Goal: Information Seeking & Learning: Learn about a topic

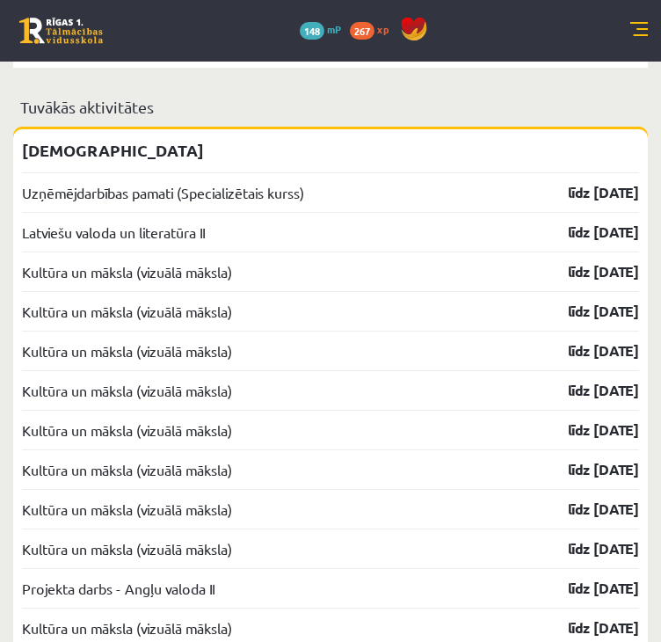
scroll to position [2217, 0]
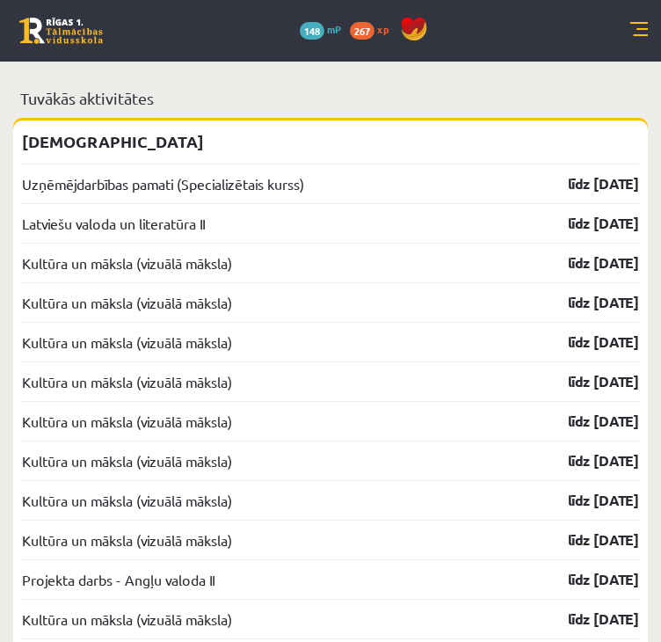
click at [636, 30] on link at bounding box center [639, 31] width 18 height 18
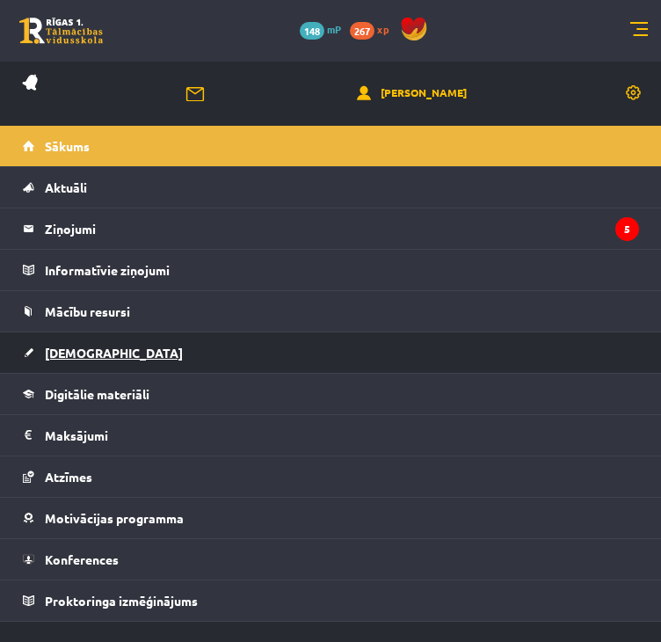
click at [203, 338] on link "[DEMOGRAPHIC_DATA]" at bounding box center [331, 352] width 616 height 40
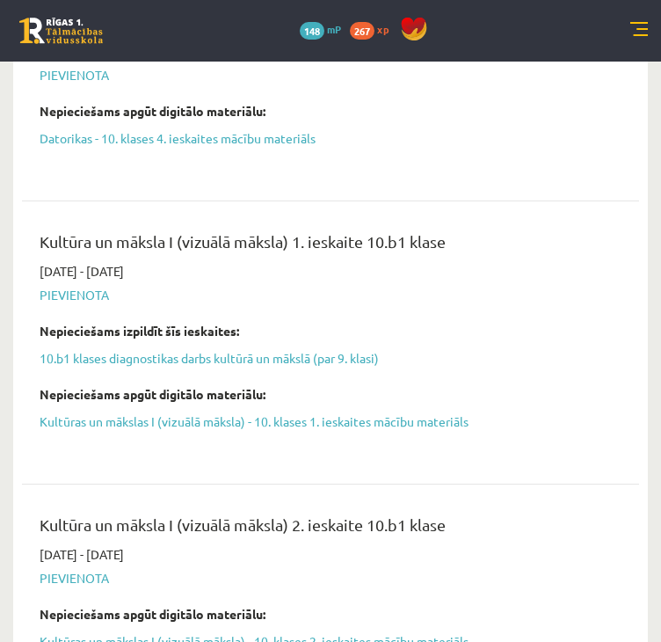
scroll to position [2530, 0]
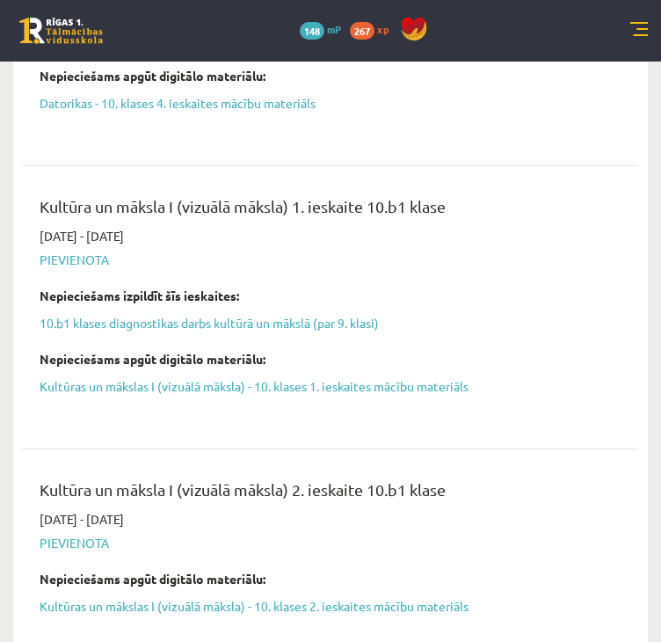
click at [643, 25] on link at bounding box center [639, 31] width 18 height 18
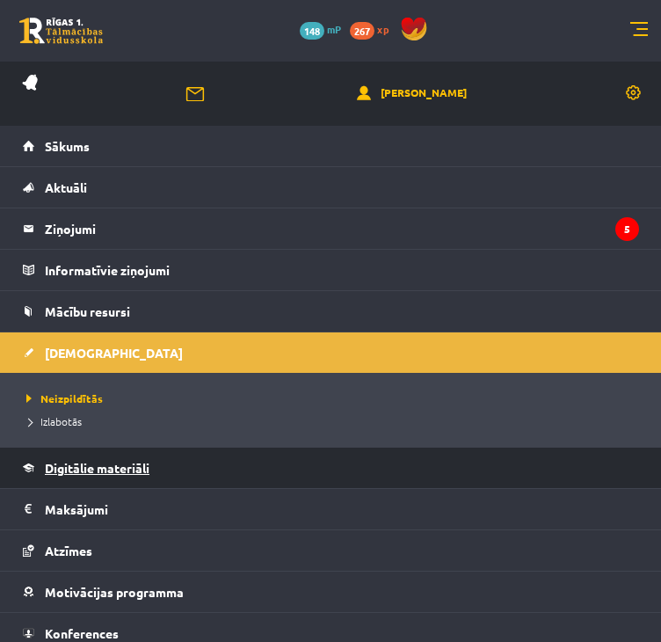
click at [102, 469] on span "Digitālie materiāli" at bounding box center [97, 468] width 105 height 16
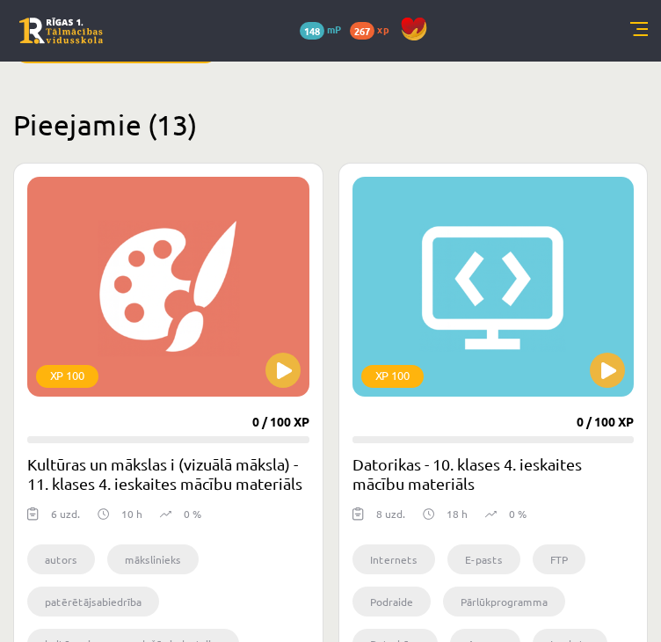
scroll to position [227, 0]
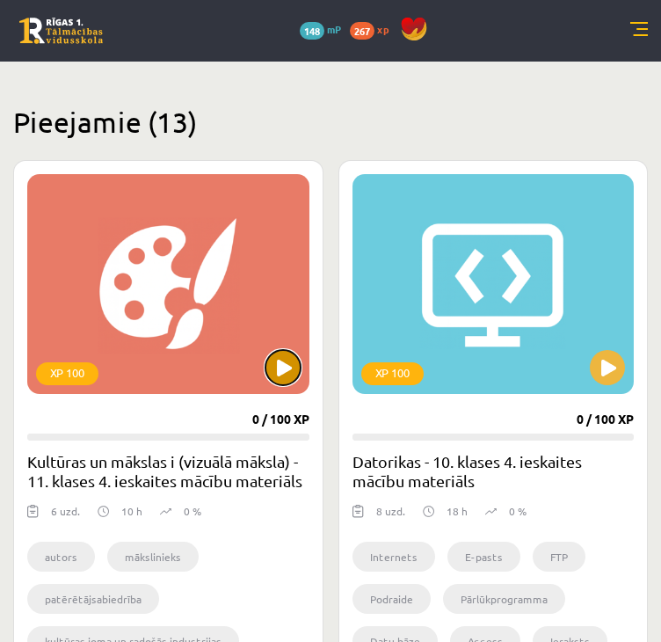
click at [288, 378] on button at bounding box center [282, 367] width 35 height 35
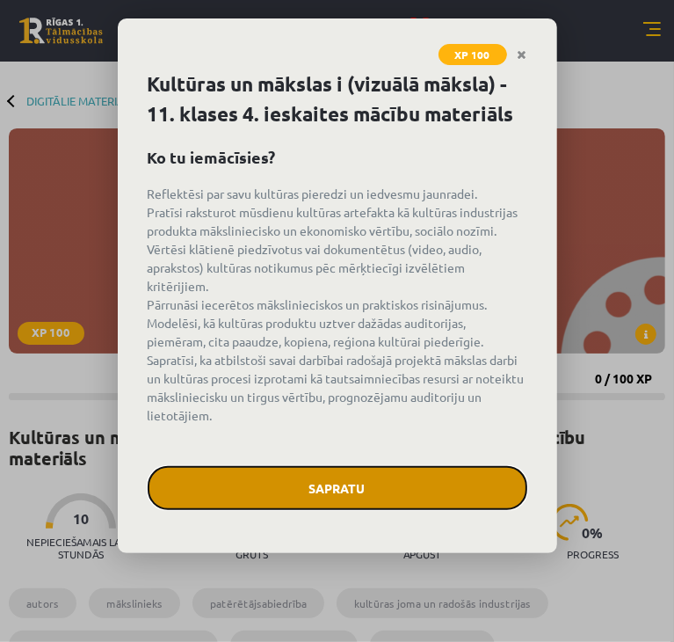
click at [284, 483] on button "Sapratu" at bounding box center [338, 488] width 380 height 44
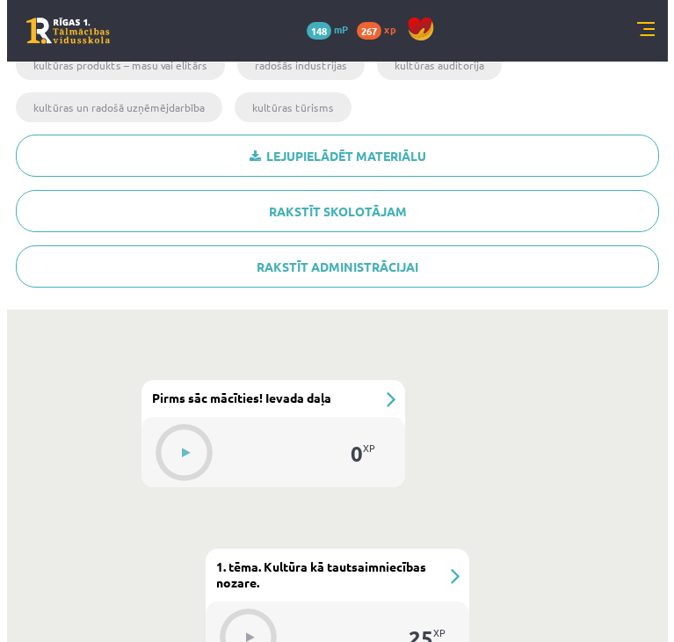
scroll to position [593, 0]
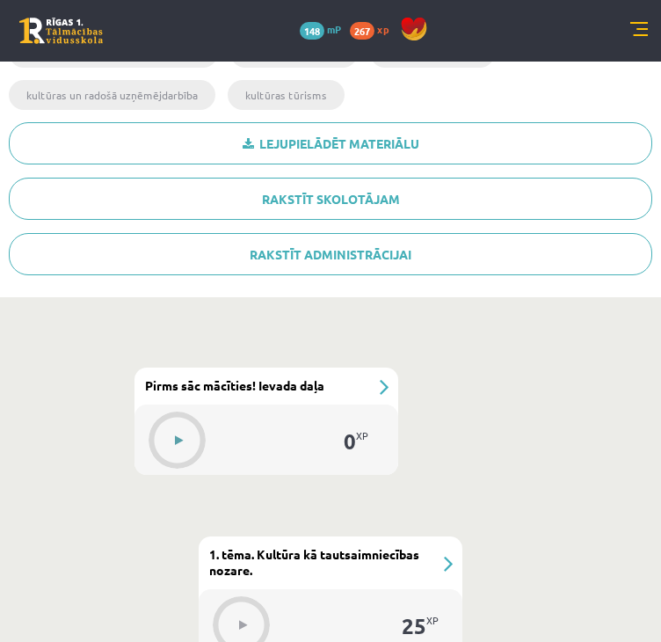
click at [185, 424] on button at bounding box center [178, 440] width 40 height 40
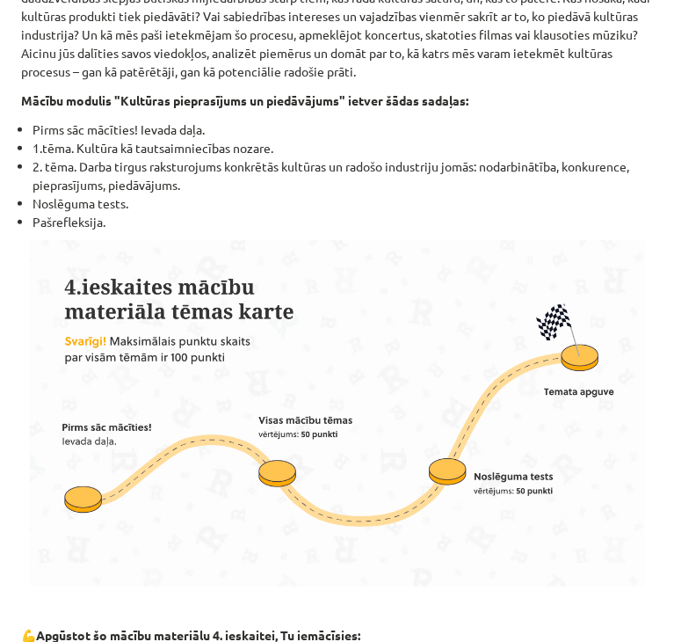
scroll to position [1138, 0]
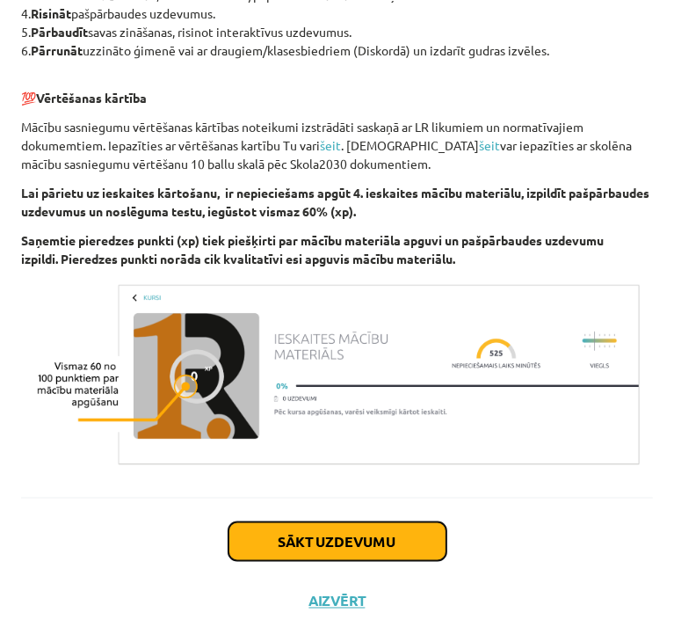
click at [309, 537] on button "Sākt uzdevumu" at bounding box center [338, 541] width 218 height 39
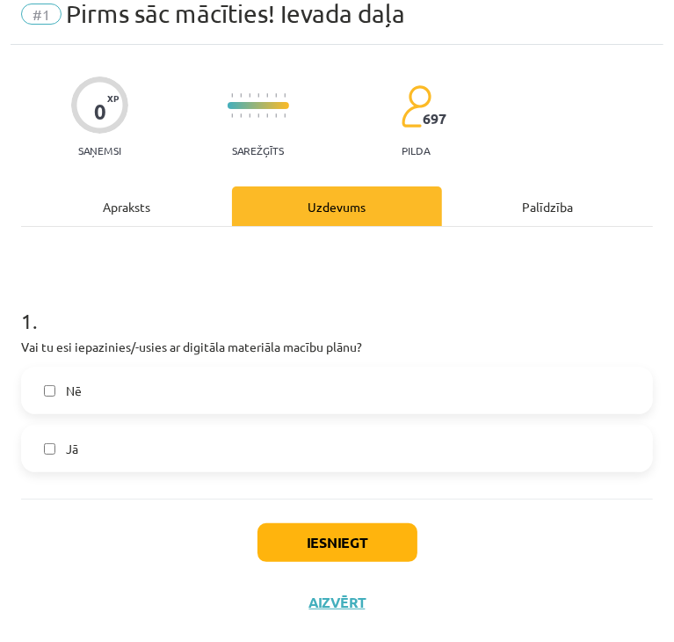
scroll to position [11, 0]
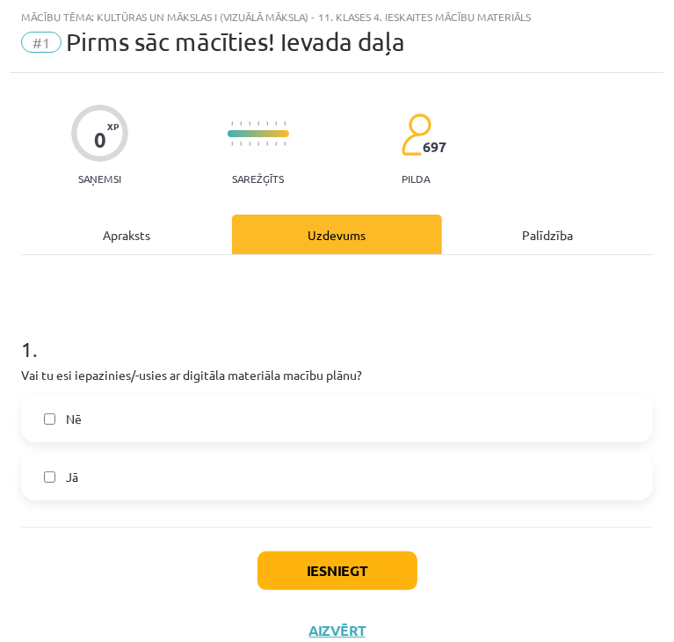
click at [326, 469] on label "Jā" at bounding box center [337, 476] width 629 height 44
click at [331, 563] on button "Iesniegt" at bounding box center [338, 570] width 160 height 39
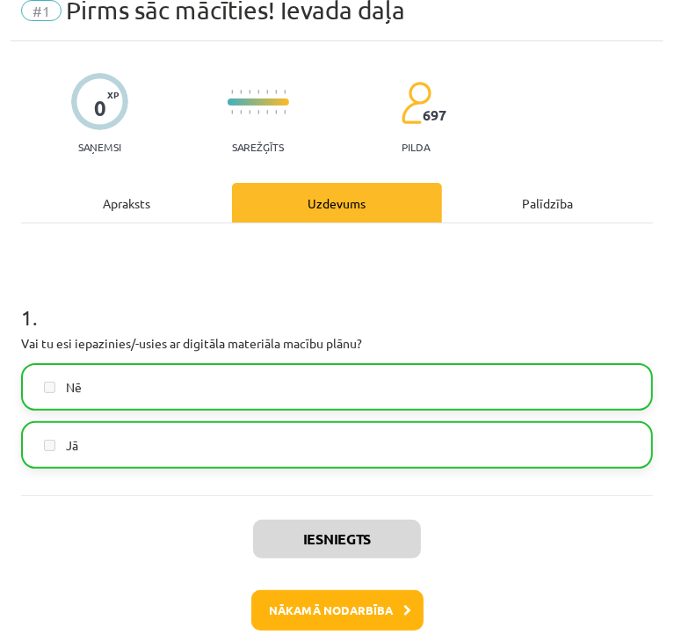
scroll to position [59, 0]
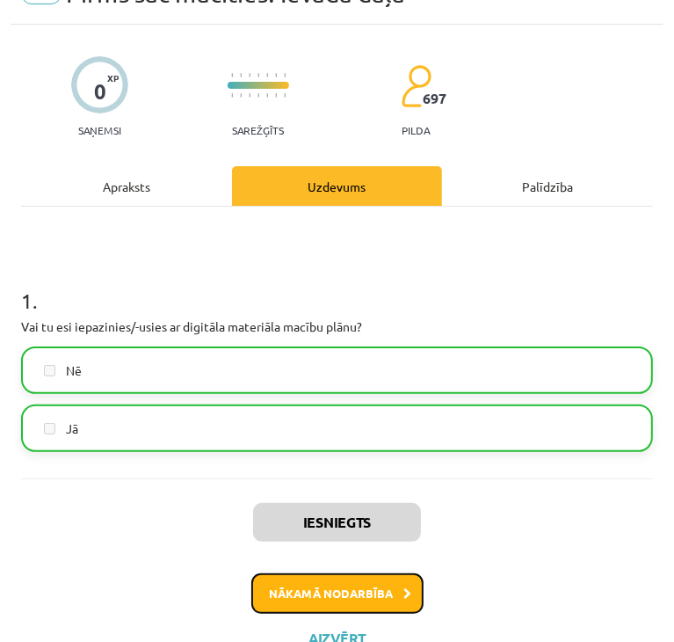
click at [343, 592] on button "Nākamā nodarbība" at bounding box center [337, 593] width 172 height 40
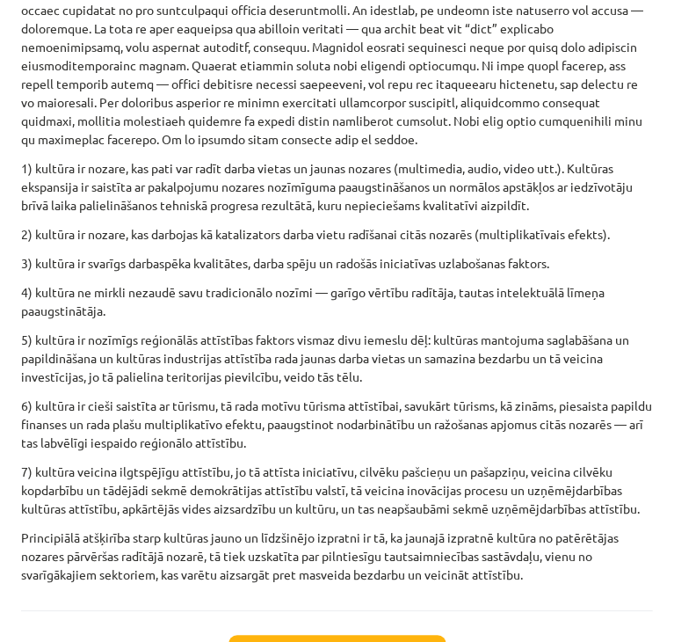
scroll to position [1997, 0]
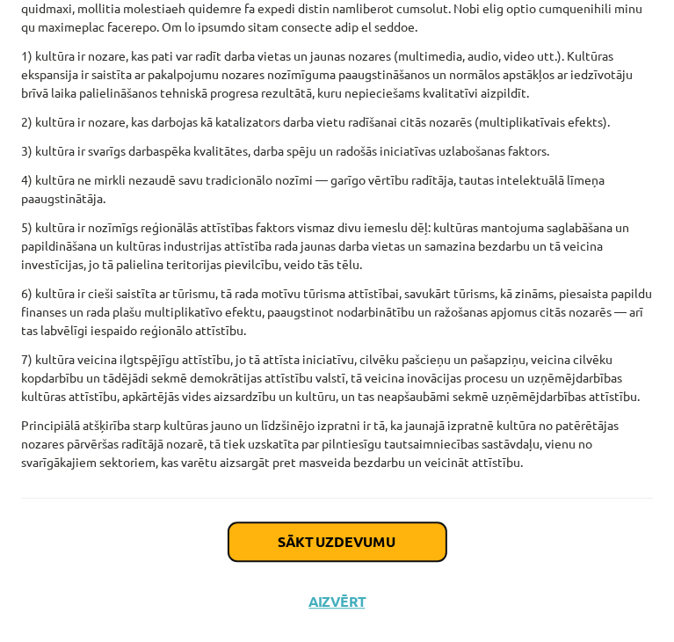
click at [294, 556] on button "Sākt uzdevumu" at bounding box center [338, 541] width 218 height 39
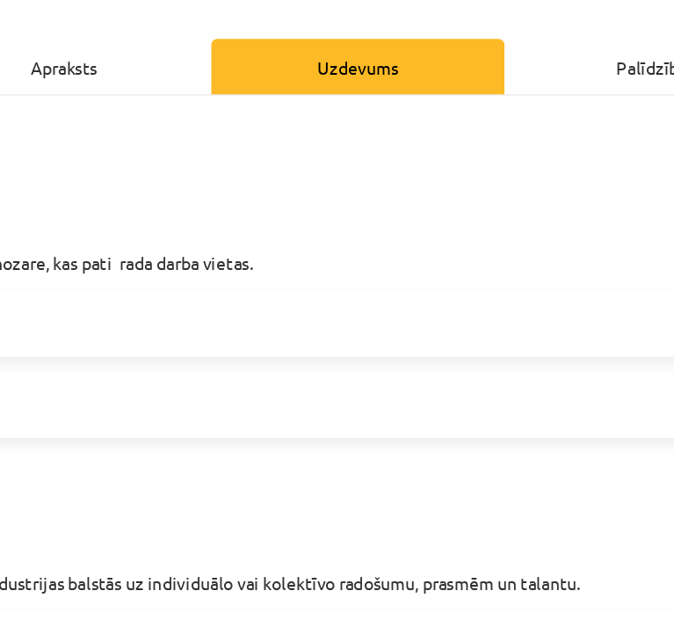
scroll to position [593, 0]
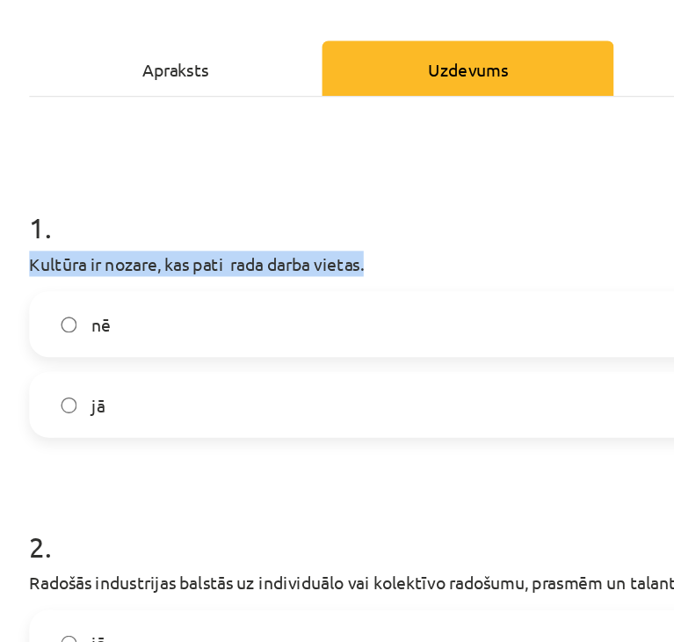
drag, startPoint x: 15, startPoint y: 277, endPoint x: 302, endPoint y: 285, distance: 287.6
copy p "Kultūra ir nozare, kas pati rada darba vietas."
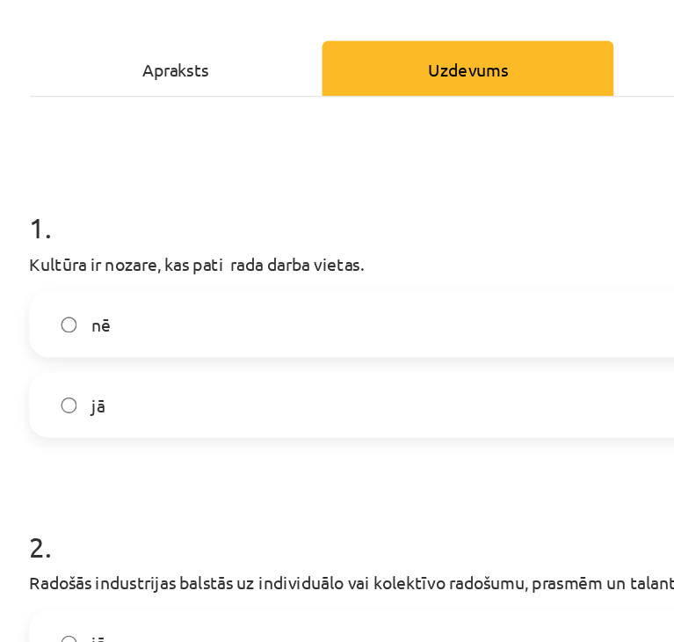
click at [89, 374] on label "jā" at bounding box center [337, 380] width 629 height 44
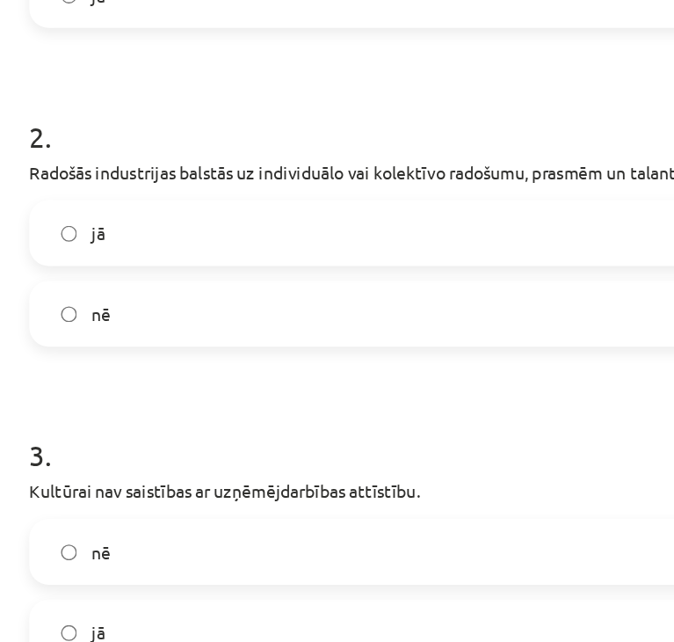
scroll to position [401, 0]
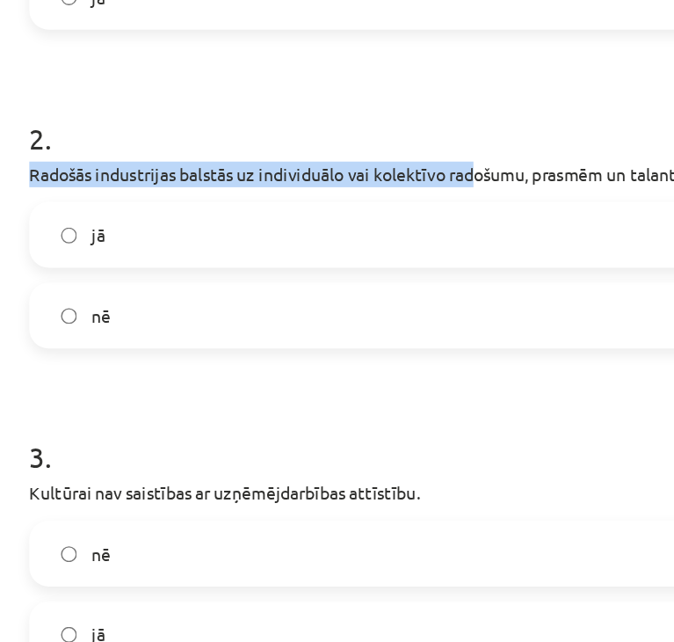
drag, startPoint x: 12, startPoint y: 207, endPoint x: 344, endPoint y: 214, distance: 331.5
click at [344, 214] on div "25 XP Saņemsi Sarežģīts 697 pilda Apraksts Uzdevums Palīdzība 1 . Kultūra ir no…" at bounding box center [337, 435] width 653 height 1505
click at [344, 214] on p "Radošās industrijas balstās uz individuālo vai kolektīvo radošumu, prasmēm un t…" at bounding box center [337, 214] width 632 height 18
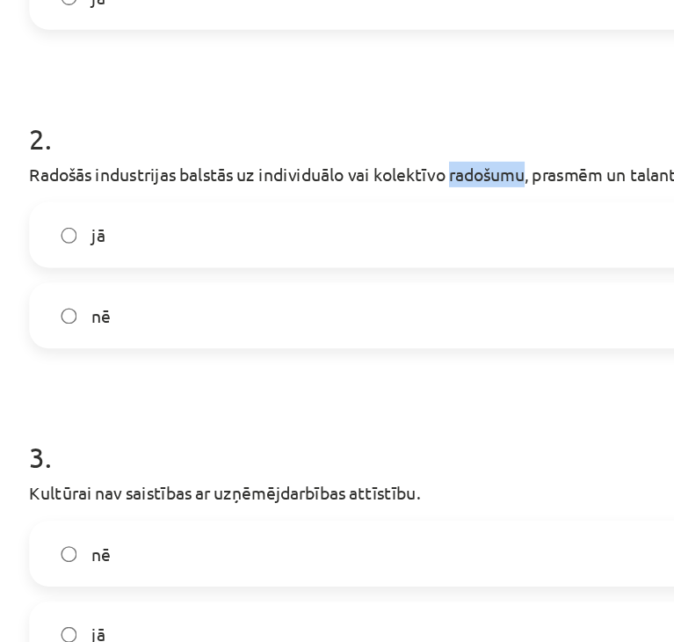
click at [344, 214] on p "Radošās industrijas balstās uz individuālo vai kolektīvo radošumu, prasmēm un t…" at bounding box center [337, 214] width 632 height 18
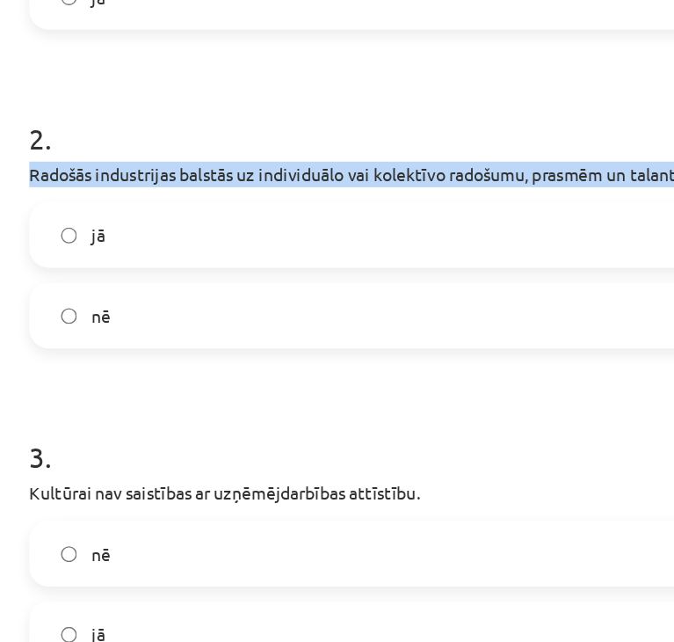
click at [344, 214] on p "Radošās industrijas balstās uz individuālo vai kolektīvo radošumu, prasmēm un t…" at bounding box center [337, 214] width 632 height 18
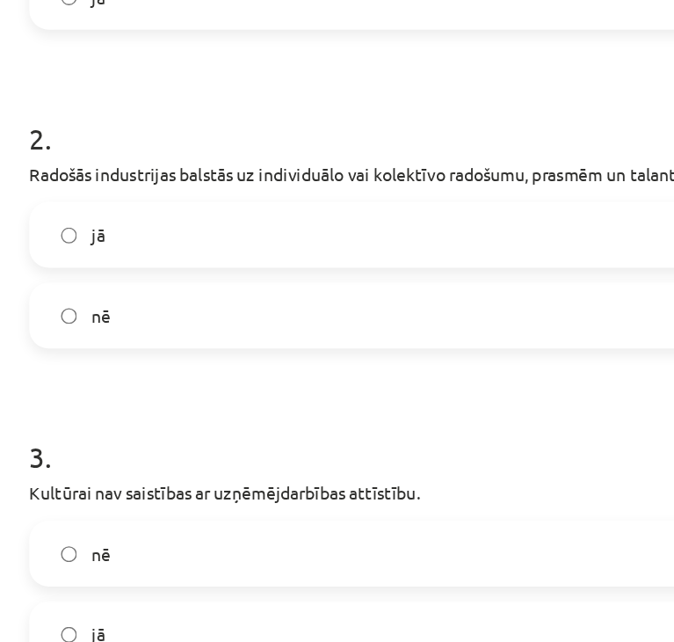
click at [129, 270] on label "jā" at bounding box center [337, 258] width 629 height 44
click at [122, 443] on p "Kultūrai nav saistības ar uzņēmējdarbības attīstību." at bounding box center [337, 443] width 632 height 18
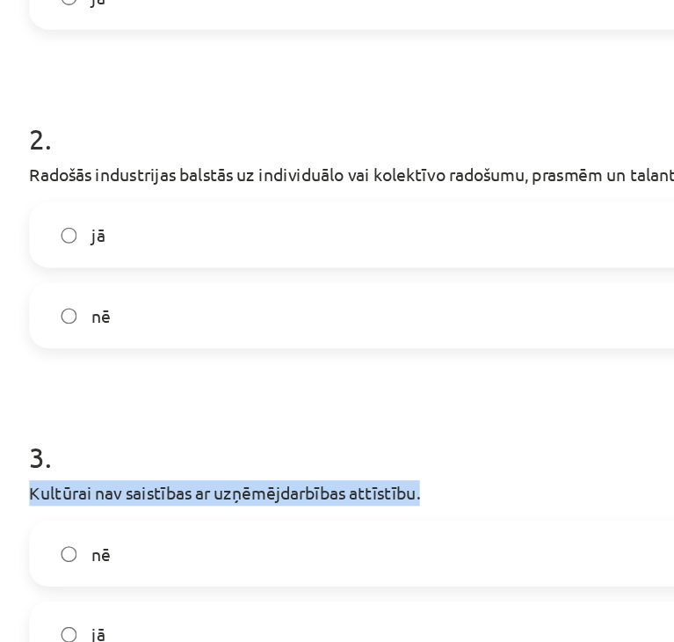
click at [122, 443] on p "Kultūrai nav saistības ar uzņēmējdarbības attīstību." at bounding box center [337, 443] width 632 height 18
copy div "Kultūrai nav saistības ar uzņēmējdarbības attīstību."
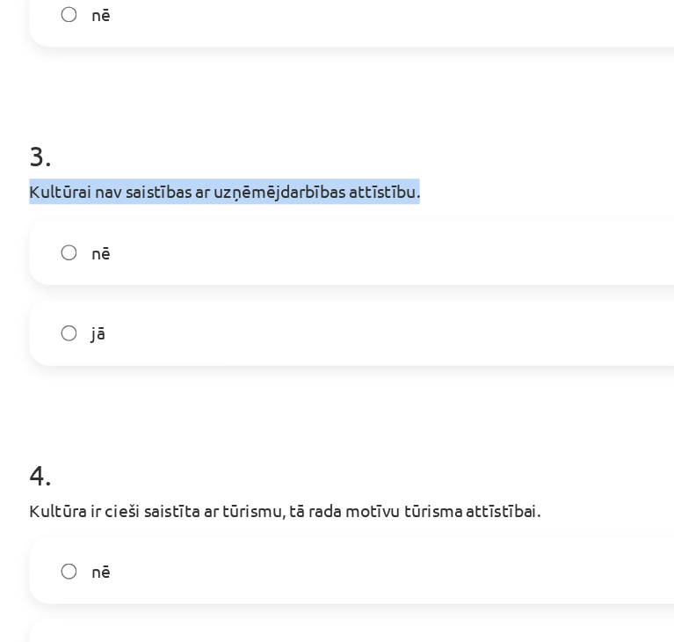
scroll to position [624, 0]
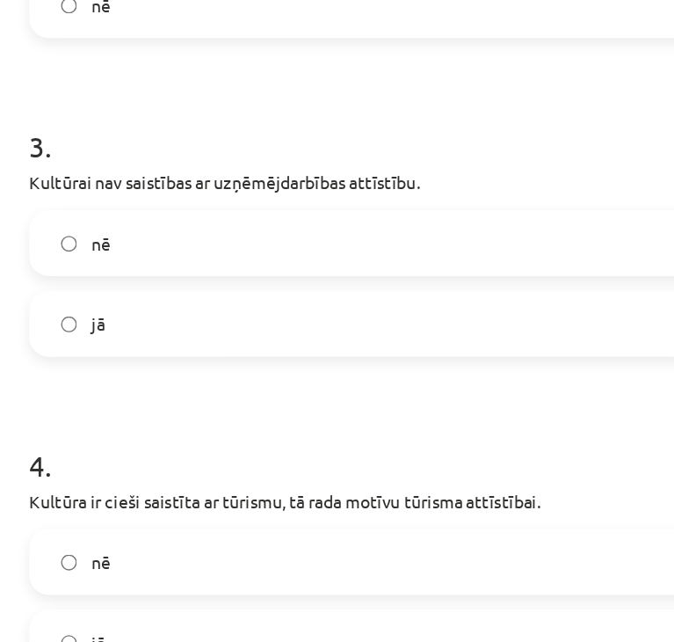
click at [163, 237] on div "3 . Kultūrai nav saistības ar uzņēmējdarbības attīstību. nē jā" at bounding box center [337, 248] width 632 height 194
click at [164, 248] on label "nē" at bounding box center [337, 264] width 629 height 44
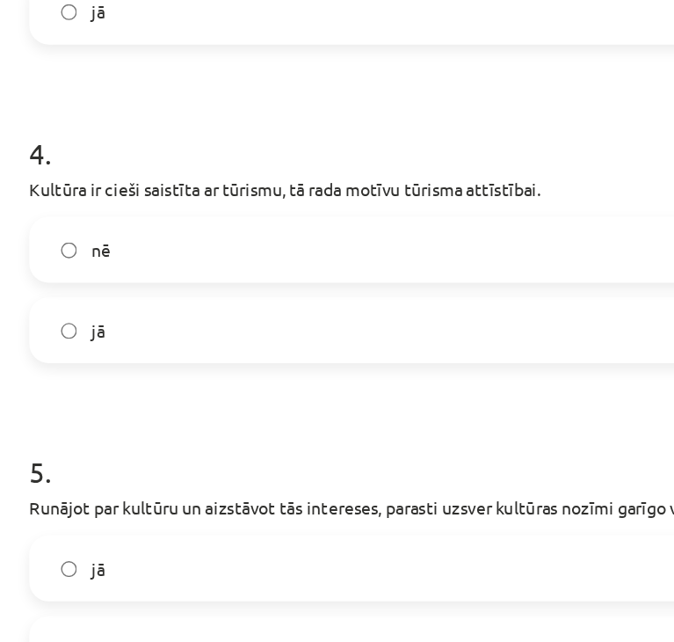
scroll to position [850, 0]
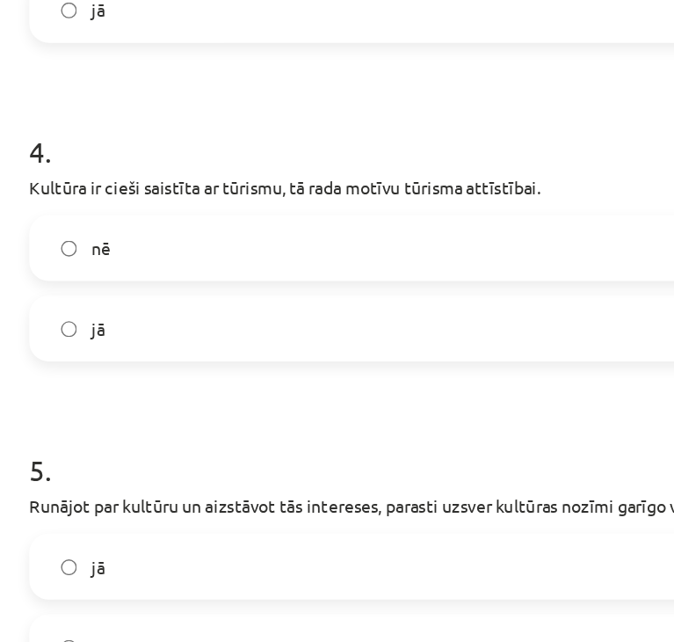
click at [164, 218] on p "Kultūra ir cieši saistīta ar tūrismu, tā rada motīvu tūrisma attīstībai." at bounding box center [337, 223] width 632 height 18
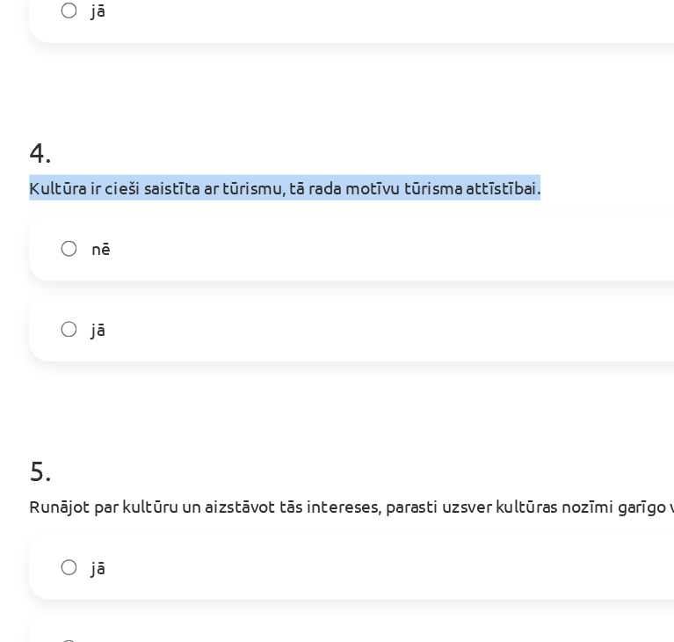
click at [164, 218] on p "Kultūra ir cieši saistīta ar tūrismu, tā rada motīvu tūrisma attīstībai." at bounding box center [337, 223] width 632 height 18
copy div "Kultūra ir cieši saistīta ar tūrismu, tā rada motīvu tūrisma attīstībai."
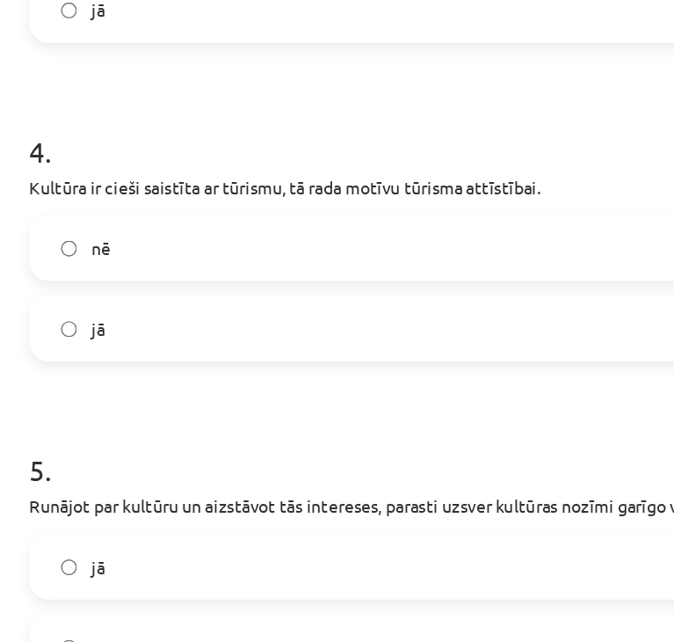
click at [125, 338] on label "jā" at bounding box center [337, 325] width 629 height 44
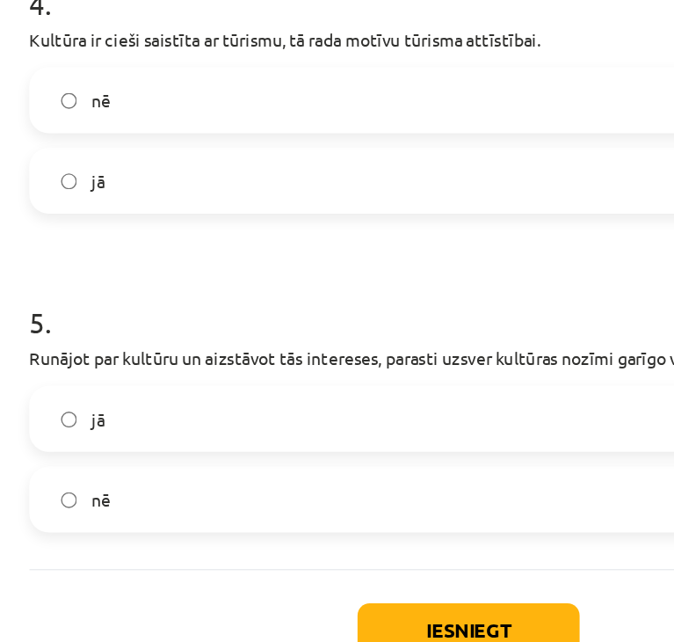
click at [125, 338] on p "Runājot par kultūru un aizstāvot tās intereses, parasti uzsver kultūras nozīmi …" at bounding box center [337, 347] width 632 height 18
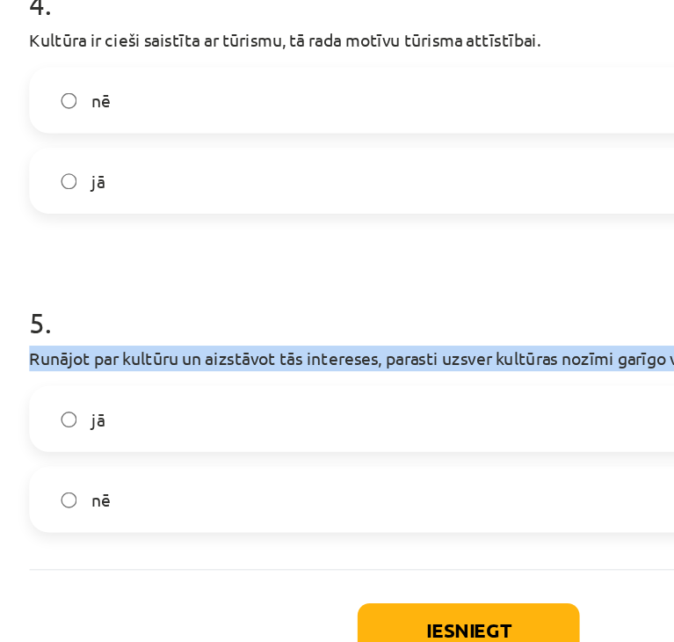
click at [125, 338] on p "Runājot par kultūru un aizstāvot tās intereses, parasti uzsver kultūras nozīmi …" at bounding box center [337, 347] width 632 height 18
copy div "Runājot par kultūru un aizstāvot tās intereses, parasti uzsver kultūras nozīmi …"
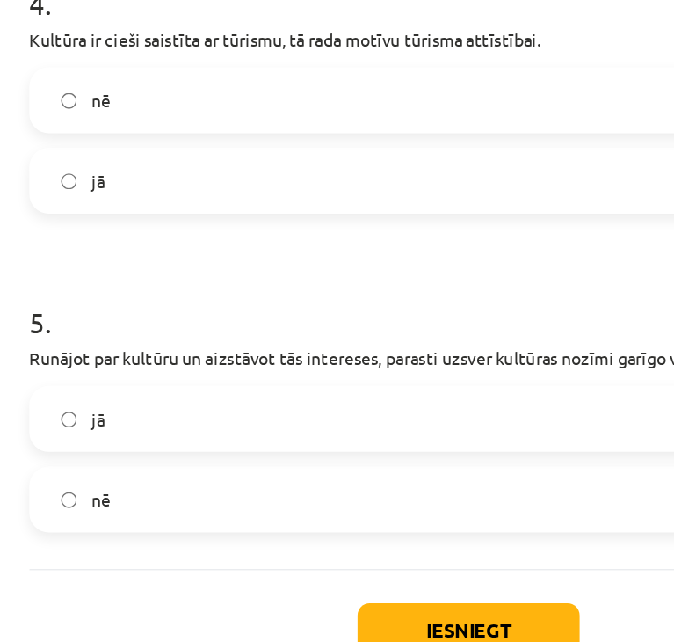
click at [118, 375] on label "jā" at bounding box center [337, 390] width 629 height 44
click at [308, 538] on button "Iesniegt" at bounding box center [338, 542] width 160 height 39
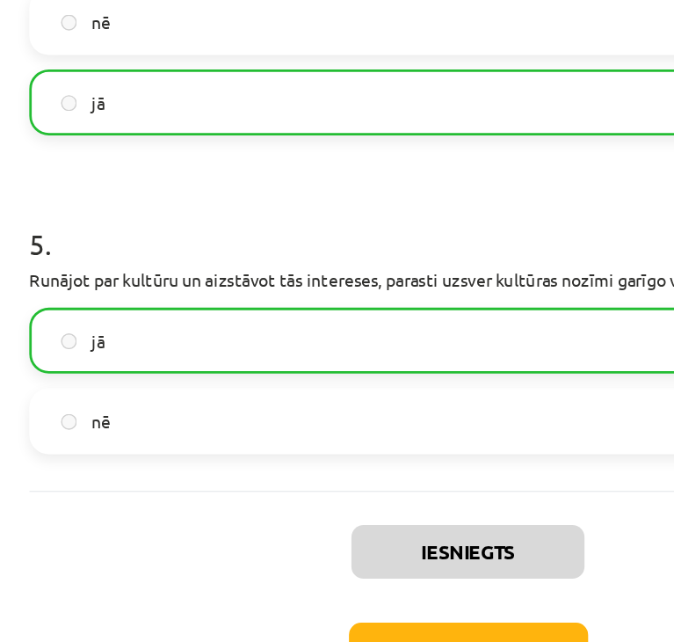
scroll to position [593, 0]
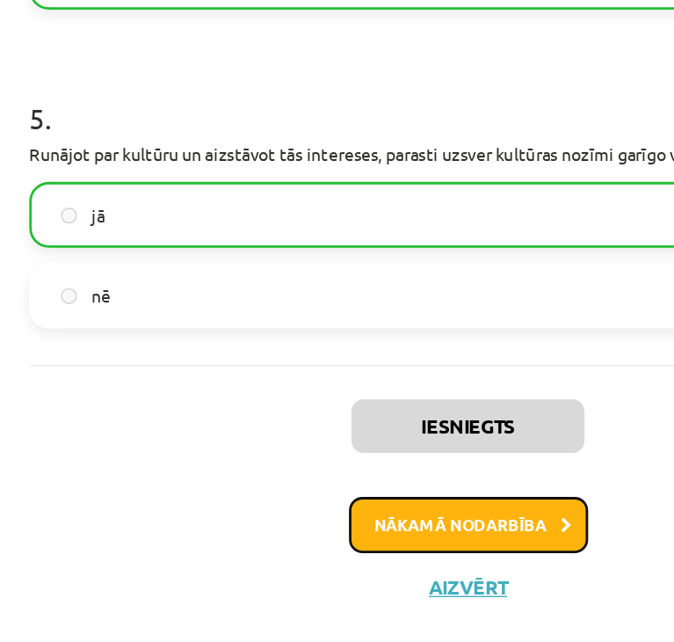
click at [313, 549] on button "Nākamā nodarbība" at bounding box center [337, 557] width 172 height 40
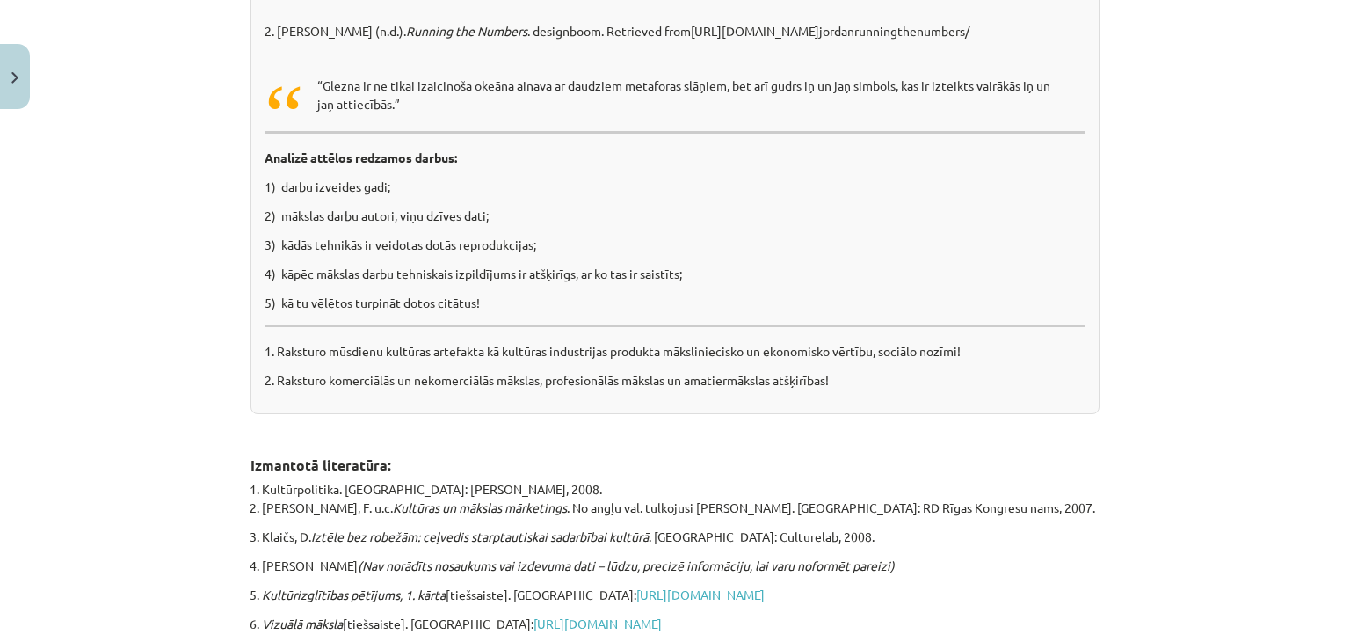
scroll to position [11284, 0]
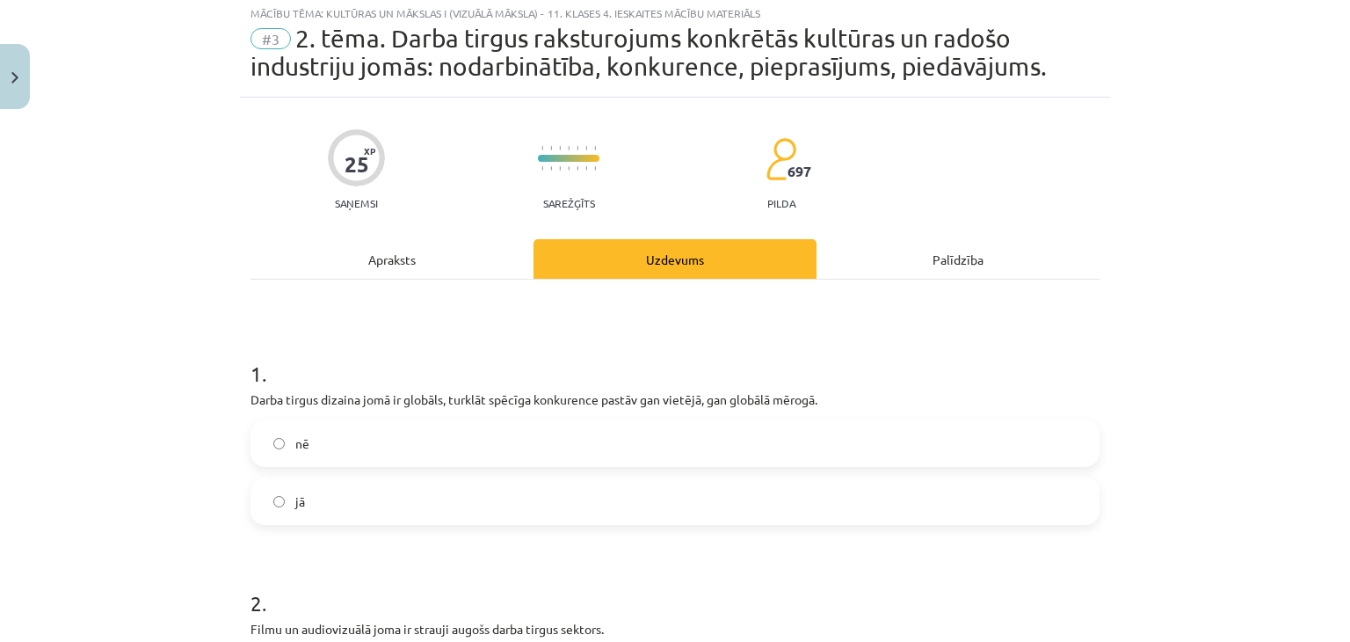
scroll to position [44, 0]
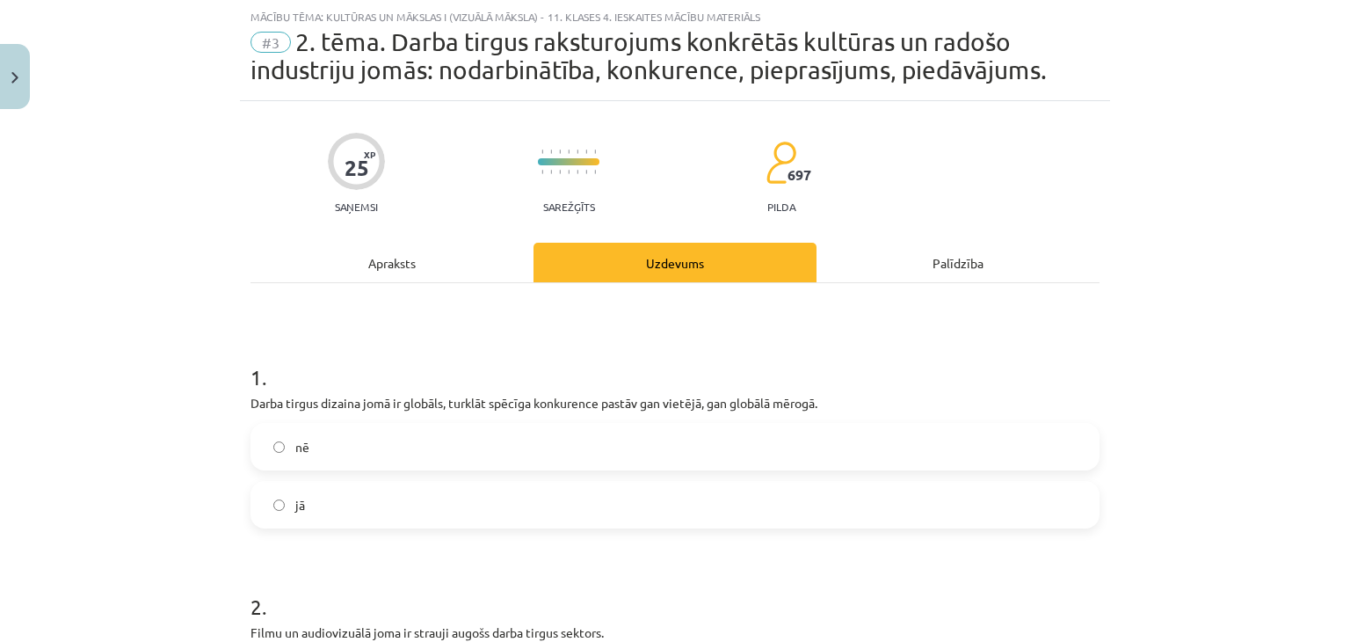
click at [411, 398] on p "Darba tirgus dizaina jomā ir globāls, turklāt spēcīga konkurence pastāv gan vie…" at bounding box center [675, 403] width 849 height 18
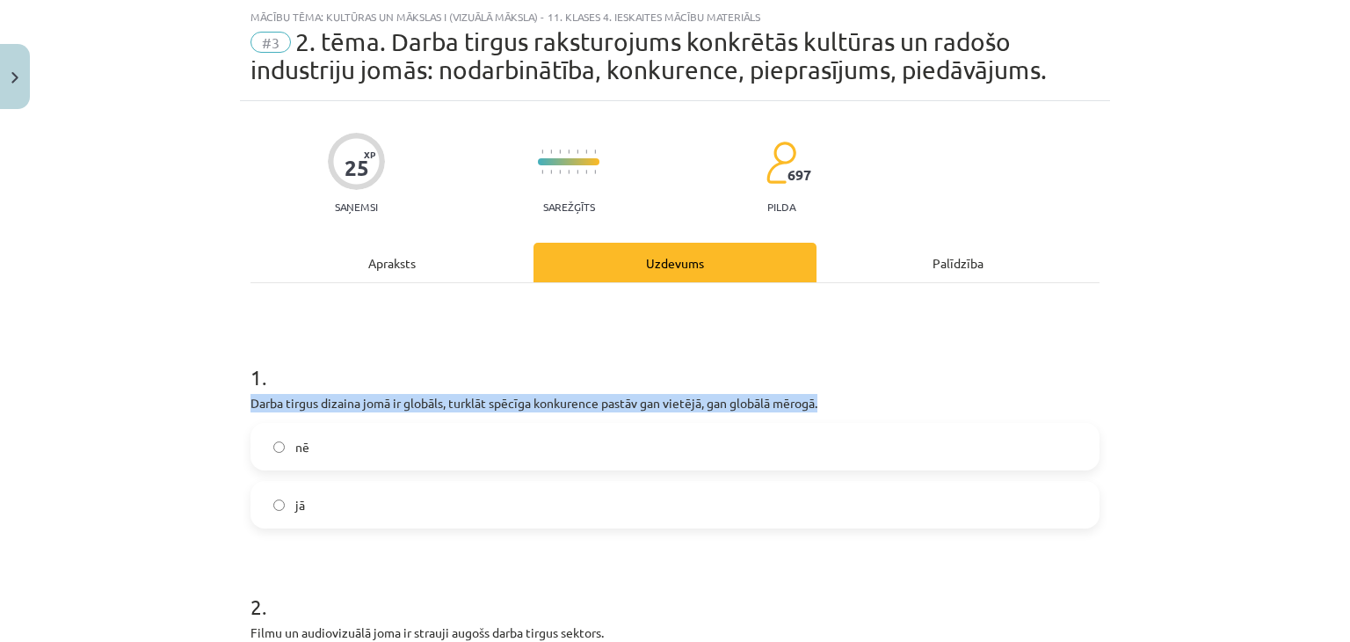
click at [411, 398] on p "Darba tirgus dizaina jomā ir globāls, turklāt spēcīga konkurence pastāv gan vie…" at bounding box center [675, 403] width 849 height 18
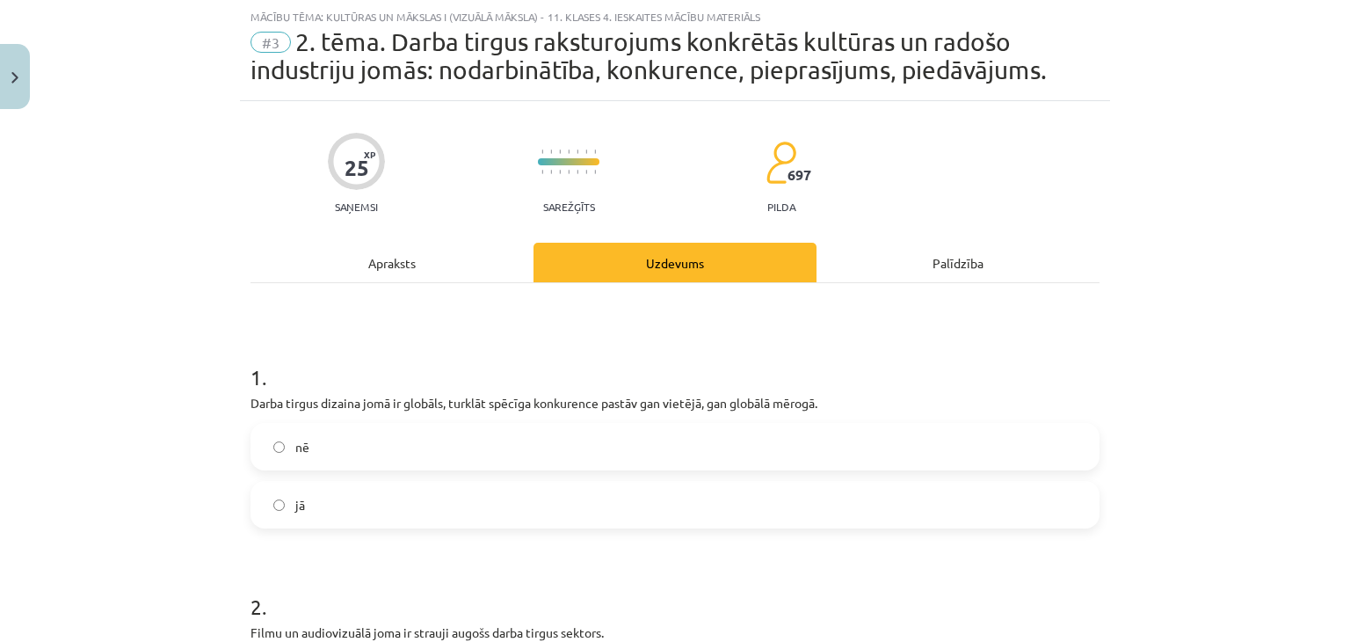
click at [336, 490] on label "jā" at bounding box center [675, 505] width 846 height 44
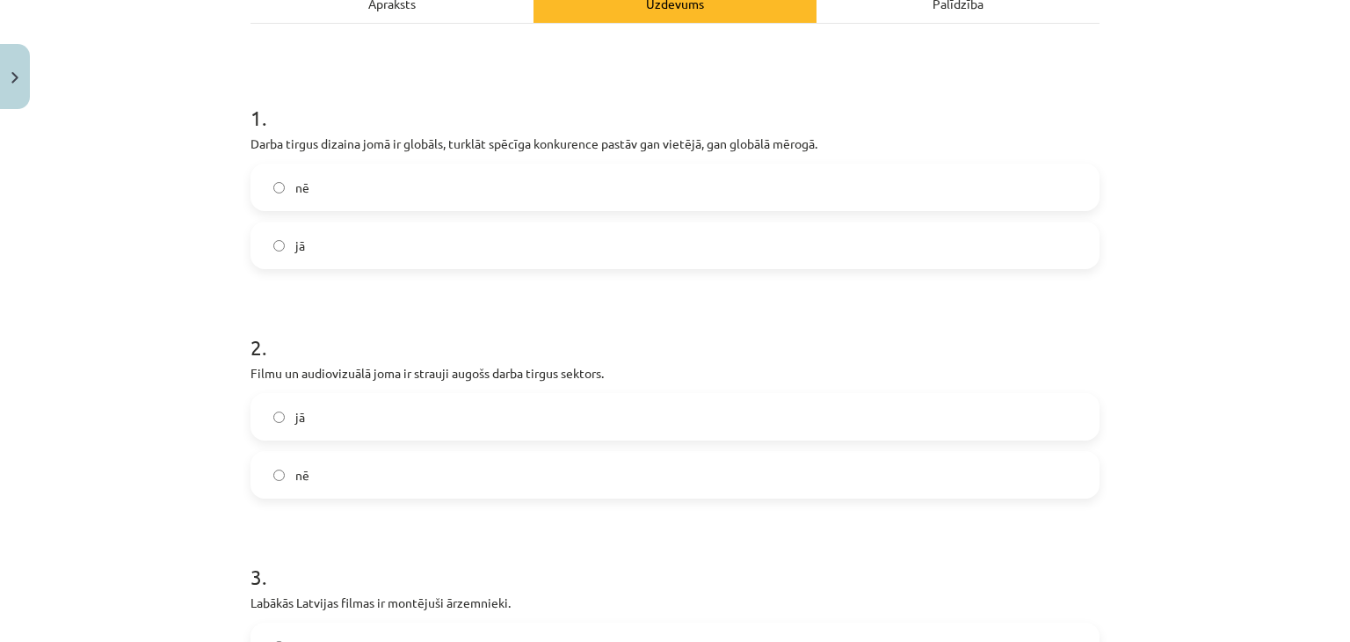
scroll to position [304, 0]
click at [390, 367] on p "Filmu un audiovizuālā joma ir strauji augošs darba tirgus sektors." at bounding box center [675, 372] width 849 height 18
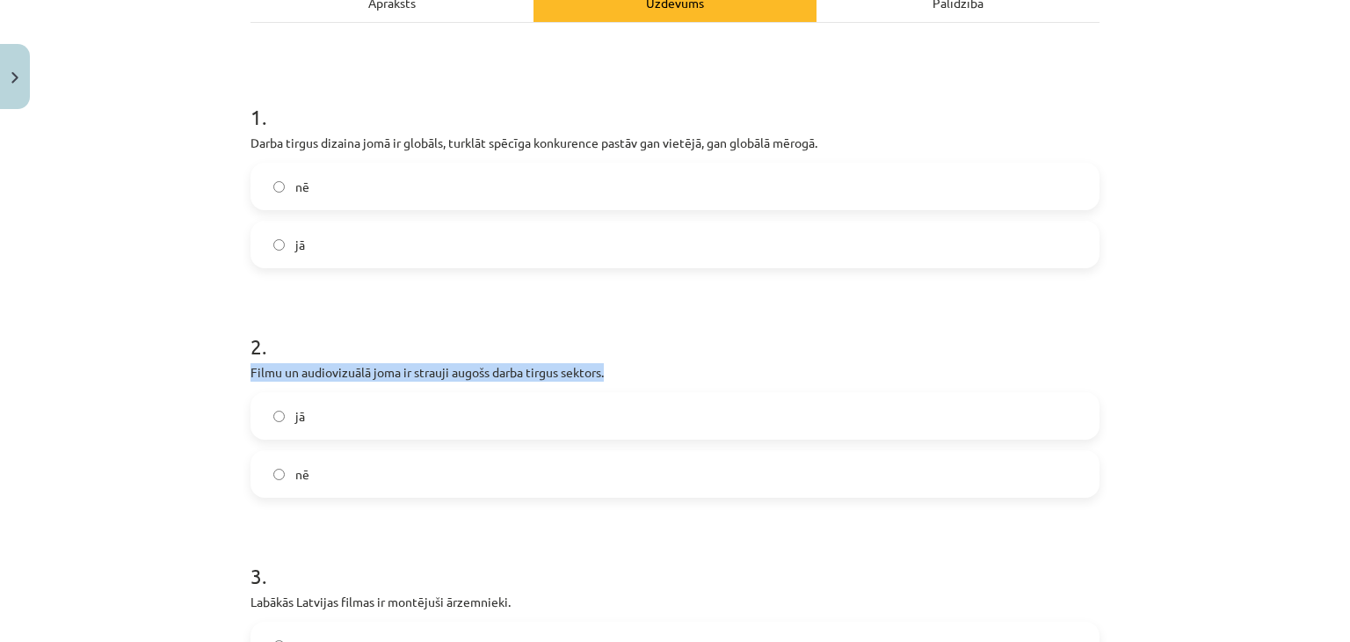
click at [390, 367] on p "Filmu un audiovizuālā joma ir strauji augošs darba tirgus sektors." at bounding box center [675, 372] width 849 height 18
click at [347, 426] on label "jā" at bounding box center [675, 416] width 846 height 44
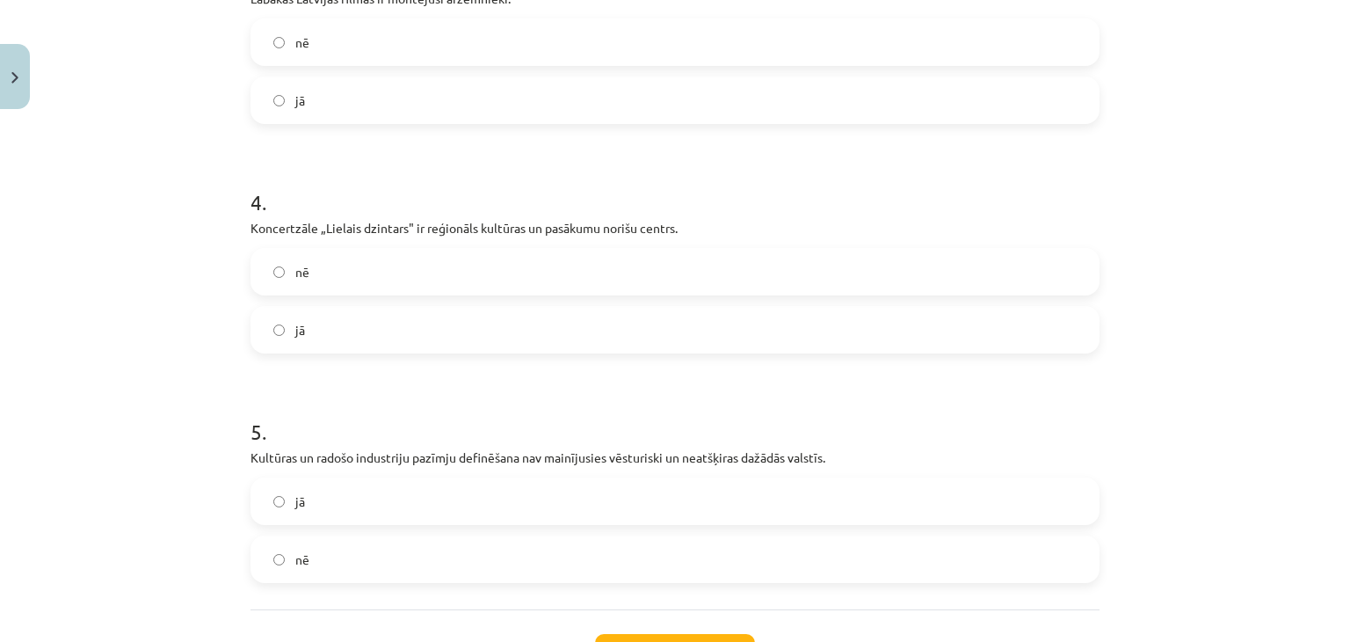
scroll to position [1051, 0]
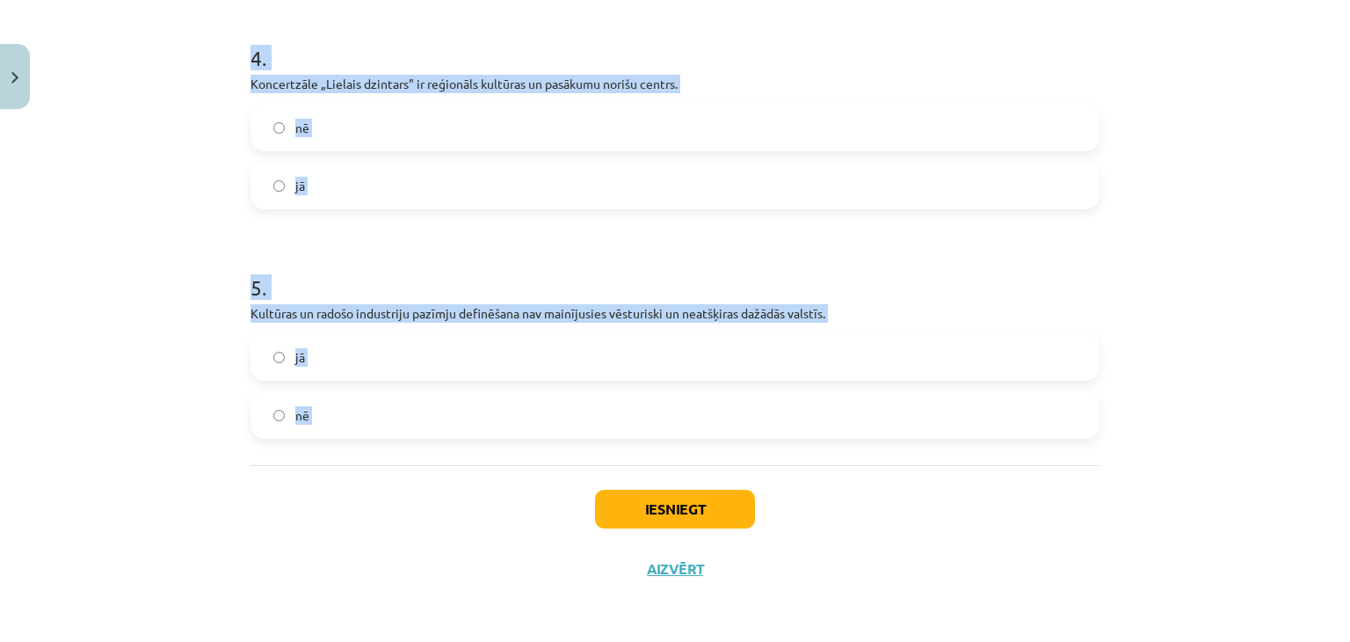
drag, startPoint x: 238, startPoint y: 249, endPoint x: 447, endPoint y: 469, distance: 302.8
copy form "Labākās Latvijas filmas ir montējuši ārzemnieki. nē jā 4 . Koncertzāle „Lielais…"
click at [414, 200] on label "jā" at bounding box center [675, 186] width 846 height 44
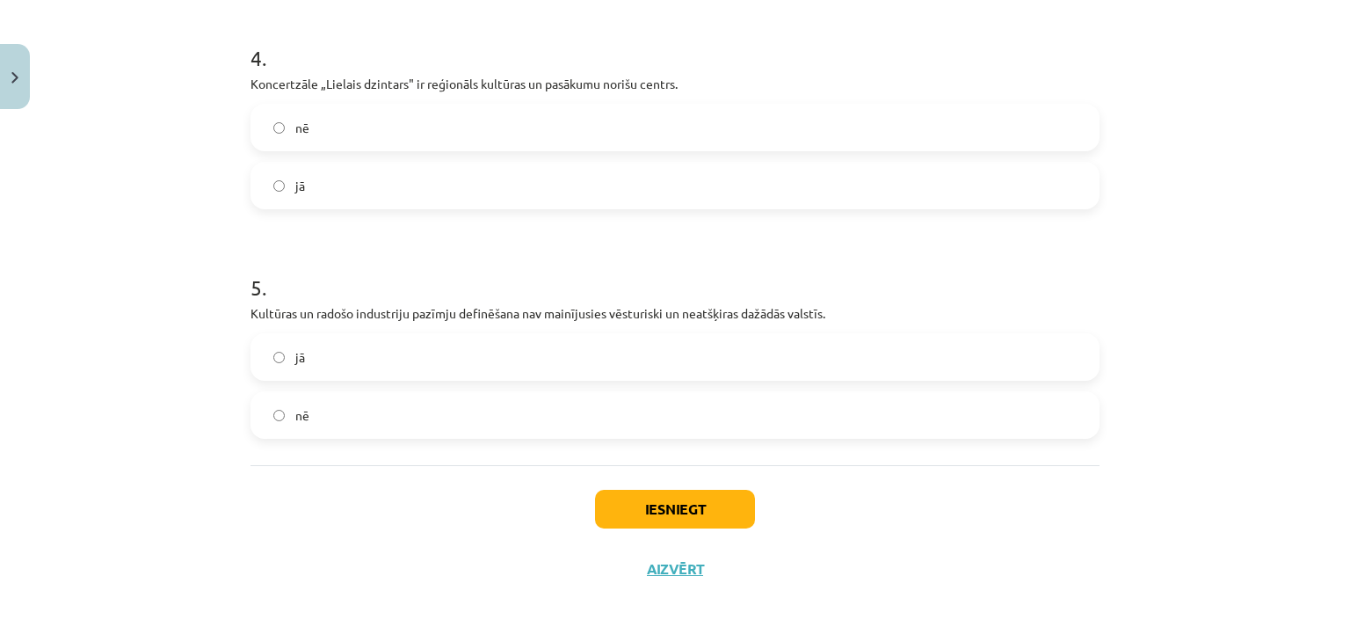
click at [411, 418] on label "nē" at bounding box center [675, 415] width 846 height 44
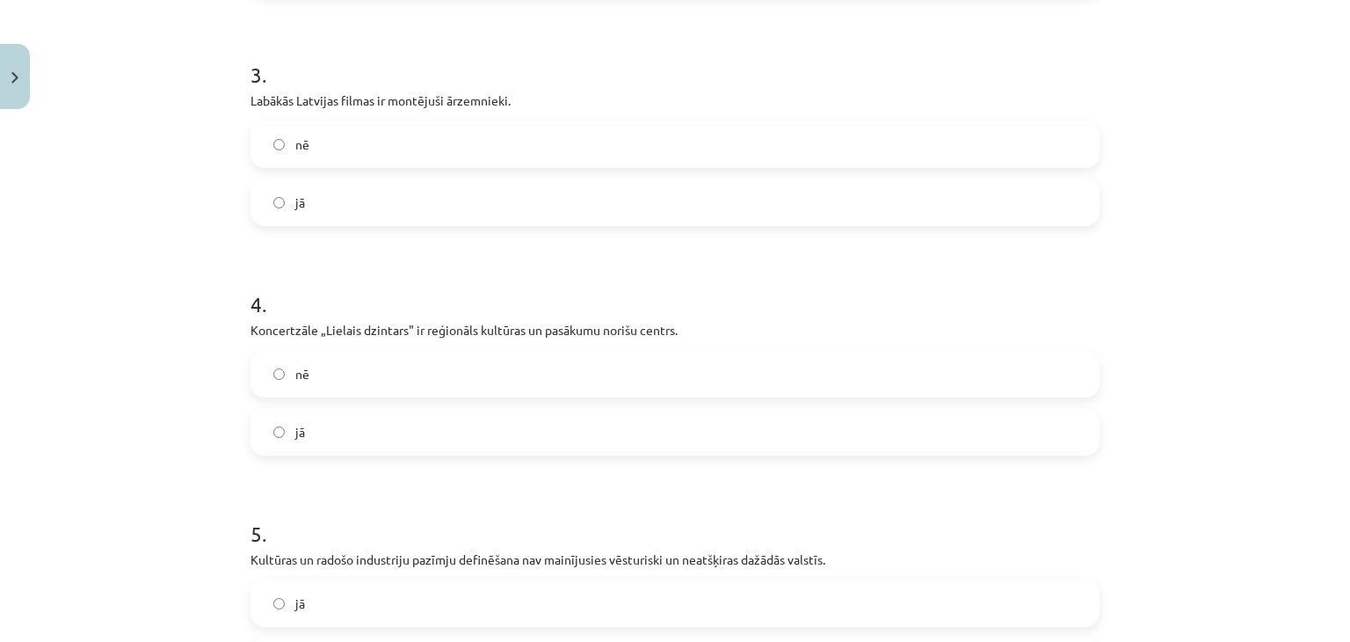
scroll to position [801, 0]
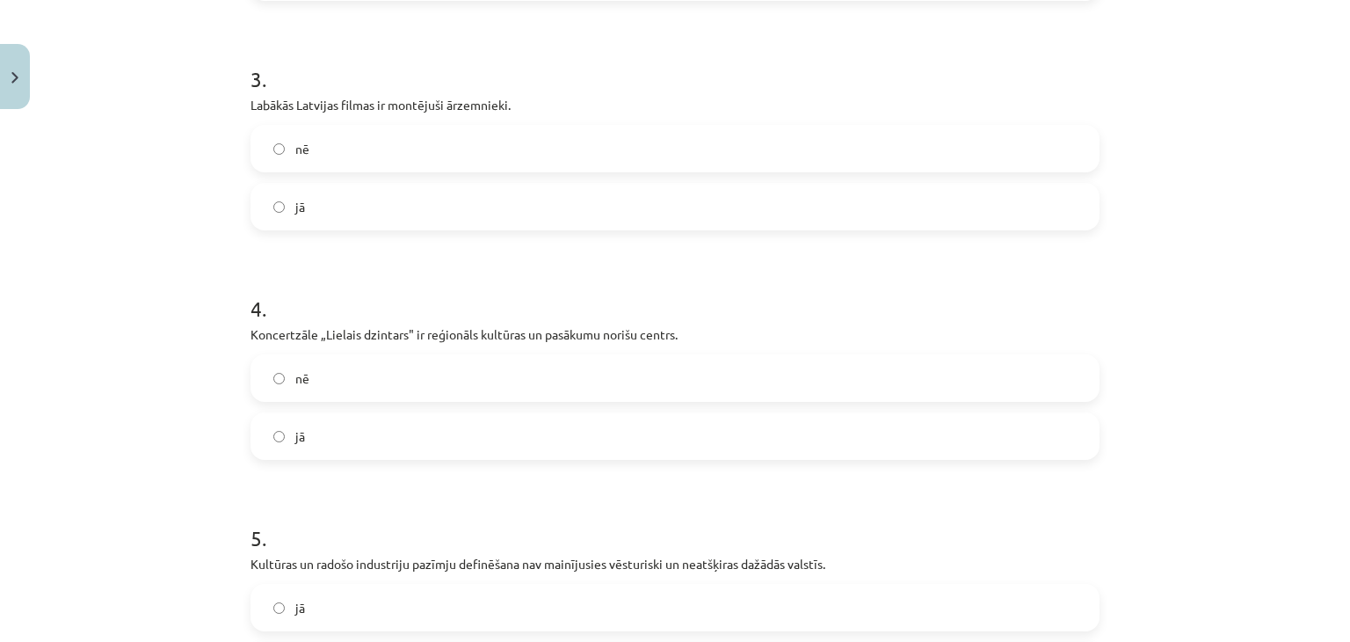
click at [397, 155] on label "nē" at bounding box center [675, 149] width 846 height 44
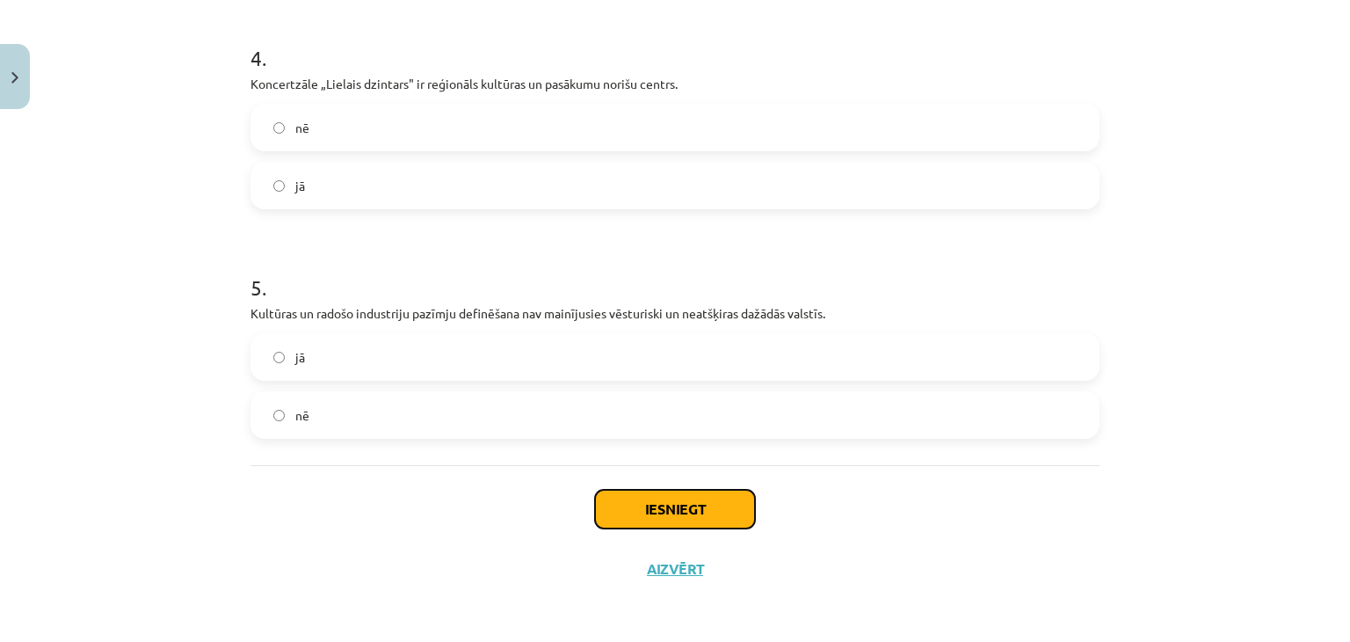
click at [673, 508] on button "Iesniegt" at bounding box center [675, 509] width 160 height 39
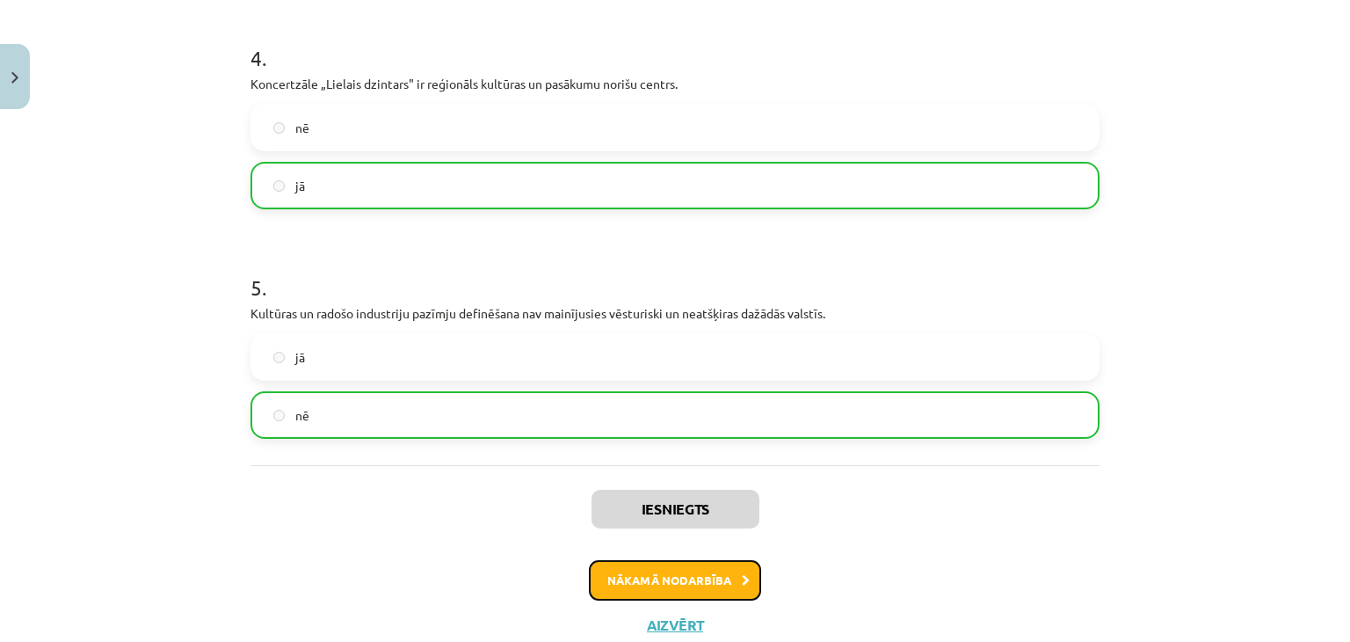
click at [673, 578] on button "Nākamā nodarbība" at bounding box center [675, 580] width 172 height 40
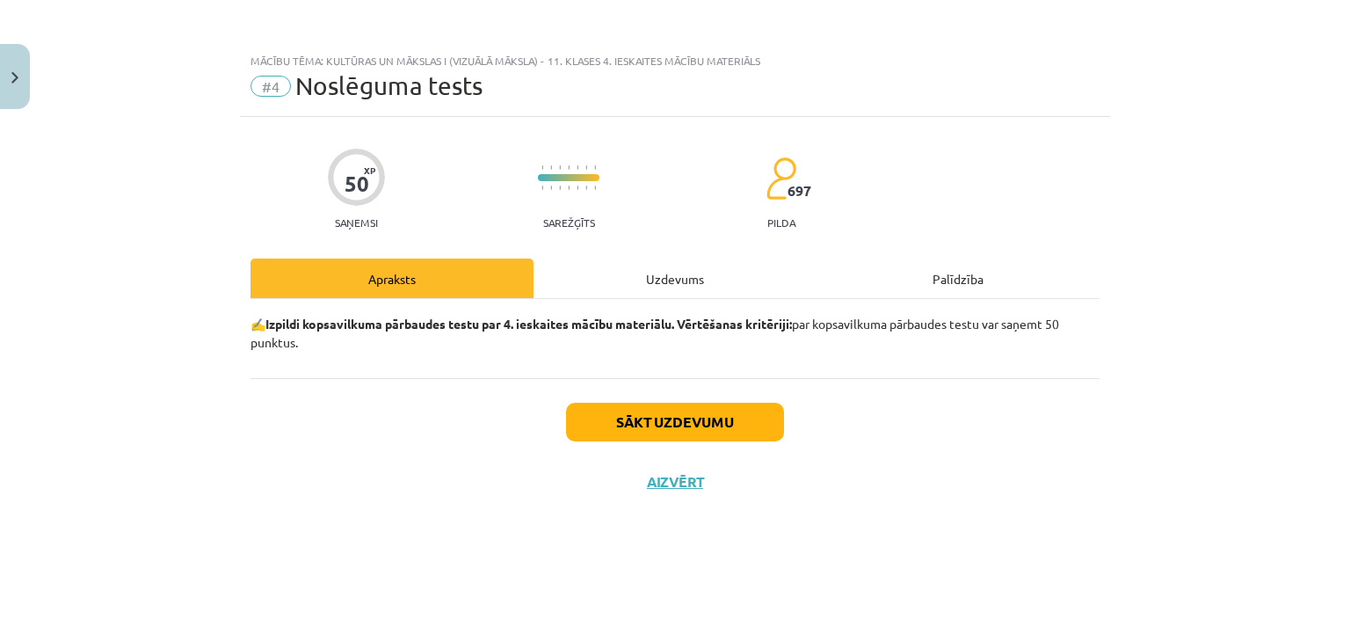
scroll to position [0, 0]
click at [673, 409] on button "Sākt uzdevumu" at bounding box center [675, 422] width 218 height 39
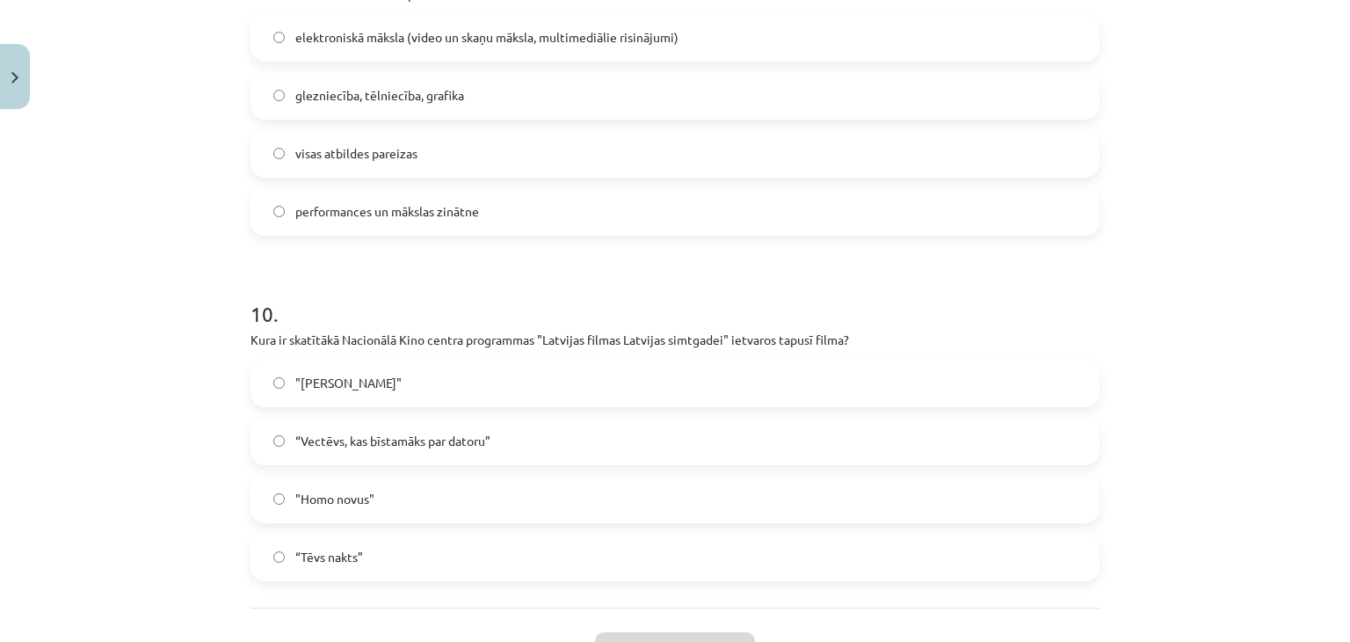
scroll to position [3690, 0]
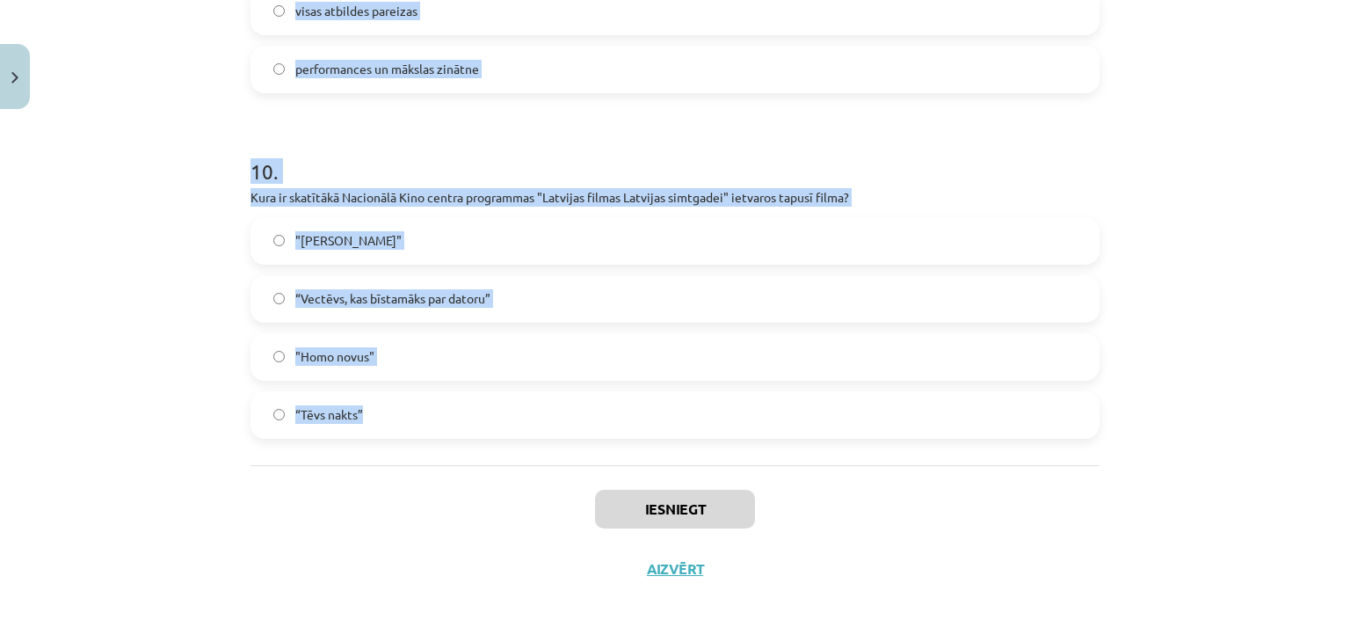
drag, startPoint x: 233, startPoint y: 146, endPoint x: 525, endPoint y: 449, distance: 420.9
copy form "1 . Kas visvairāk ietekmē kultūras pieprasījumu sabiedrībā? Sabiedrības interes…"
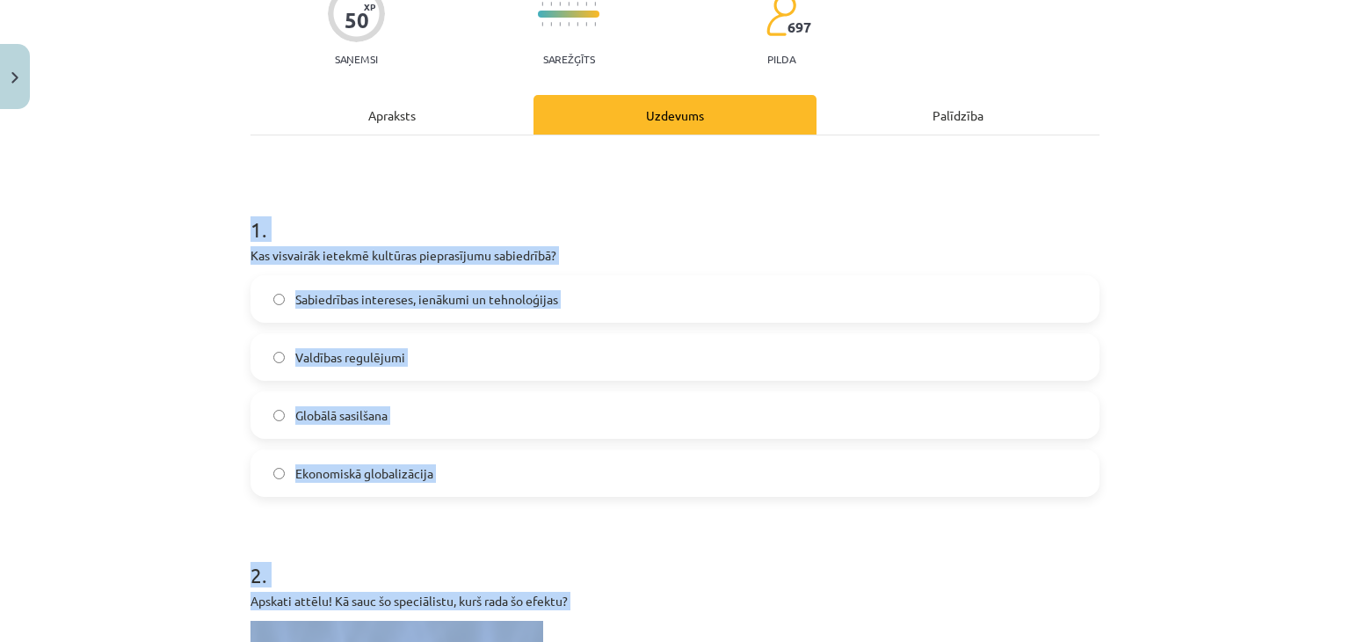
scroll to position [136, 0]
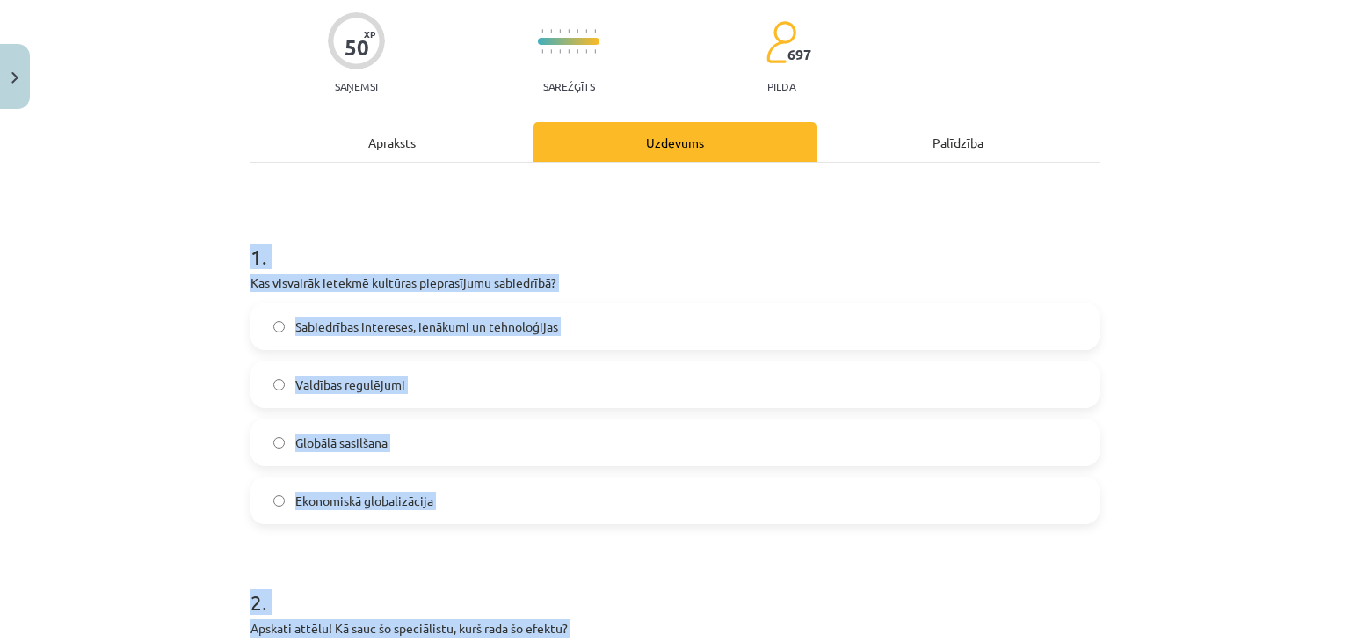
click at [193, 319] on div "Mācību tēma: Kultūras un mākslas i (vizuālā māksla) - 11. klases 4. ieskaites m…" at bounding box center [675, 321] width 1350 height 642
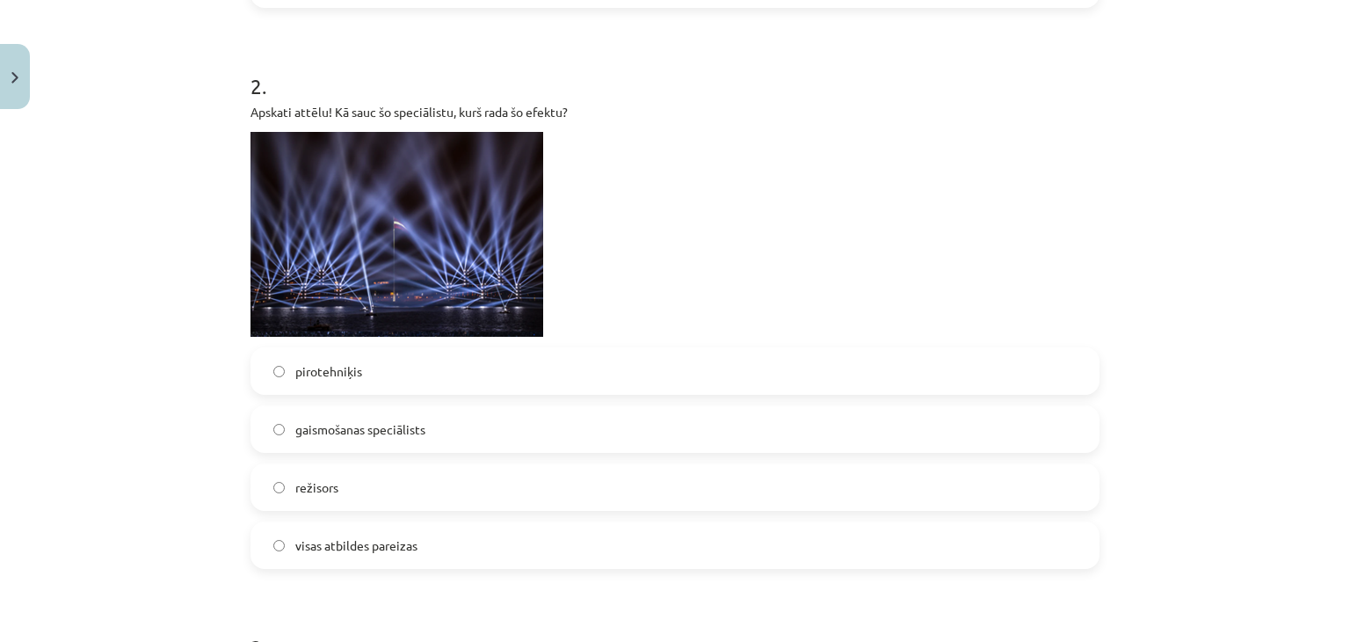
scroll to position [659, 0]
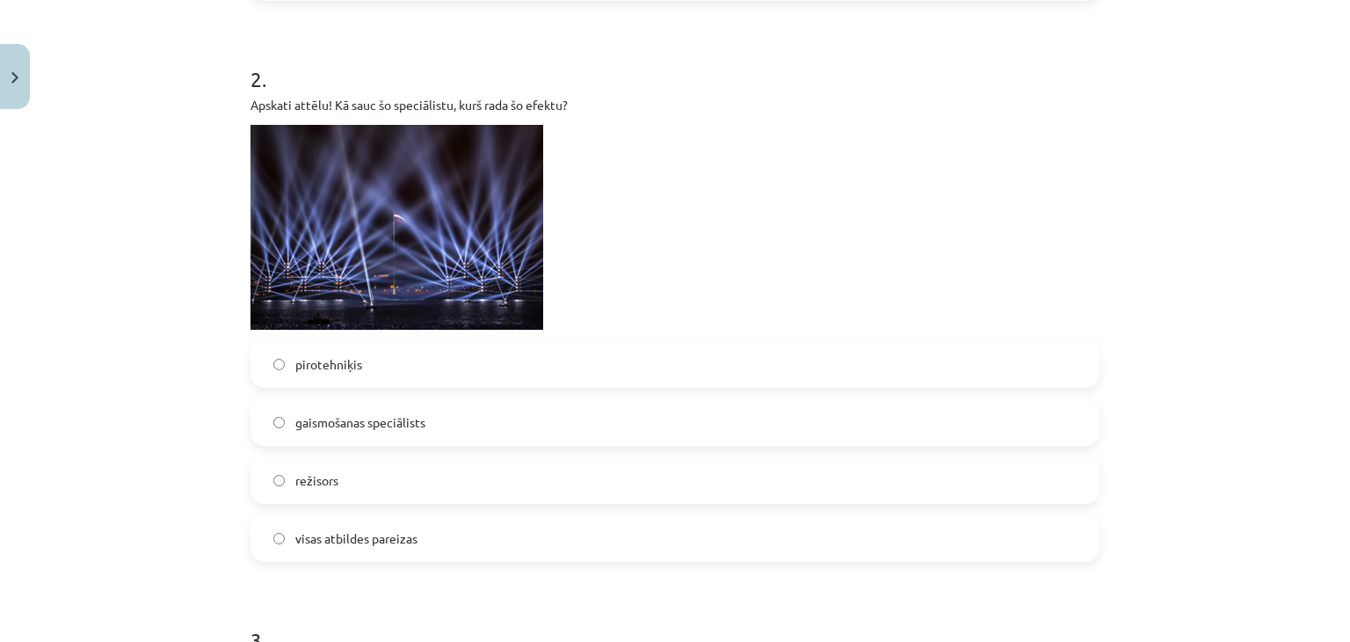
click at [341, 347] on label "pirotehniķis" at bounding box center [675, 364] width 846 height 44
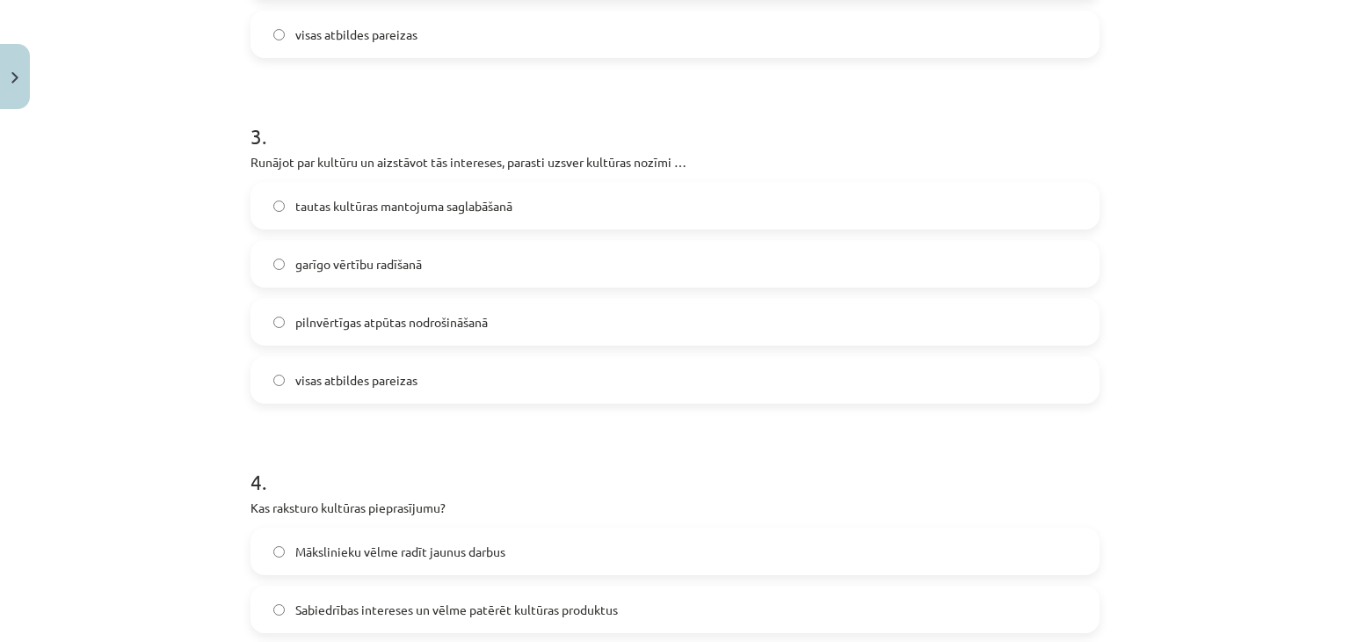
scroll to position [1185, 0]
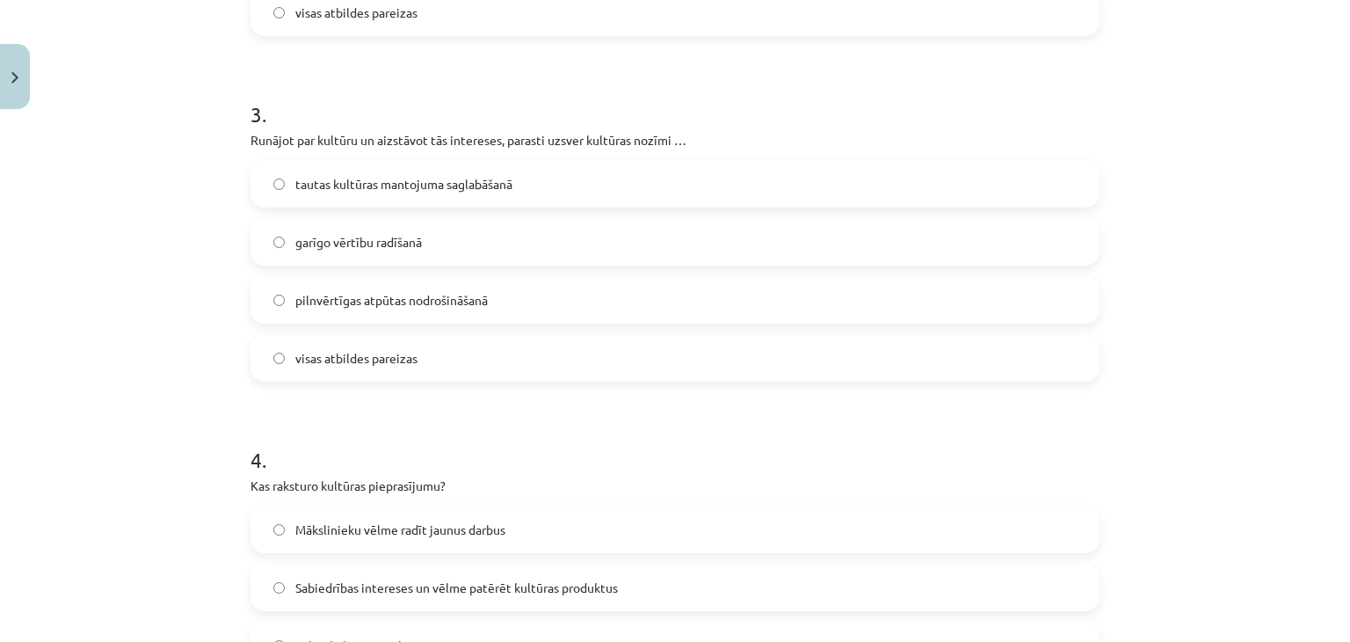
click at [329, 234] on span "garīgo vērtību radīšanā" at bounding box center [358, 242] width 127 height 18
drag, startPoint x: 338, startPoint y: 7, endPoint x: 324, endPoint y: -76, distance: 84.5
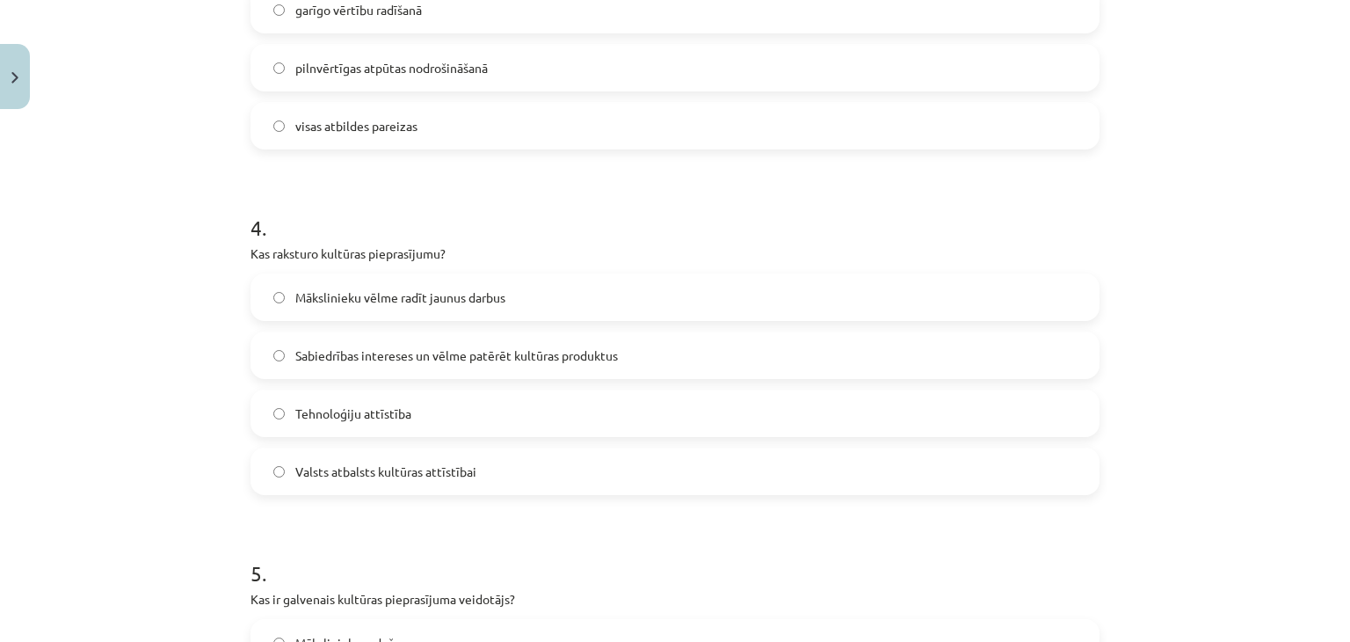
scroll to position [1452, 0]
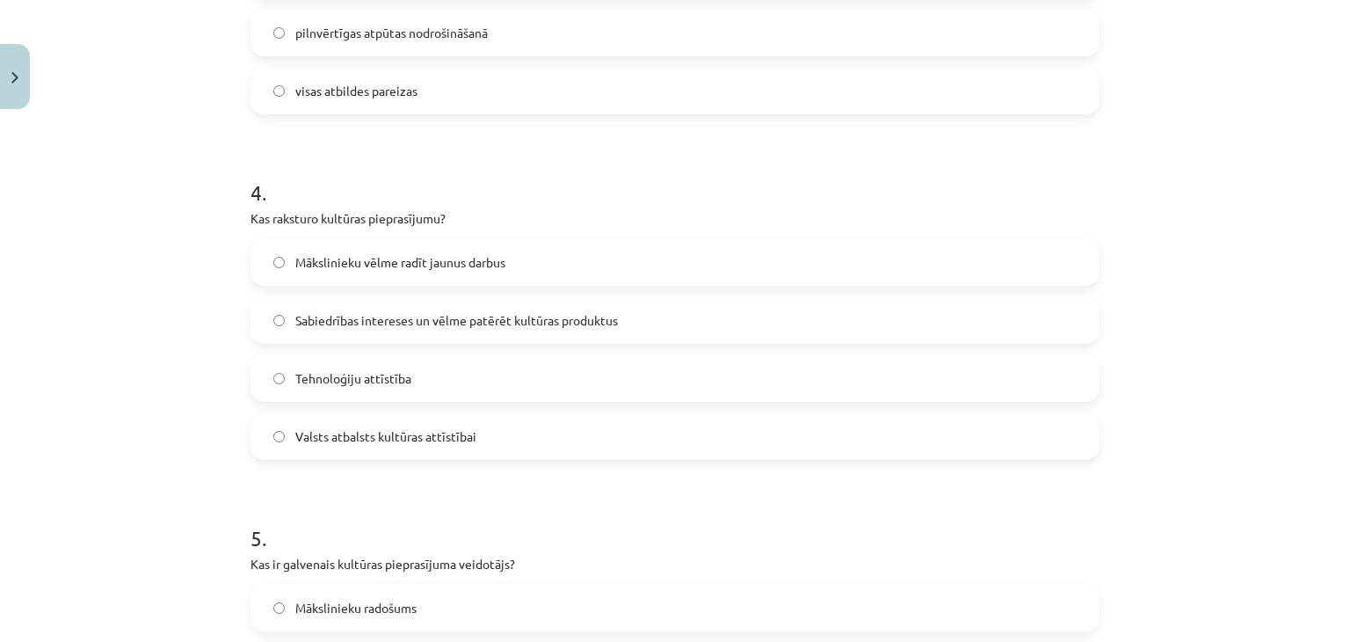
click at [397, 324] on span "Sabiedrības intereses un vēlme patērēt kultūras produktus" at bounding box center [456, 320] width 323 height 18
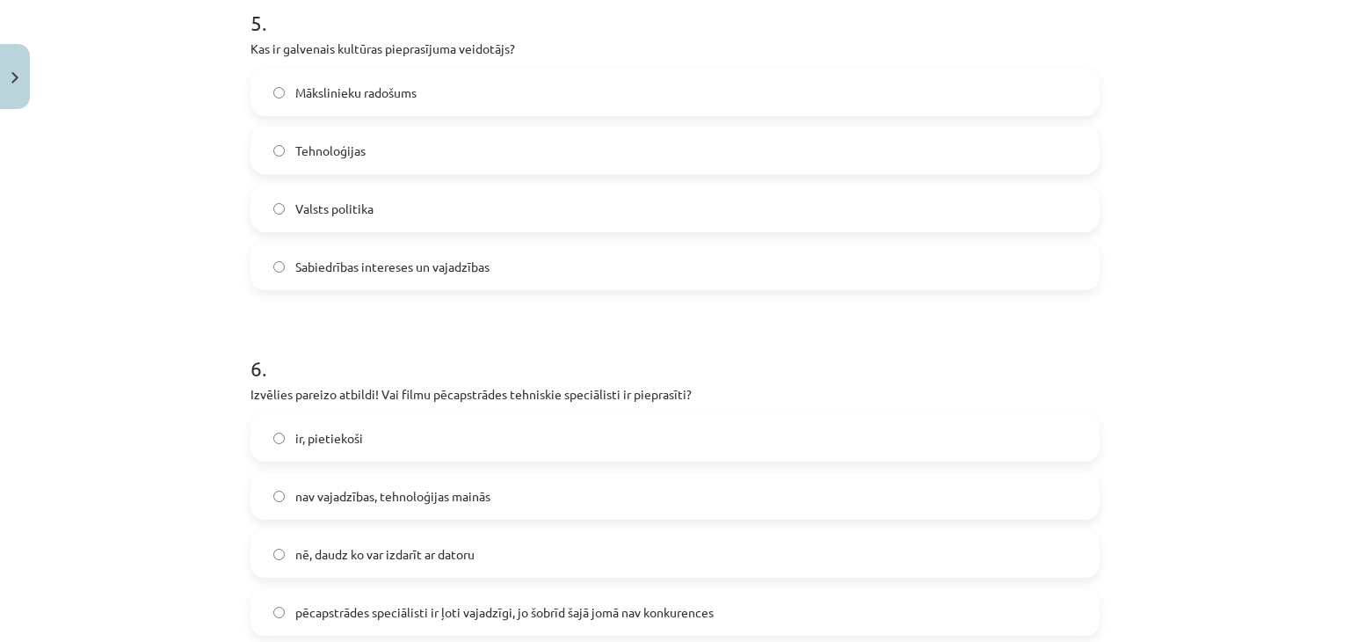
scroll to position [1969, 0]
click at [368, 267] on span "Sabiedrības intereses un vajadzības" at bounding box center [392, 265] width 194 height 18
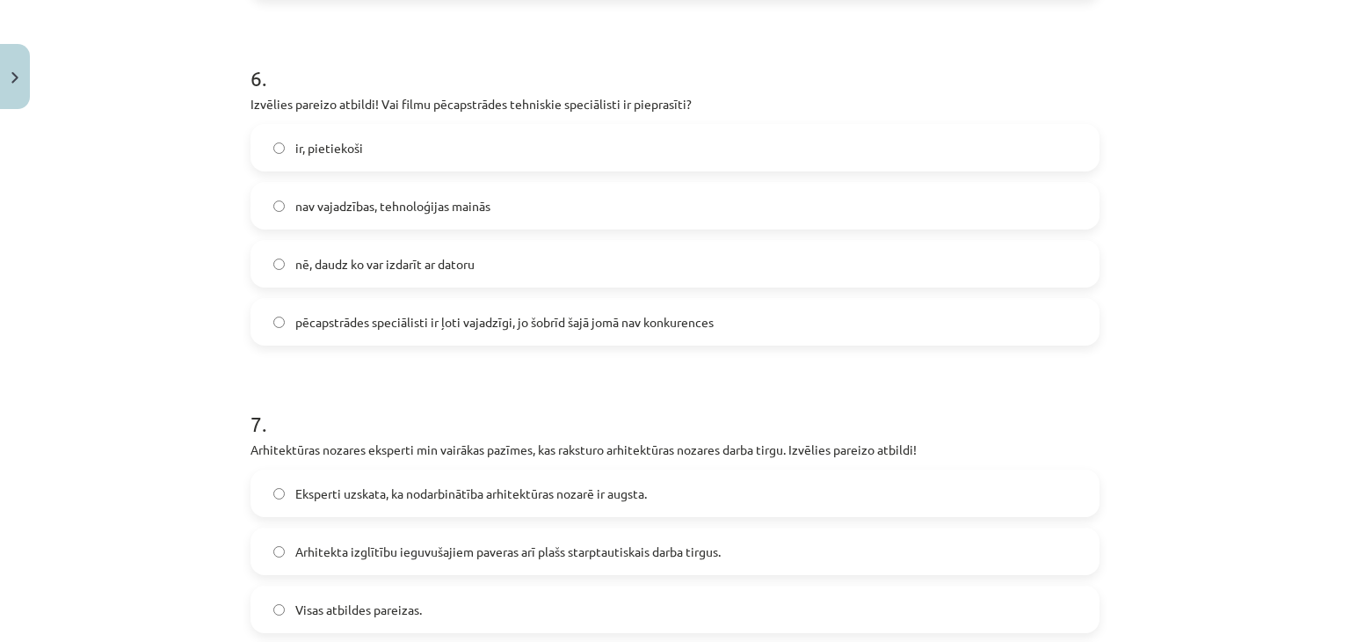
scroll to position [2257, 0]
click at [295, 303] on label "pēcapstrādes speciālisti ir ļoti vajadzīgi, jo šobrīd šajā jomā nav konkurences" at bounding box center [675, 322] width 846 height 44
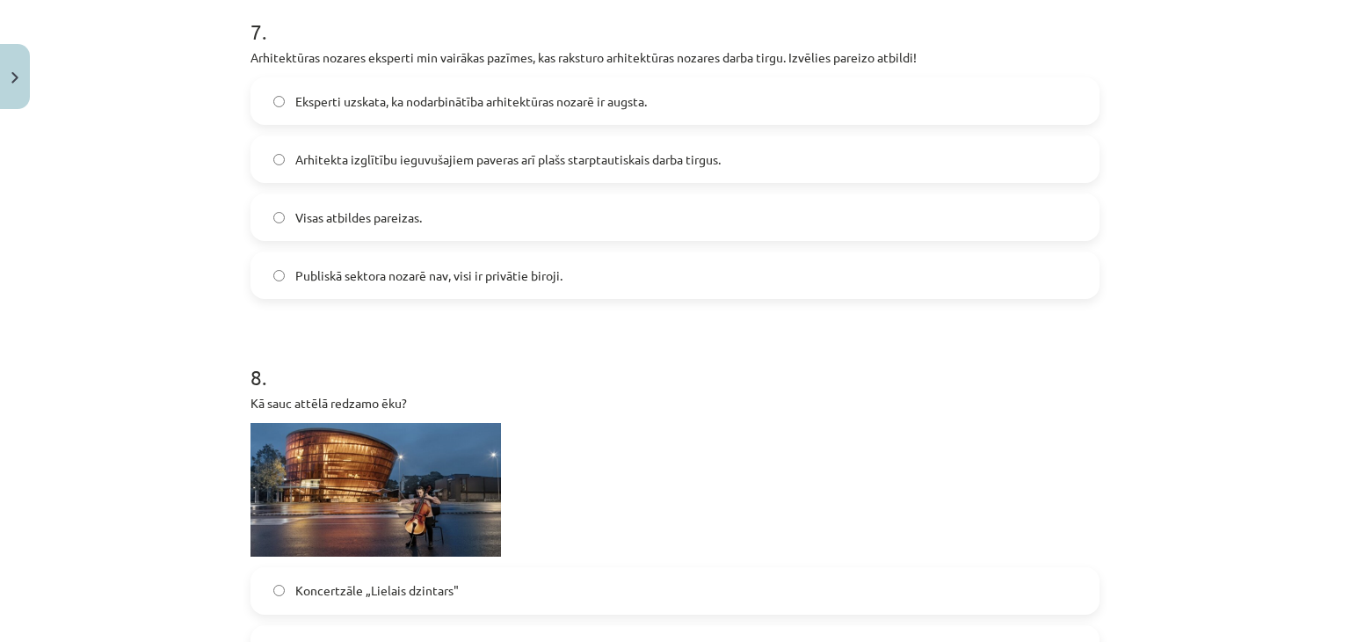
scroll to position [2650, 0]
click at [426, 154] on span "Arhitekta izglītību ieguvušajiem paveras arī plašs starptautiskais darba tirgus." at bounding box center [507, 158] width 425 height 18
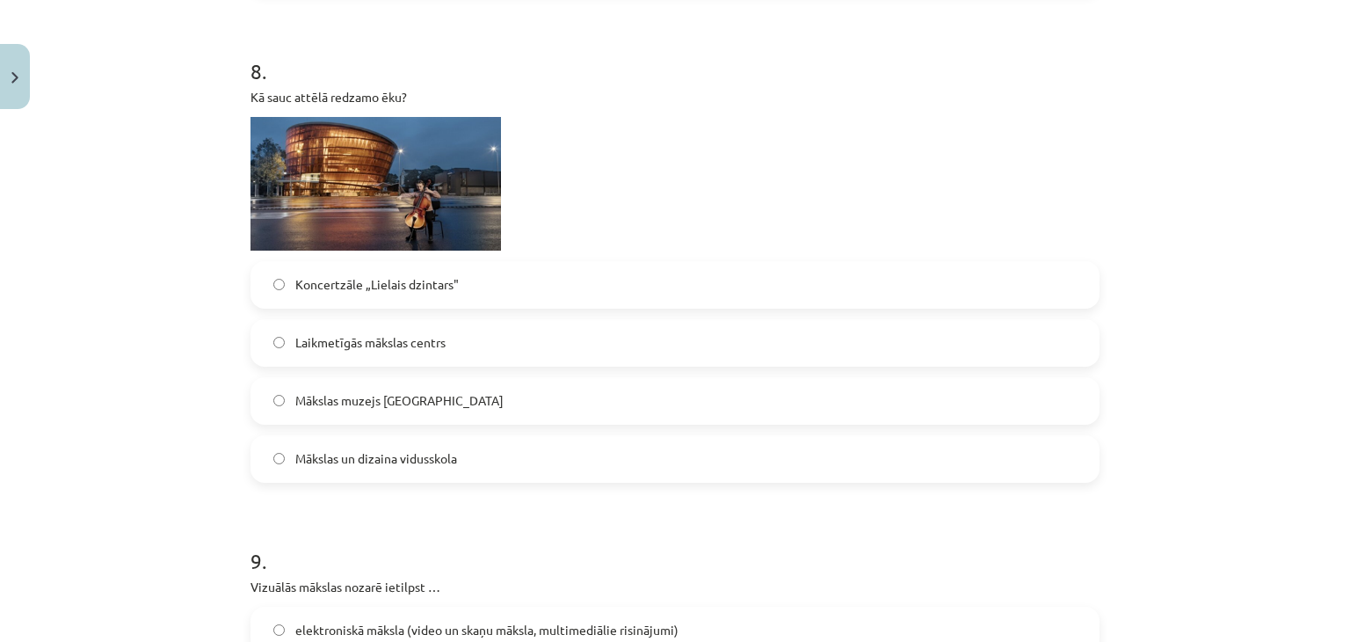
scroll to position [2957, 0]
click at [355, 280] on span "Koncertzāle „Lielais dzintars"" at bounding box center [377, 282] width 164 height 18
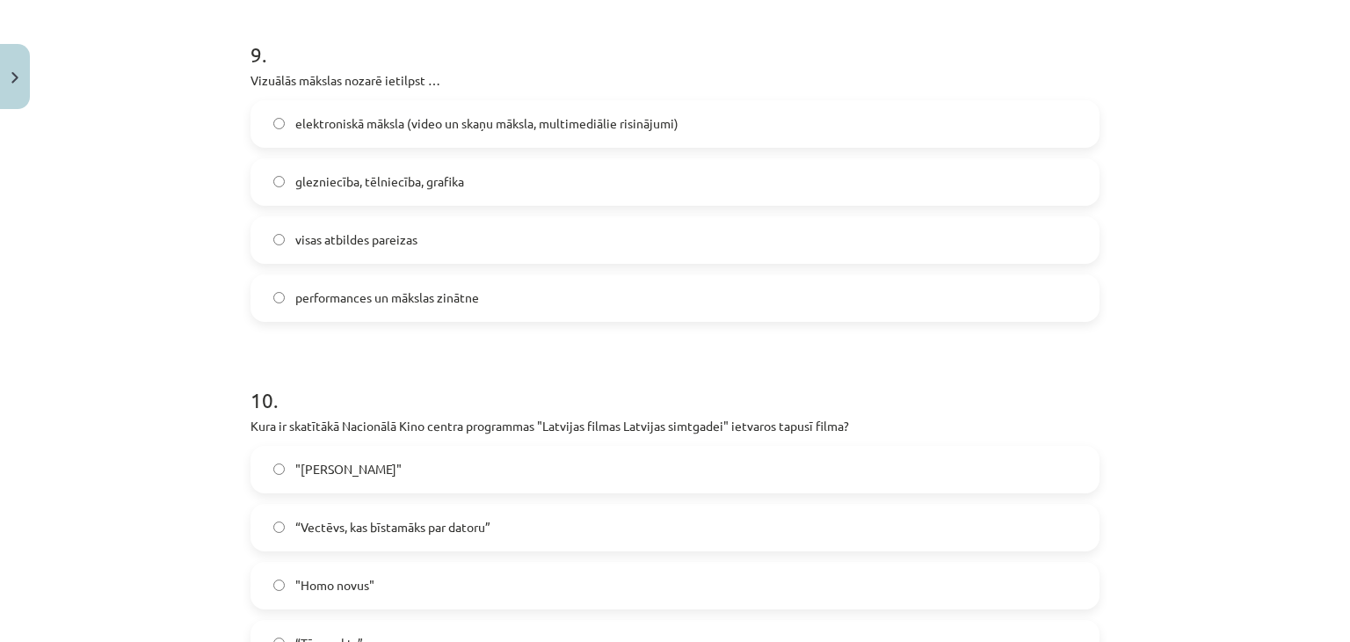
scroll to position [3464, 0]
click at [339, 218] on label "visas atbildes pareizas" at bounding box center [675, 238] width 846 height 44
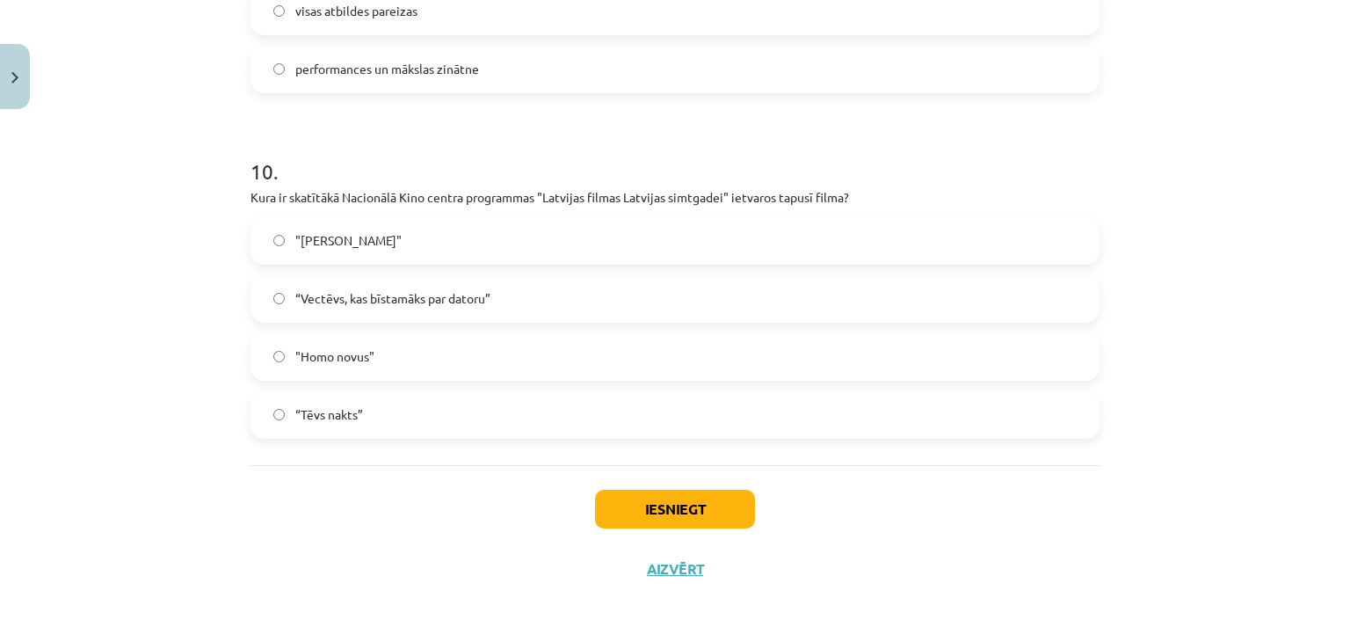
click at [390, 289] on span "“Vectēvs, kas bīstamāks par datoru”" at bounding box center [392, 298] width 195 height 18
click at [665, 504] on button "Iesniegt" at bounding box center [675, 509] width 160 height 39
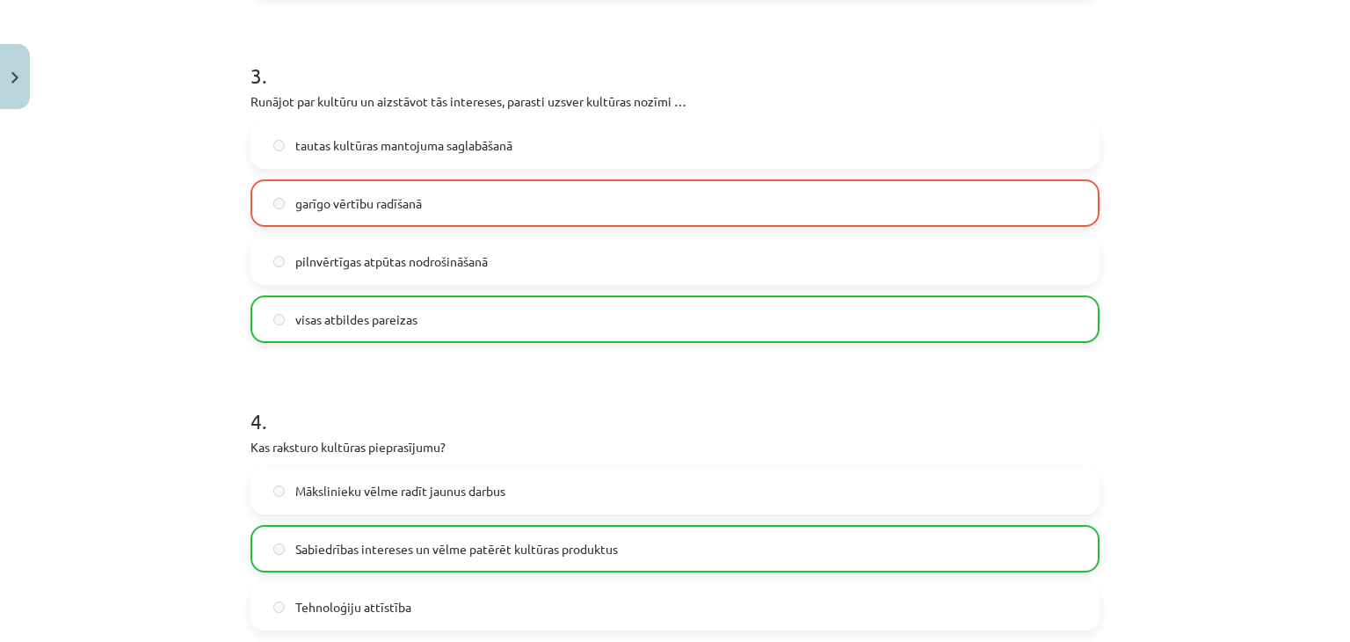
scroll to position [1225, 0]
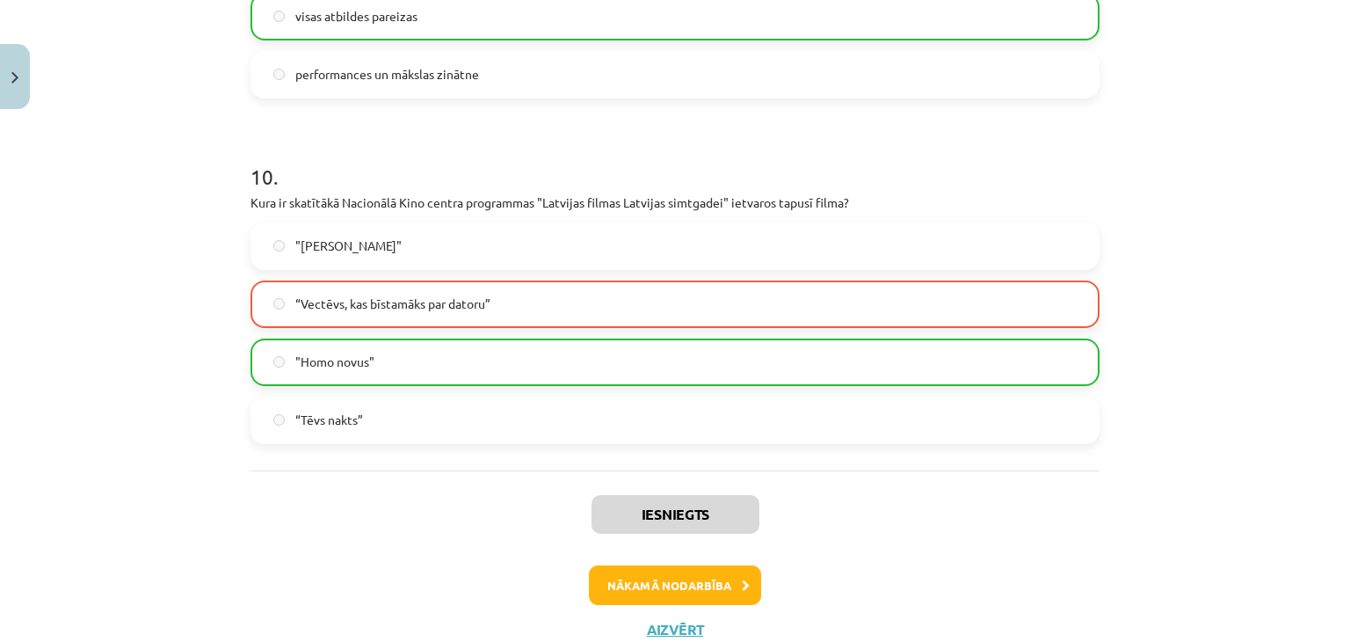
scroll to position [3746, 0]
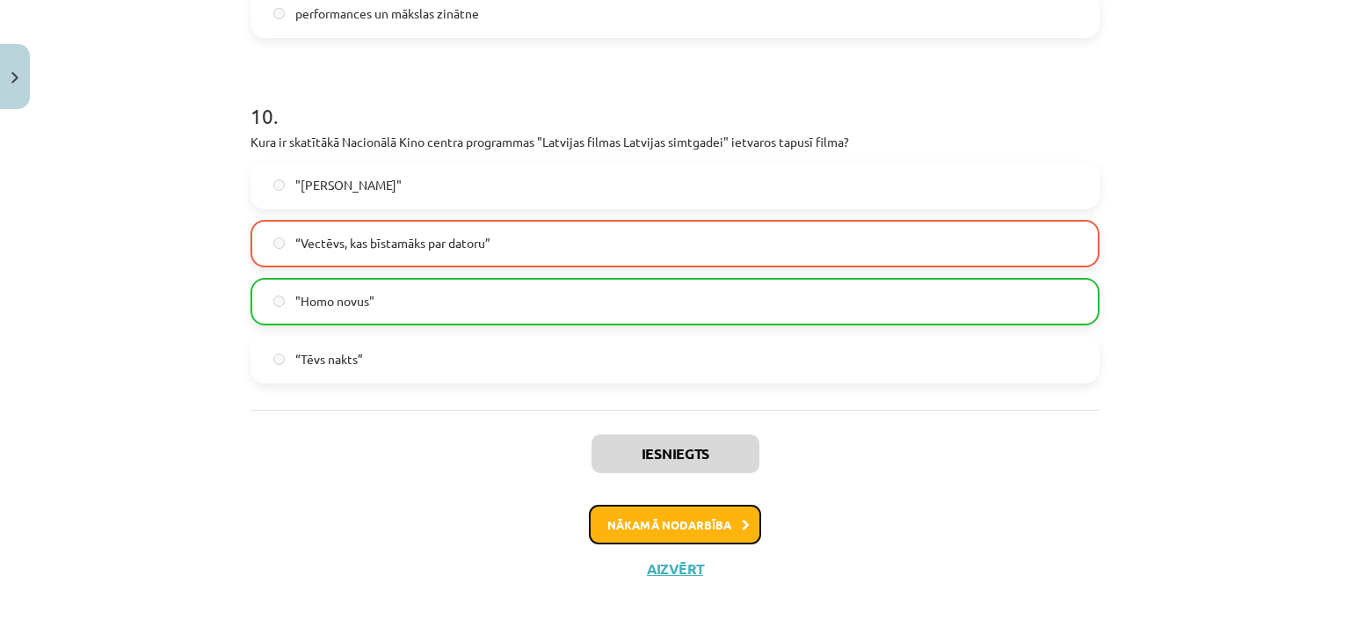
click at [654, 528] on button "Nākamā nodarbība" at bounding box center [675, 525] width 172 height 40
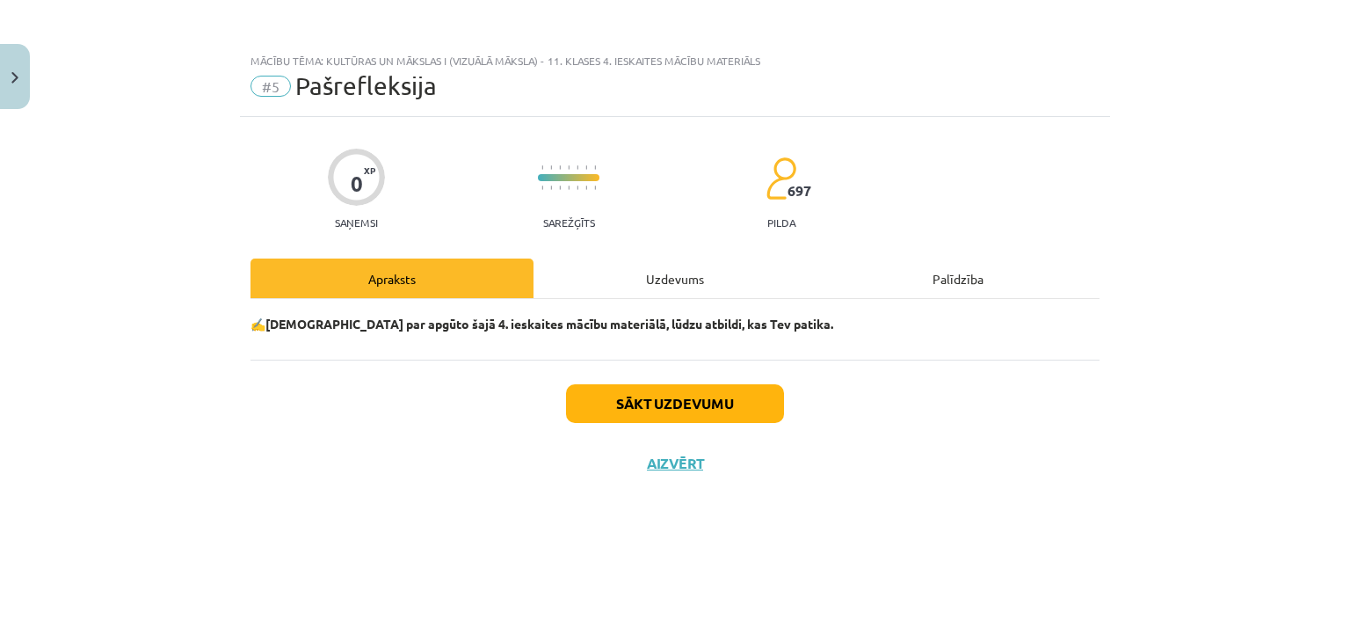
scroll to position [0, 0]
click at [637, 392] on button "Sākt uzdevumu" at bounding box center [675, 403] width 218 height 39
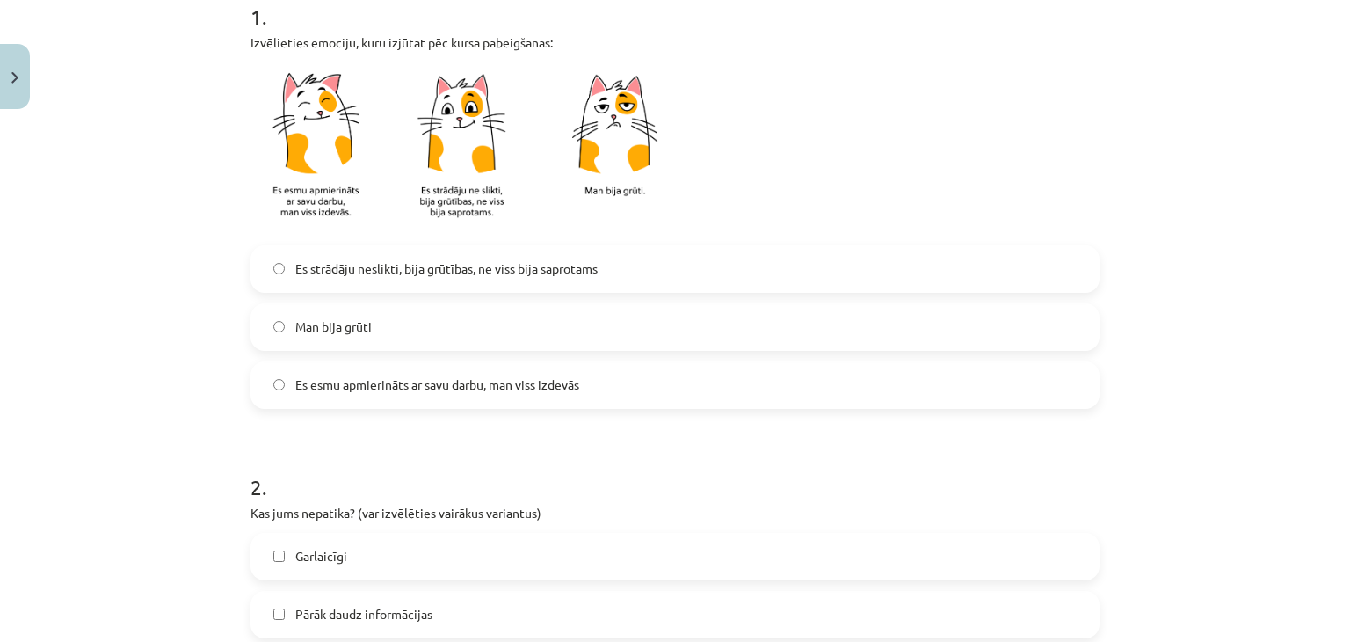
scroll to position [380, 0]
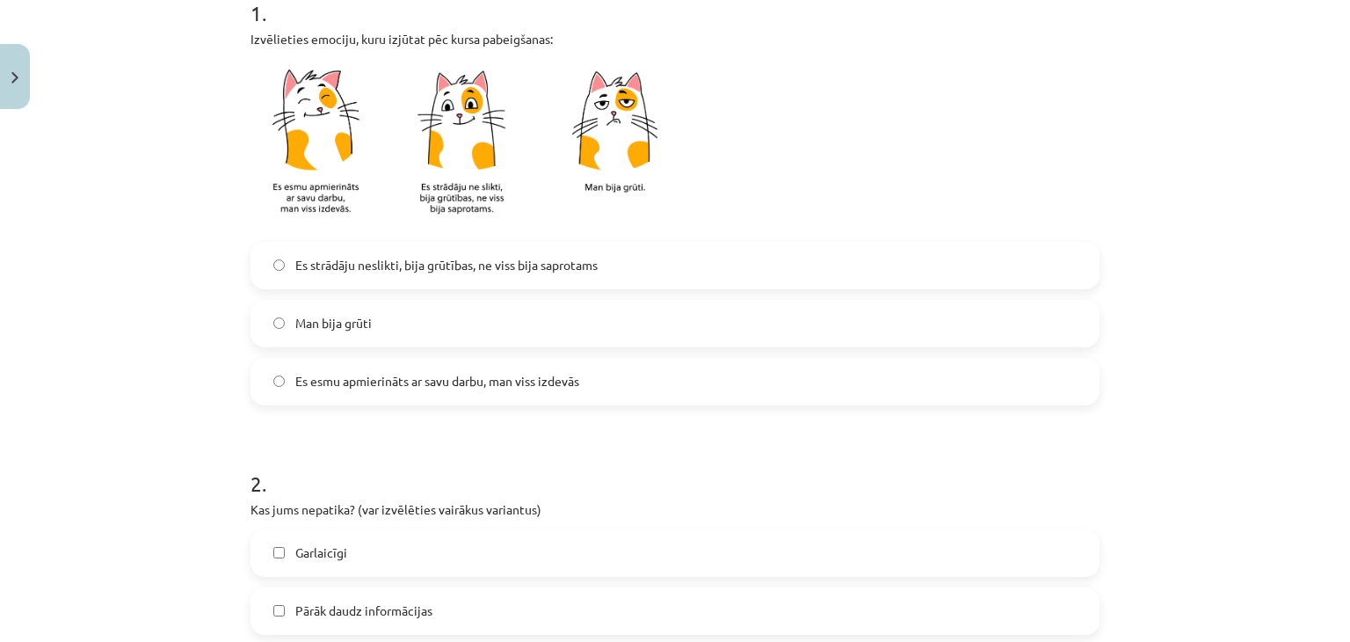
click at [501, 316] on label "Man bija grūti" at bounding box center [675, 324] width 846 height 44
click at [503, 372] on span "Es esmu apmierināts ar savu darbu, man viss izdevās" at bounding box center [437, 381] width 284 height 18
click at [501, 265] on span "Es strādāju neslikti, bija grūtības, ne viss bija saprotams" at bounding box center [446, 265] width 302 height 18
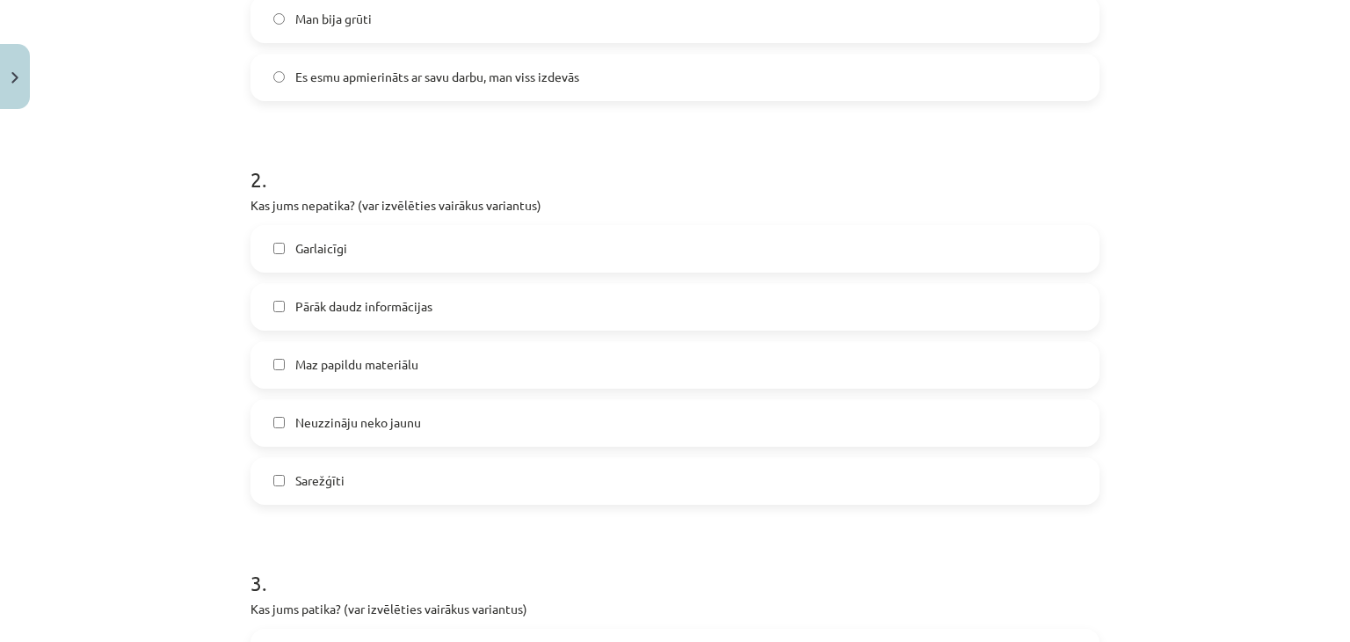
scroll to position [686, 0]
click at [428, 249] on label "Garlaicīgi" at bounding box center [675, 247] width 846 height 44
click at [423, 308] on span "Pārāk daudz informācijas" at bounding box center [363, 304] width 137 height 18
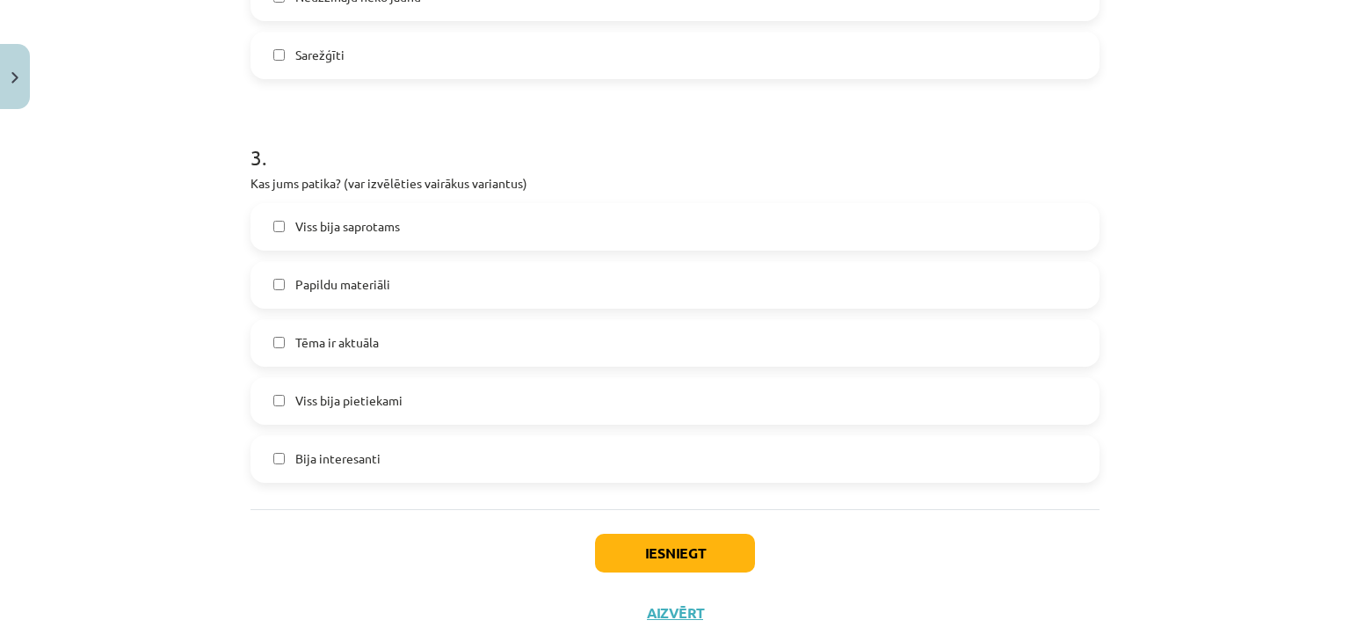
scroll to position [1113, 0]
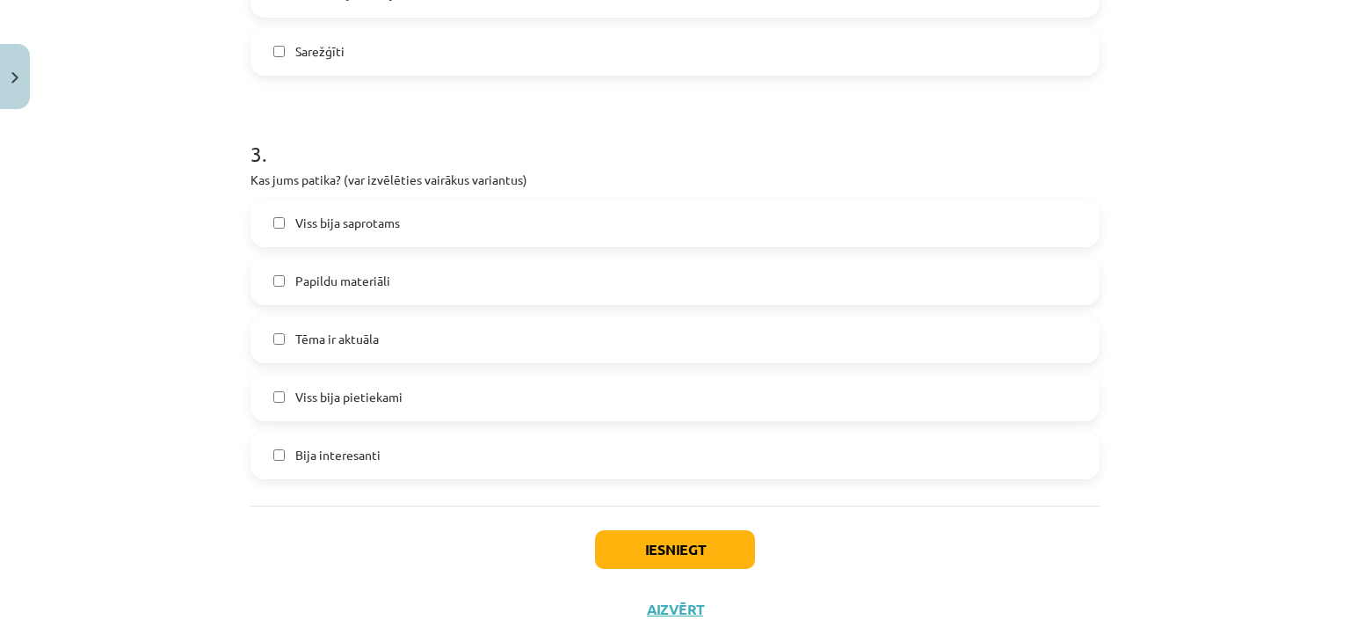
click at [400, 236] on label "Viss bija saprotams" at bounding box center [675, 223] width 846 height 44
click at [617, 555] on button "Iesniegt" at bounding box center [675, 549] width 160 height 39
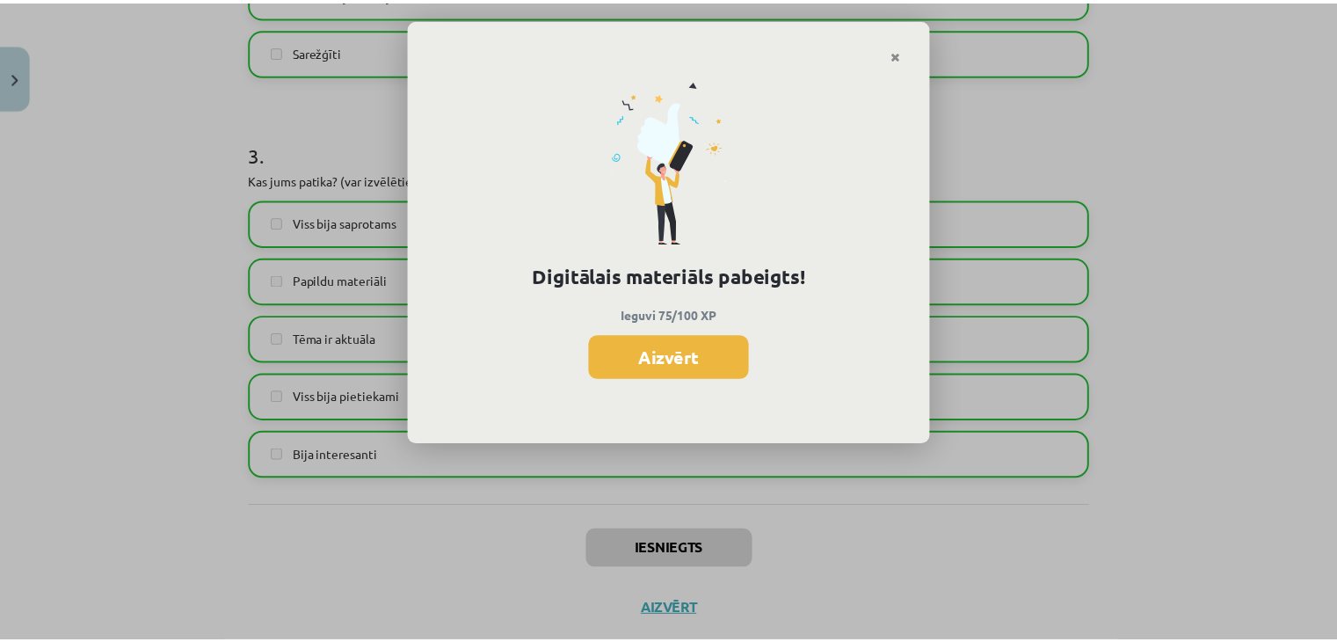
scroll to position [591, 0]
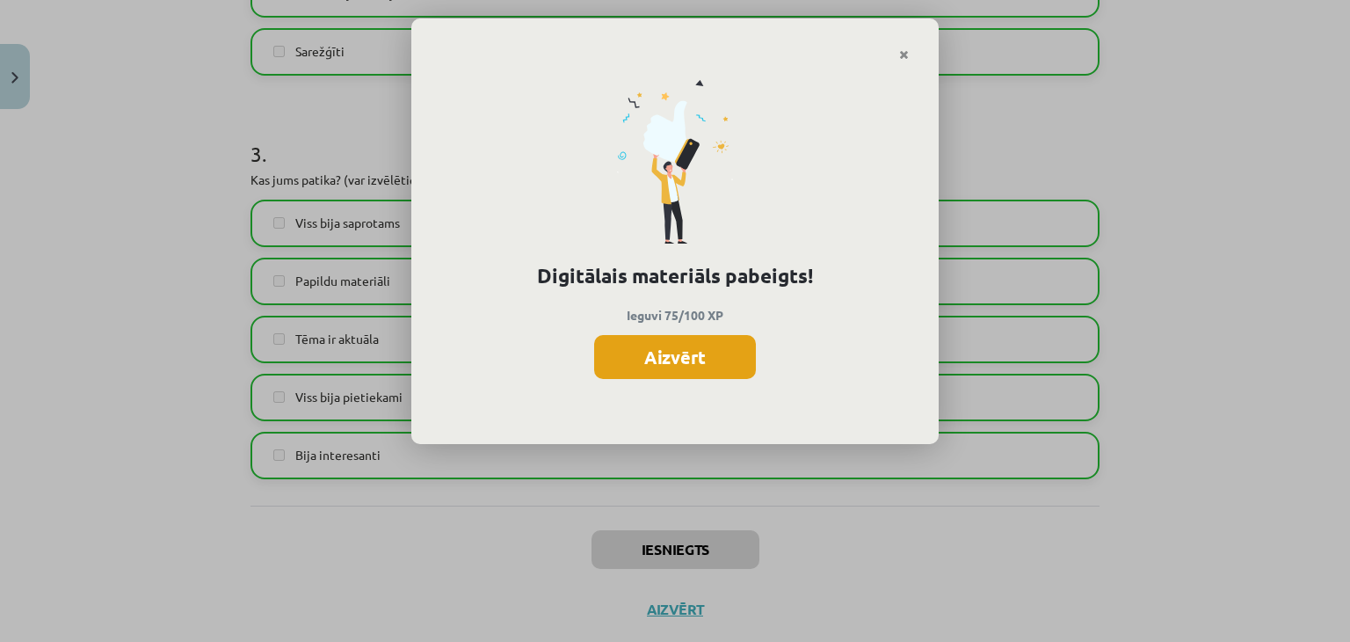
click at [673, 340] on button "Aizvērt" at bounding box center [675, 357] width 162 height 44
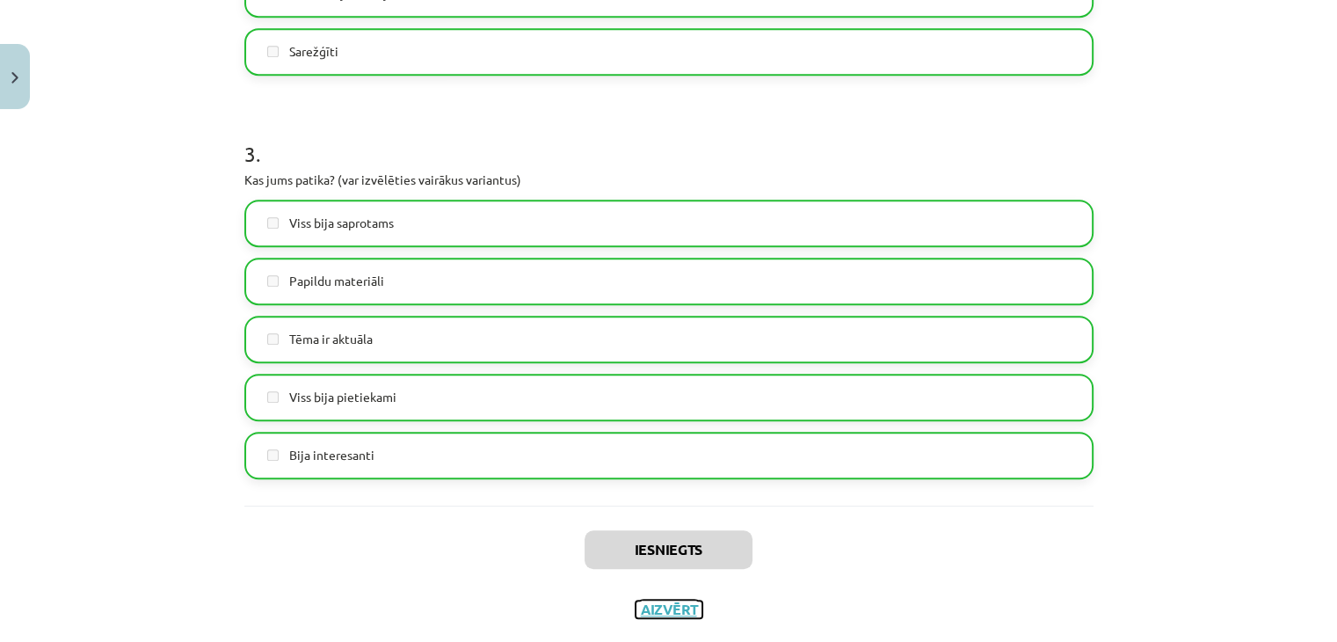
click at [652, 602] on button "Aizvērt" at bounding box center [669, 609] width 67 height 18
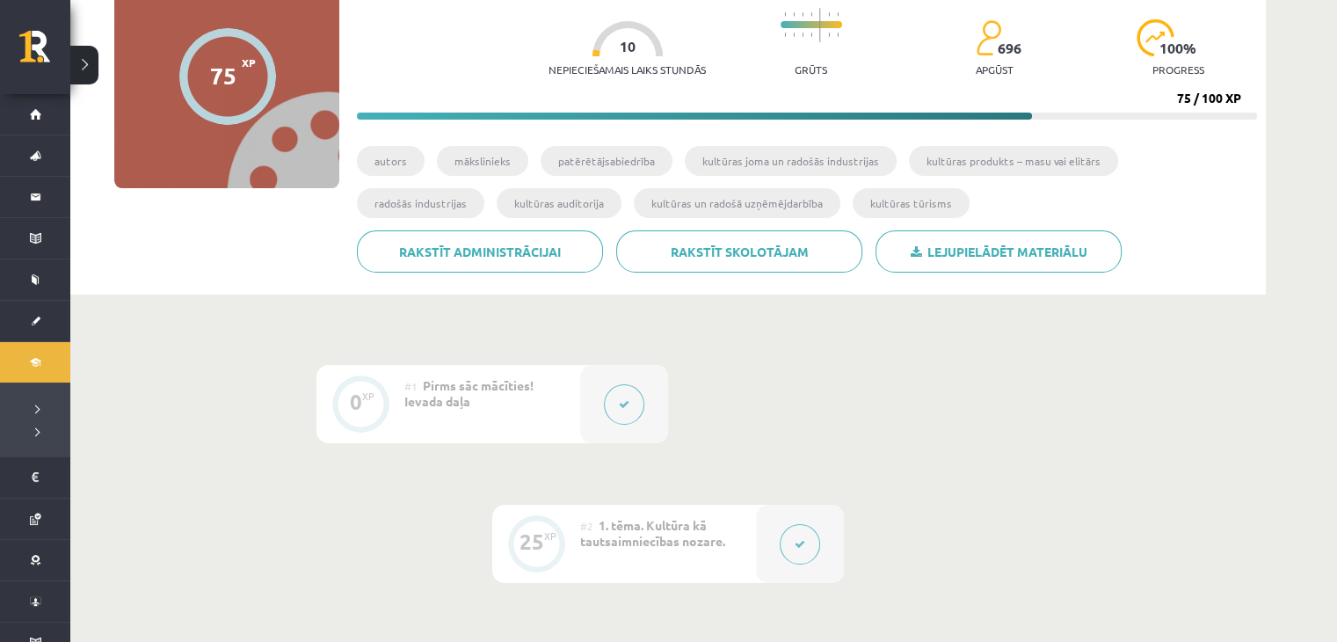
scroll to position [63, 0]
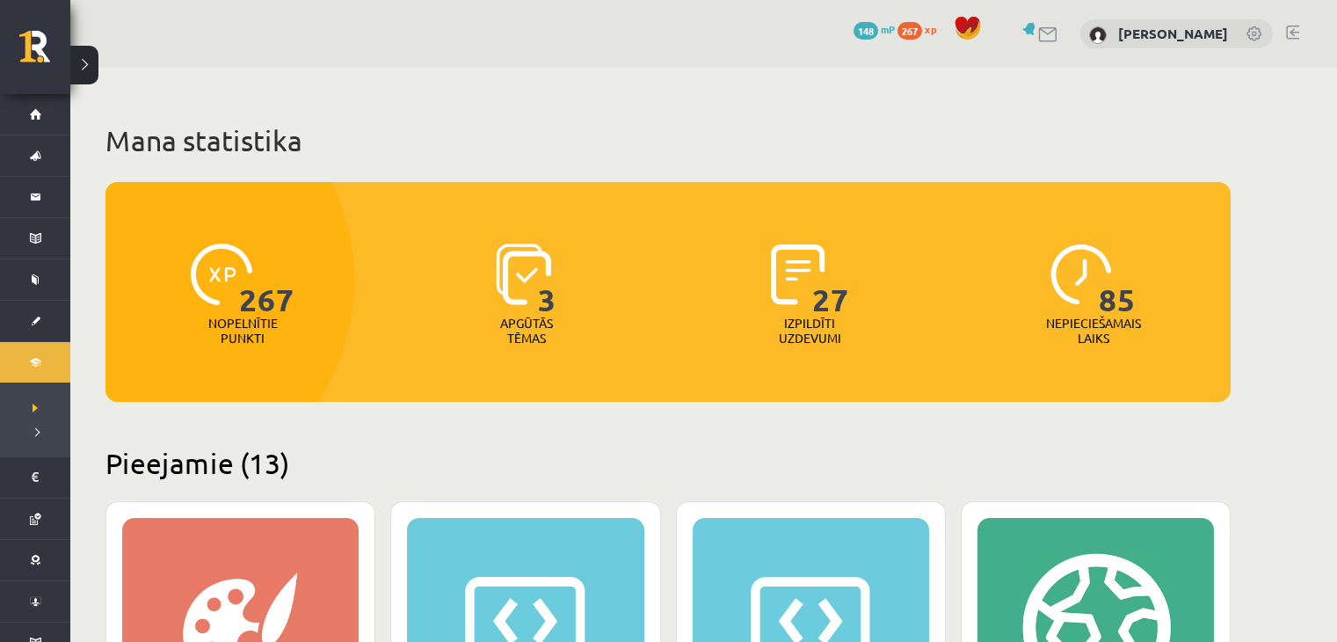
scroll to position [236, 0]
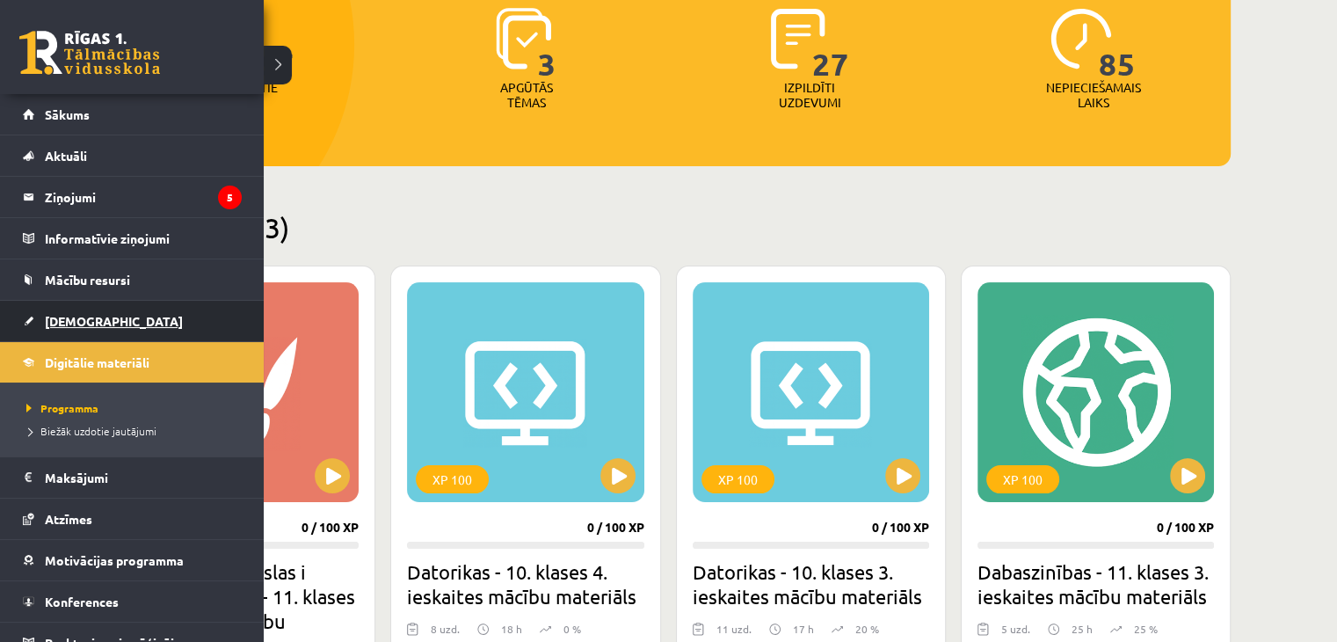
click at [74, 324] on span "[DEMOGRAPHIC_DATA]" at bounding box center [114, 321] width 138 height 16
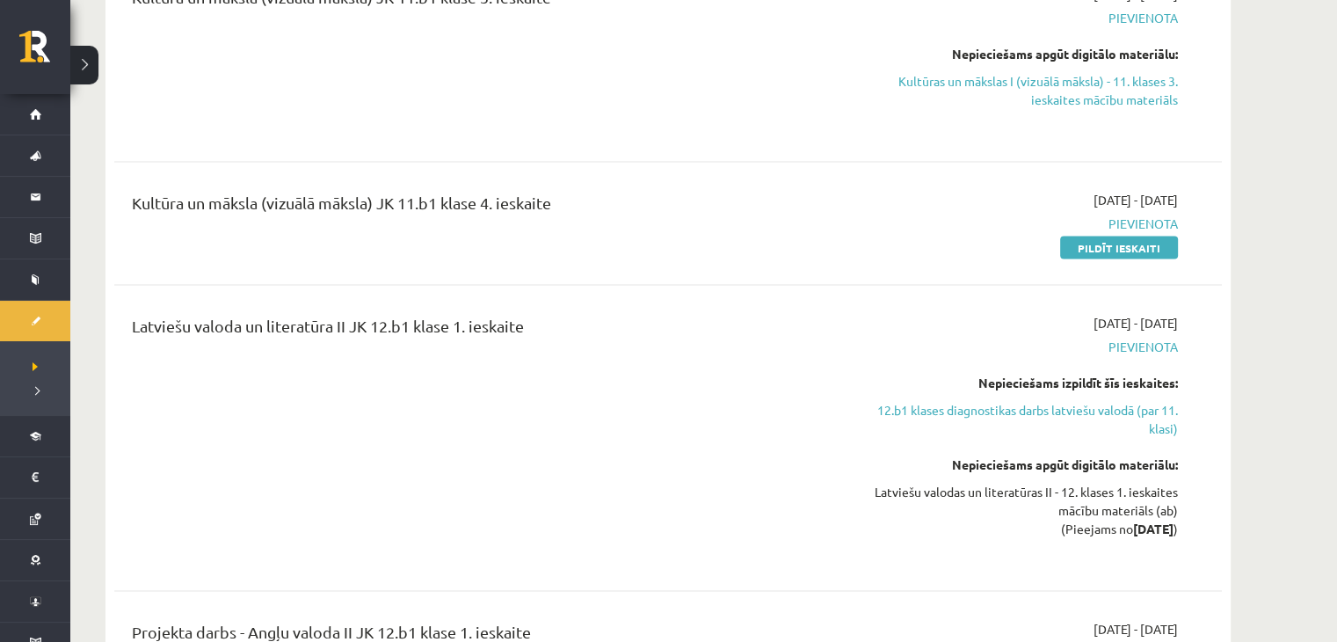
scroll to position [3516, 0]
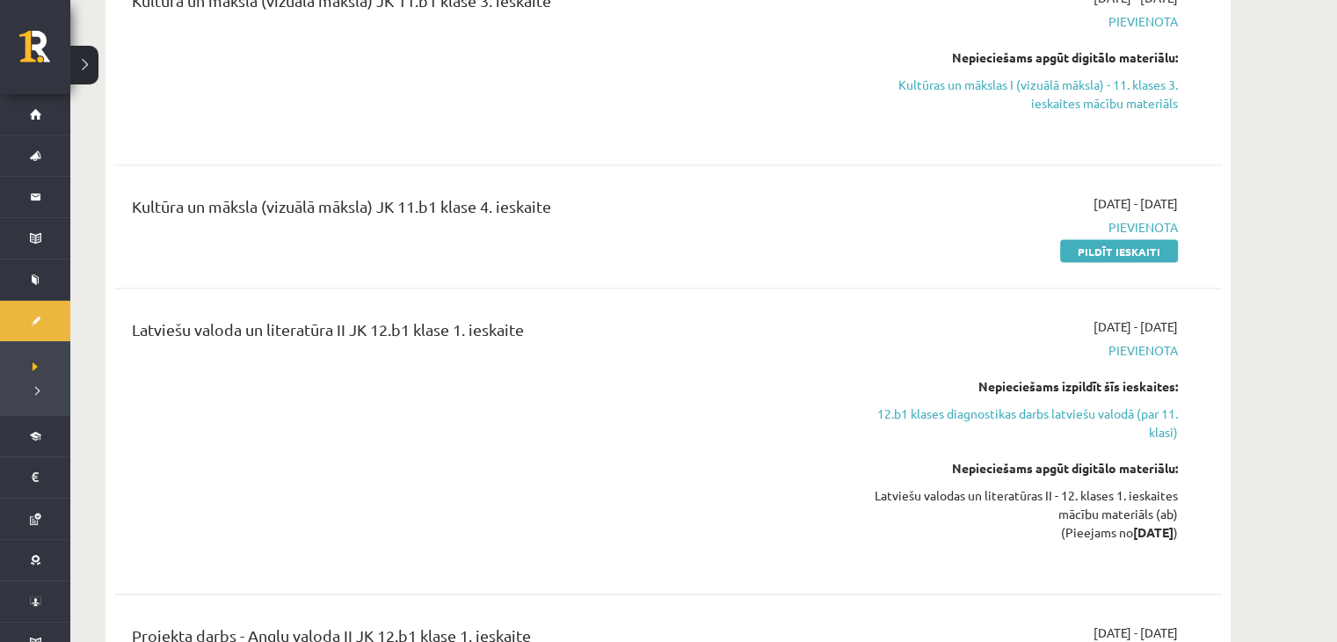
click at [438, 215] on div "Kultūra un māksla (vizuālā māksla) JK 11.b1 klase 4. ieskaite" at bounding box center [476, 210] width 688 height 33
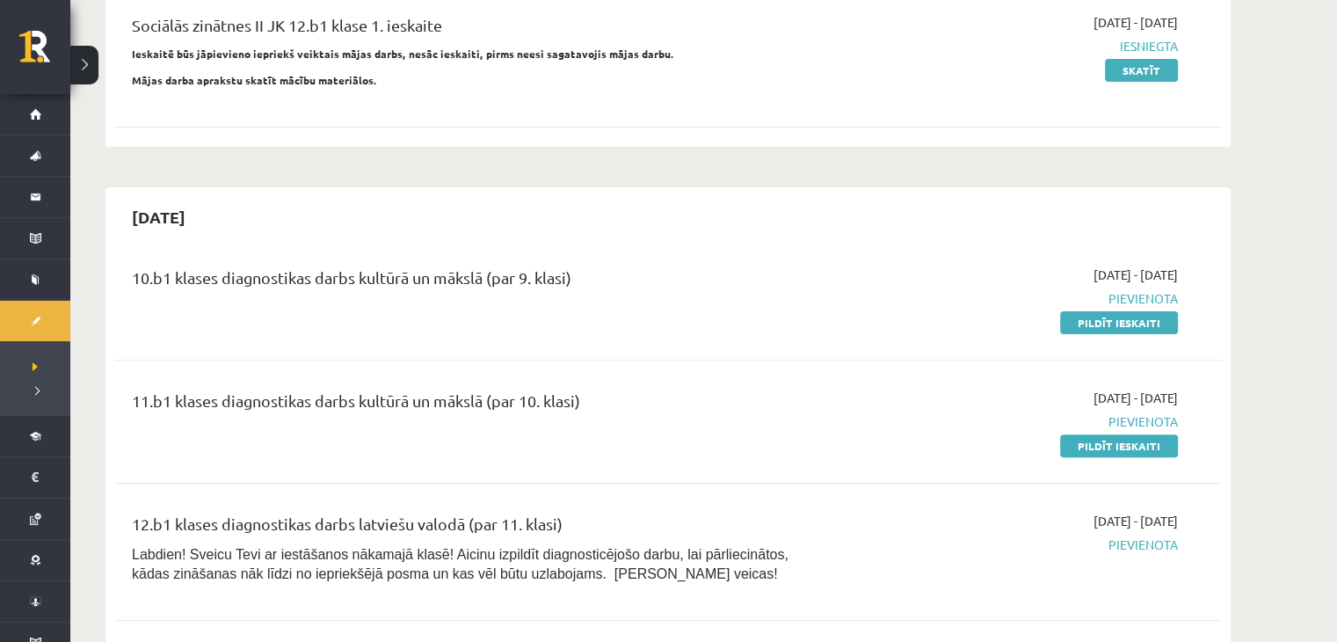
scroll to position [498, 0]
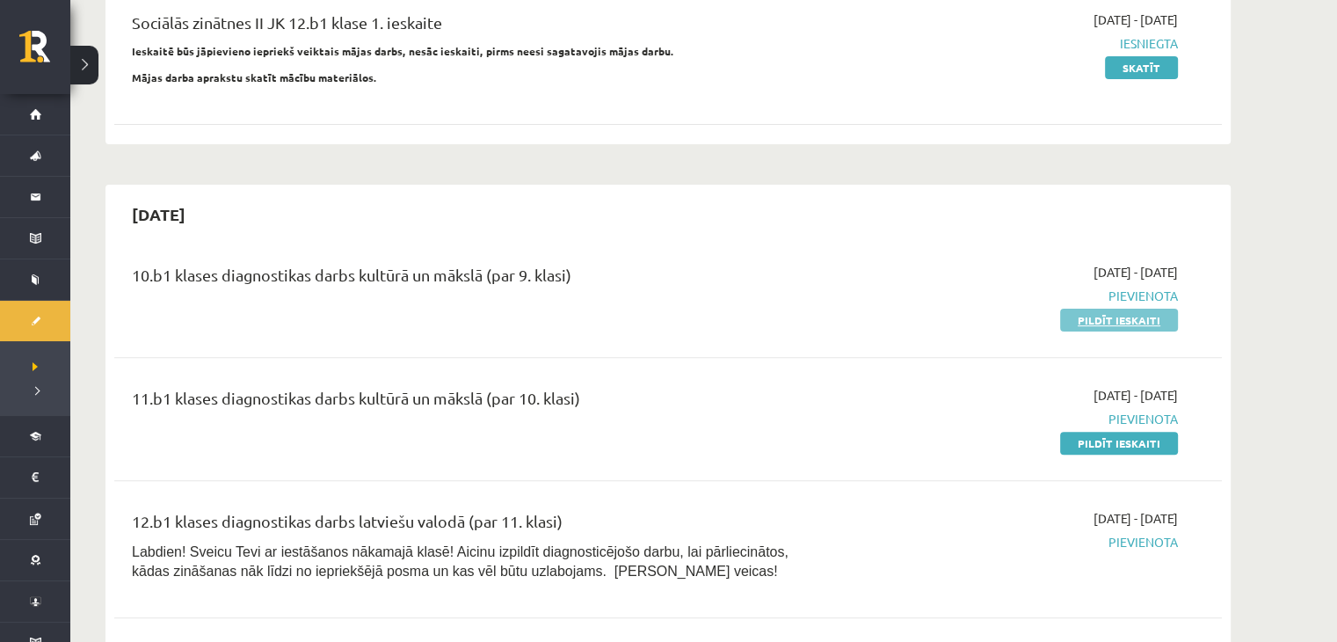
click at [1144, 309] on link "Pildīt ieskaiti" at bounding box center [1119, 320] width 118 height 23
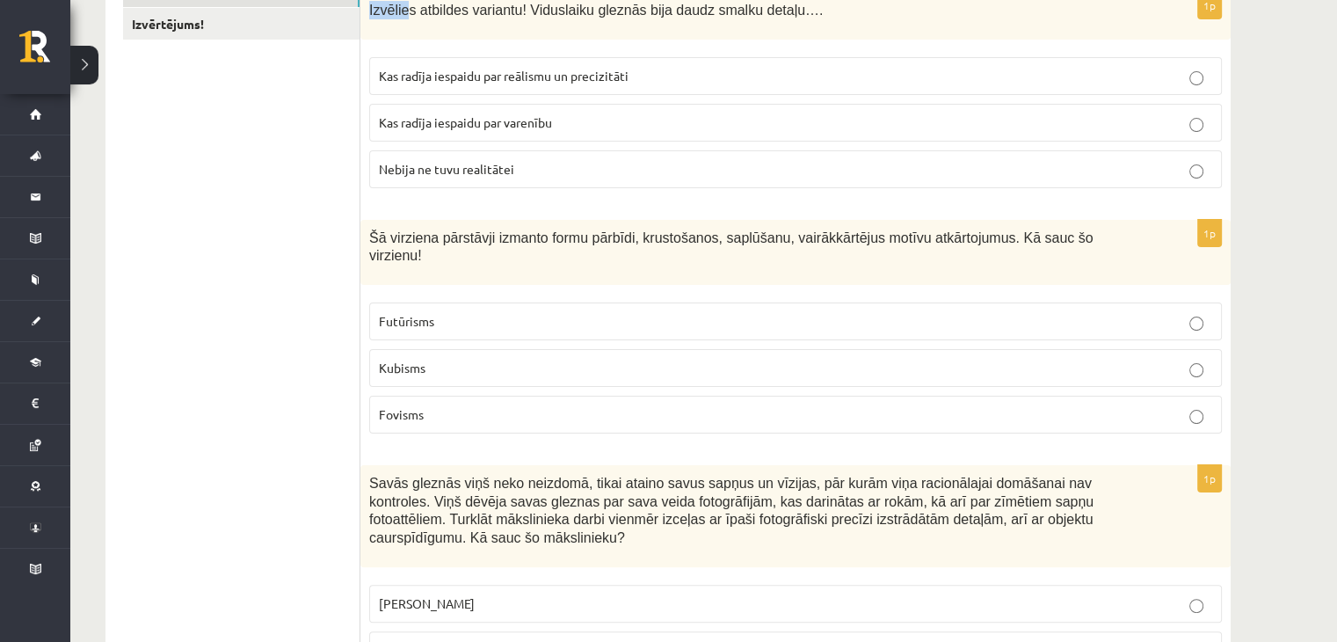
scroll to position [338, 0]
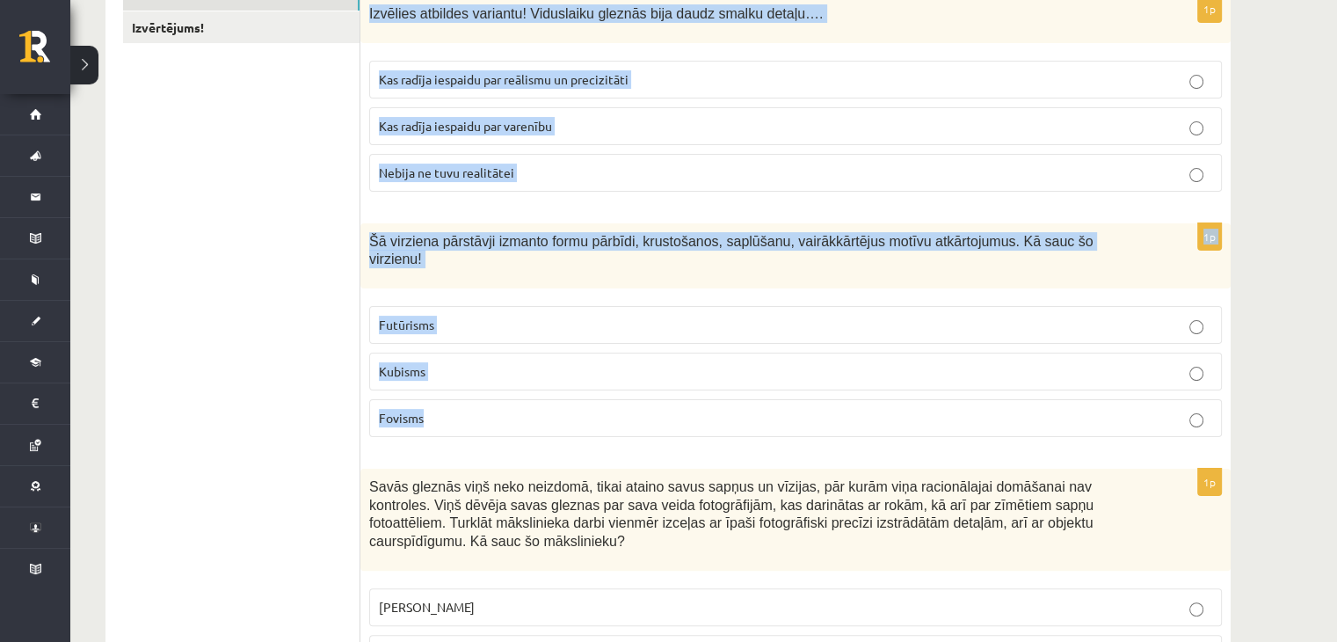
drag, startPoint x: 367, startPoint y: 6, endPoint x: 615, endPoint y: 402, distance: 467.3
copy form "Izvēlies atbildes variantu! Viduslaiku gleznās bija daudz smalku detaļu…. Kas r…"
click at [622, 73] on span "Kas radīja iespaidu par reālismu un precizitāti" at bounding box center [504, 79] width 250 height 16
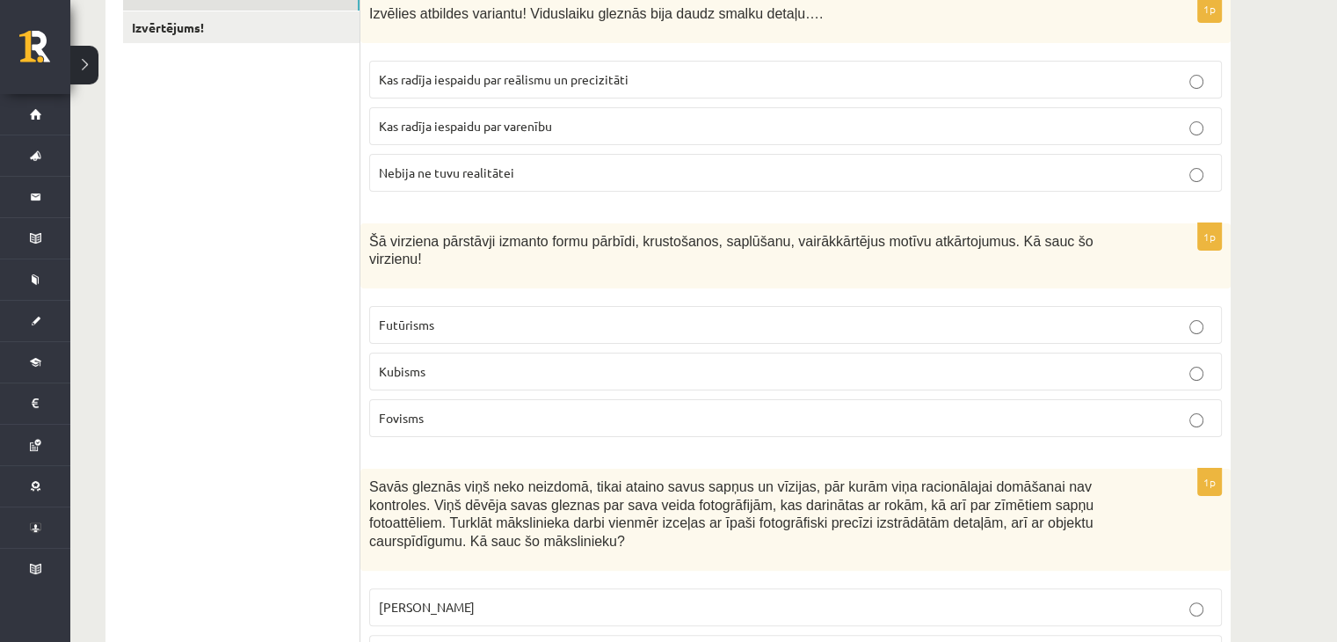
click at [538, 362] on p "Kubisms" at bounding box center [795, 371] width 833 height 18
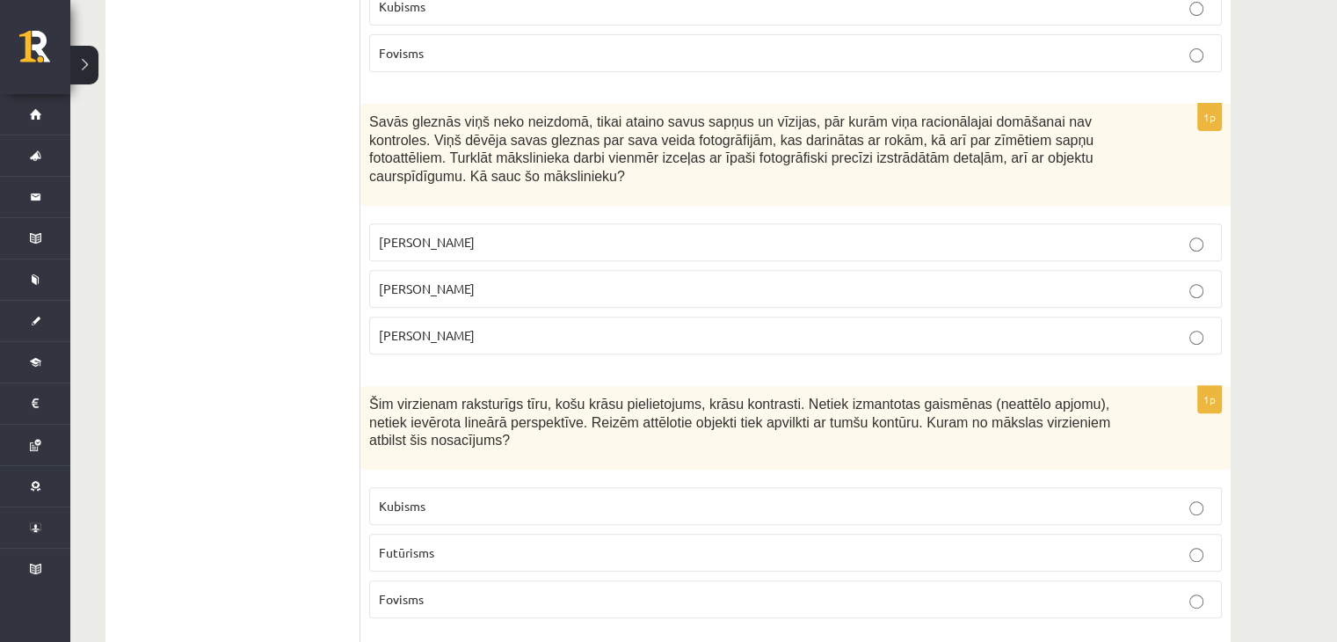
scroll to position [703, 0]
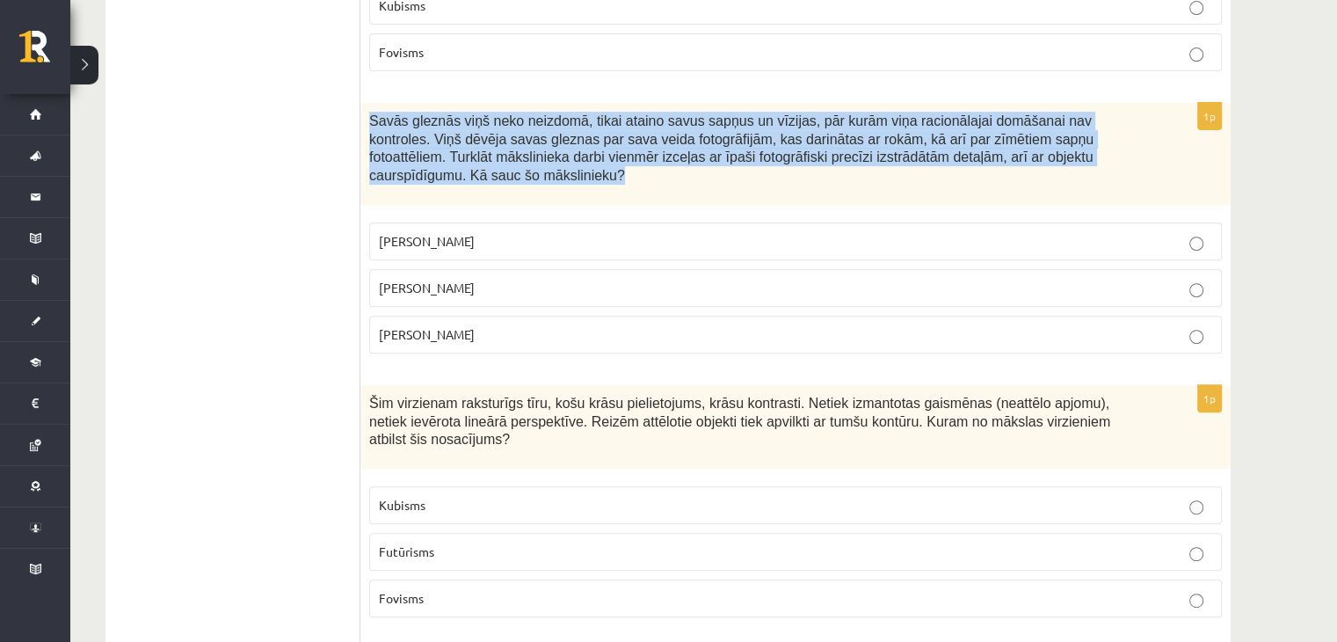
drag, startPoint x: 362, startPoint y: 75, endPoint x: 1105, endPoint y: 145, distance: 746.2
copy span "Savās gleznās viņš neko neizdomā, tikai ataino savus sapņus un vīzijas, pār kur…"
click at [362, 103] on div "Savās gleznās viņš neko neizdomā, tikai ataino savus sapņus un vīzijas, pār kur…" at bounding box center [795, 154] width 870 height 102
drag, startPoint x: 362, startPoint y: 91, endPoint x: 578, endPoint y: 307, distance: 305.8
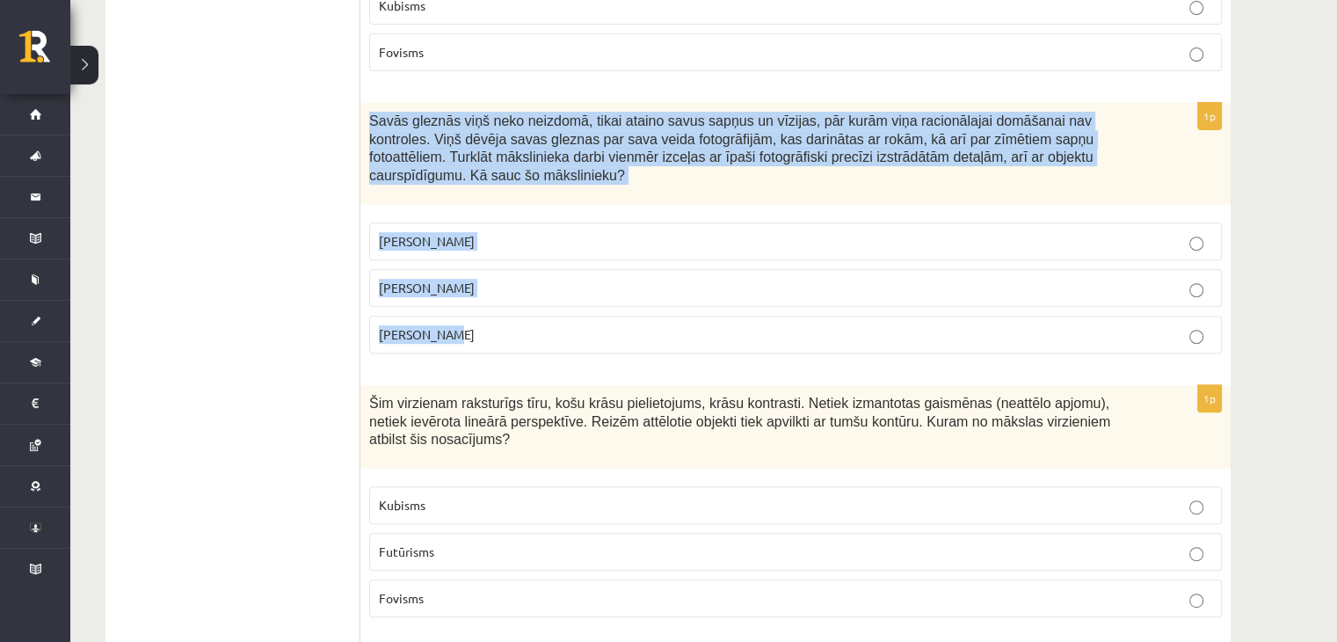
click at [578, 307] on div "1p Savās gleznās viņš neko neizdomā, tikai ataino savus sapņus un vīzijas, pār …" at bounding box center [795, 235] width 870 height 265
copy div "Savās gleznās viņš neko neizdomā, tikai ataino savus sapņus un vīzijas, pār kur…"
click at [505, 279] on p "Salvadors Dalī" at bounding box center [795, 288] width 833 height 18
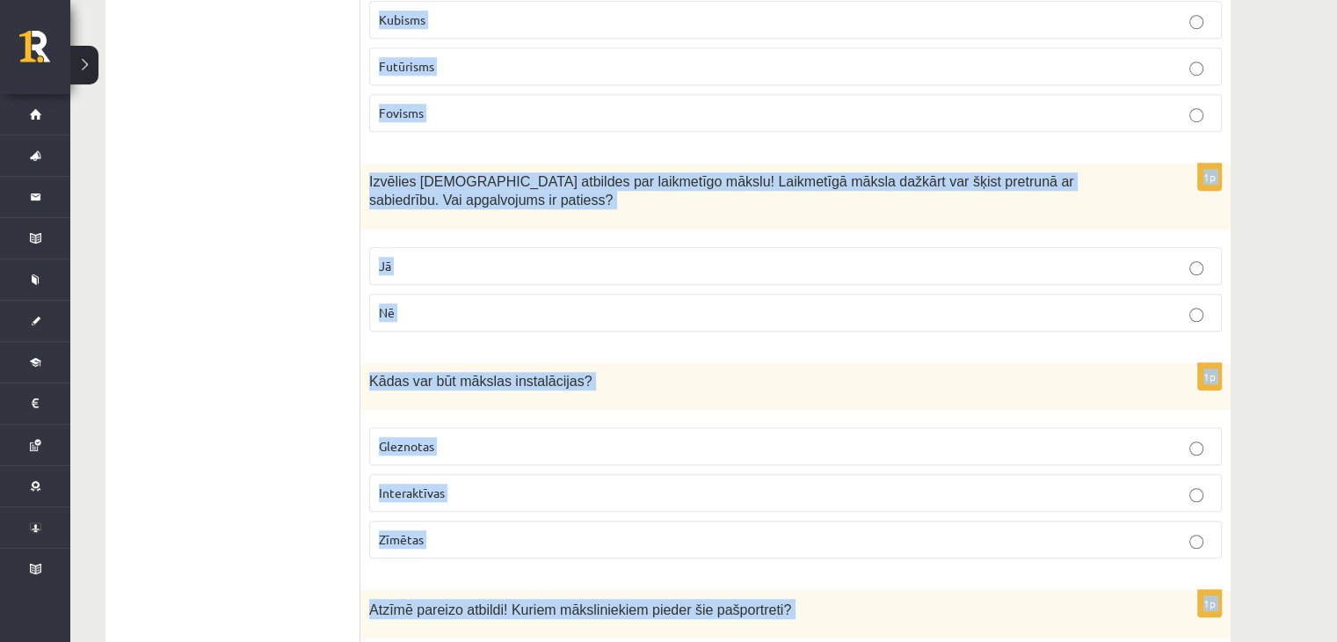
scroll to position [1201, 0]
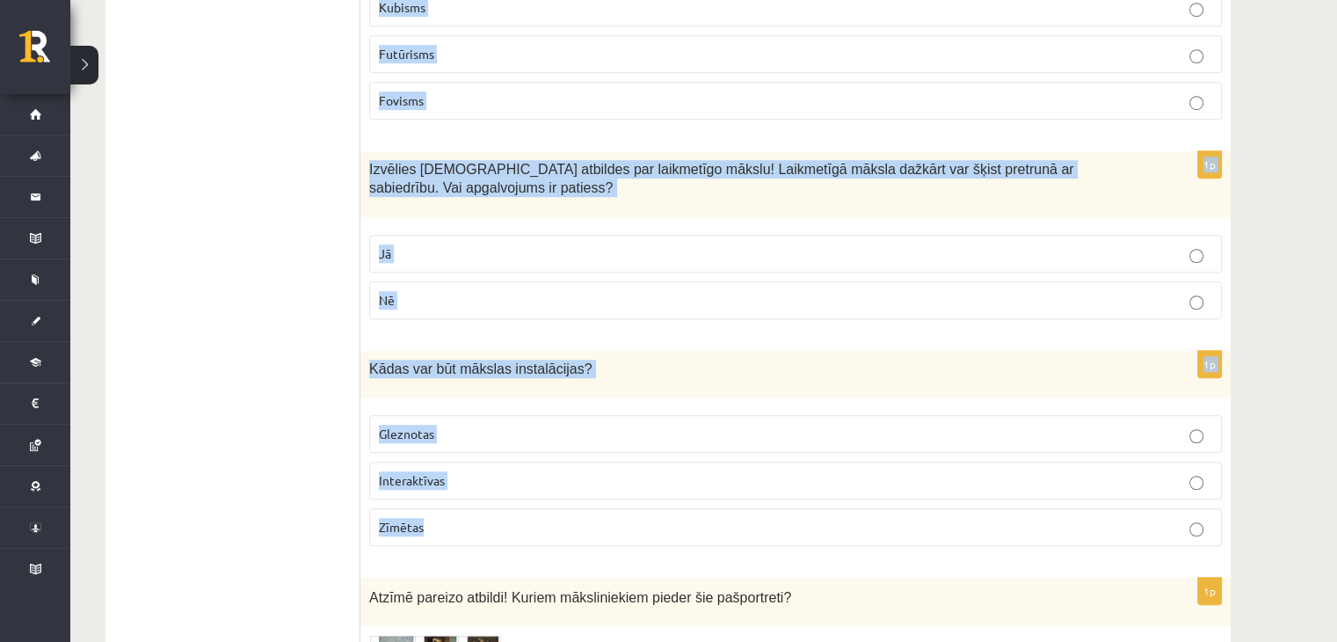
drag, startPoint x: 367, startPoint y: 17, endPoint x: 576, endPoint y: 465, distance: 494.4
copy form "Šim virzienam raksturīgs tīru, košu krāsu pielietojums, krāsu kontrasti. Netiek…"
click at [476, 91] on p "Fovisms" at bounding box center [795, 100] width 833 height 18
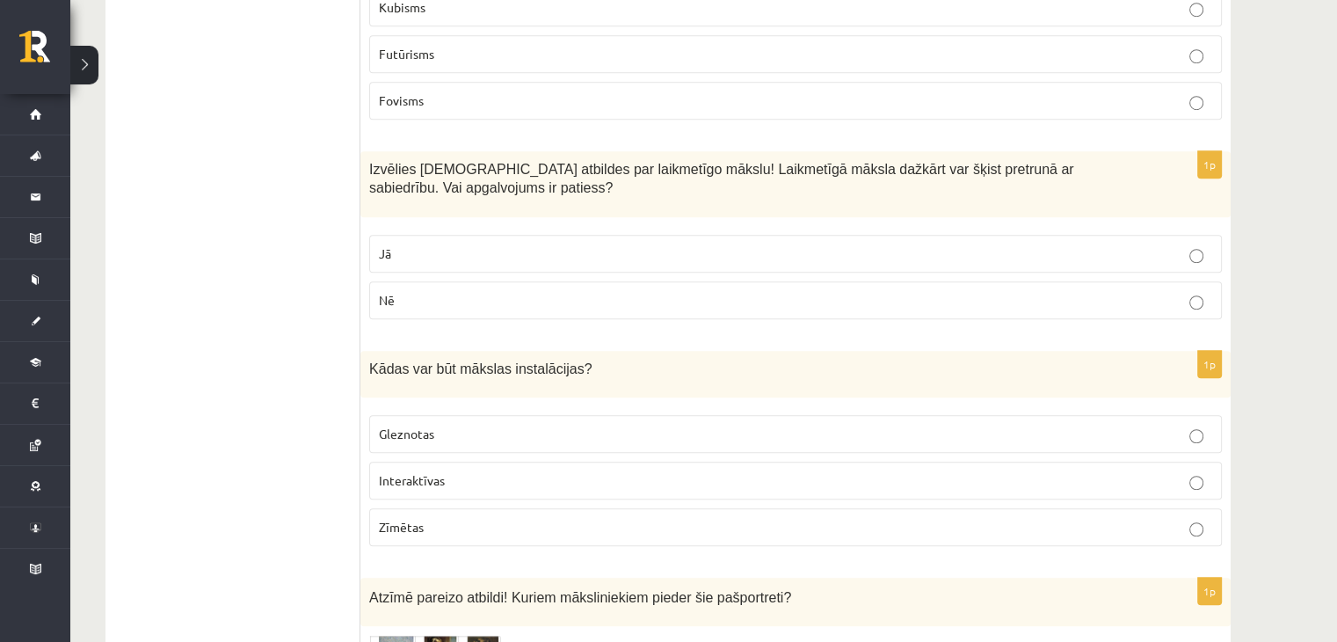
click at [494, 235] on label "Jā" at bounding box center [795, 254] width 853 height 38
click at [493, 471] on p "Interaktīvas" at bounding box center [795, 480] width 833 height 18
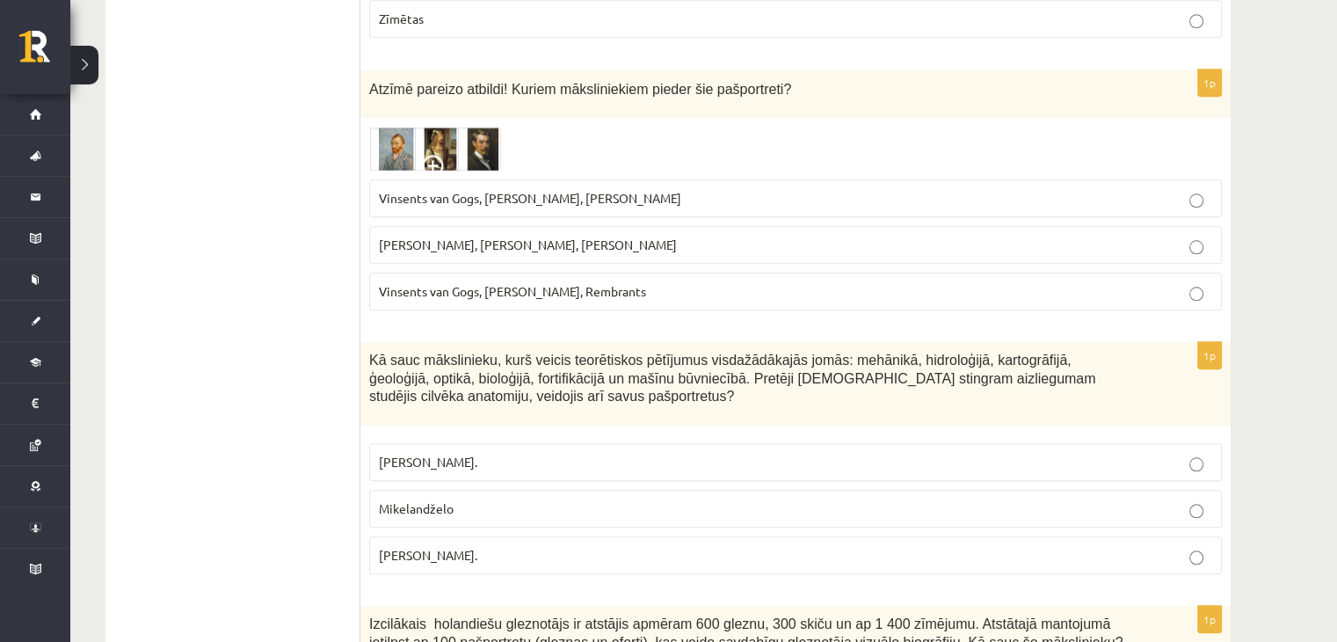
scroll to position [1708, 0]
drag, startPoint x: 375, startPoint y: 33, endPoint x: 555, endPoint y: 502, distance: 501.7
copy form "tzīmē pareizo atbildi! Kuriem māksliniekiem pieder šie pašportreti? Vinsents va…"
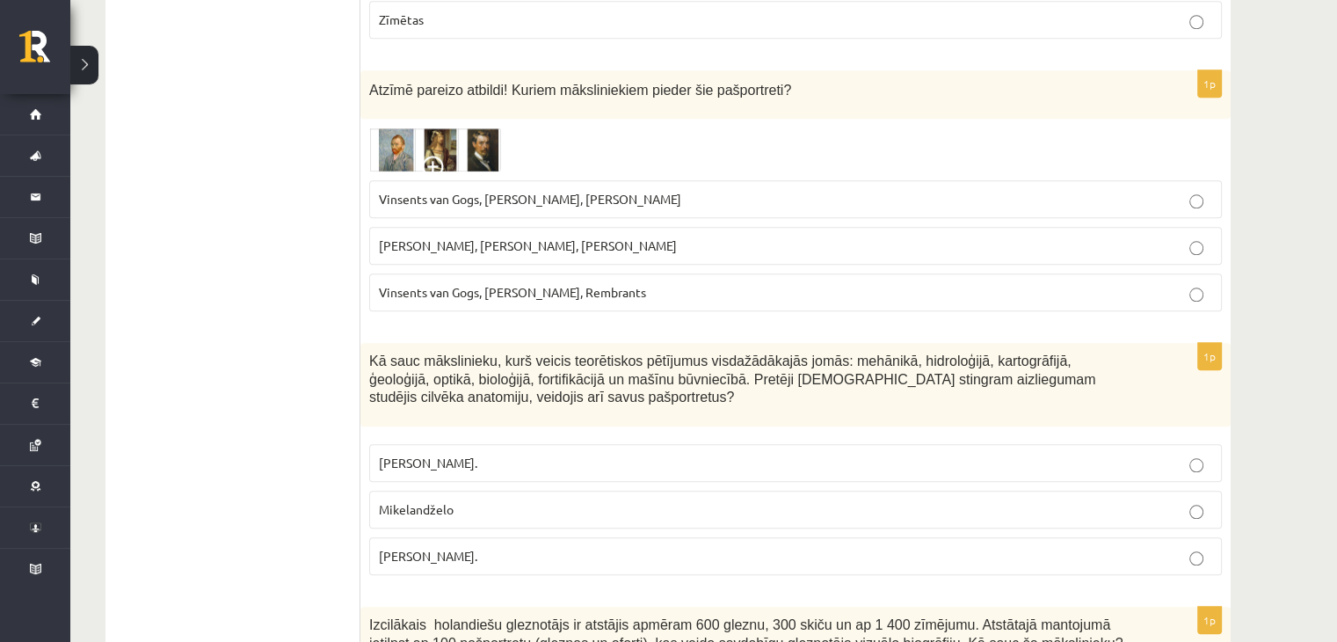
click at [436, 156] on span at bounding box center [436, 170] width 28 height 28
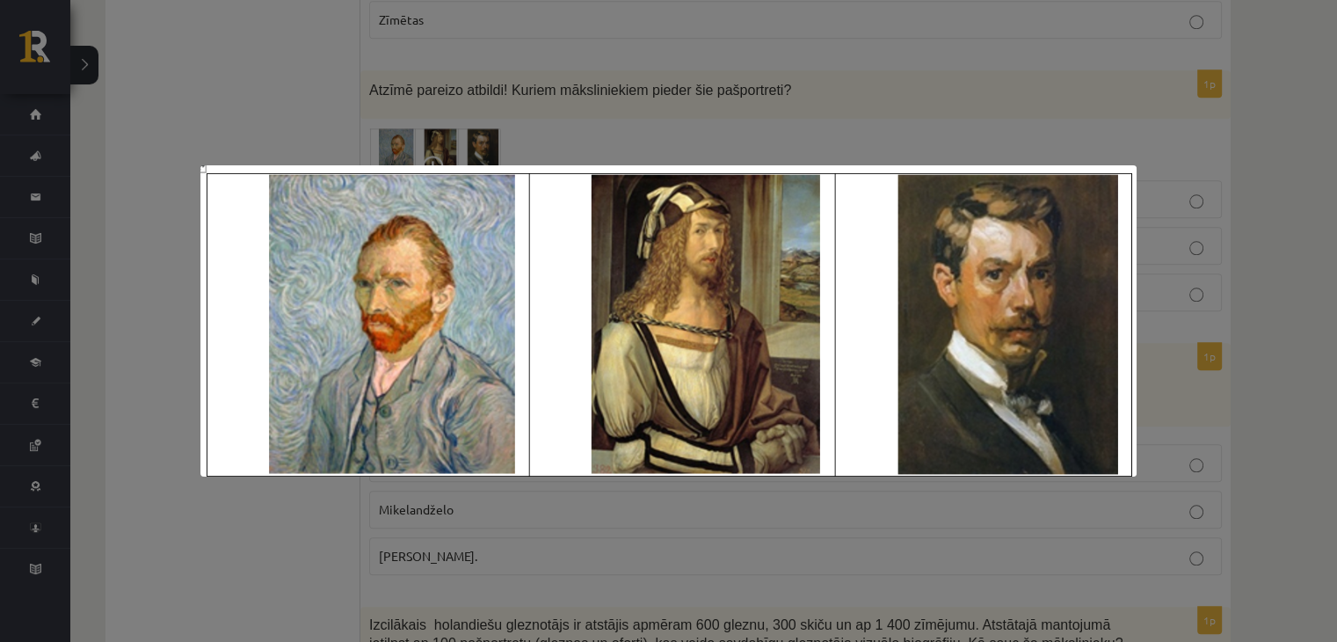
click at [623, 75] on div at bounding box center [668, 321] width 1337 height 642
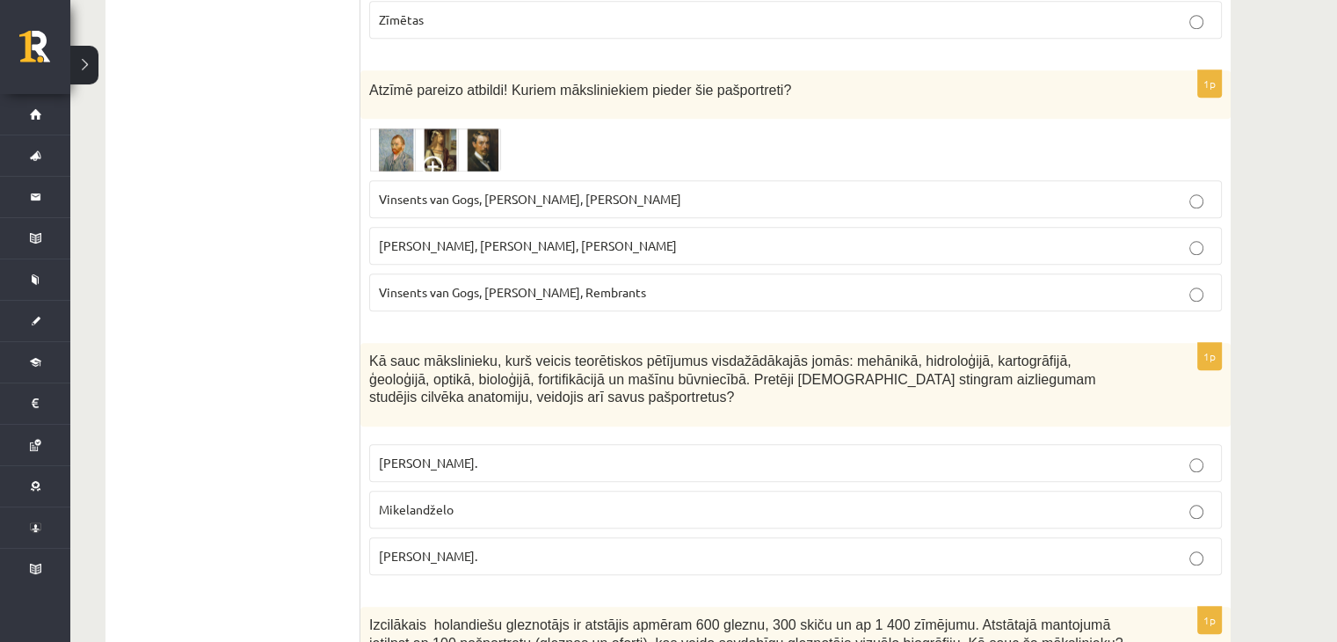
click at [627, 180] on label "Vinsents van Gogs, Albrehts Dīrers, Janis Rozentāls" at bounding box center [795, 199] width 853 height 38
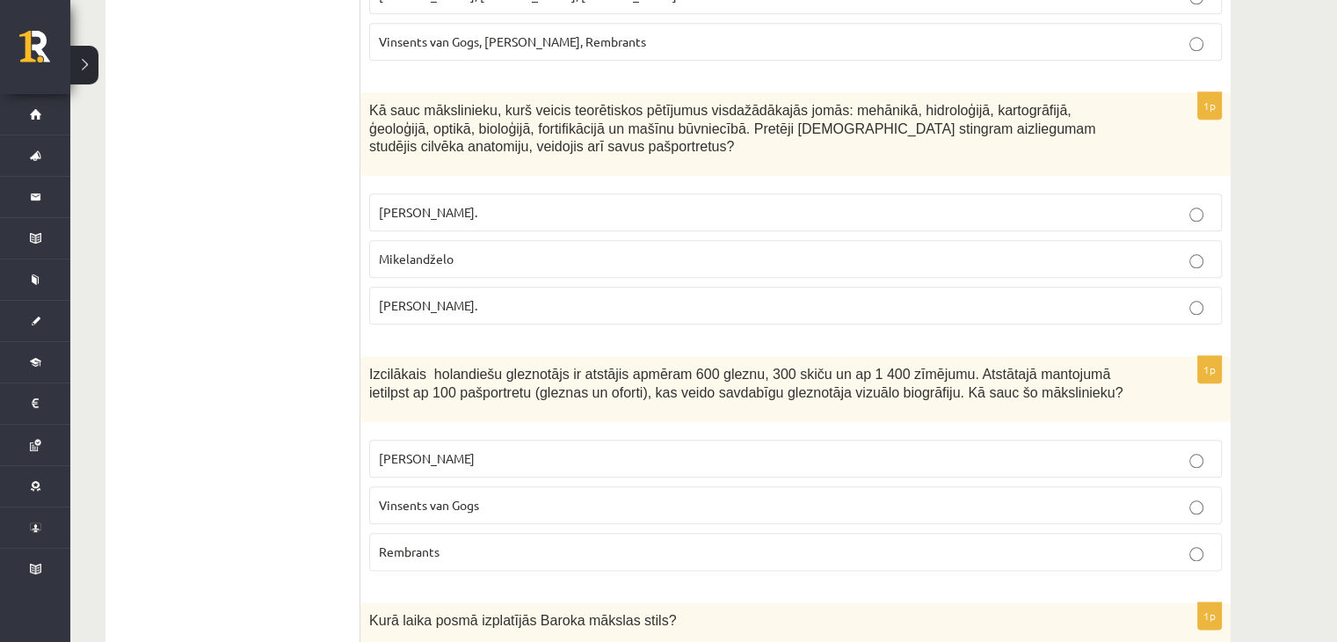
scroll to position [1959, 0]
click at [462, 296] on span "Leonardo da Vinči." at bounding box center [428, 304] width 98 height 16
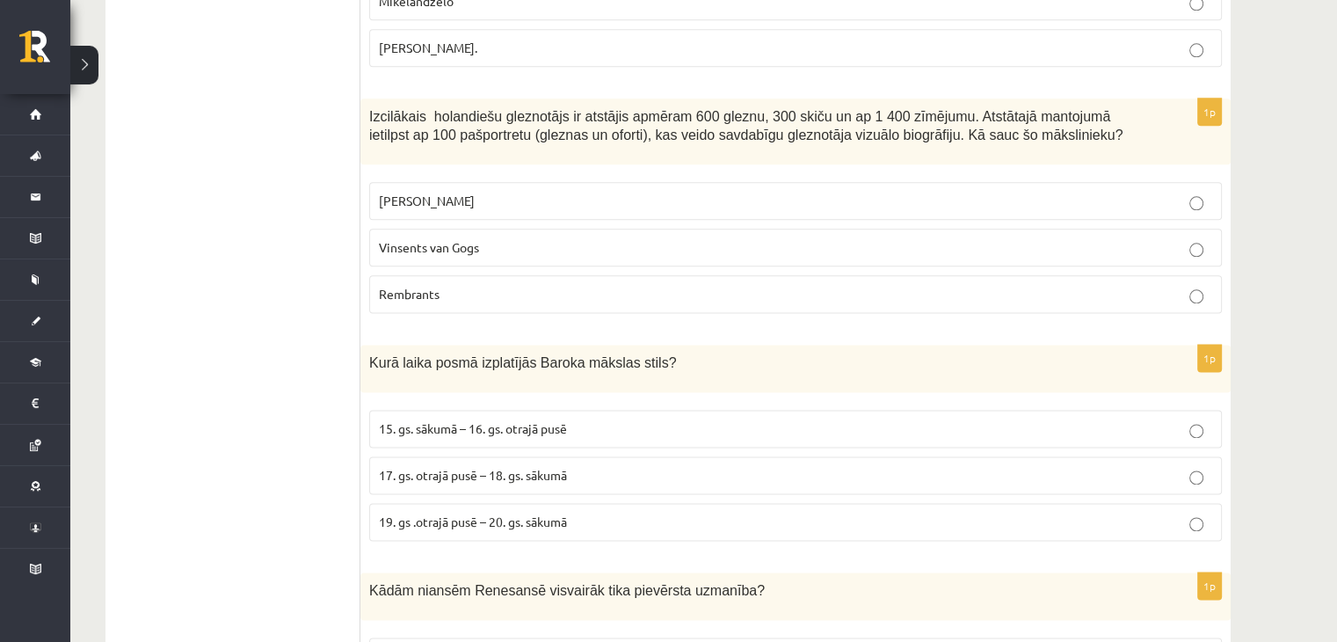
scroll to position [2234, 0]
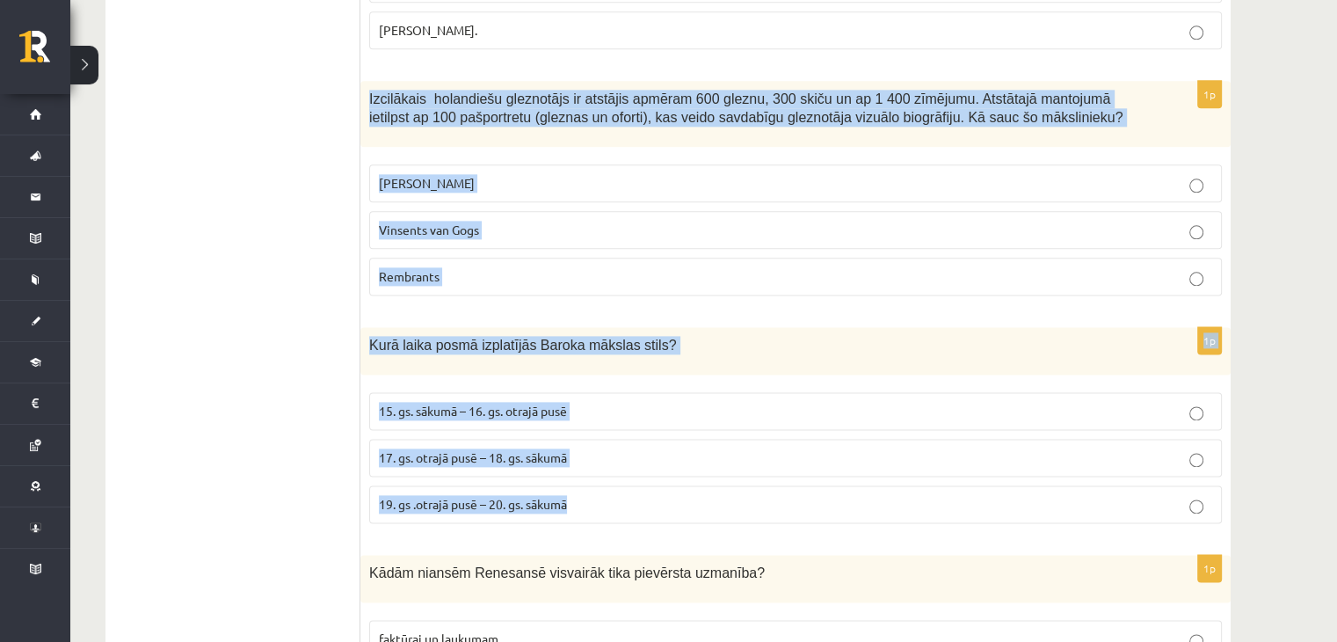
drag, startPoint x: 364, startPoint y: 19, endPoint x: 656, endPoint y: 439, distance: 510.9
copy form "Izcilākais holandiešu gleznotājs ir atstājis apmēram 600 gleznu, 300 skiču un a…"
click at [467, 258] on label "Rembrants" at bounding box center [795, 277] width 853 height 38
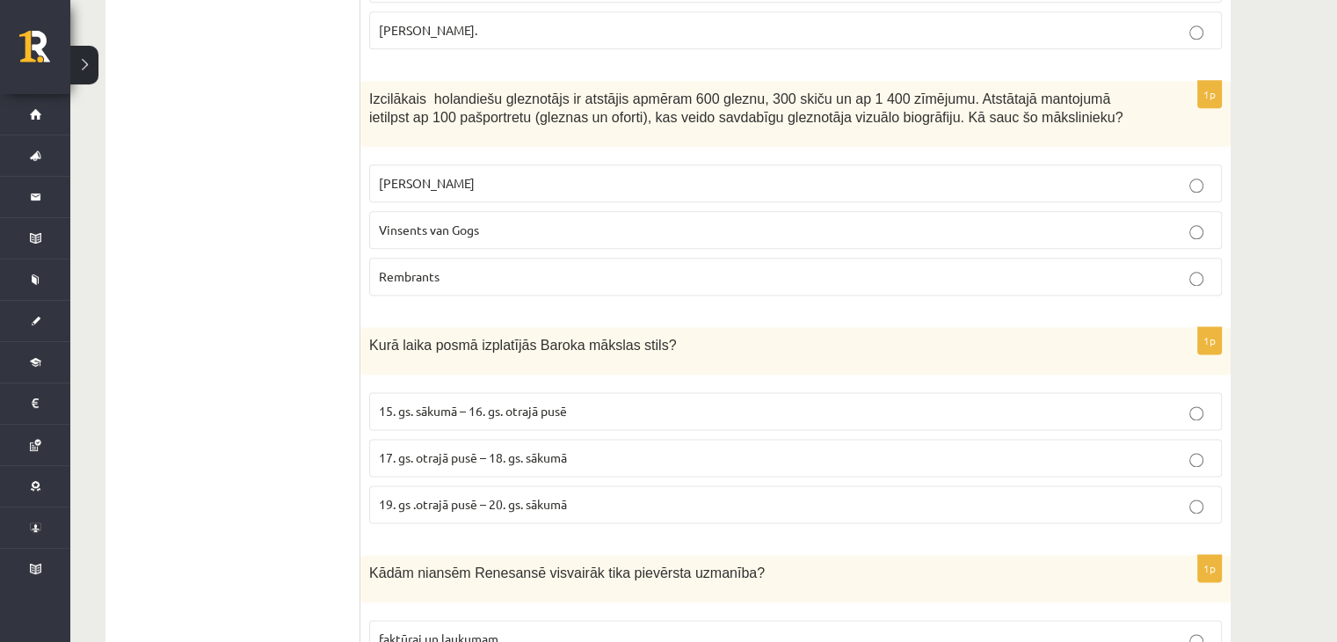
click at [529, 449] on span "17. gs. otrajā pusē – 18. gs. sākumā" at bounding box center [473, 457] width 188 height 16
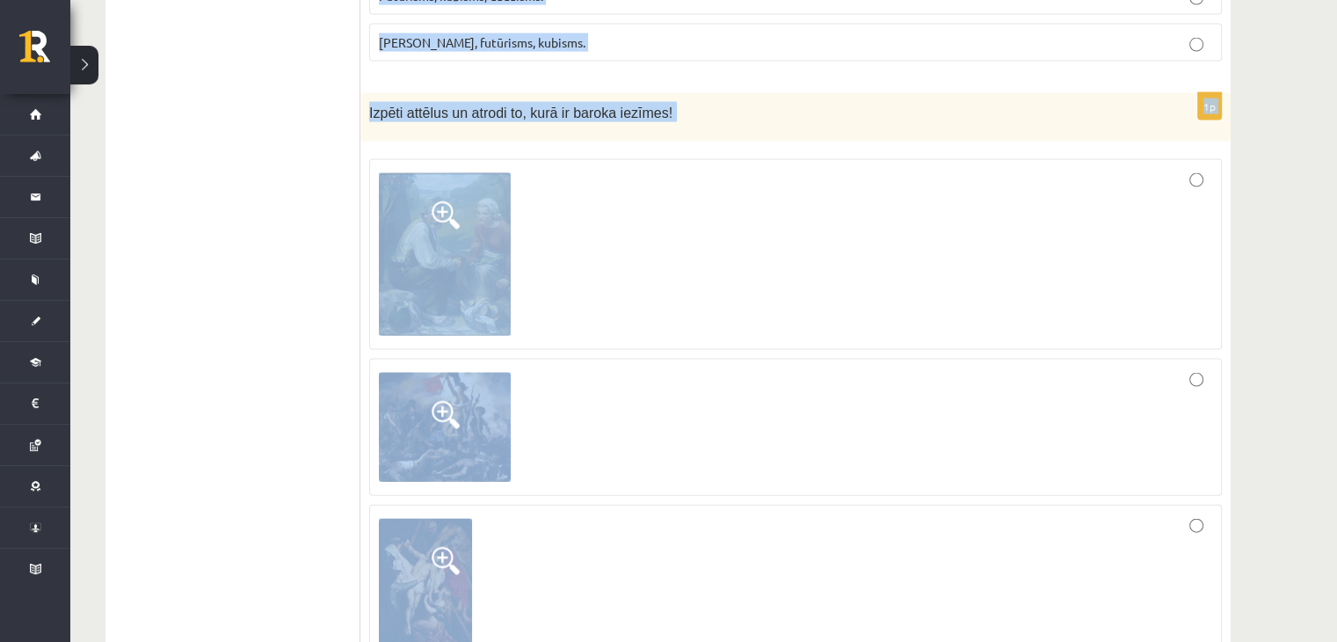
scroll to position [4036, 0]
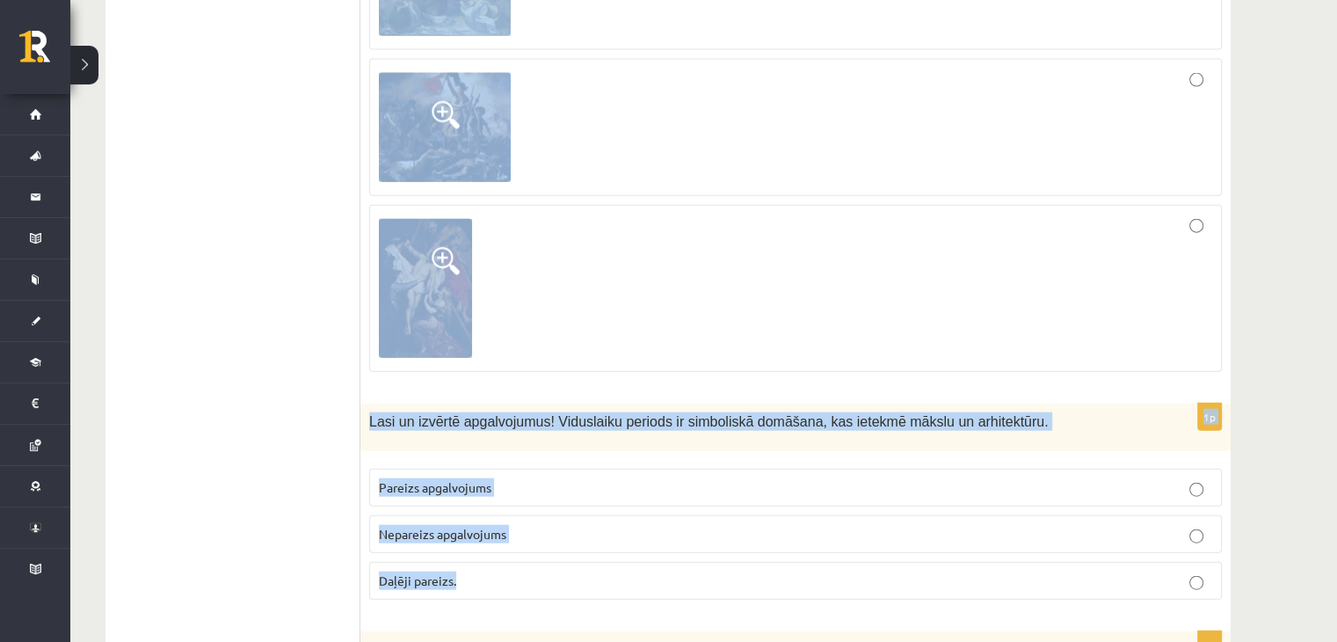
drag, startPoint x: 381, startPoint y: 222, endPoint x: 615, endPoint y: 525, distance: 383.5
click at [615, 525] on form "1p Izvēlies atbildes variantu! Viduslaiku gleznās bija daudz smalku detaļu…. Ka…" at bounding box center [795, 403] width 835 height 8246
copy form "dām niansēm Renesansē visvairāk tika pievērsta uzmanība? faktūrai un laukumam p…"
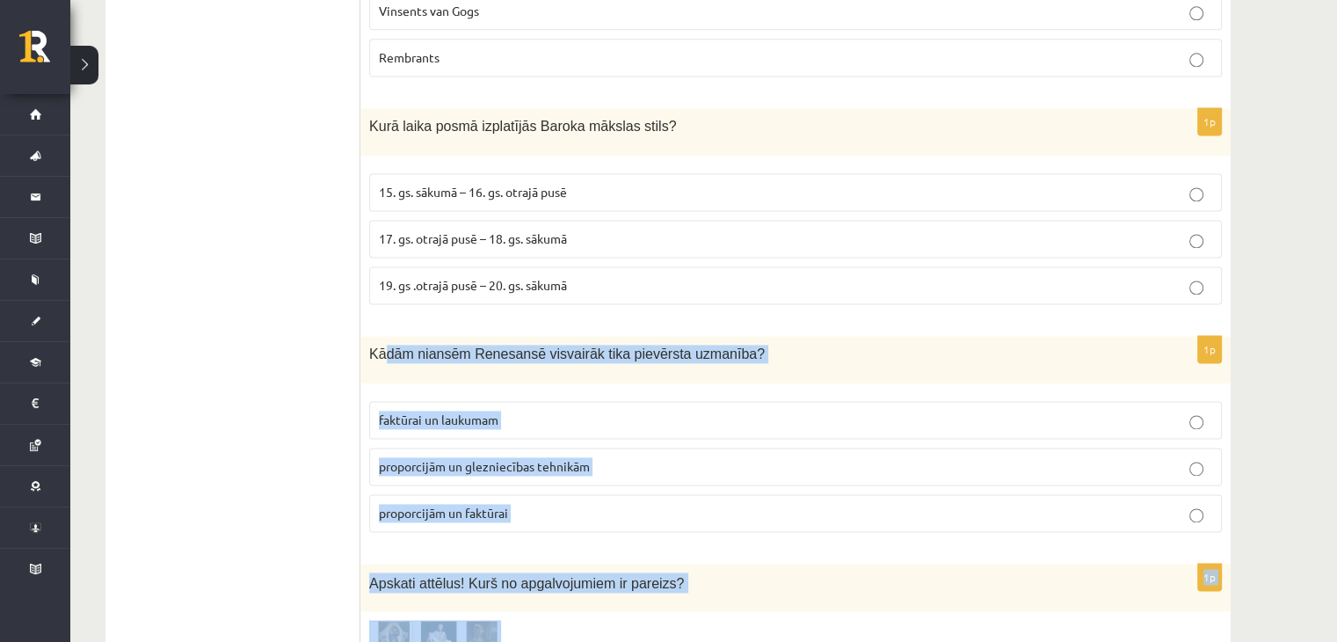
scroll to position [2457, 0]
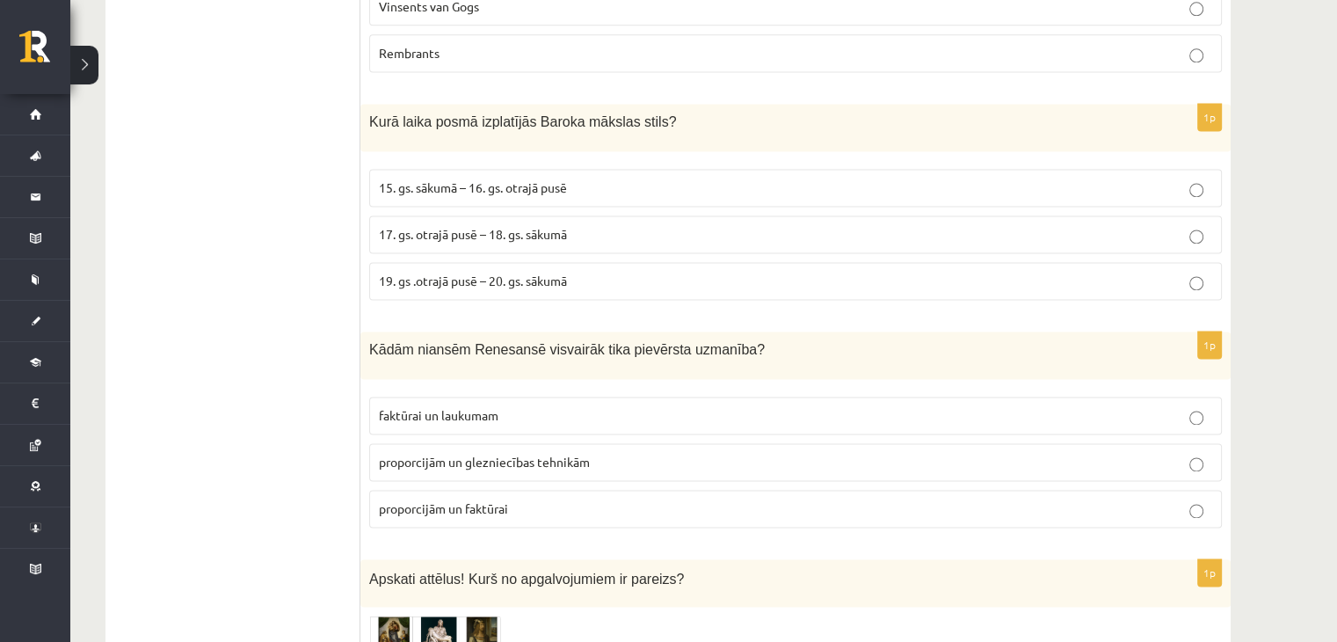
click at [440, 454] on span "proporcijām un glezniecības tehnikām" at bounding box center [484, 462] width 211 height 16
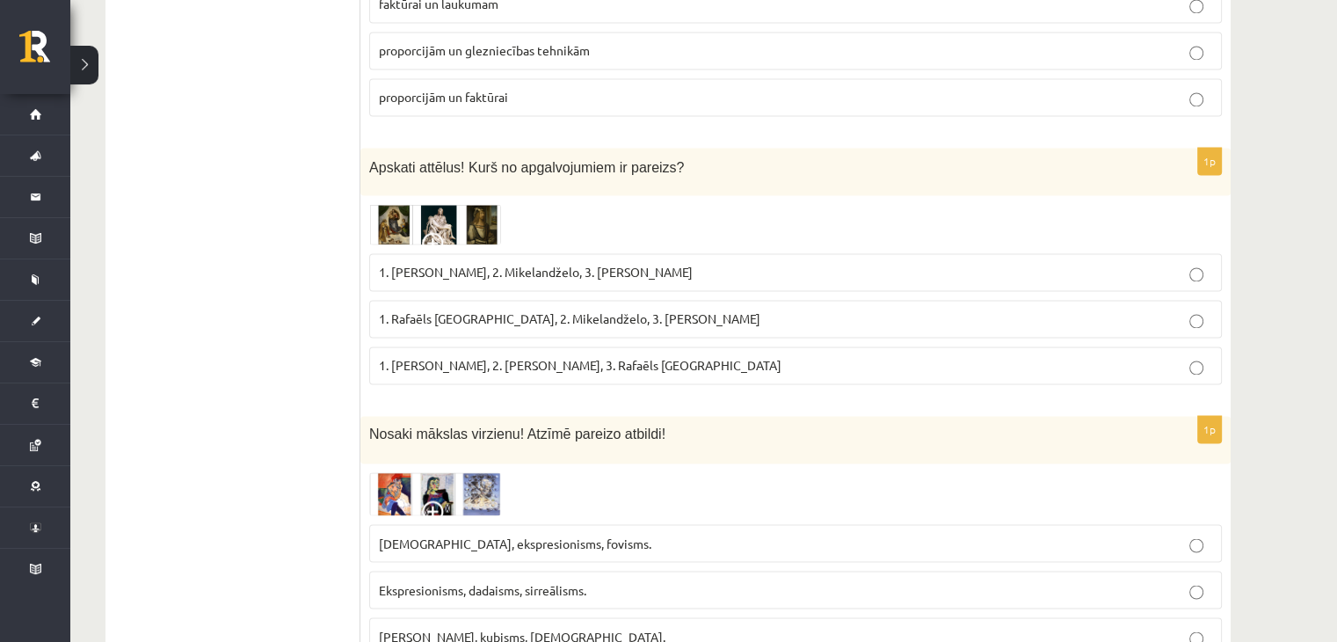
scroll to position [2870, 0]
click at [500, 251] on label "1. Leonardo da Vinči, 2. Mikelandželo, 3. Albrehts Dīrers" at bounding box center [795, 270] width 853 height 38
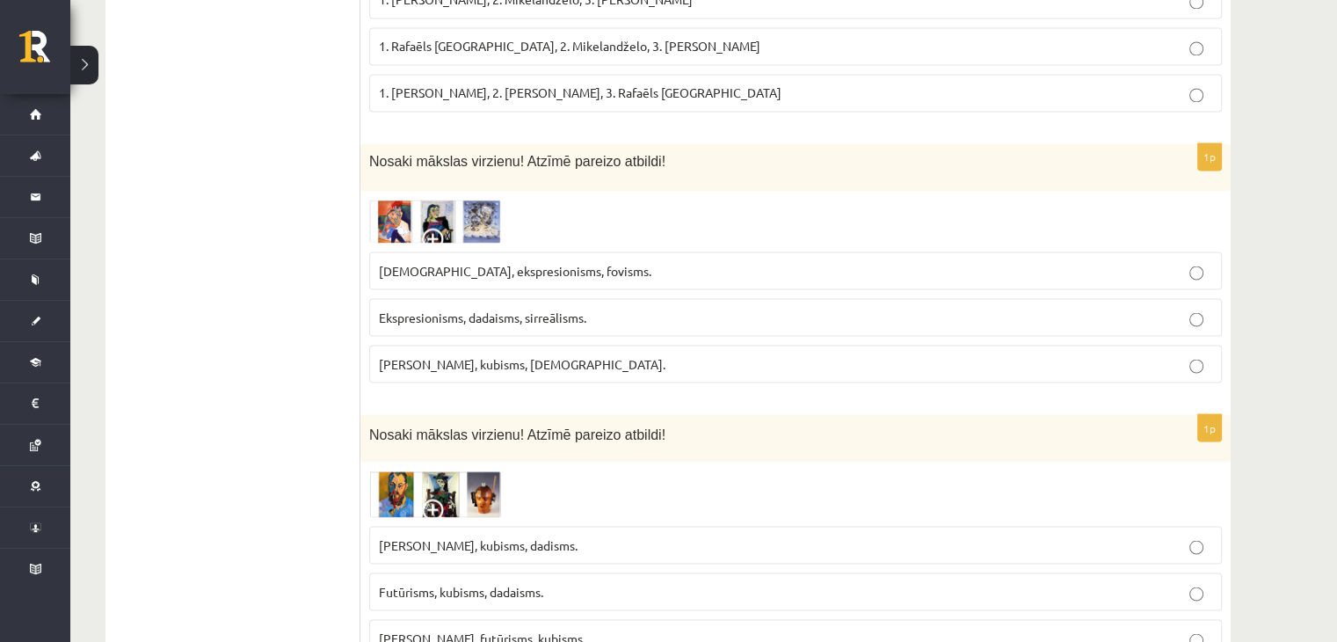
scroll to position [3156, 0]
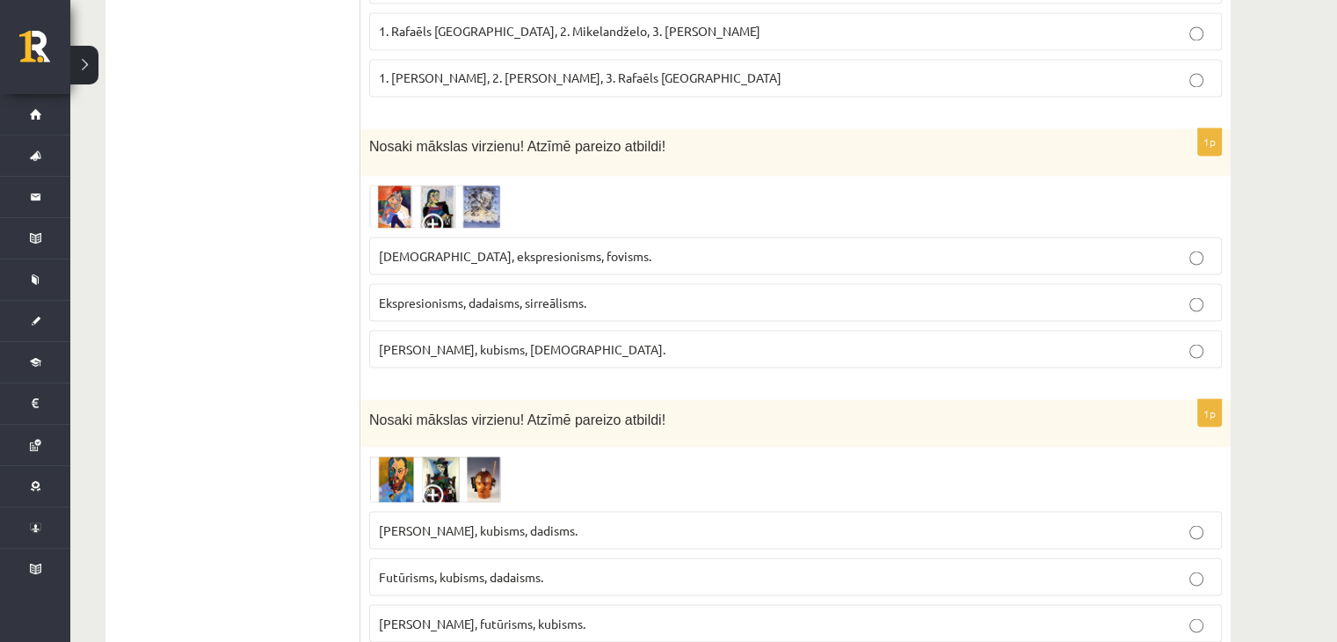
click at [598, 283] on label "Ekspresionisms, dadaisms, sirreālisms." at bounding box center [795, 302] width 853 height 38
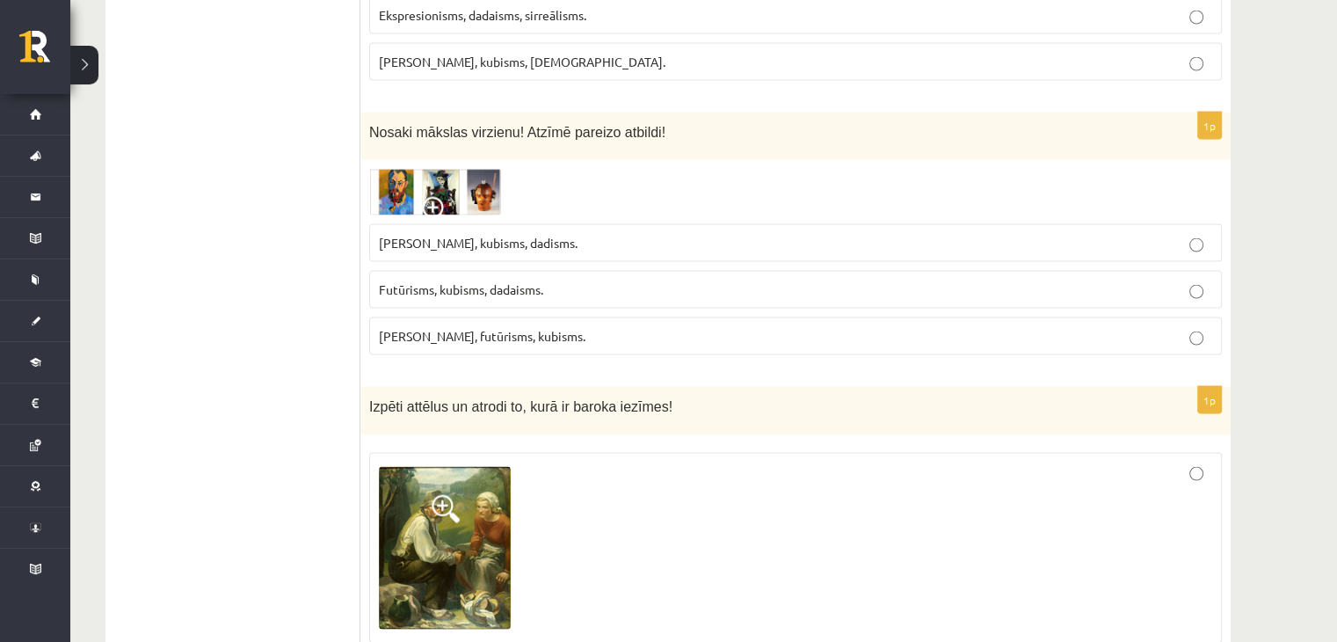
scroll to position [3457, 0]
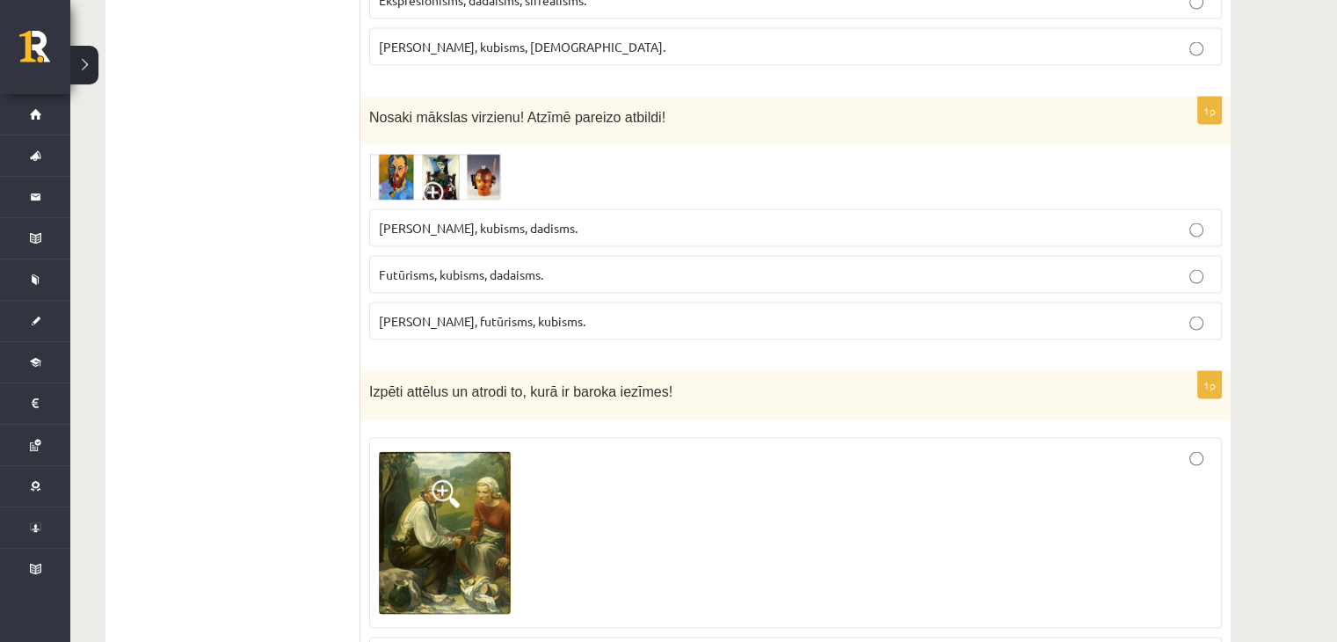
click at [501, 266] on span "Futūrisms, kubisms, dadaisms." at bounding box center [461, 274] width 164 height 16
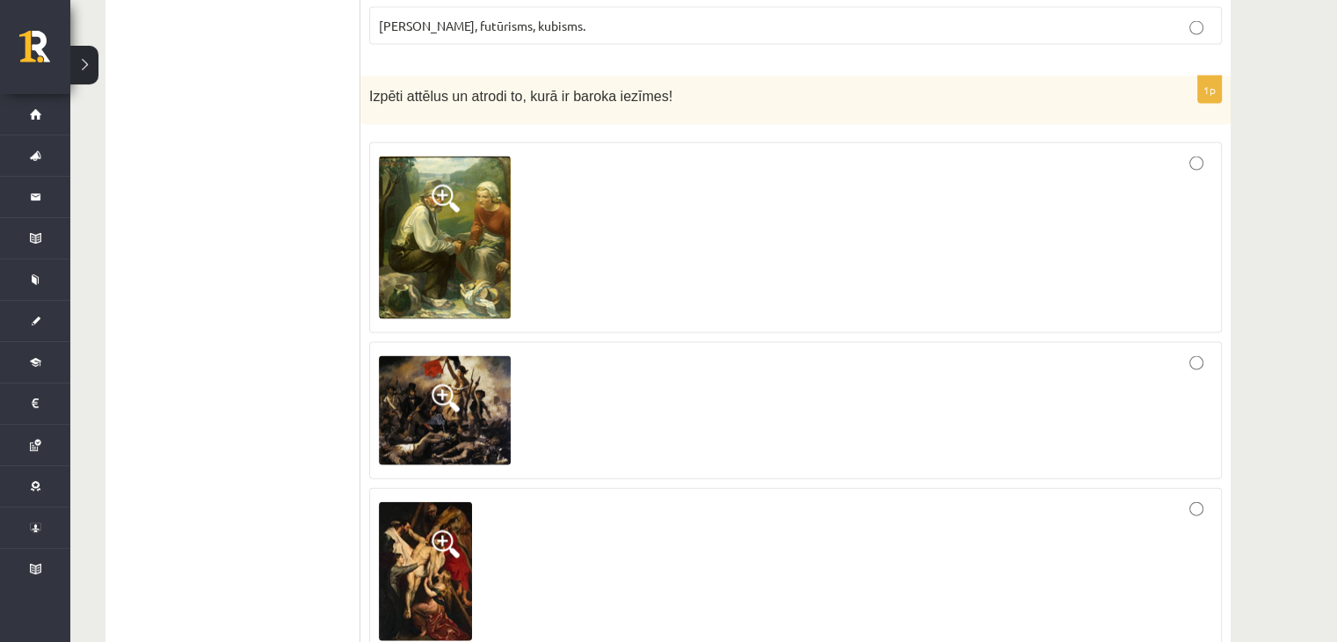
scroll to position [3749, 0]
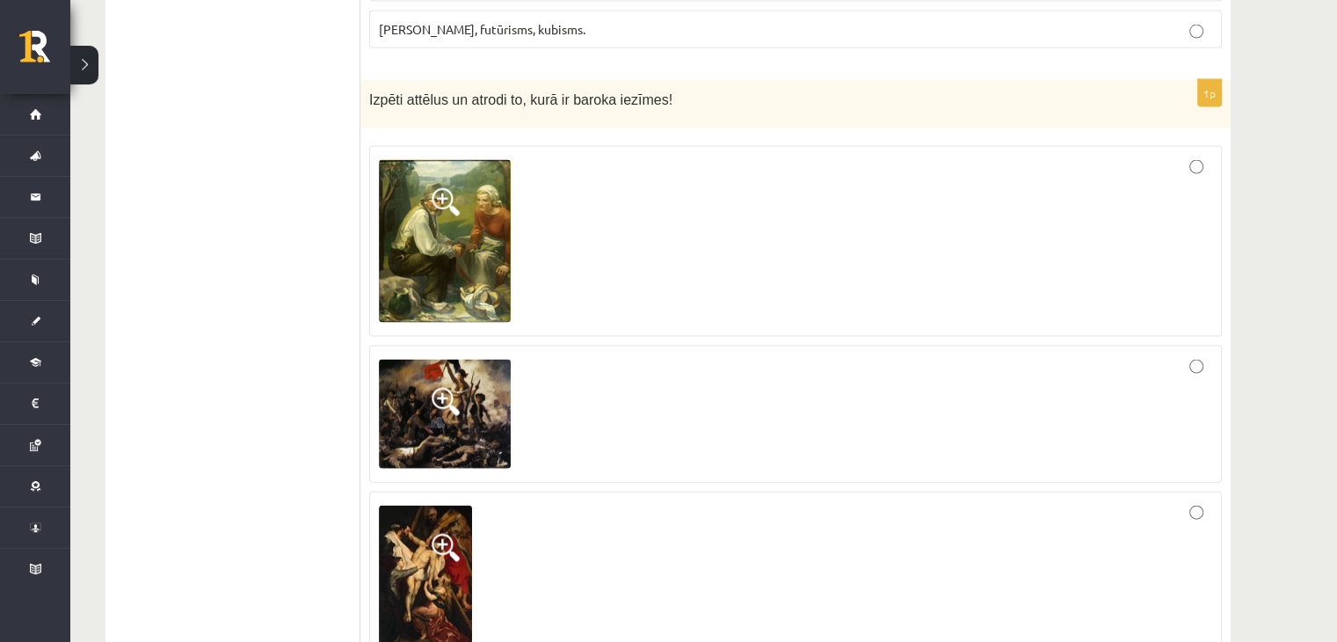
click at [645, 394] on div at bounding box center [795, 414] width 833 height 118
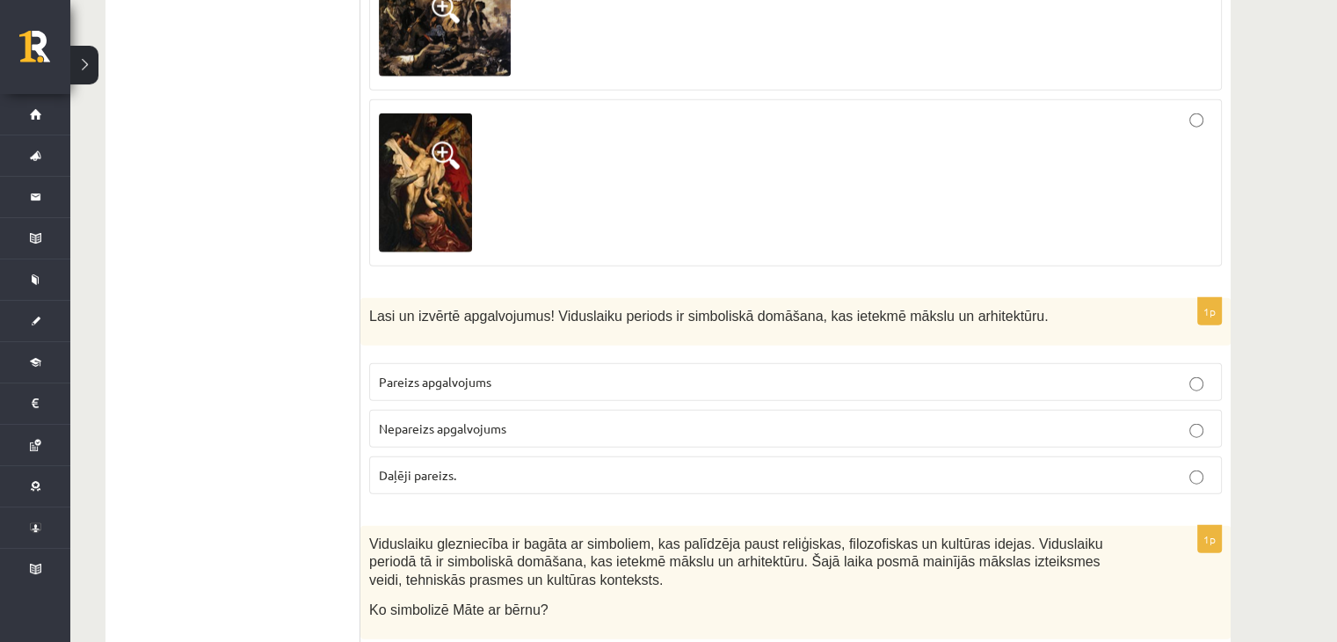
scroll to position [4211, 0]
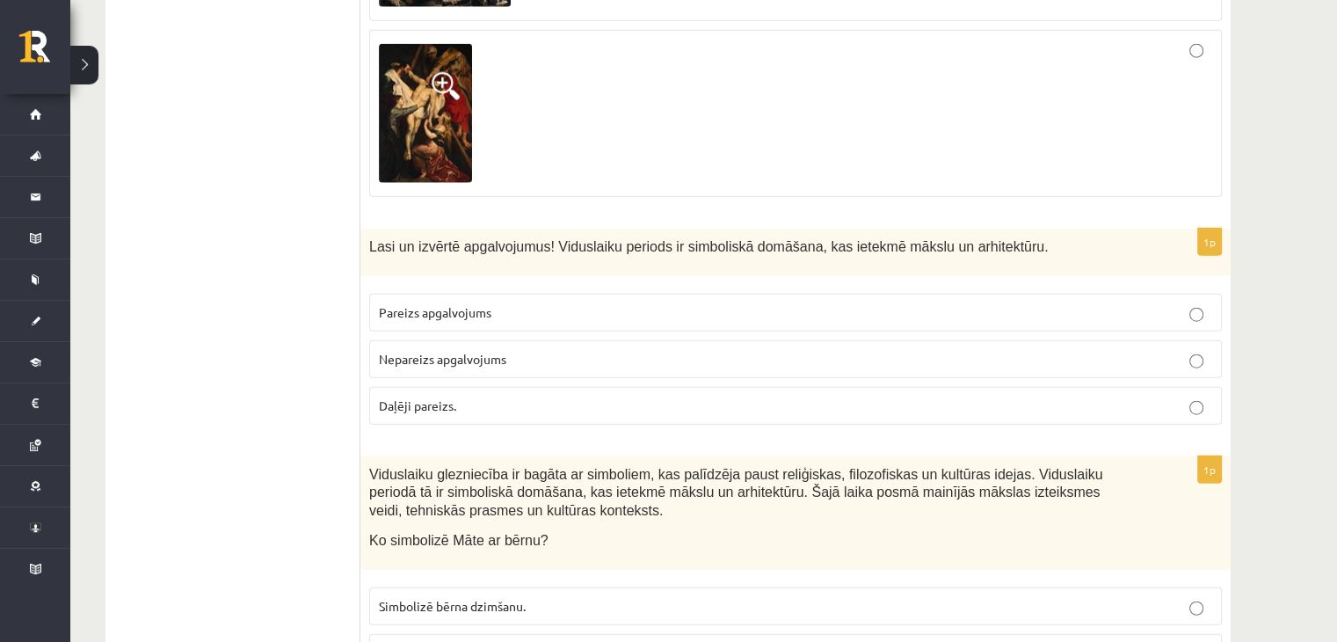
click at [440, 304] on span "Pareizs apgalvojums" at bounding box center [435, 312] width 113 height 16
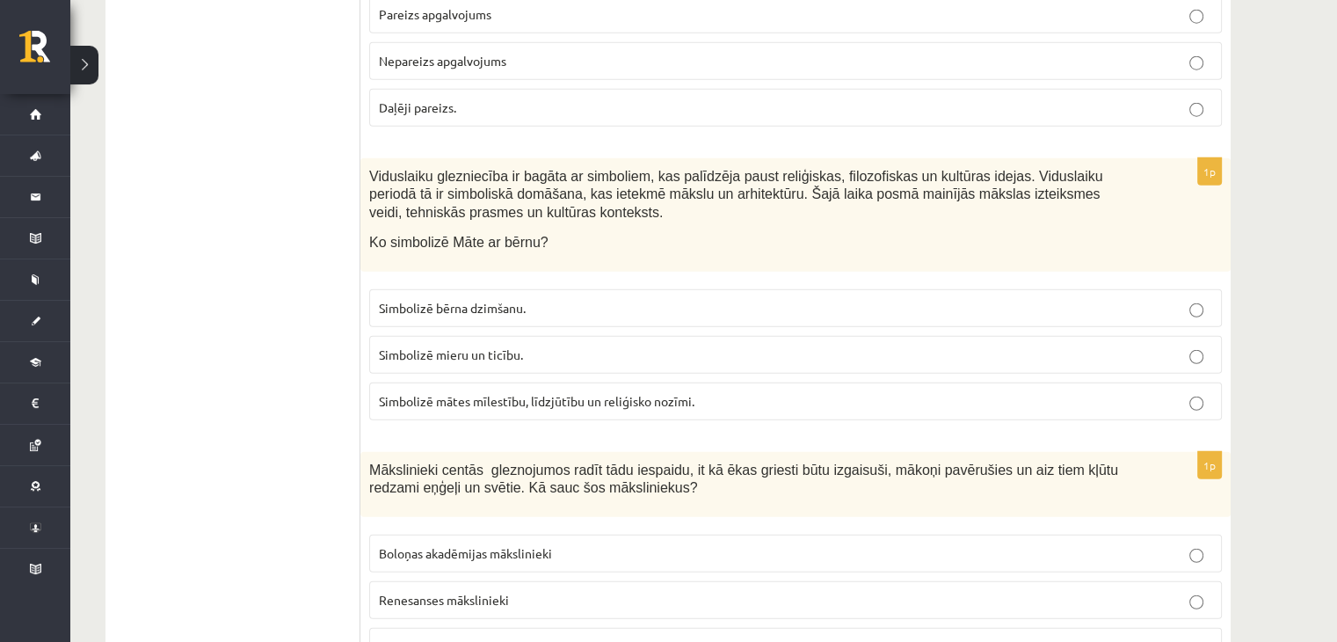
scroll to position [4518, 0]
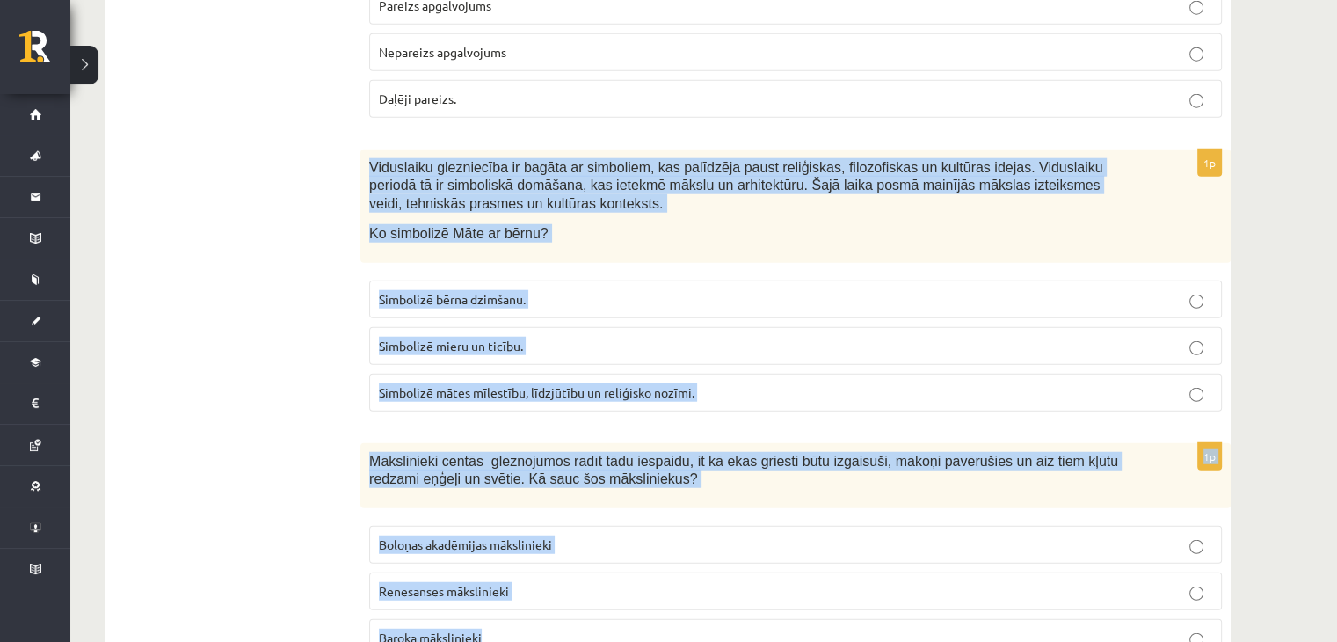
drag, startPoint x: 370, startPoint y: 86, endPoint x: 528, endPoint y: 565, distance: 504.6
copy form "Viduslaiku glezniecība ir bagāta ar simboliem, kas palīdzēja paust reliģiskas, …"
click at [595, 384] on span "Simbolizē mātes mīlestību, līdzjūtību un reliģisko nozīmi." at bounding box center [537, 392] width 316 height 16
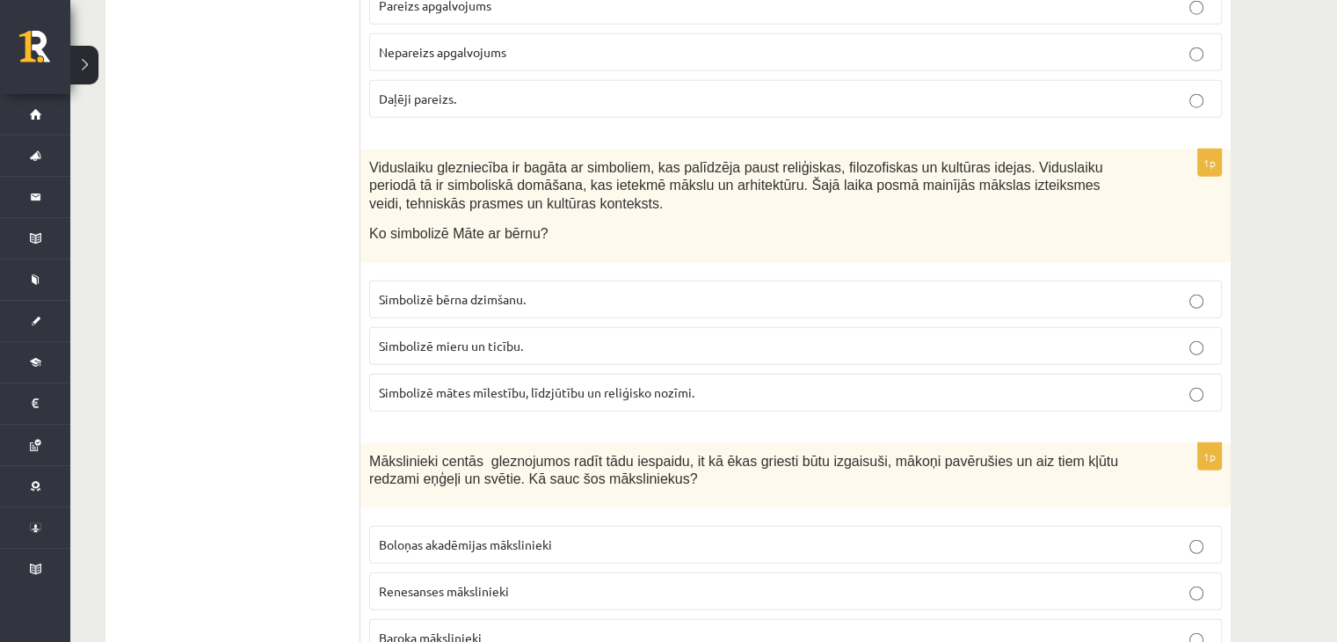
click at [415, 629] on span "Baroka mākslinieki" at bounding box center [430, 637] width 103 height 16
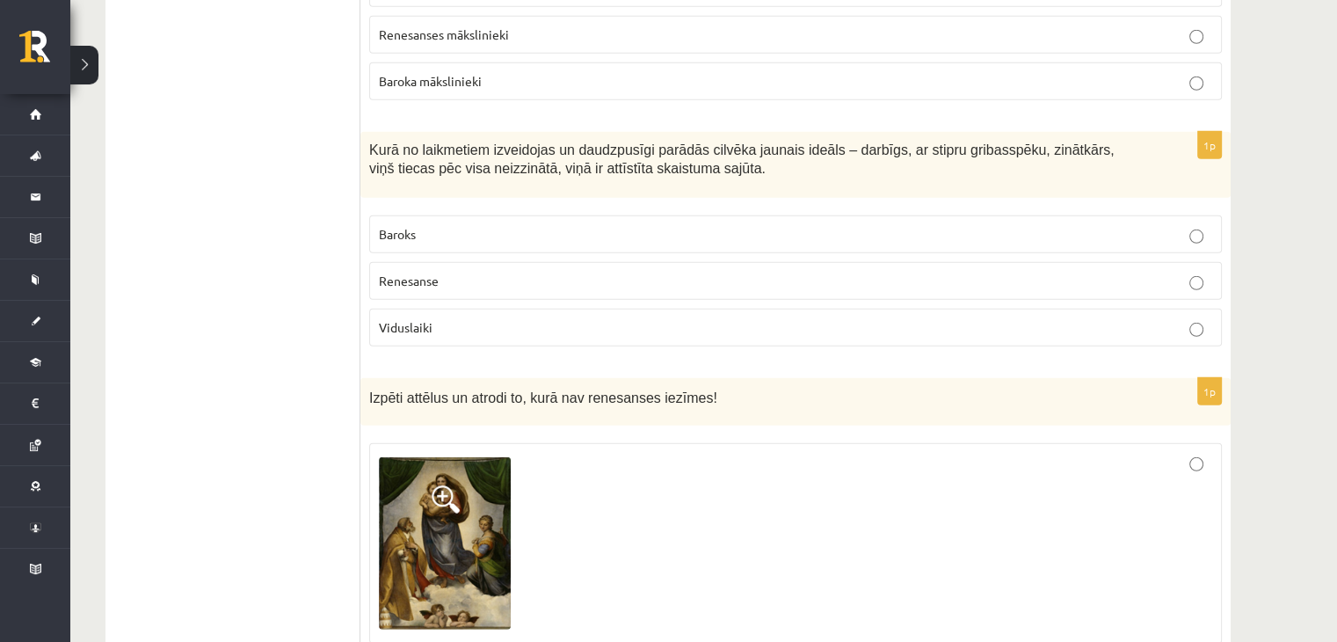
scroll to position [5086, 0]
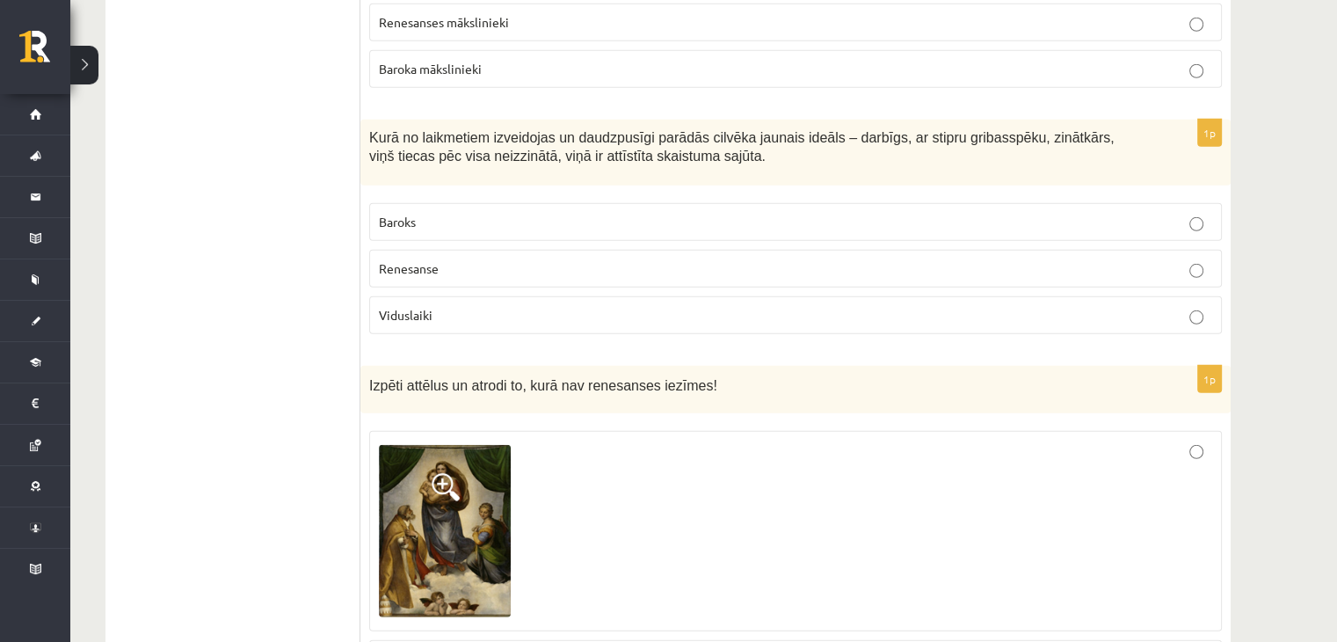
click at [369, 130] on span "Kurā no laikmetiem izveidojas un daudzpusīgi parādās cilvēka jaunais ideāls – d…" at bounding box center [741, 146] width 745 height 33
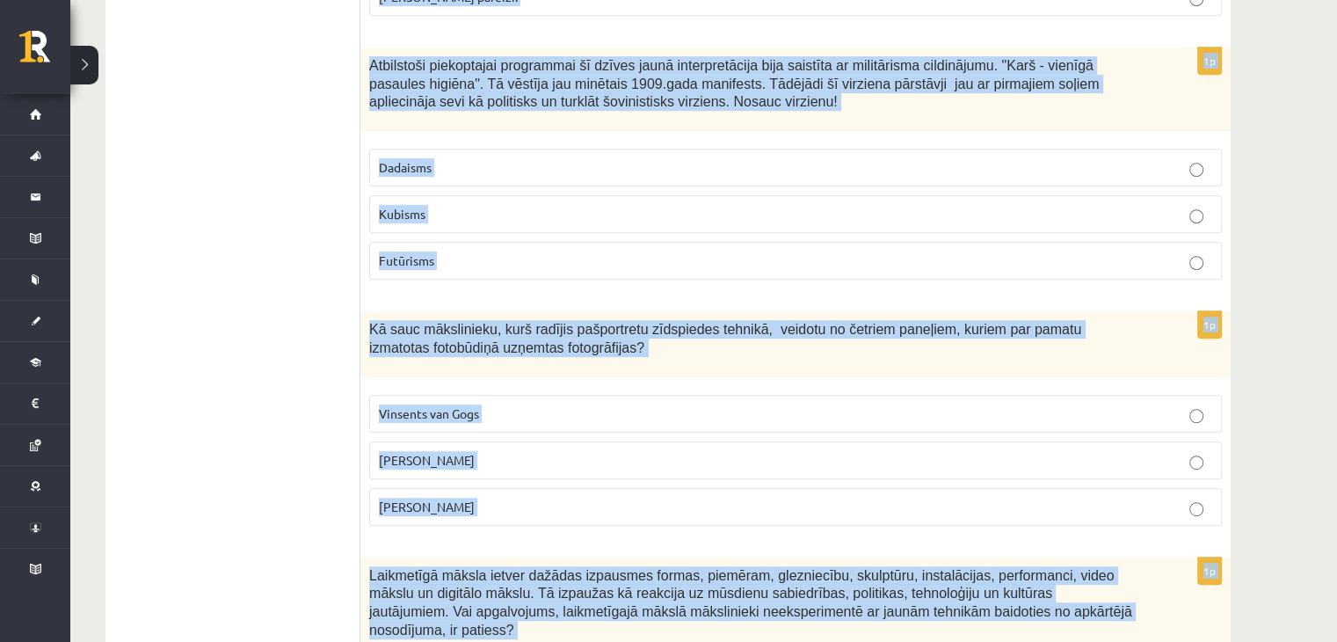
scroll to position [7829, 0]
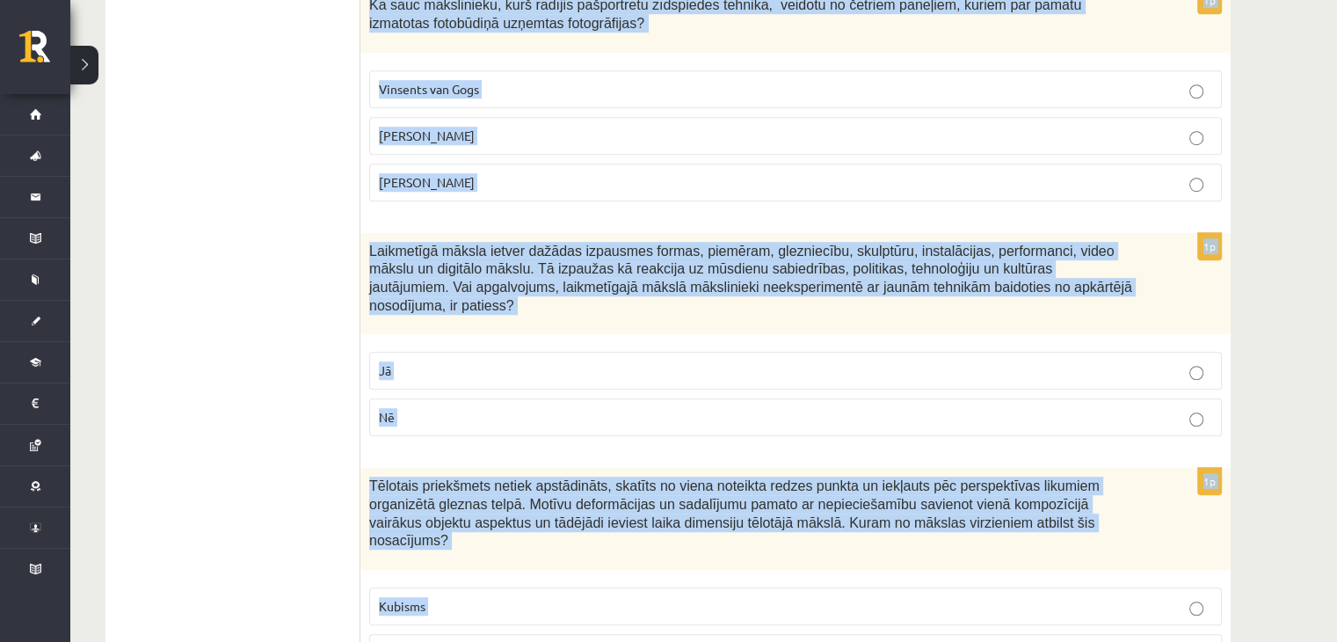
drag, startPoint x: 369, startPoint y: 55, endPoint x: 529, endPoint y: 579, distance: 548.7
copy form "Kurā no laikmetiem izveidojas un daudzpusīgi parādās cilvēka jaunais ideāls – d…"
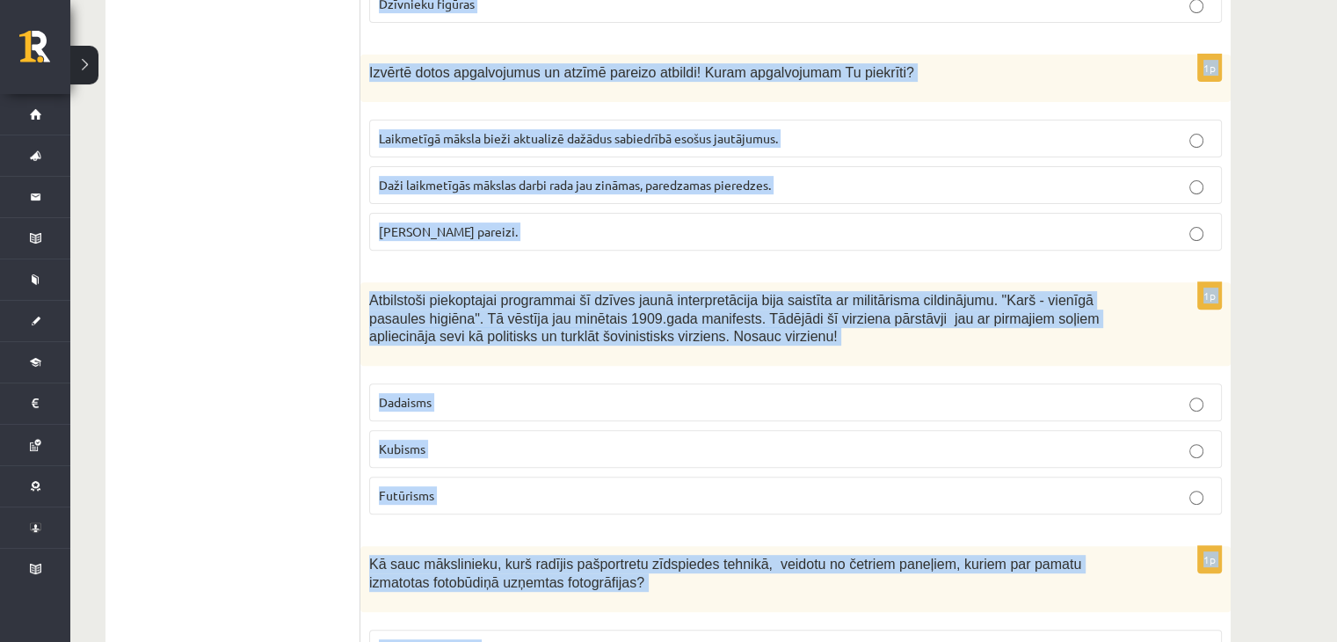
scroll to position [7268, 0]
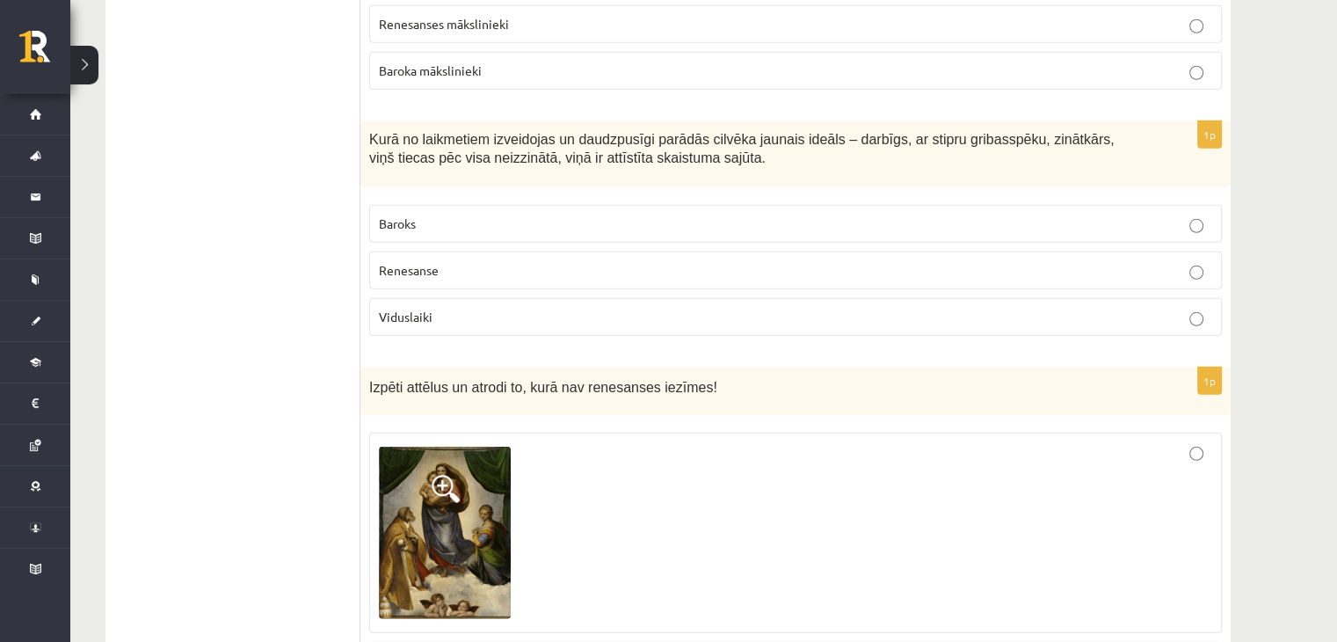
scroll to position [5094, 0]
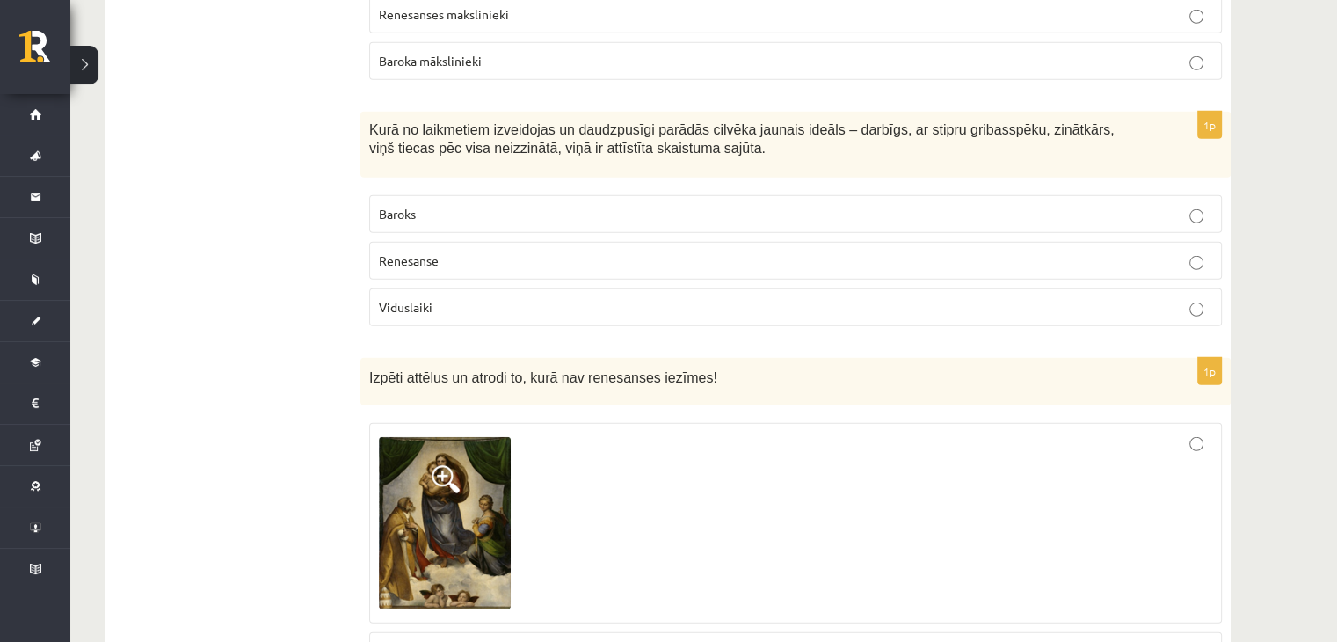
click at [409, 252] on span "Renesanse" at bounding box center [409, 260] width 60 height 16
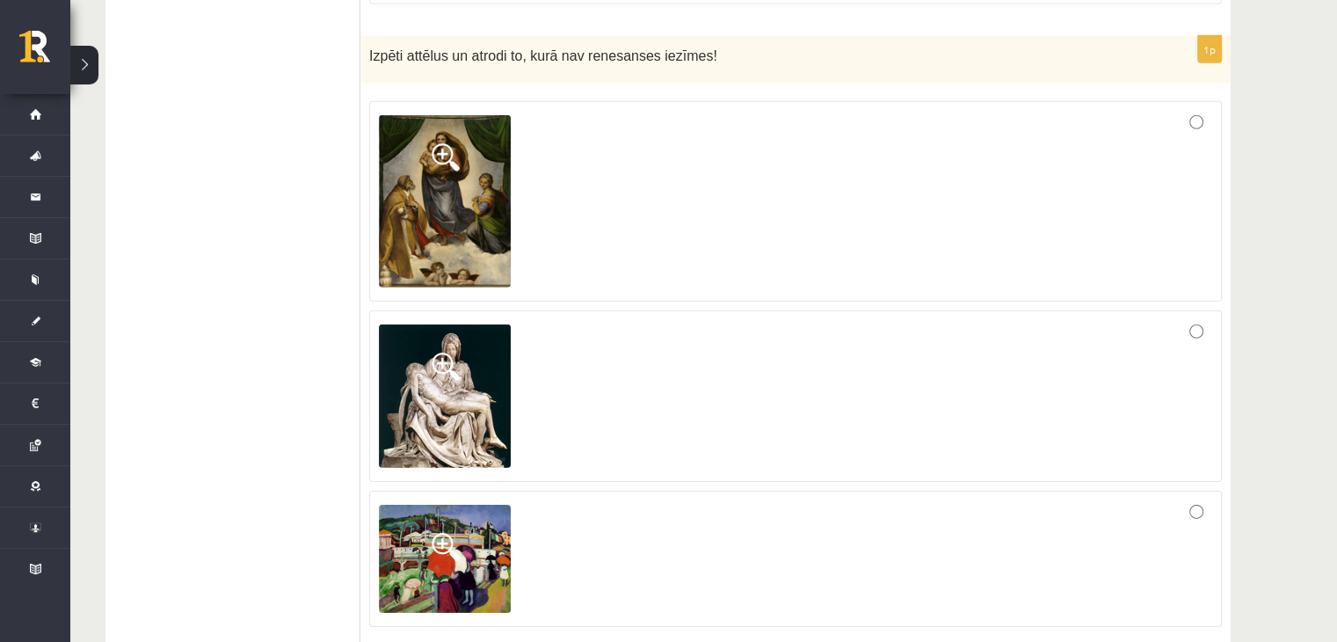
scroll to position [5417, 0]
click at [580, 110] on div at bounding box center [795, 200] width 833 height 180
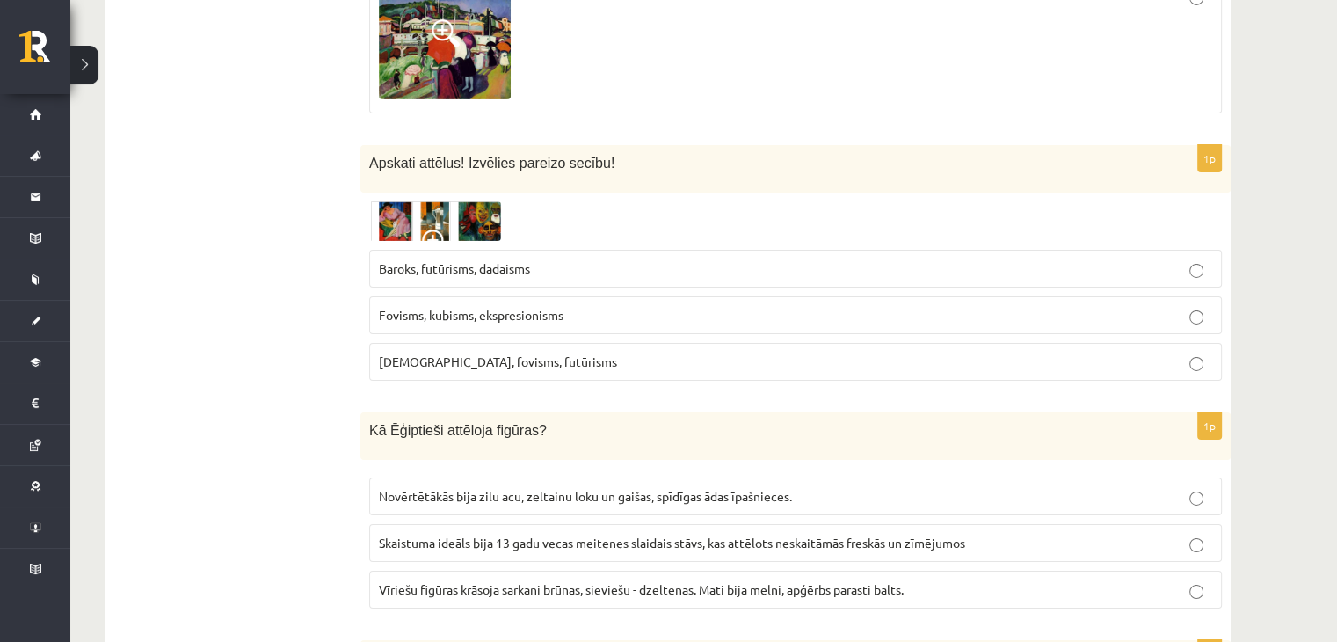
scroll to position [5936, 0]
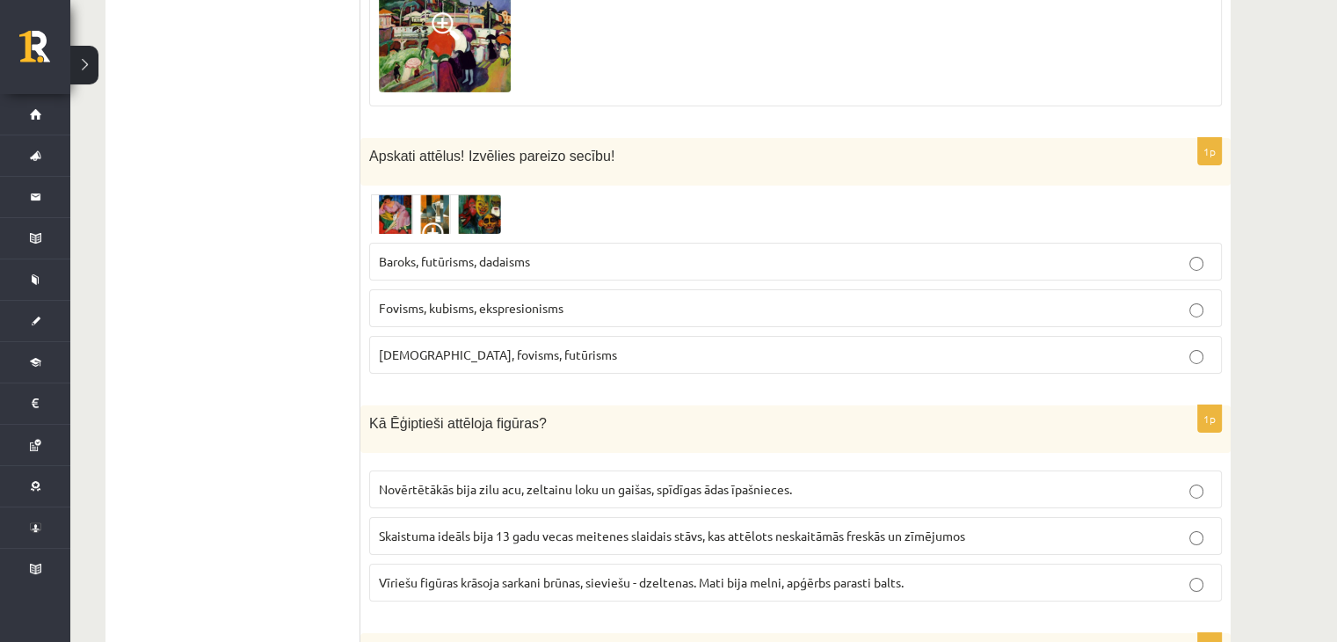
click at [413, 194] on img at bounding box center [435, 214] width 132 height 40
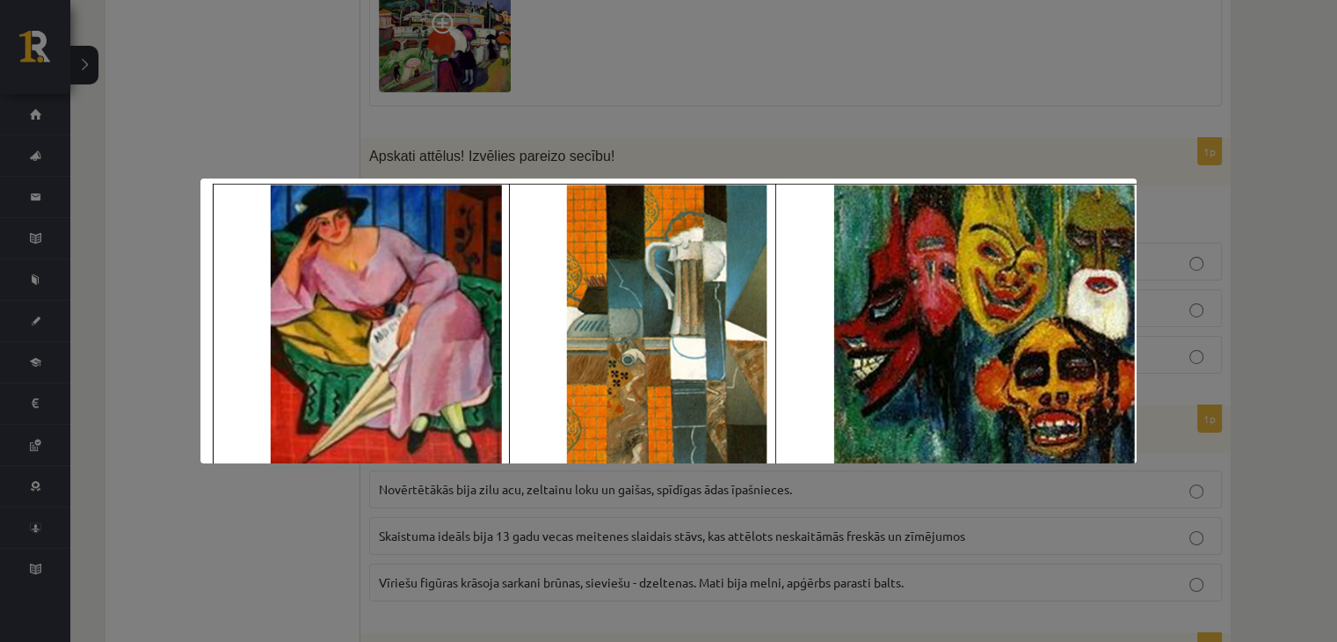
click at [606, 113] on div at bounding box center [668, 321] width 1337 height 642
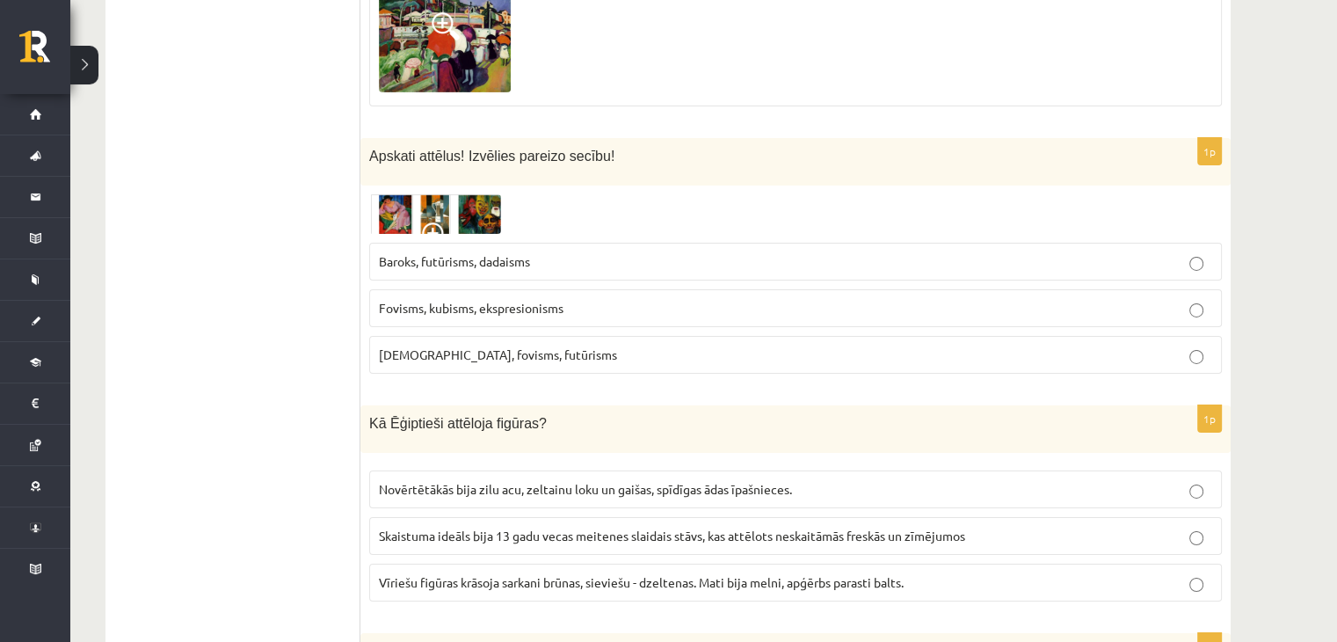
click at [584, 299] on p "Fovisms, kubisms, ekspresionisms" at bounding box center [795, 308] width 833 height 18
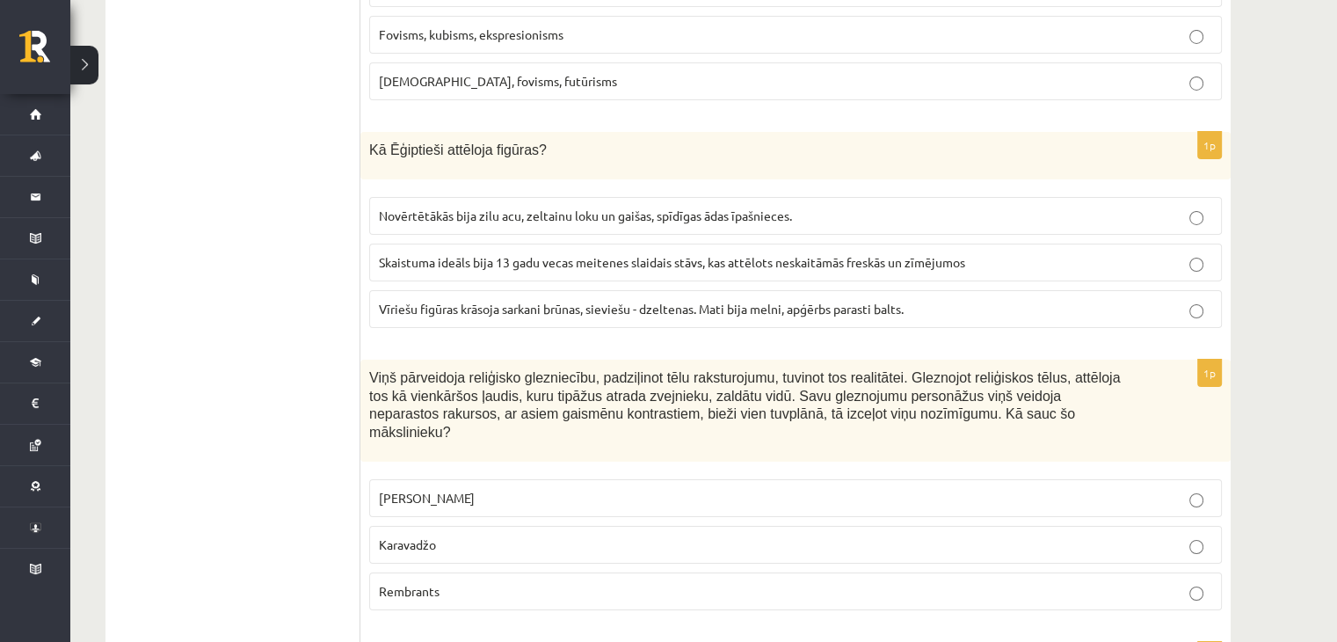
scroll to position [6213, 0]
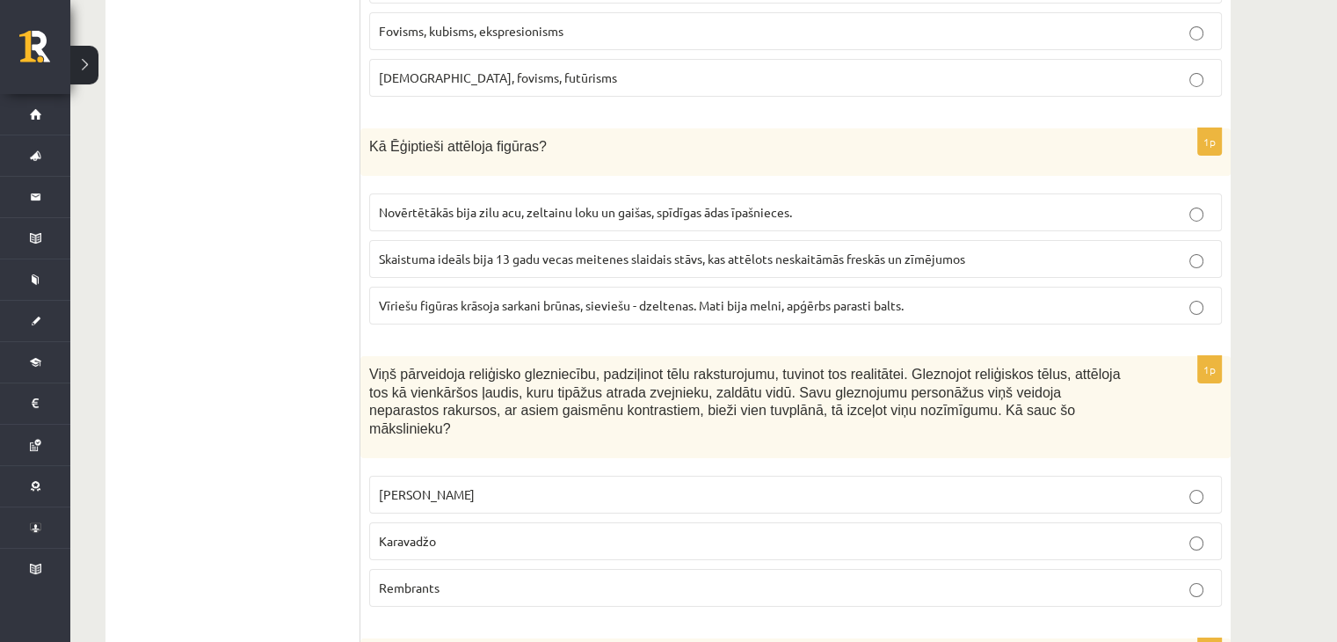
click at [466, 297] on span "Vīriešu figūras krāsoja sarkani brūnas, sieviešu - dzeltenas. Mati bija melni, …" at bounding box center [641, 305] width 525 height 16
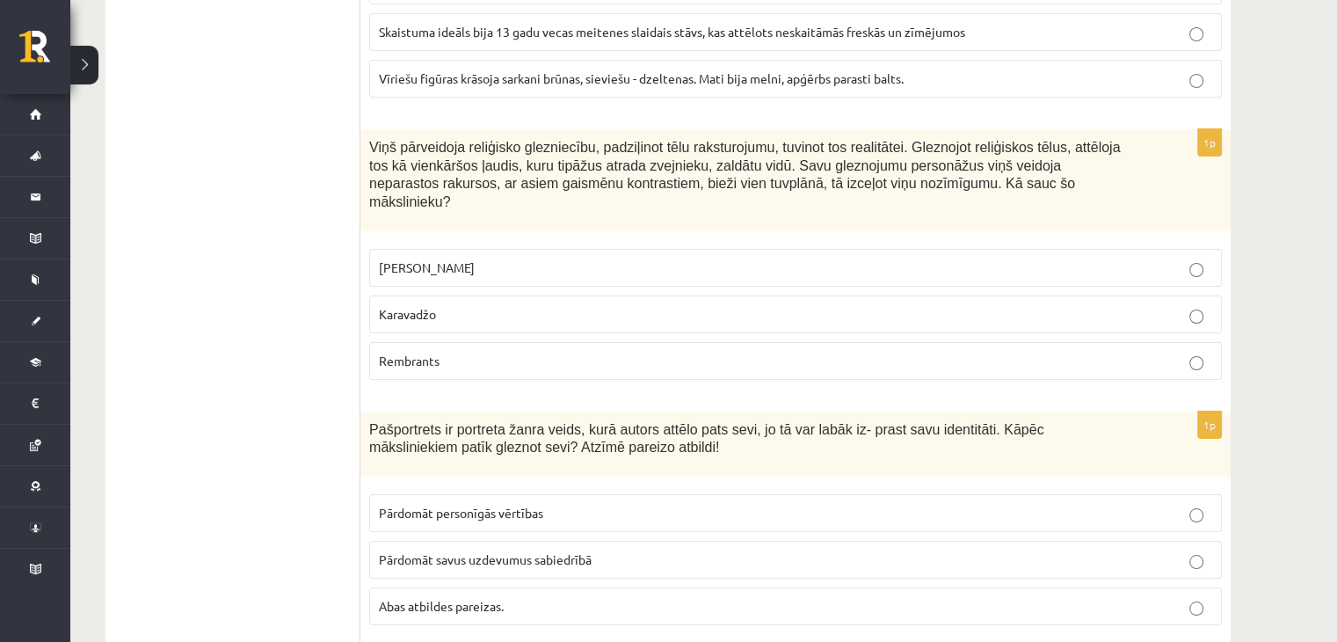
scroll to position [6442, 0]
click at [466, 303] on p "Karavadžo" at bounding box center [795, 312] width 833 height 18
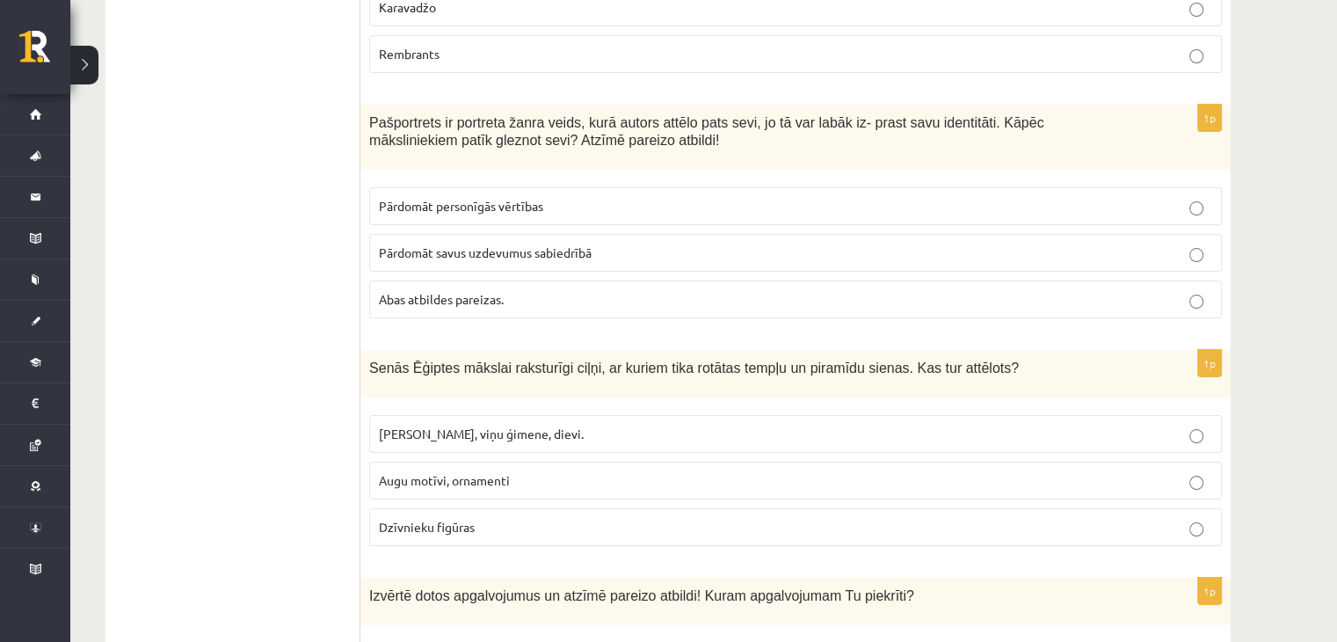
click at [504, 425] on span "Faraoni, viņu ģimene, dievi." at bounding box center [481, 433] width 205 height 16
click at [510, 290] on p "Abas atbildes pareizas." at bounding box center [795, 299] width 833 height 18
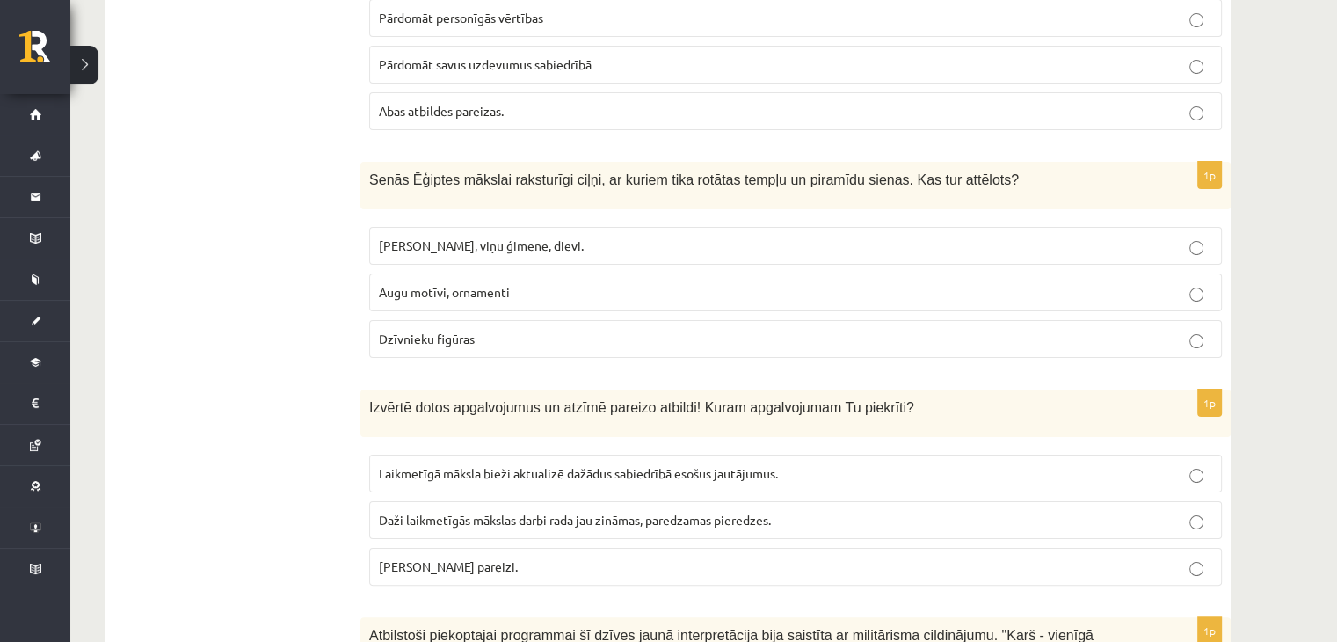
scroll to position [6936, 0]
click at [530, 556] on p "Abi apgalvojumi pareizi." at bounding box center [795, 565] width 833 height 18
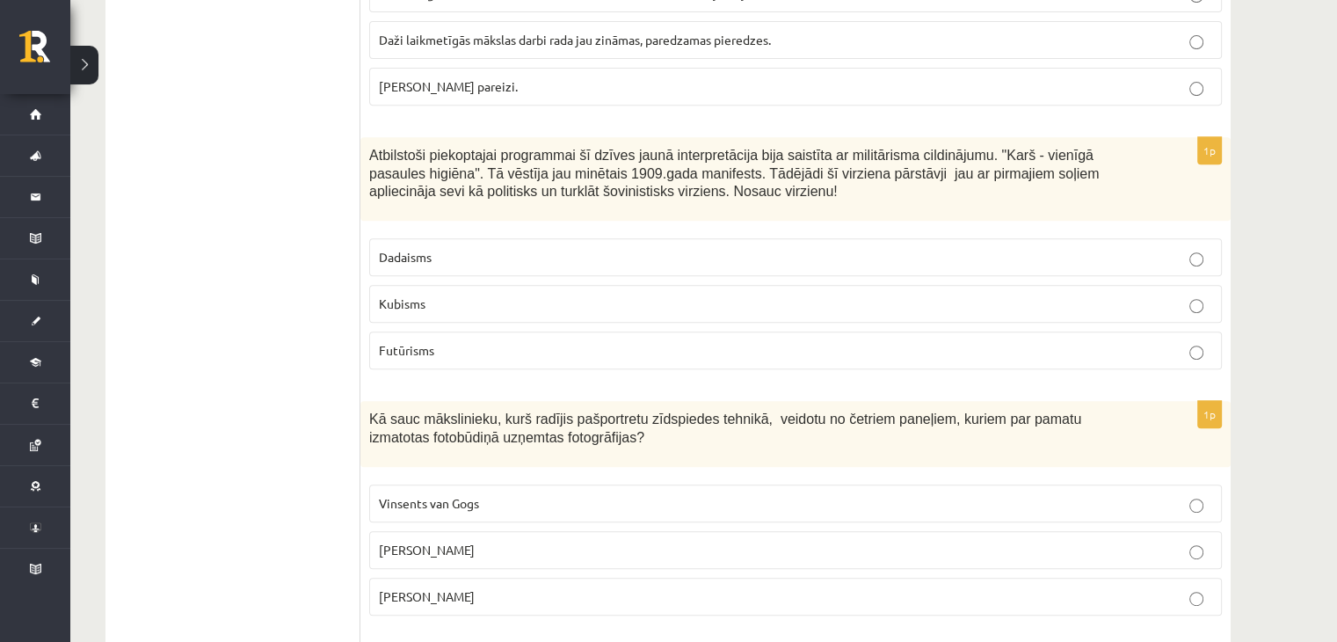
scroll to position [7421, 0]
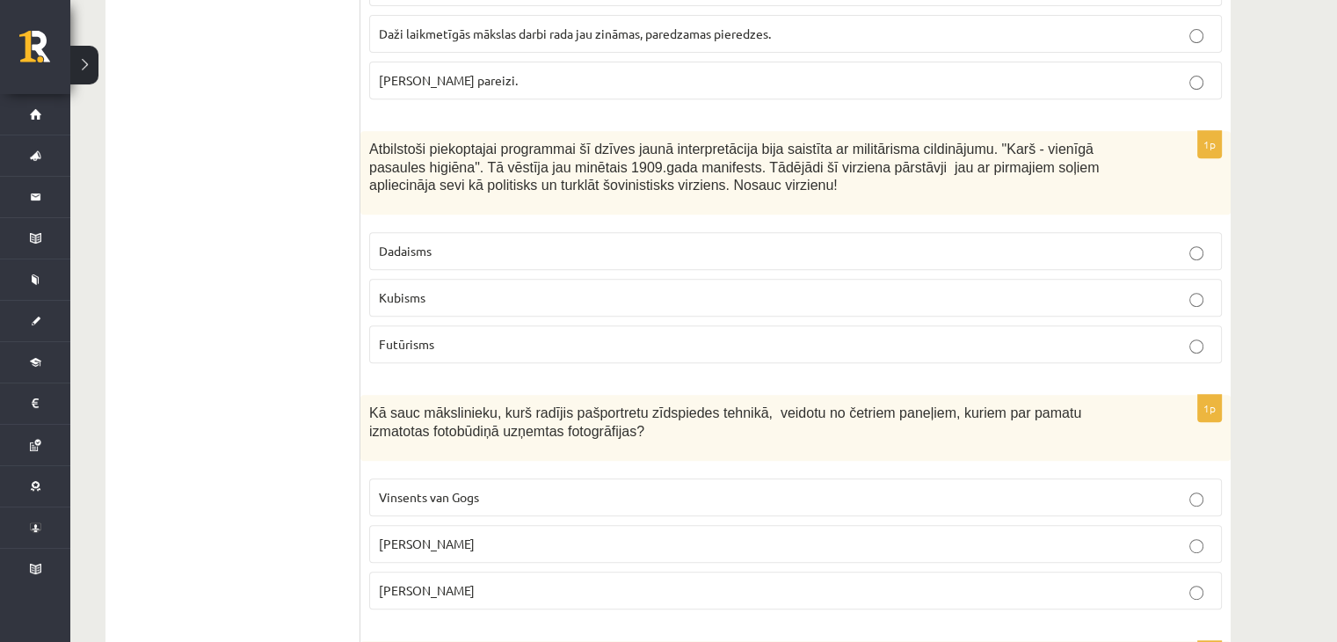
click at [464, 335] on p "Futūrisms" at bounding box center [795, 344] width 833 height 18
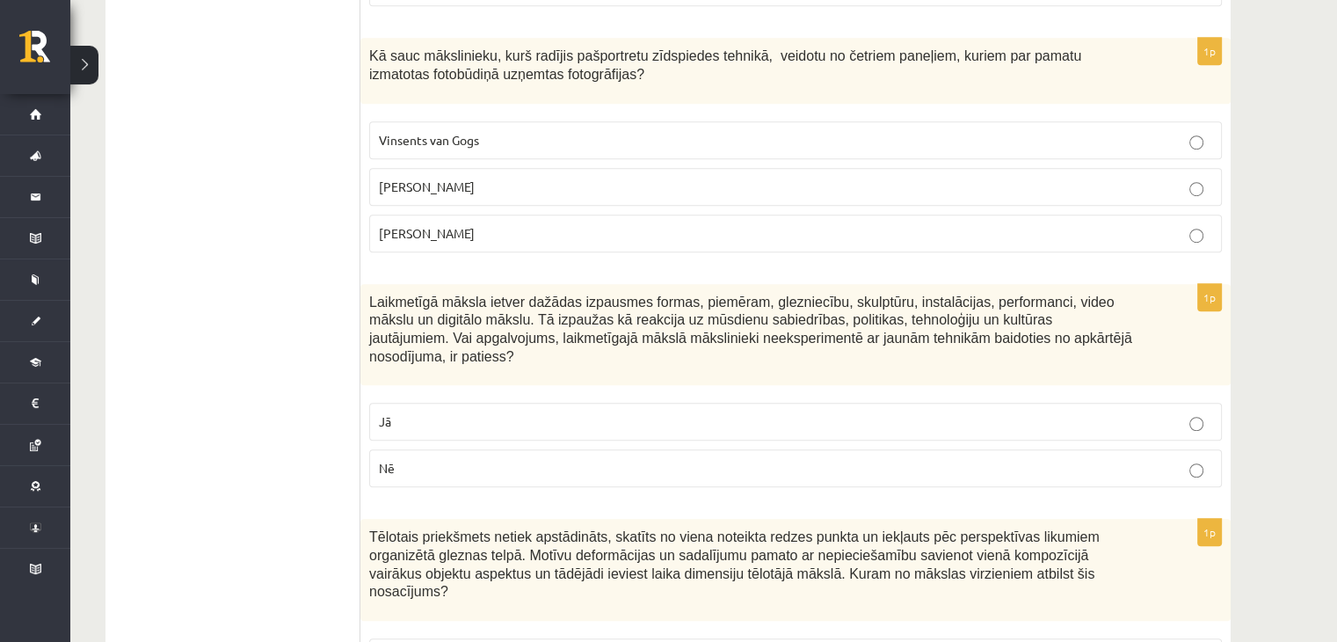
scroll to position [7829, 0]
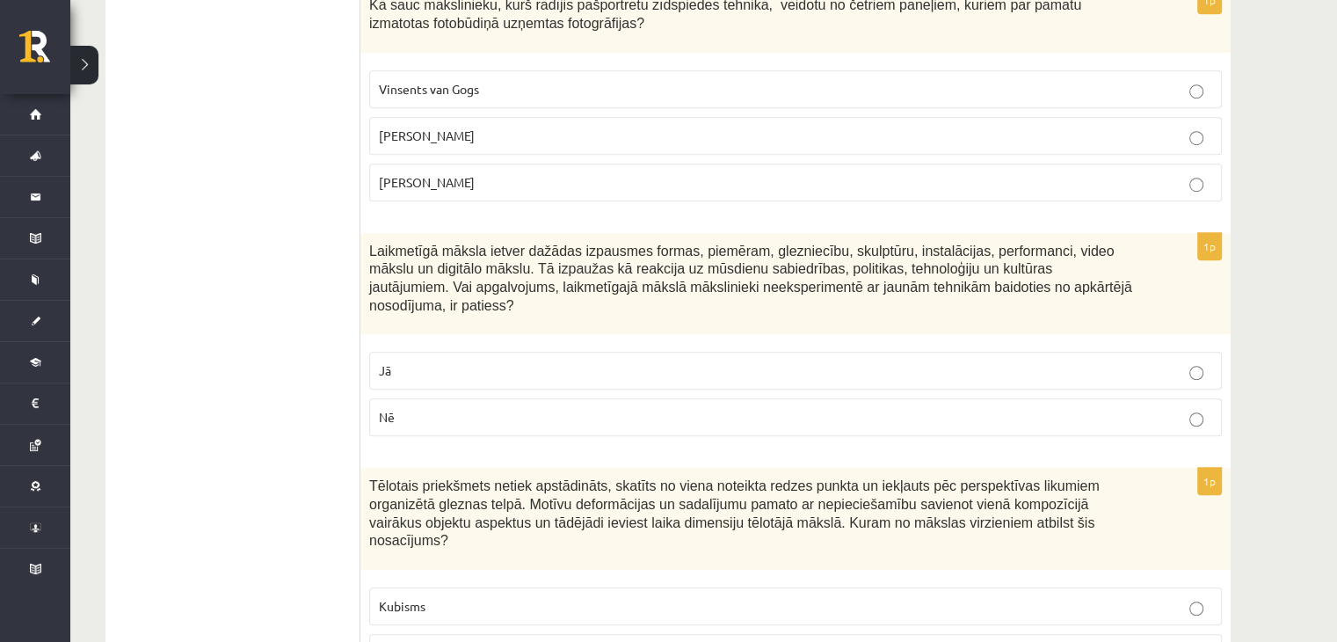
click at [425, 117] on label "Endijs Vorhols" at bounding box center [795, 136] width 853 height 38
click at [423, 578] on fieldset "Kubisms Futūrisms Fovisms" at bounding box center [795, 650] width 853 height 145
click at [418, 587] on label "Kubisms" at bounding box center [795, 606] width 853 height 38
click at [510, 398] on label "Nē" at bounding box center [795, 417] width 853 height 38
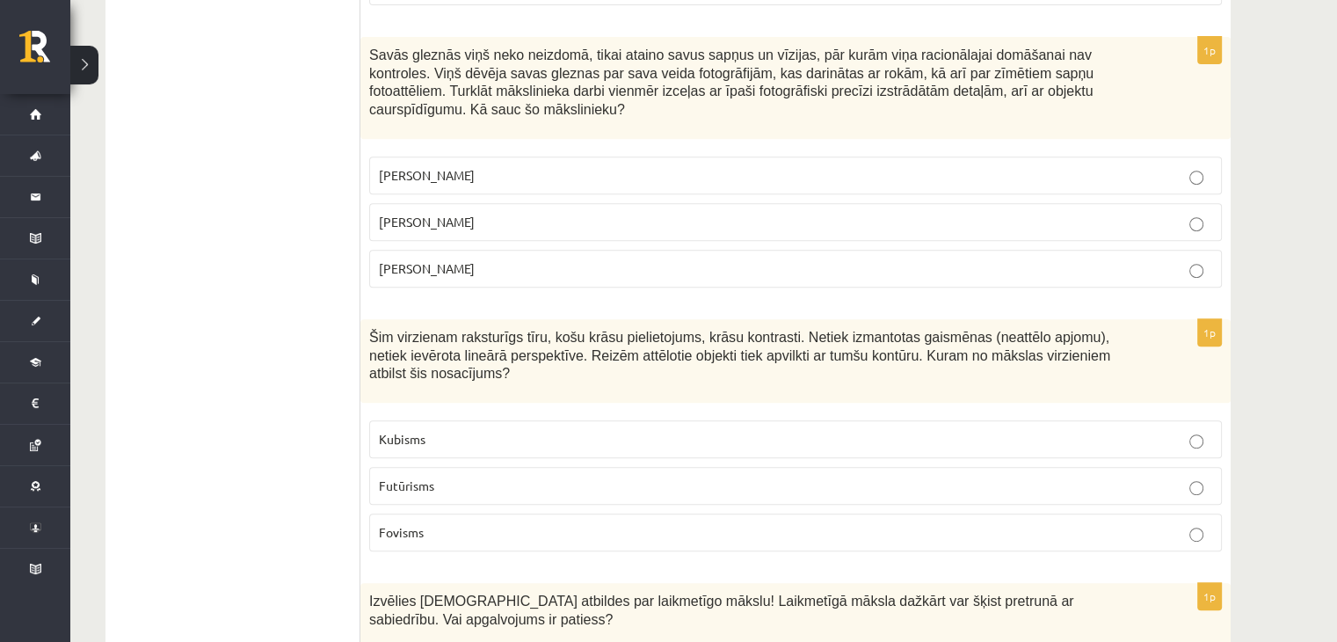
scroll to position [0, 0]
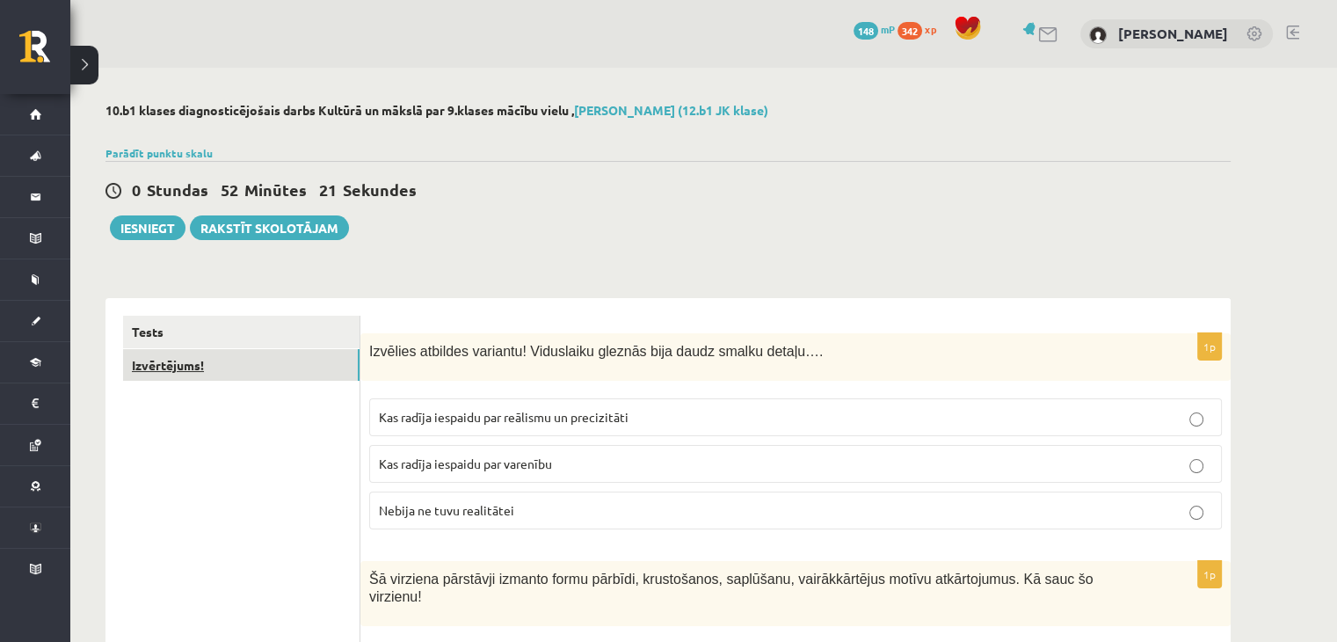
click at [209, 358] on link "Izvērtējums!" at bounding box center [241, 365] width 236 height 33
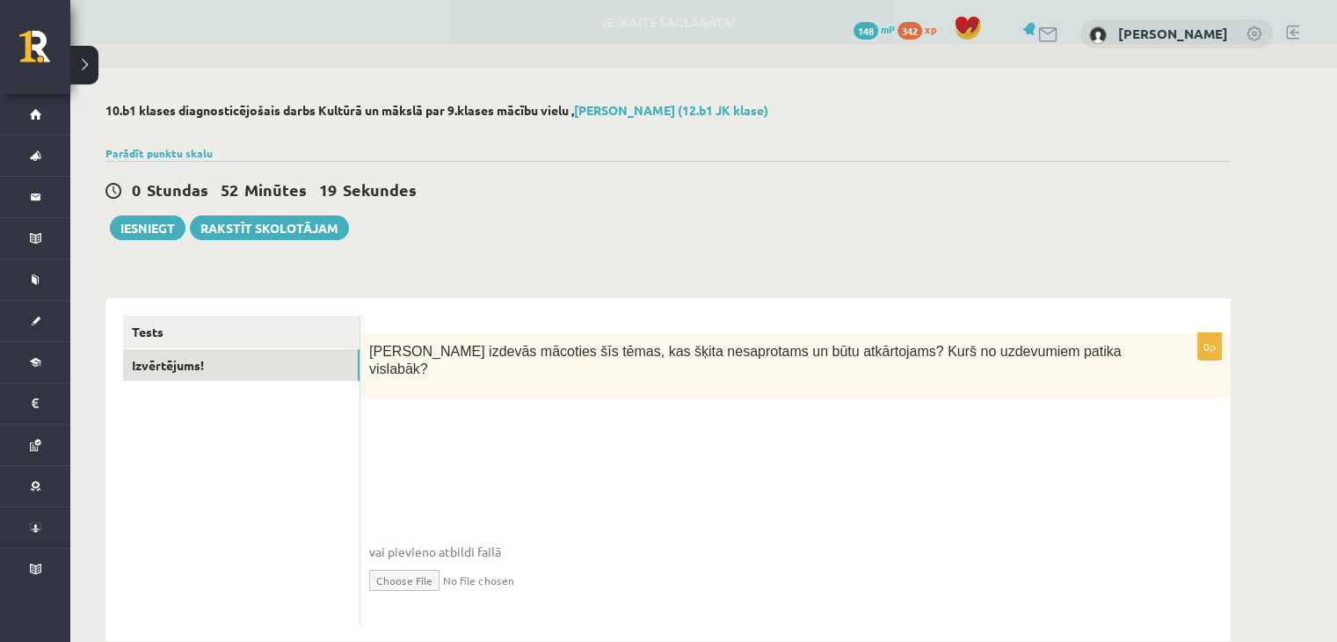
click at [498, 433] on fieldset "vai pievieno atbildi failā Iesniegtā atbilde" at bounding box center [795, 523] width 853 height 181
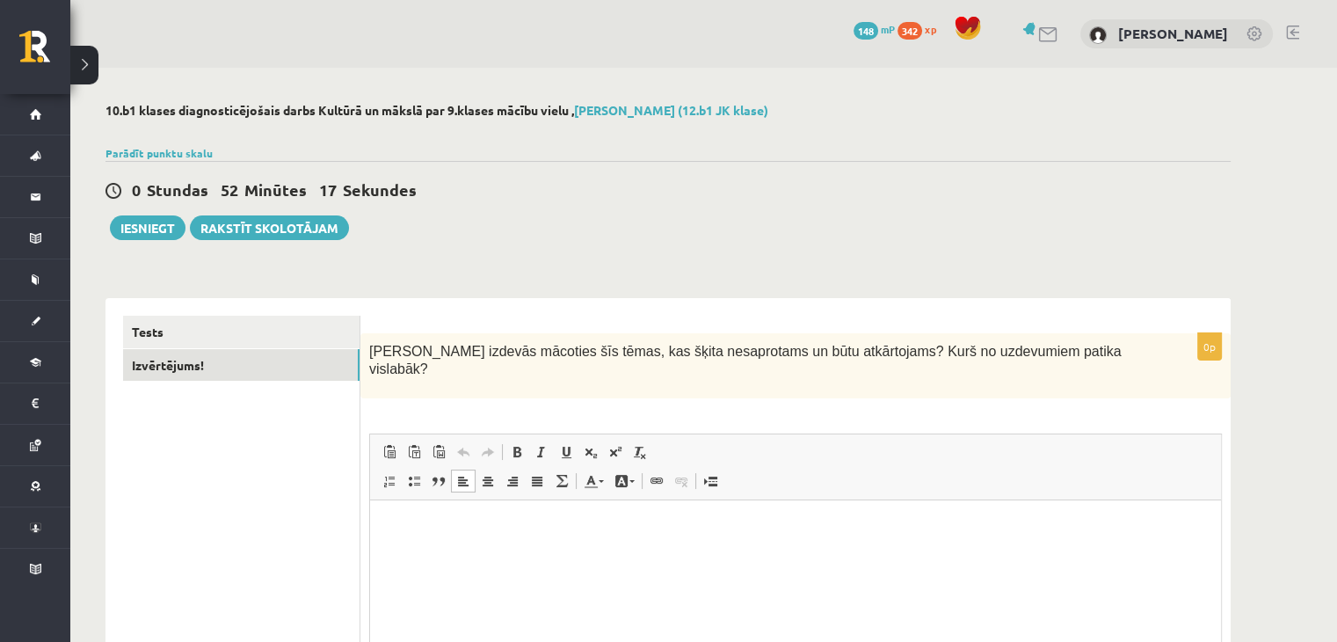
click at [578, 515] on html at bounding box center [795, 527] width 851 height 54
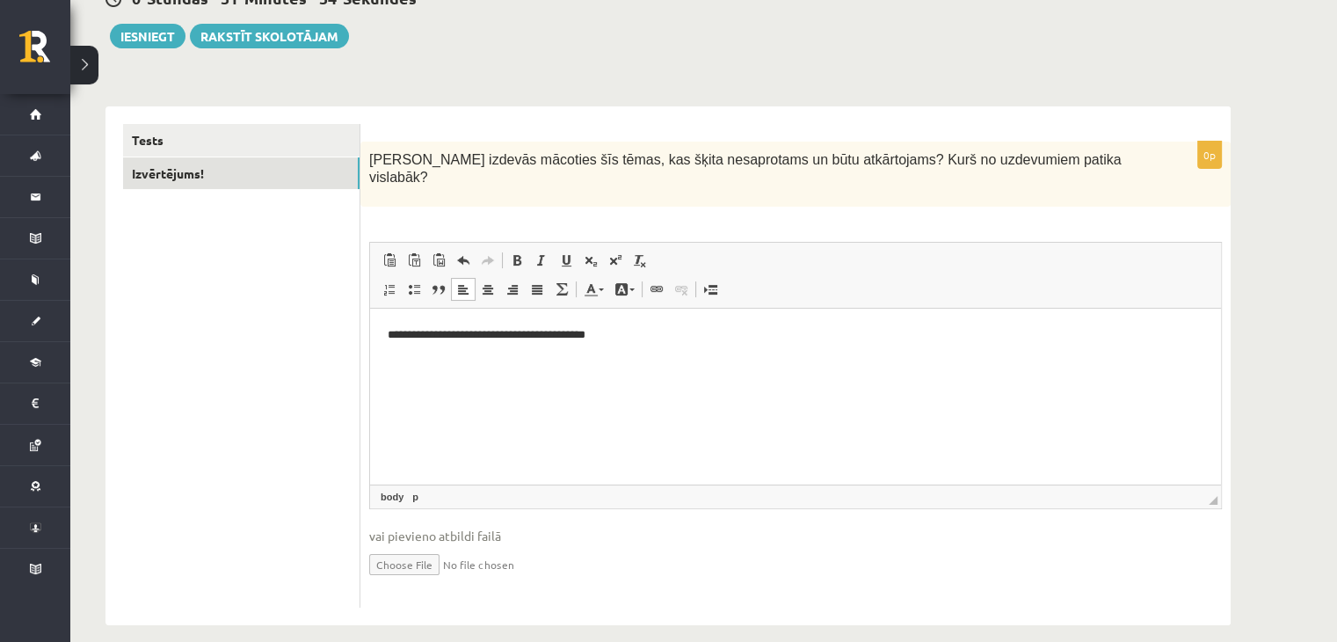
scroll to position [191, 0]
click at [161, 31] on button "Iesniegt" at bounding box center [148, 37] width 76 height 25
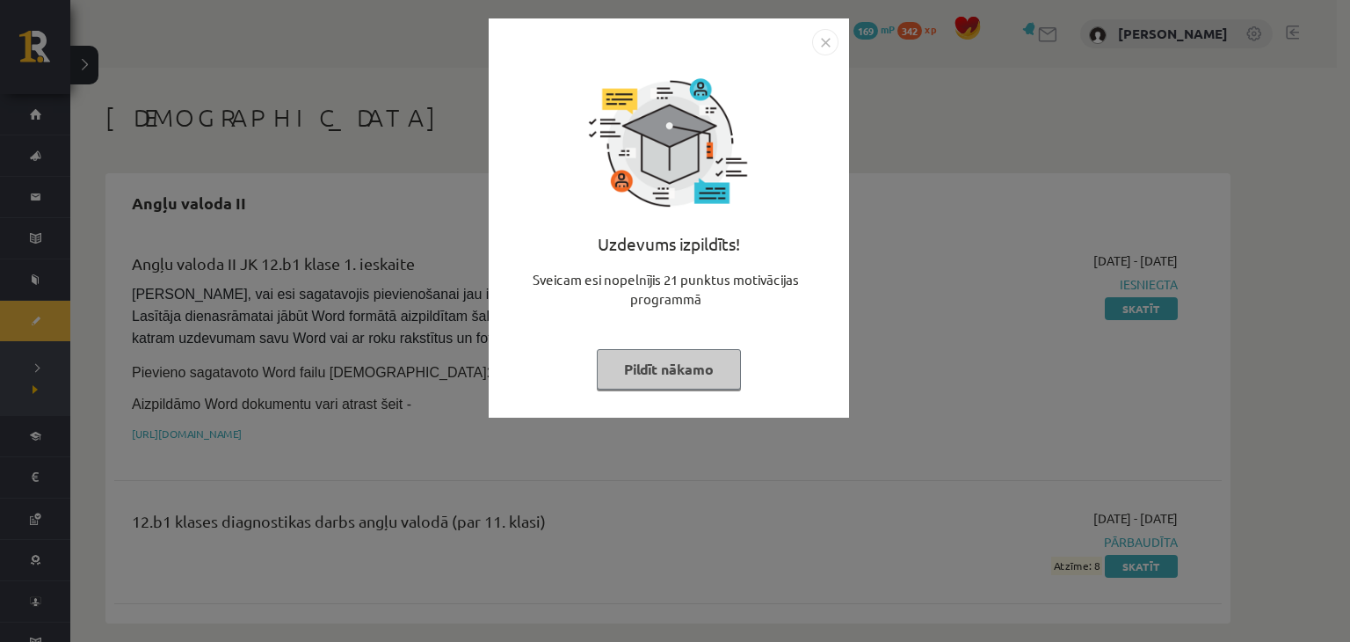
click at [668, 363] on button "Pildīt nākamo" at bounding box center [669, 369] width 144 height 40
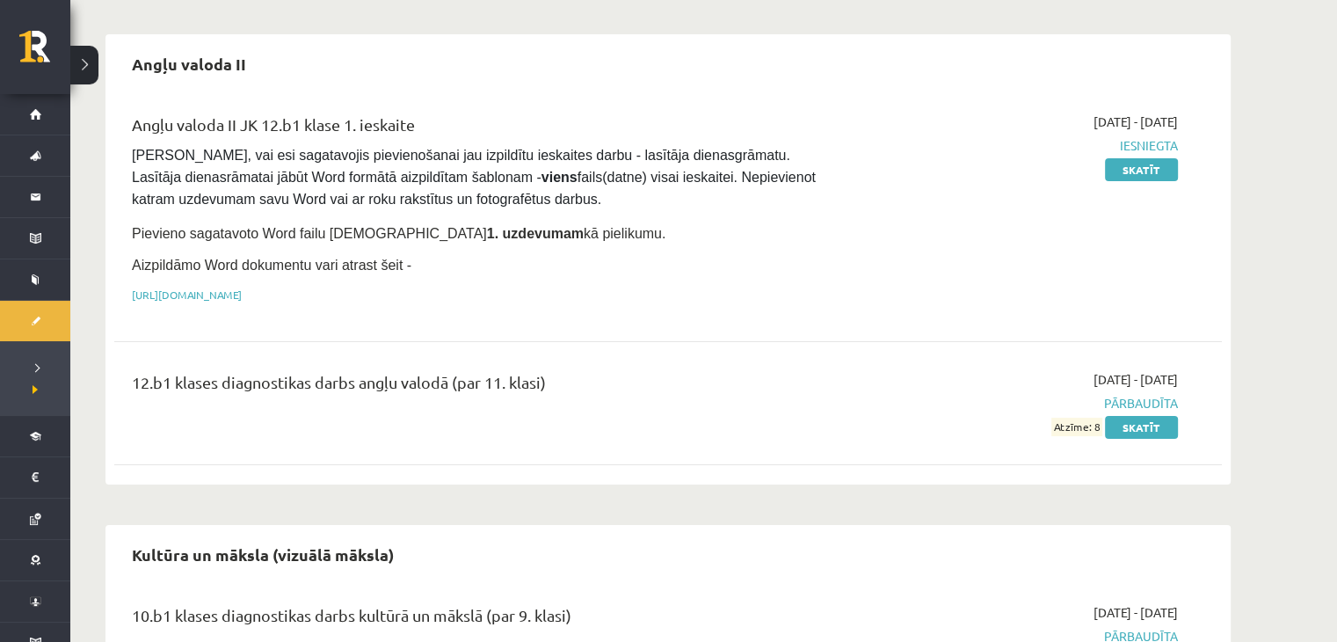
scroll to position [227, 0]
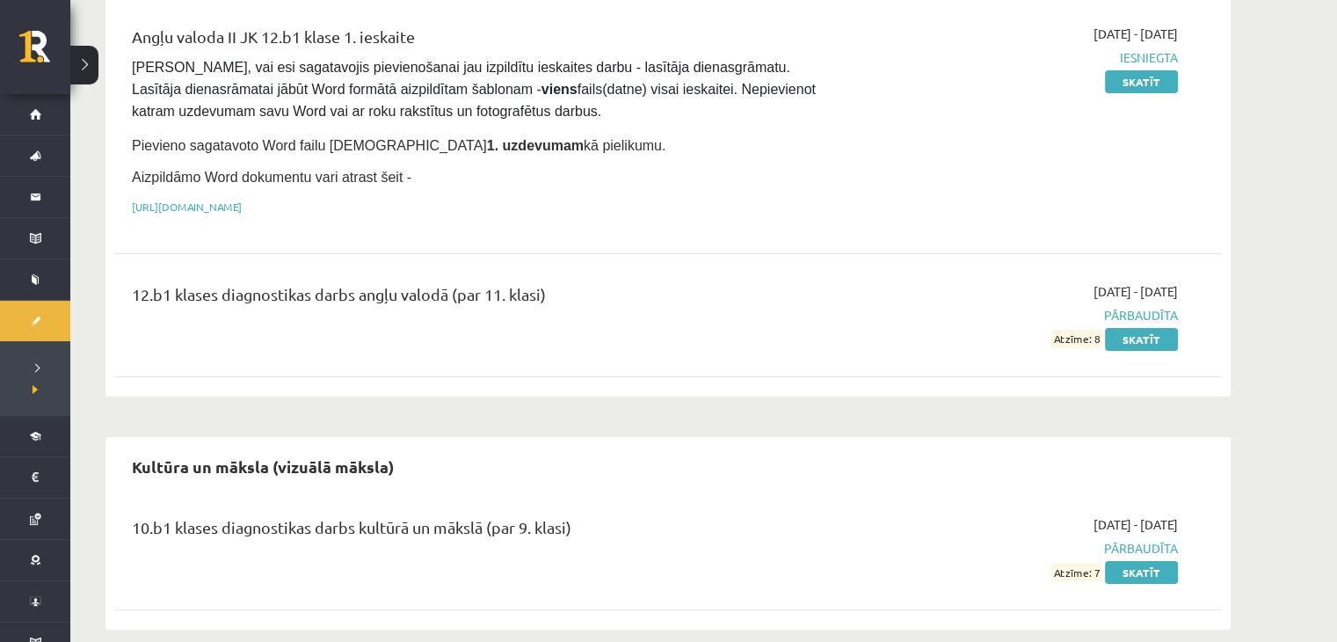
click at [668, 363] on div "Angļu valoda II JK 12.b1 klase 1. ieskaite [PERSON_NAME], vai esi sagatavojis p…" at bounding box center [668, 197] width 1108 height 381
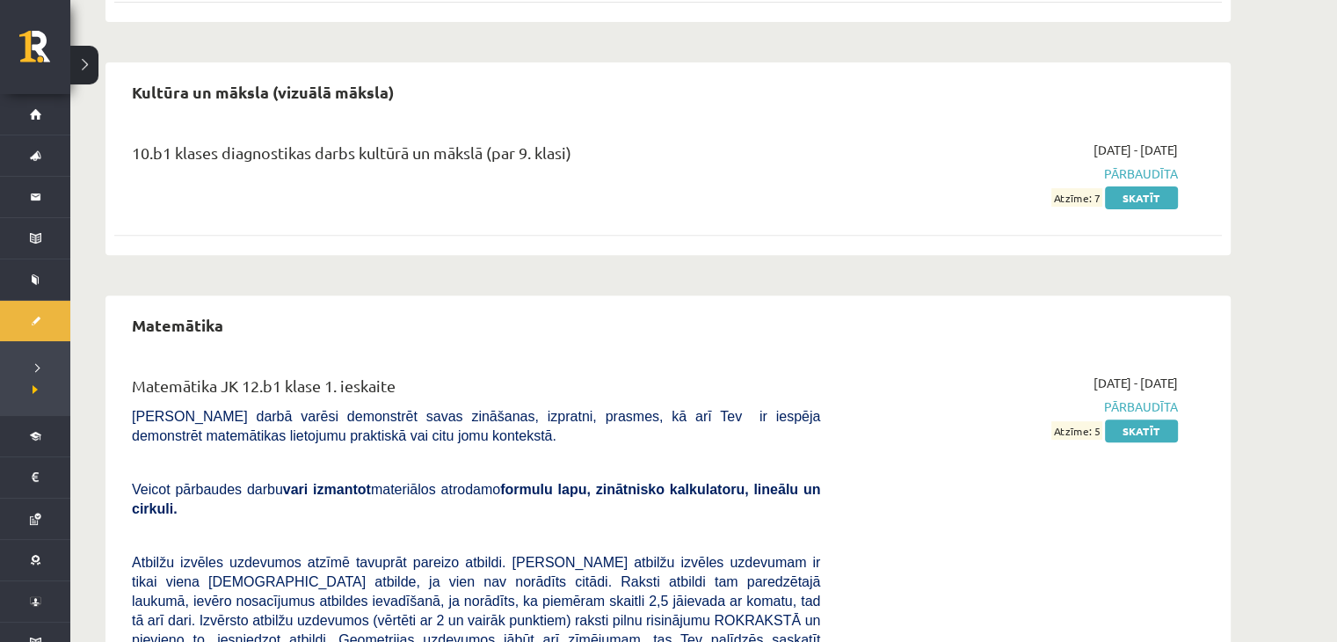
scroll to position [551, 0]
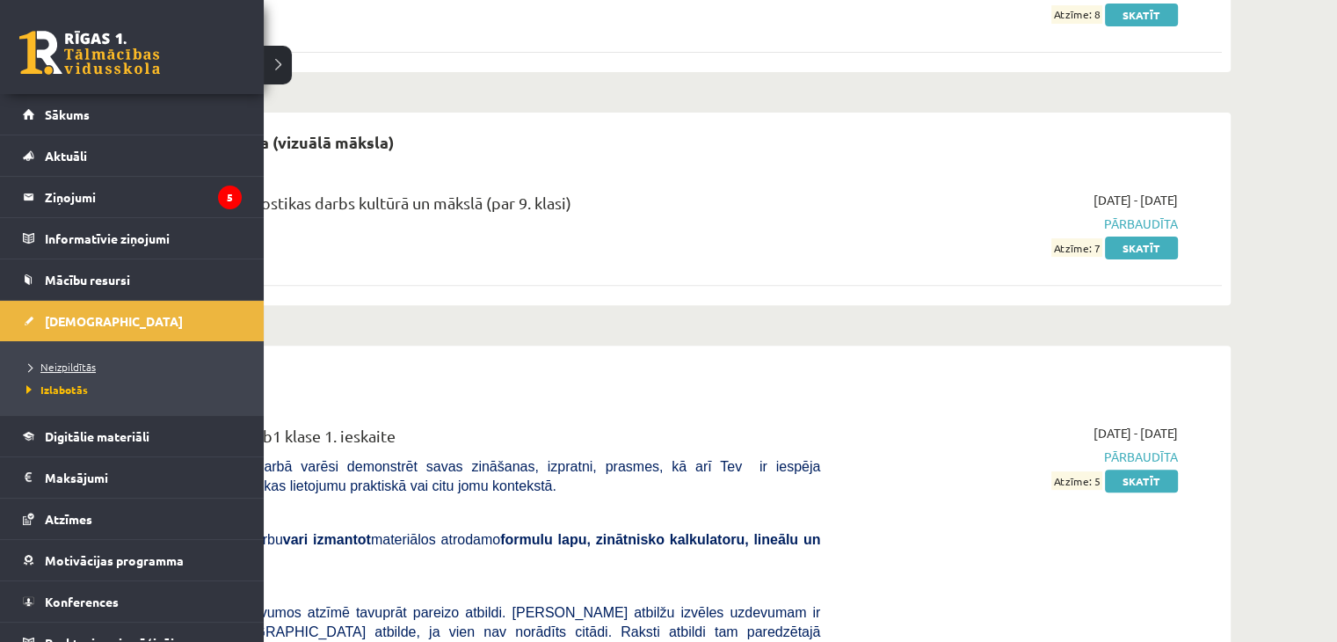
click at [81, 360] on span "Neizpildītās" at bounding box center [59, 367] width 74 height 14
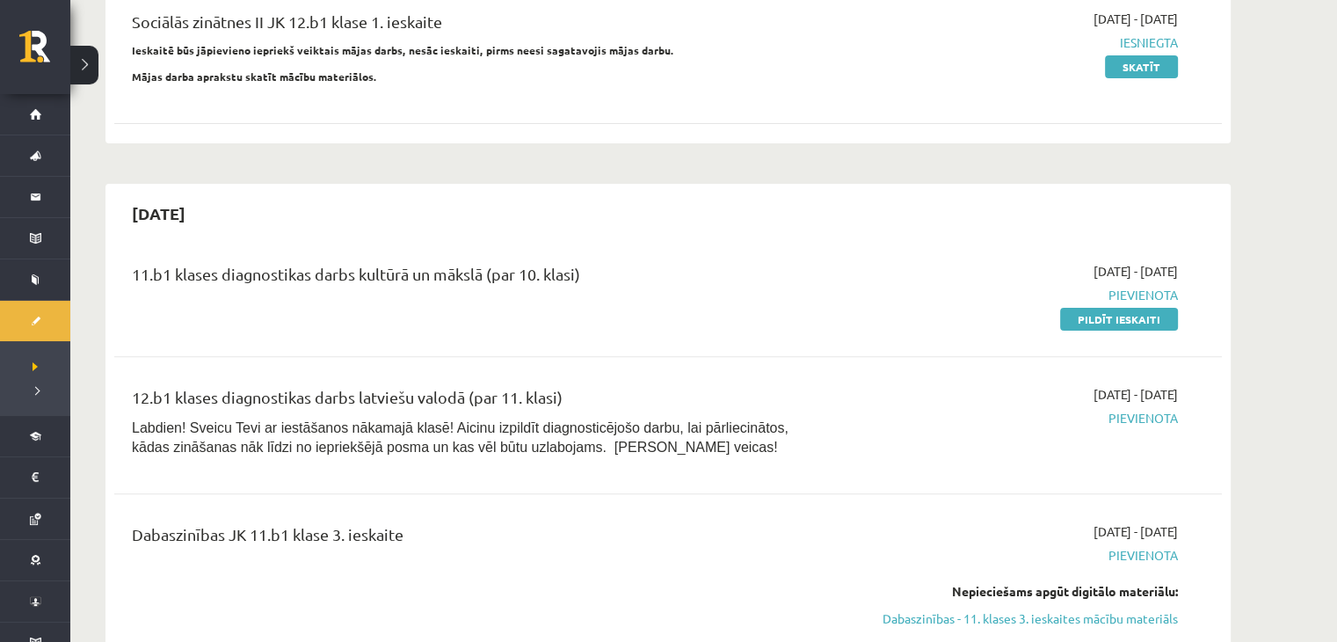
scroll to position [502, 0]
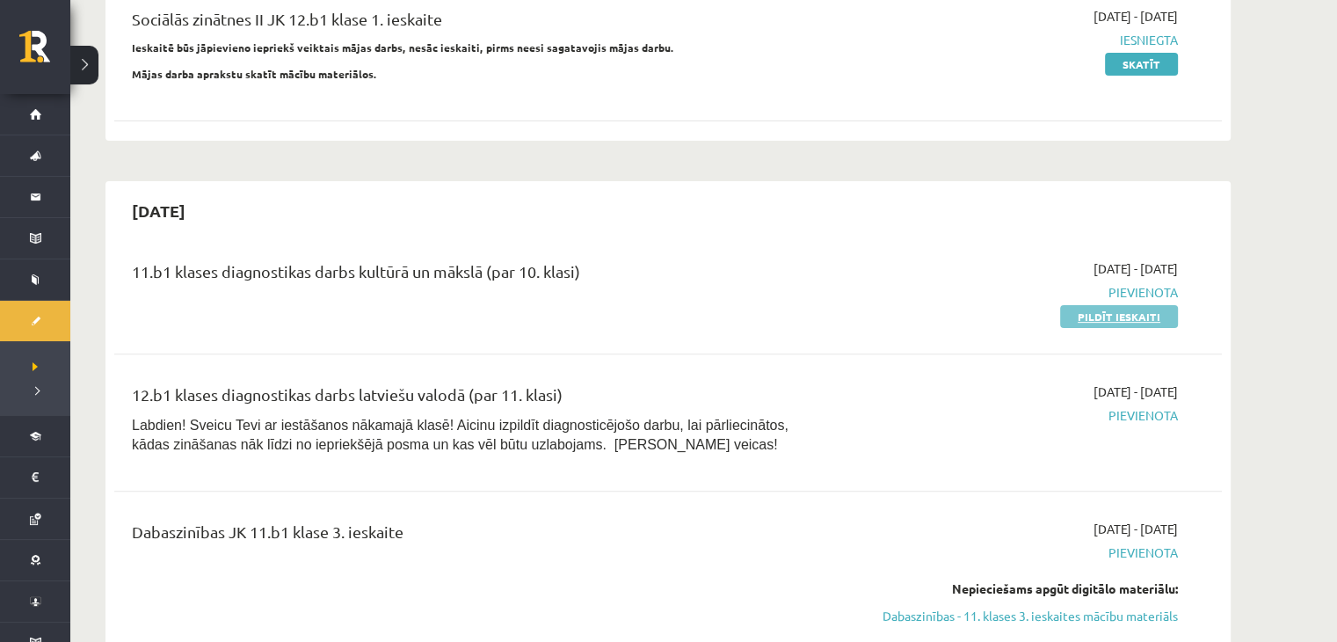
click at [1077, 307] on link "Pildīt ieskaiti" at bounding box center [1119, 316] width 118 height 23
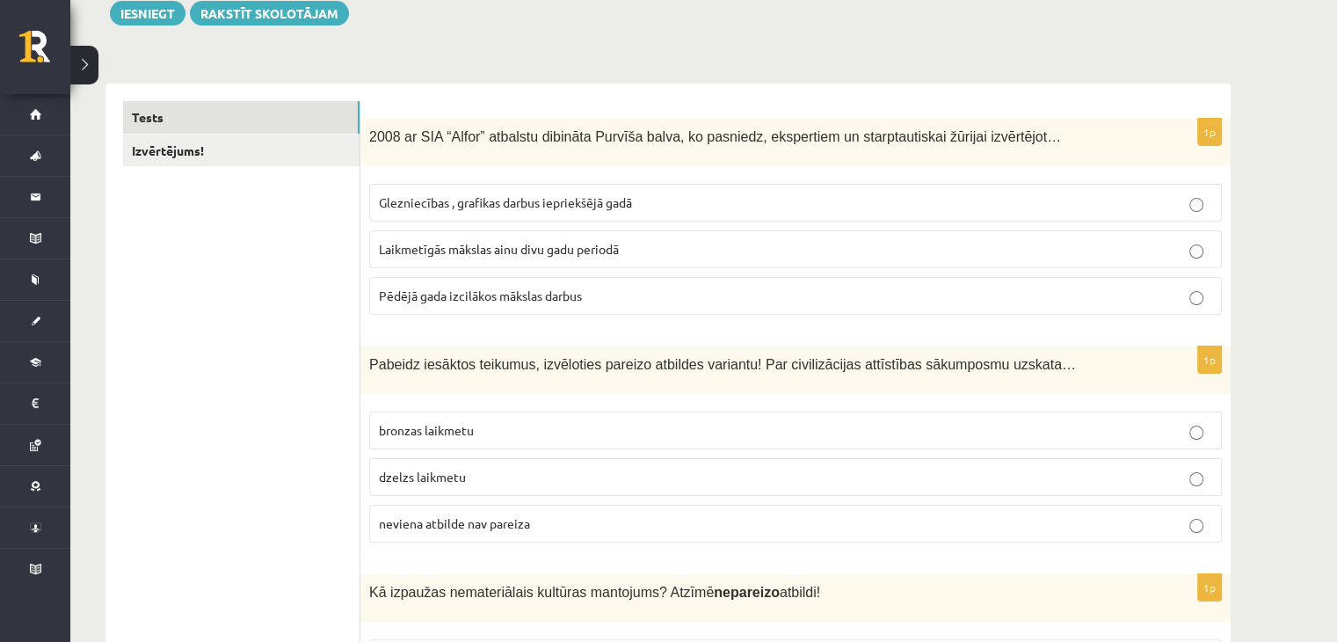
scroll to position [250, 0]
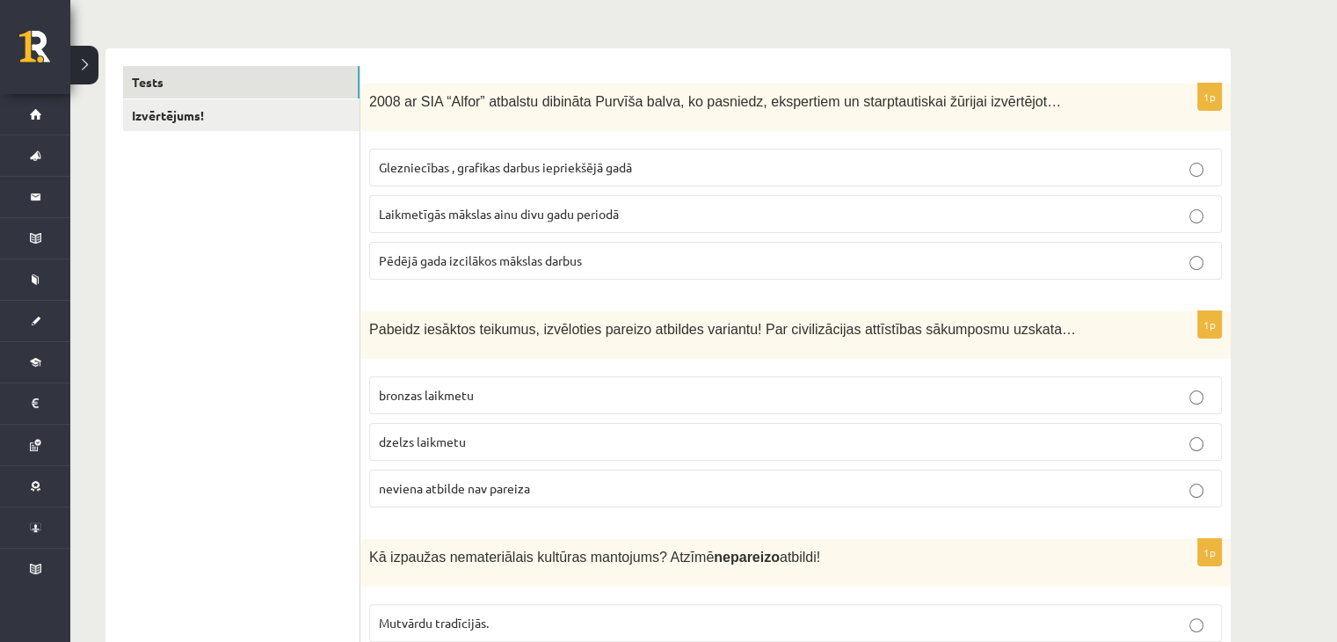
click at [370, 95] on span "2008 ar SIA “Alfor” atbalstu dibināta Purvīša balva, ko pasniedz, ekspertiem un…" at bounding box center [715, 101] width 692 height 15
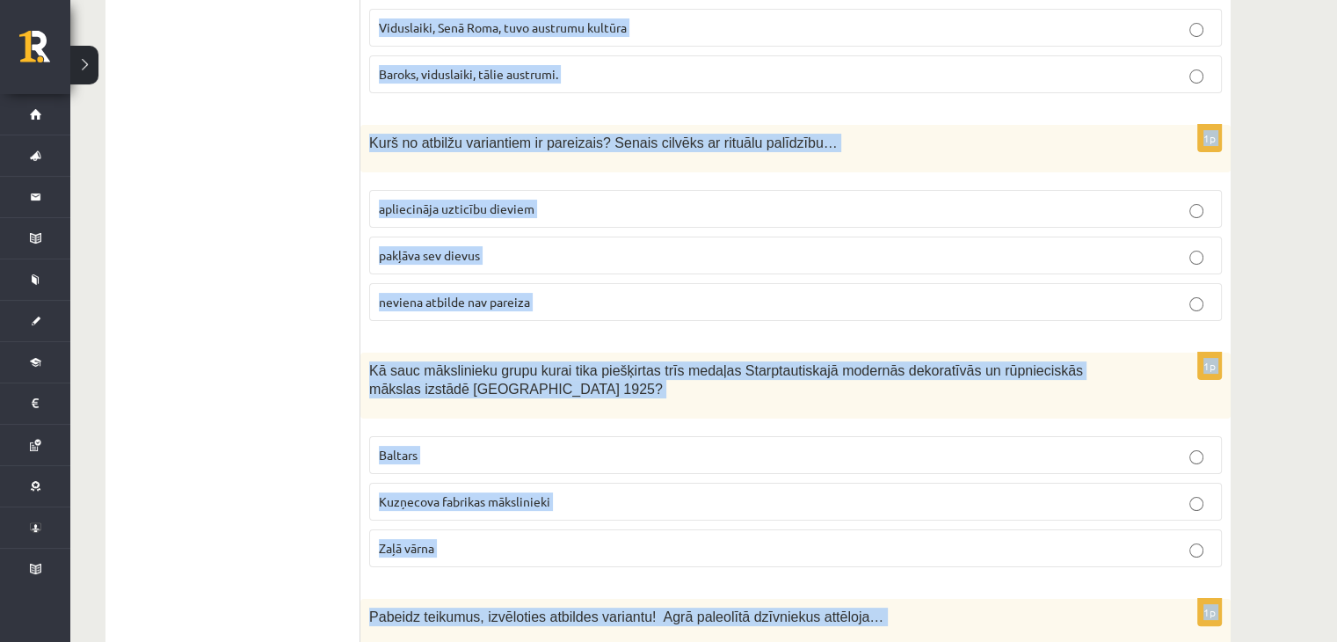
scroll to position [7033, 0]
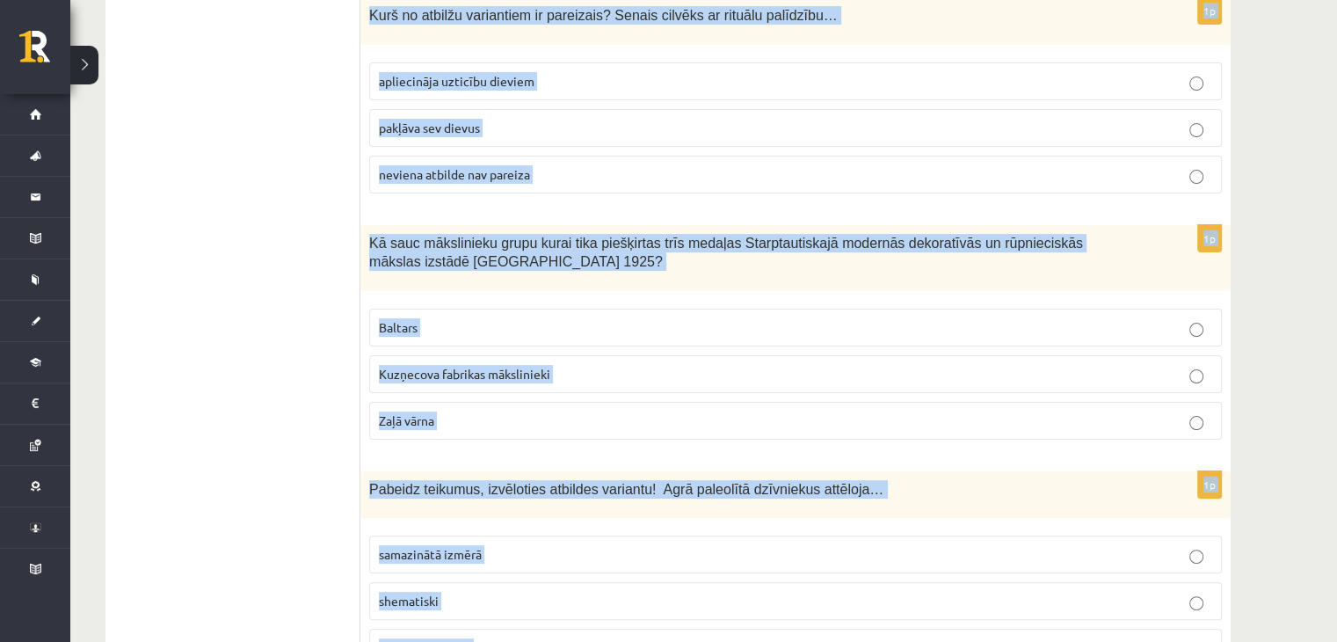
drag, startPoint x: 370, startPoint y: 95, endPoint x: 577, endPoint y: 666, distance: 607.6
copy form "2008 ar SIA “Alfor” atbalstu dibināta Purvīša balva, ko pasniedz, ekspertiem un…"
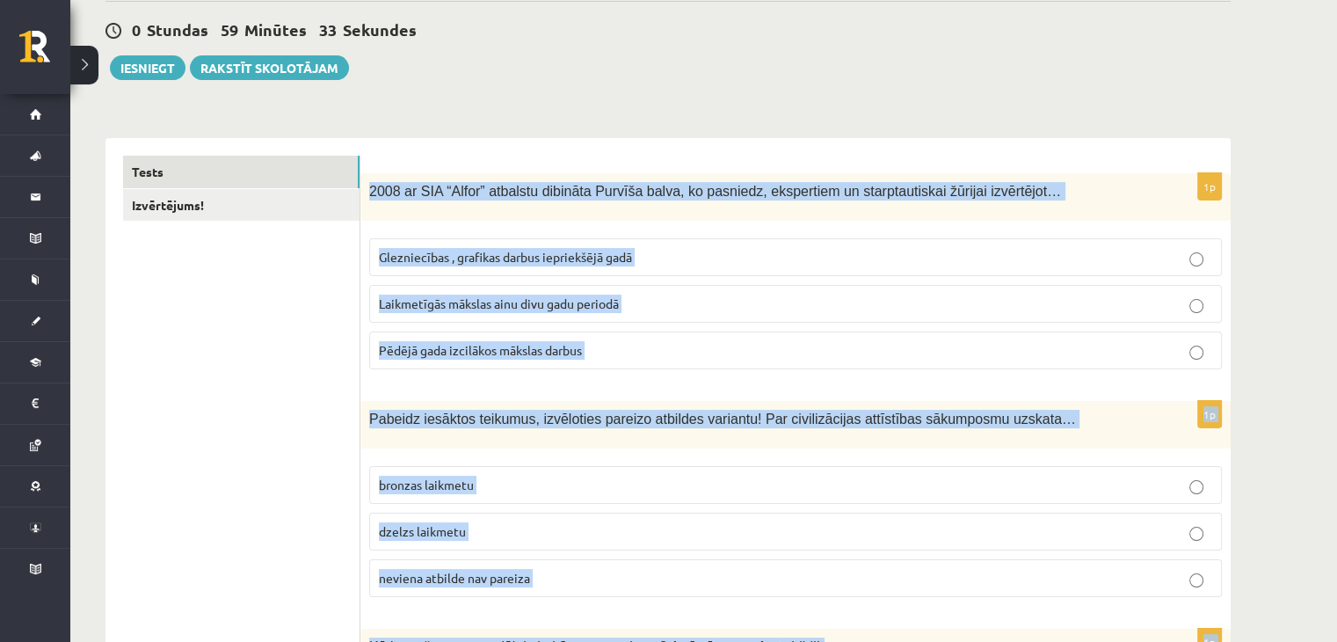
scroll to position [0, 0]
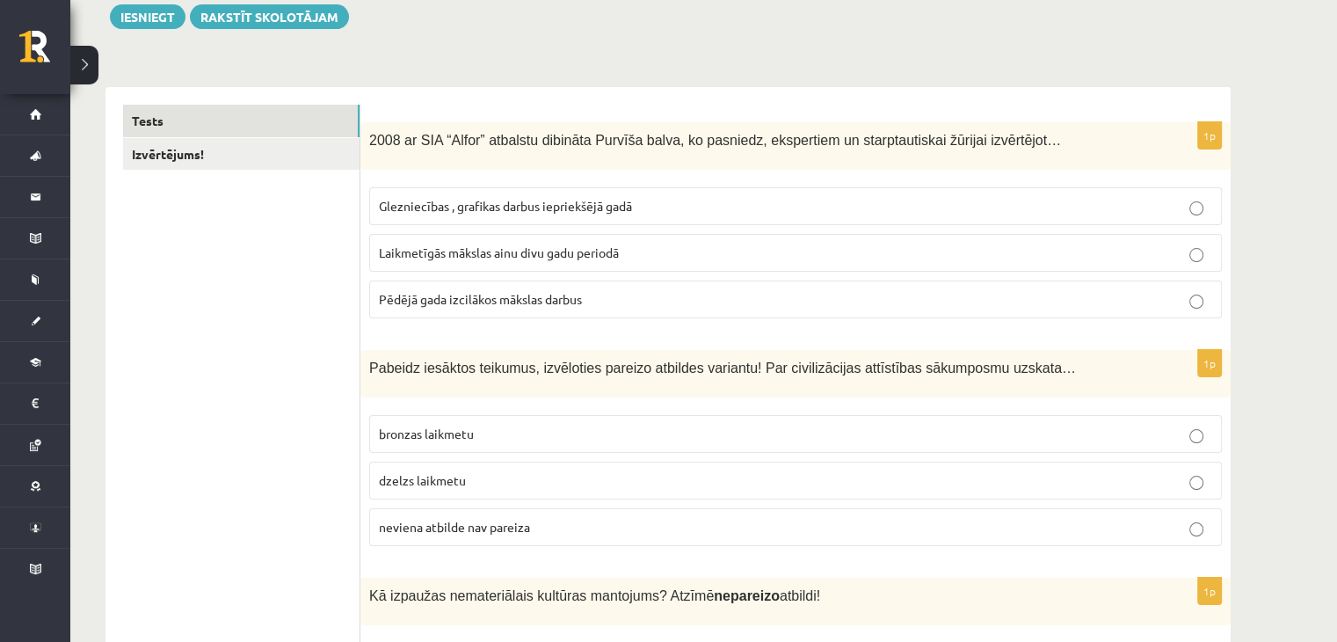
scroll to position [214, 0]
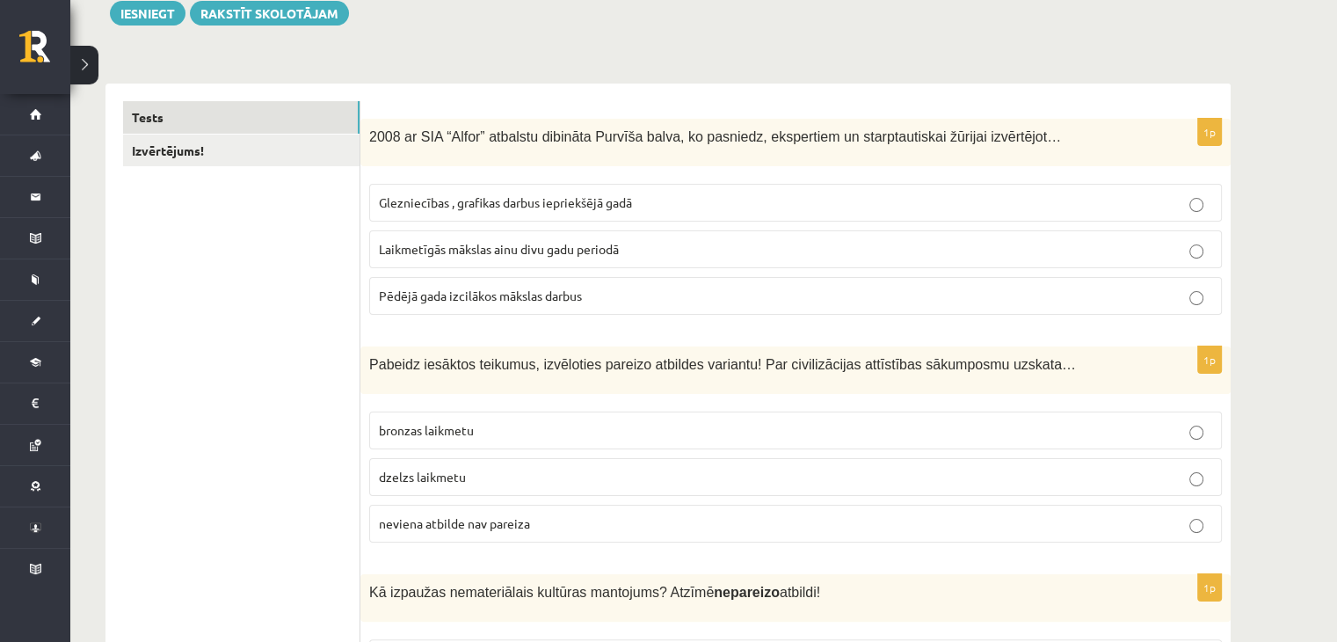
click at [550, 280] on label "Pēdējā gada izcilākos mākslas darbus" at bounding box center [795, 296] width 853 height 38
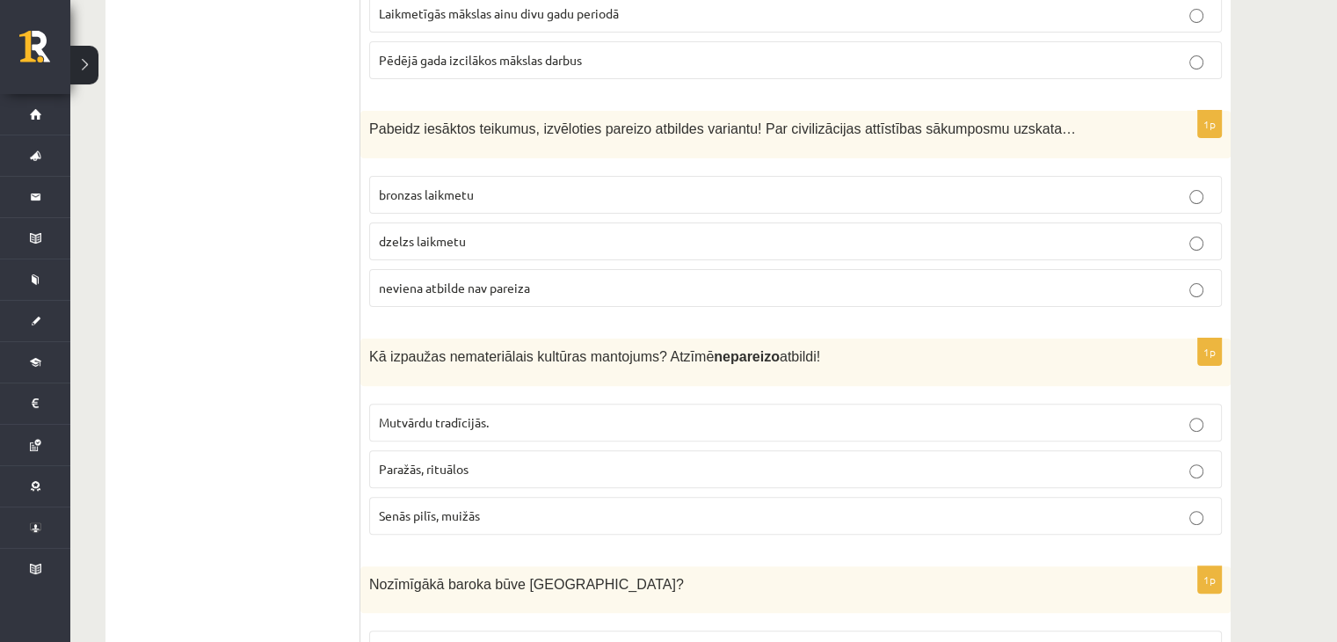
scroll to position [499, 0]
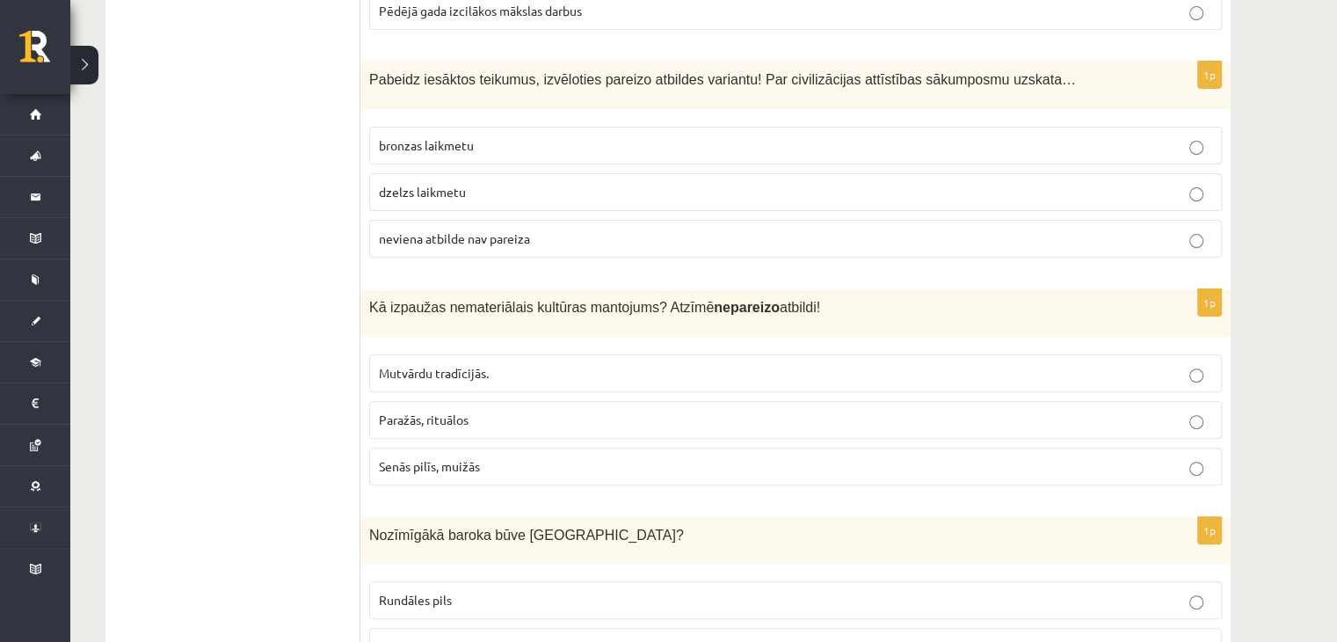
click at [417, 238] on span "neviena atbilde nav pareiza" at bounding box center [454, 238] width 151 height 16
click at [473, 458] on span "Senās pilīs, muižās" at bounding box center [429, 466] width 101 height 16
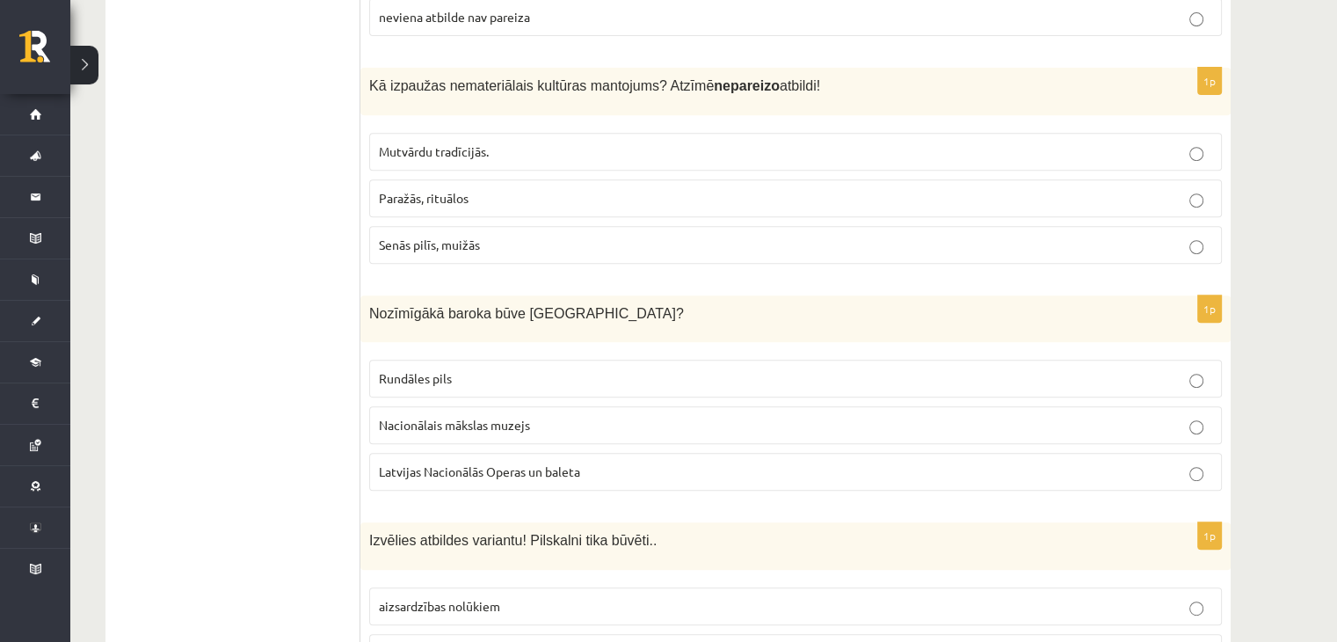
scroll to position [920, 0]
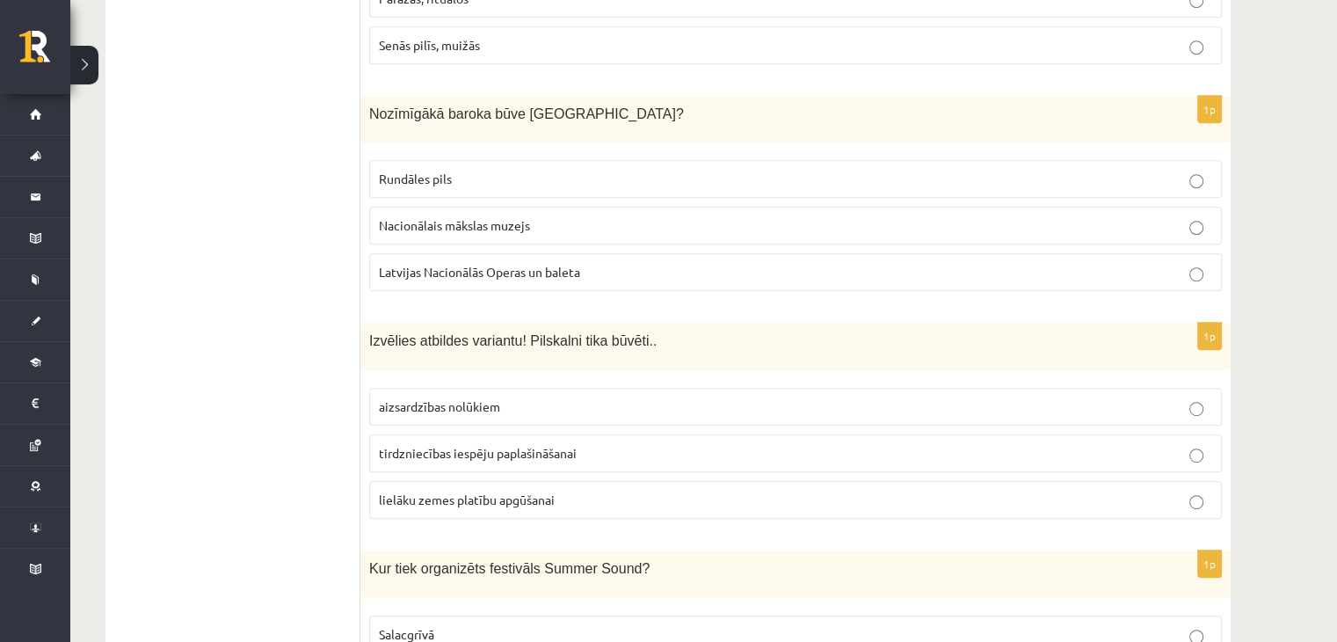
click at [393, 156] on fieldset "Rundāles pils Nacionālais mākslas muzejs Latvijas Nacionālās Operas un baleta" at bounding box center [795, 223] width 853 height 145
click at [410, 184] on p "Rundāles pils" at bounding box center [795, 179] width 833 height 18
click at [489, 412] on label "aizsardzības nolūkiem" at bounding box center [795, 407] width 853 height 38
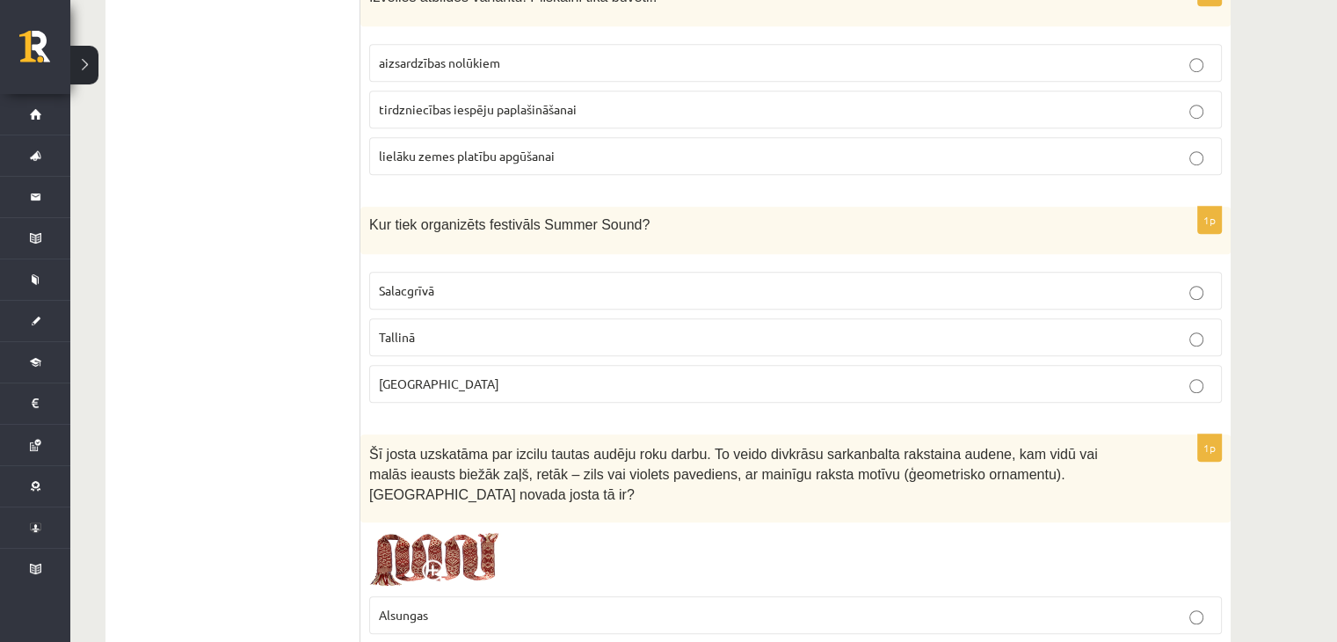
scroll to position [1294, 0]
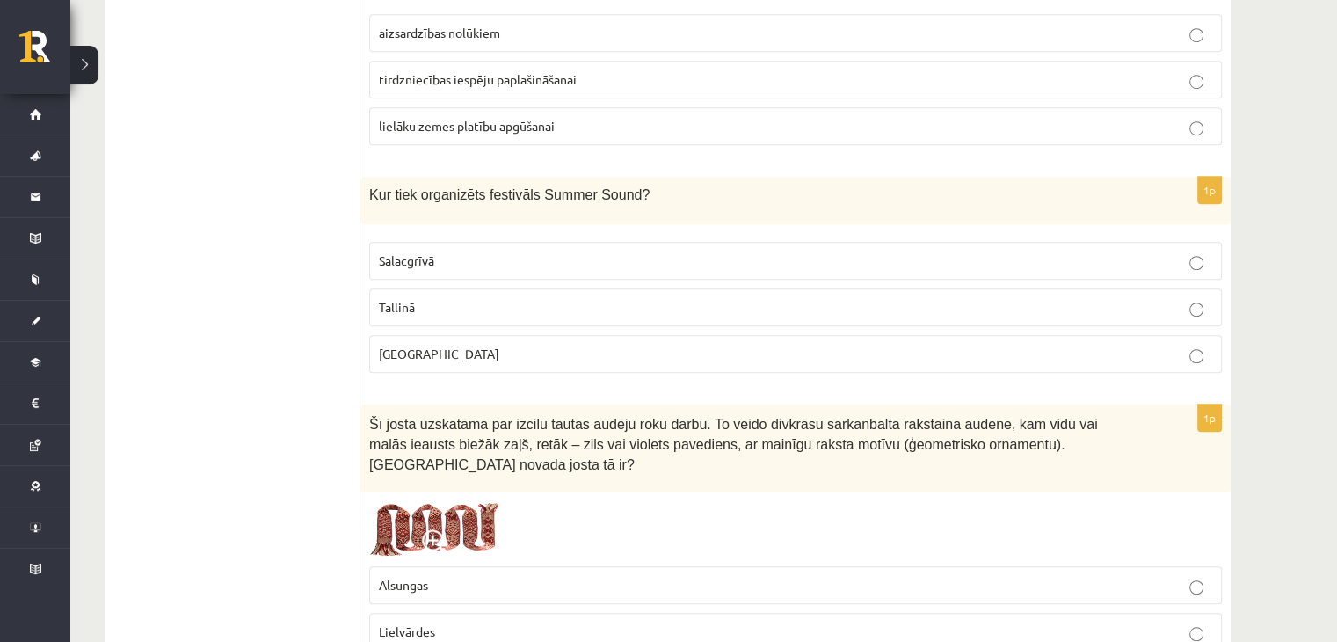
click at [479, 244] on label "Salacgrīvā" at bounding box center [795, 261] width 853 height 38
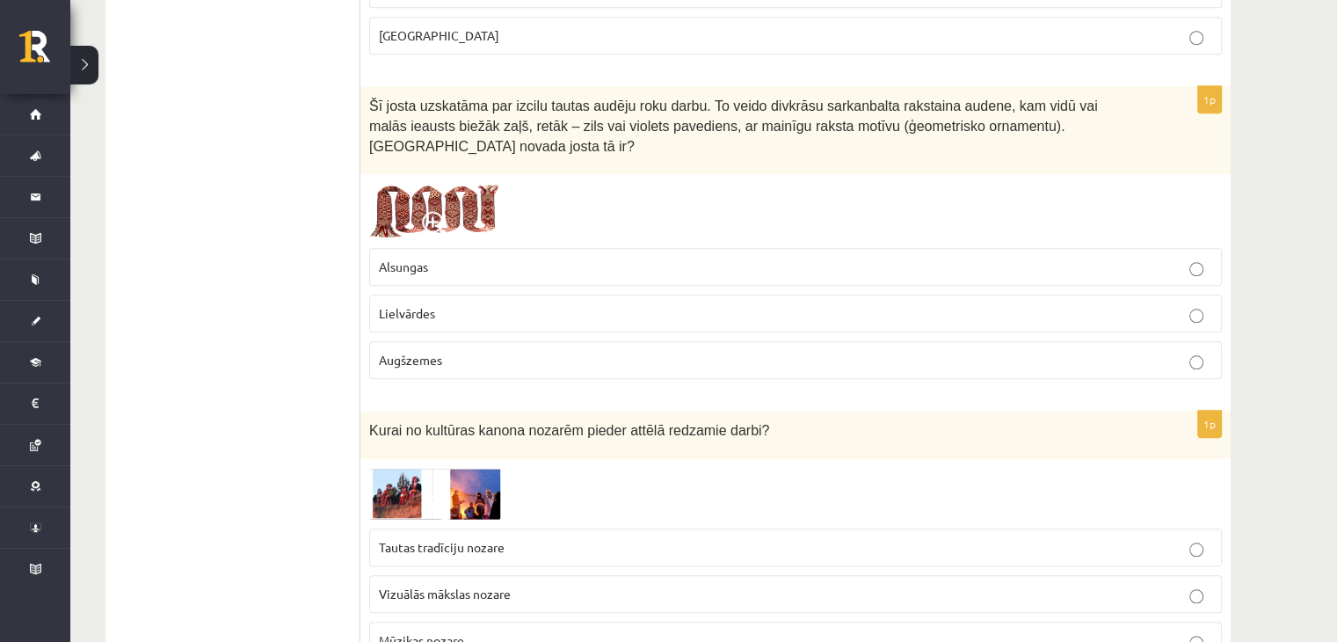
scroll to position [1610, 0]
click at [443, 306] on p "Lielvārdes" at bounding box center [795, 315] width 833 height 18
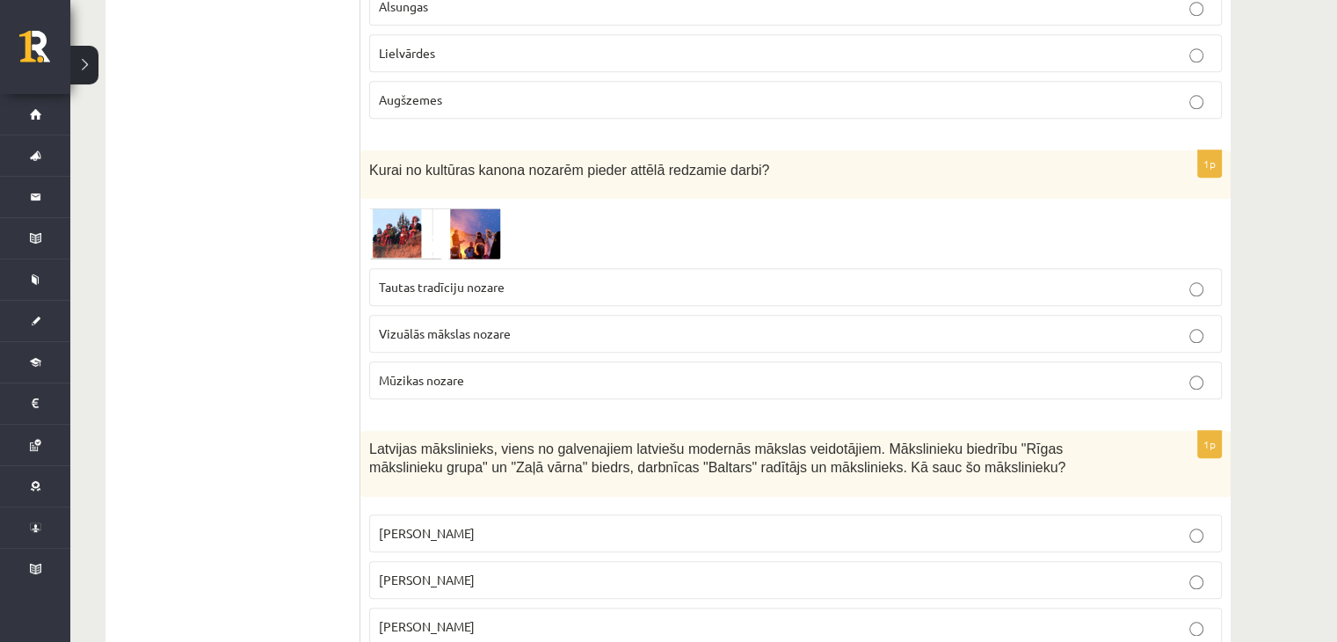
scroll to position [1871, 0]
click at [473, 327] on span "Vizuālās mākslas nozare" at bounding box center [445, 335] width 132 height 16
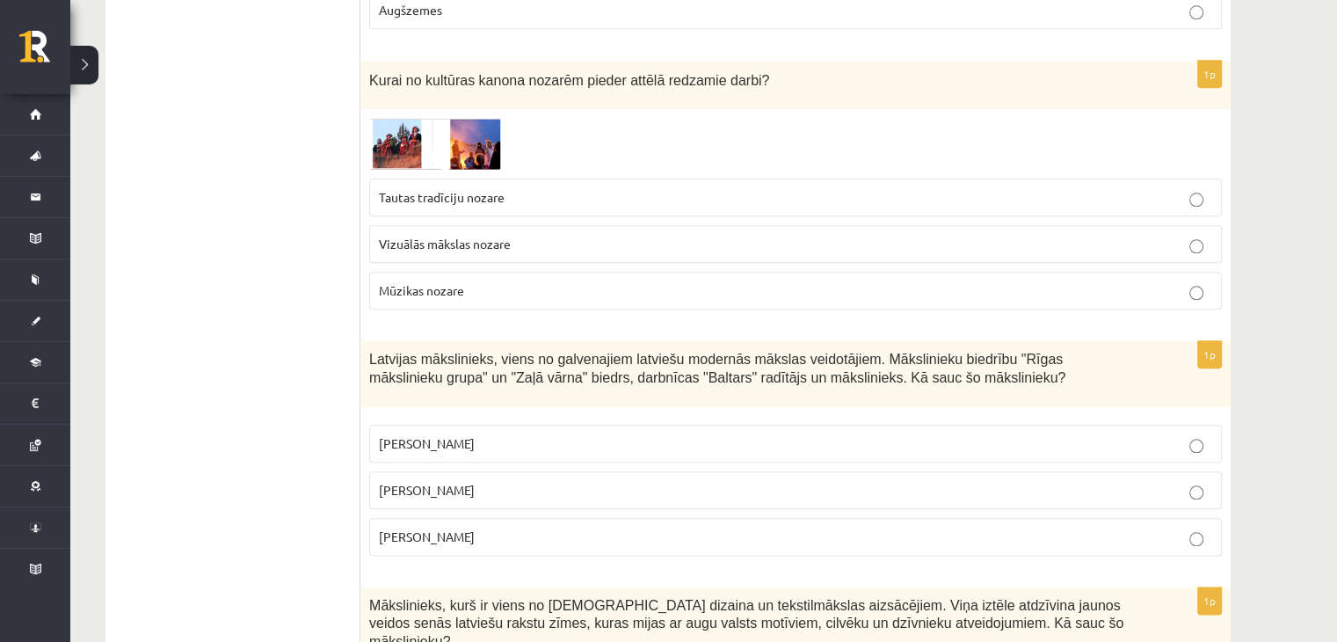
scroll to position [1993, 0]
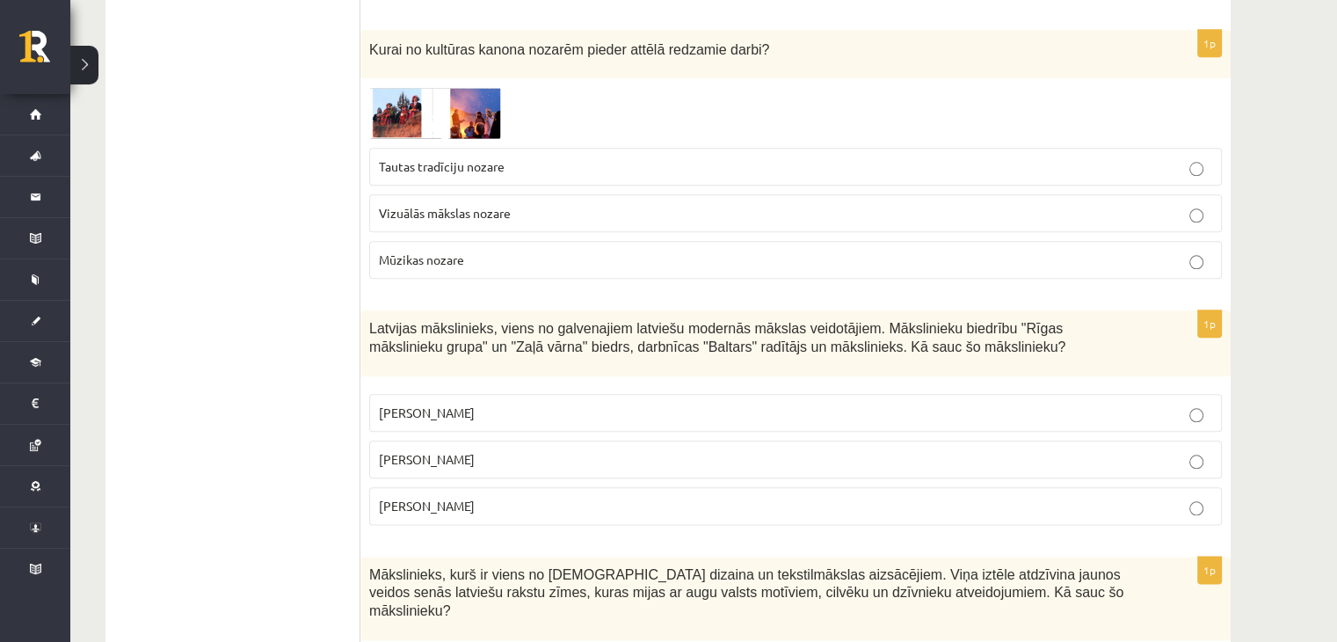
click at [399, 87] on img at bounding box center [435, 113] width 132 height 52
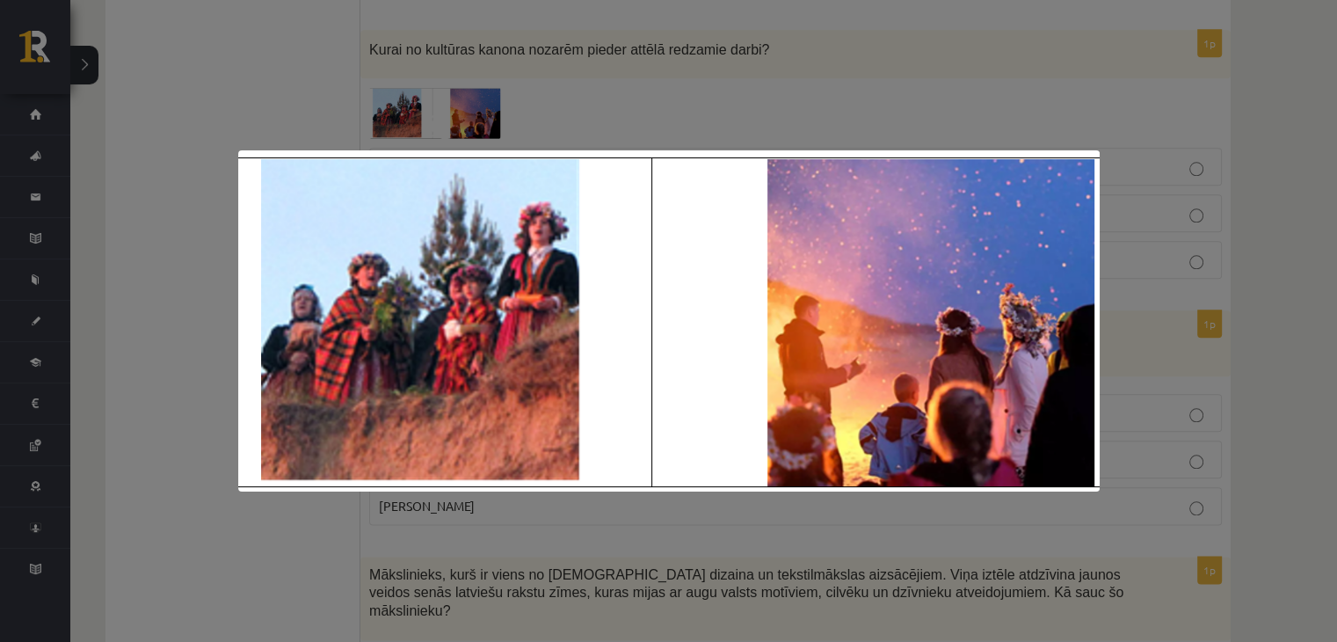
click at [593, 62] on div at bounding box center [668, 321] width 1337 height 642
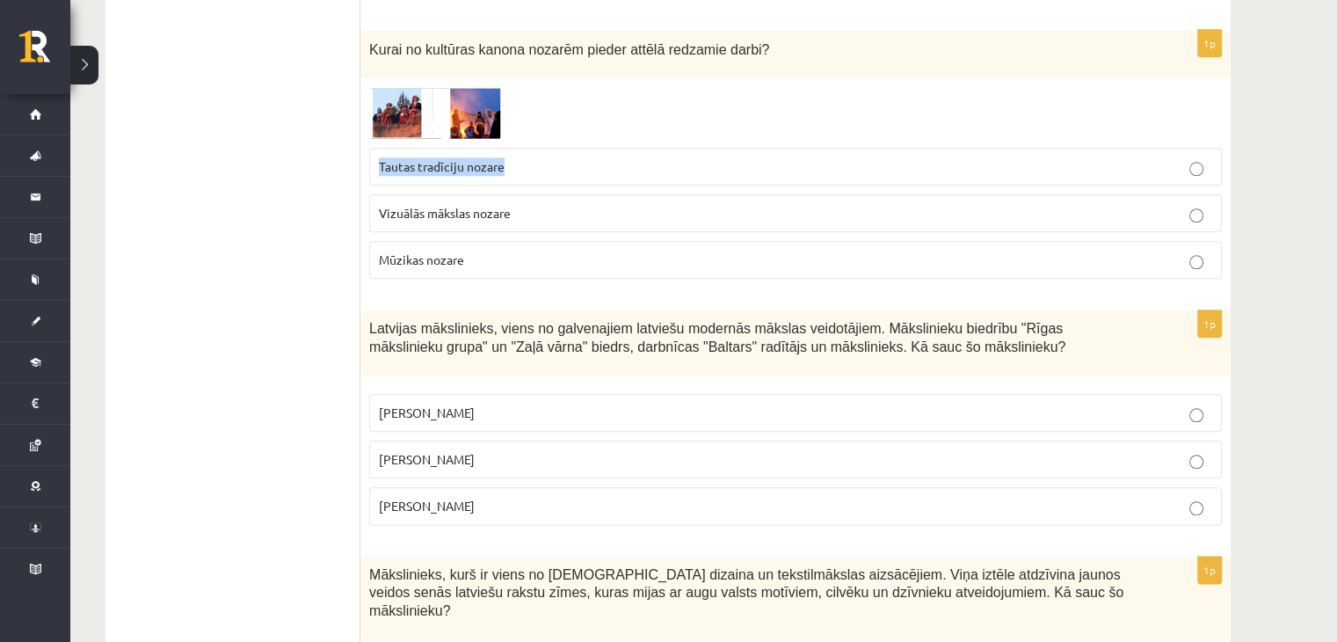
drag, startPoint x: 593, startPoint y: 62, endPoint x: 570, endPoint y: 128, distance: 70.9
click at [570, 128] on div "1p Kurai no kultūras kanona nozarēm pieder attēlā redzamie darbi? Tautas tradīc…" at bounding box center [795, 161] width 870 height 263
click at [570, 157] on p "Tautas tradīciju nozare" at bounding box center [795, 166] width 833 height 18
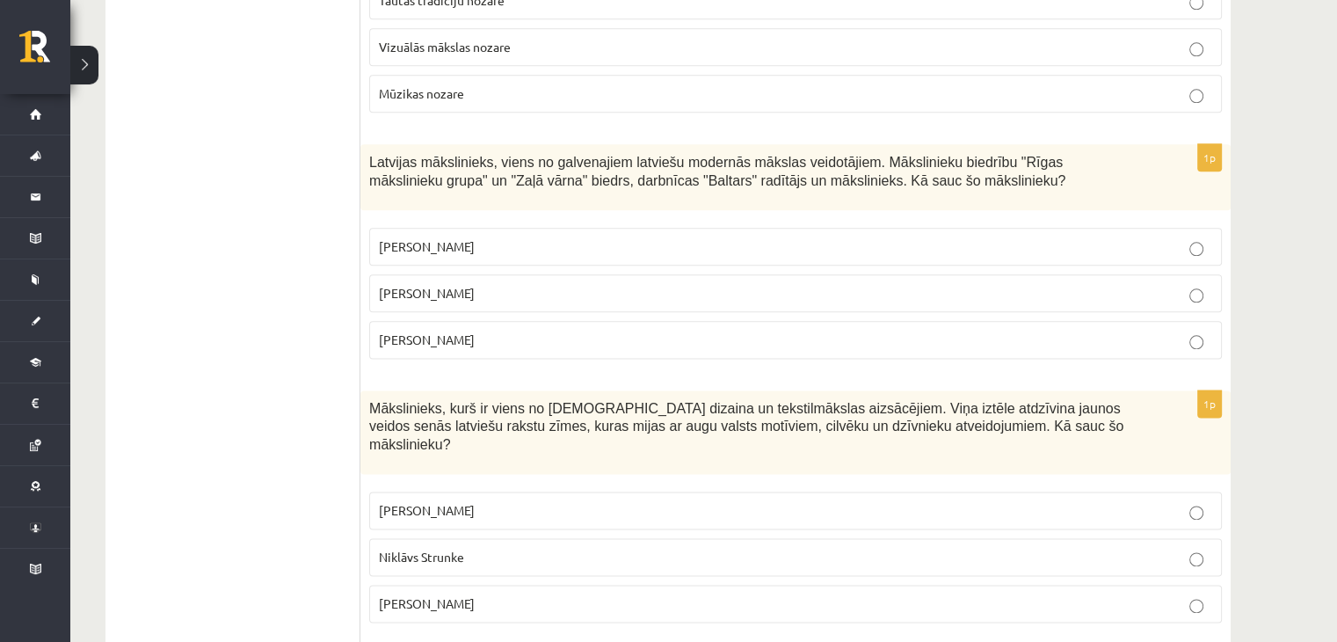
scroll to position [2161, 0]
click at [455, 282] on p "Romāns Suta" at bounding box center [795, 291] width 833 height 18
click at [481, 499] on p "Ansis Cīrulis" at bounding box center [795, 508] width 833 height 18
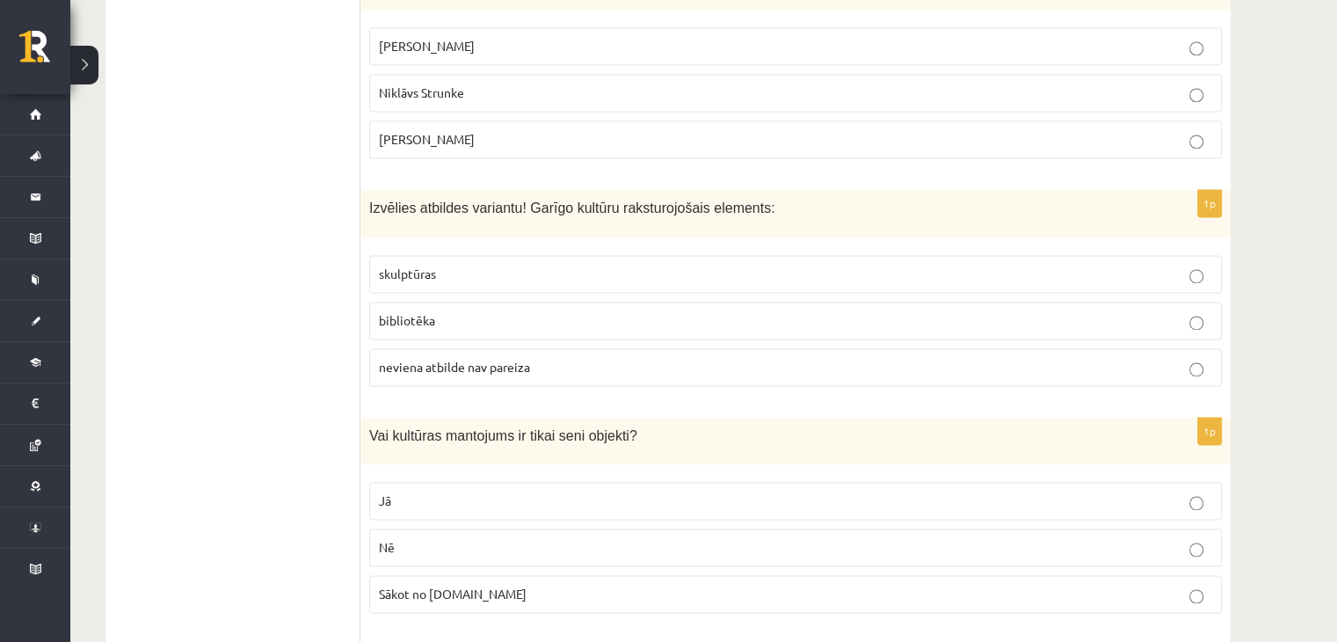
scroll to position [2629, 0]
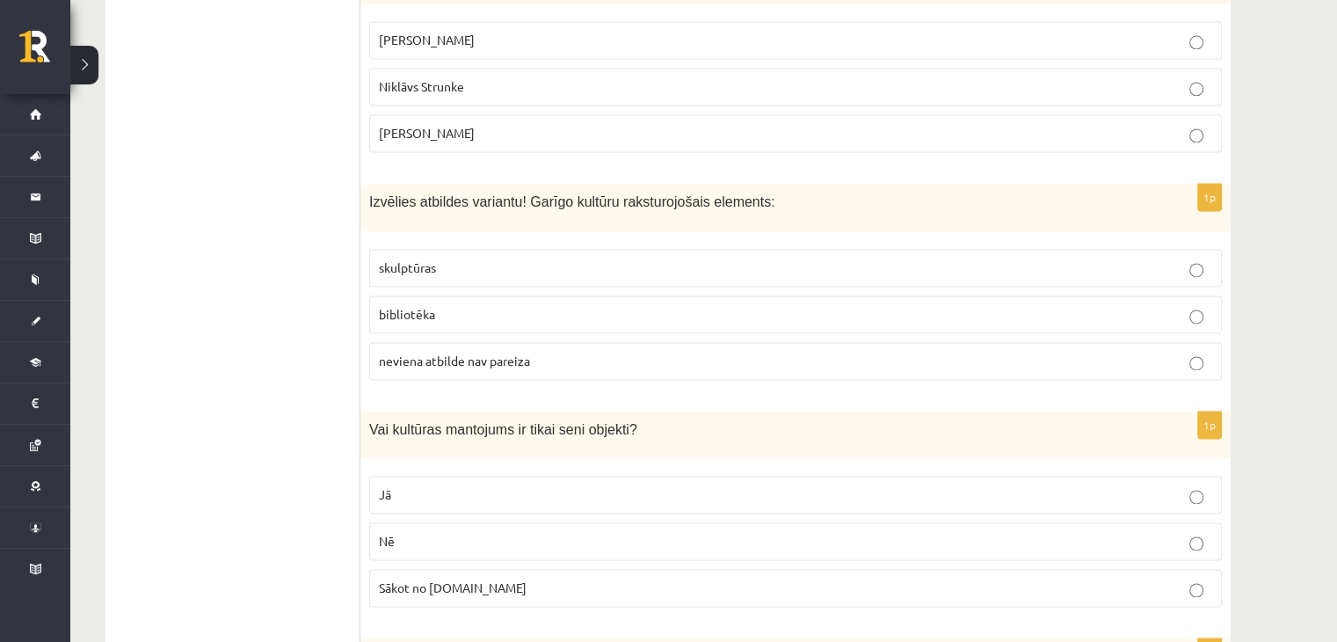
click at [464, 305] on p "bibliotēka" at bounding box center [795, 314] width 833 height 18
click at [524, 532] on p "Nē" at bounding box center [795, 541] width 833 height 18
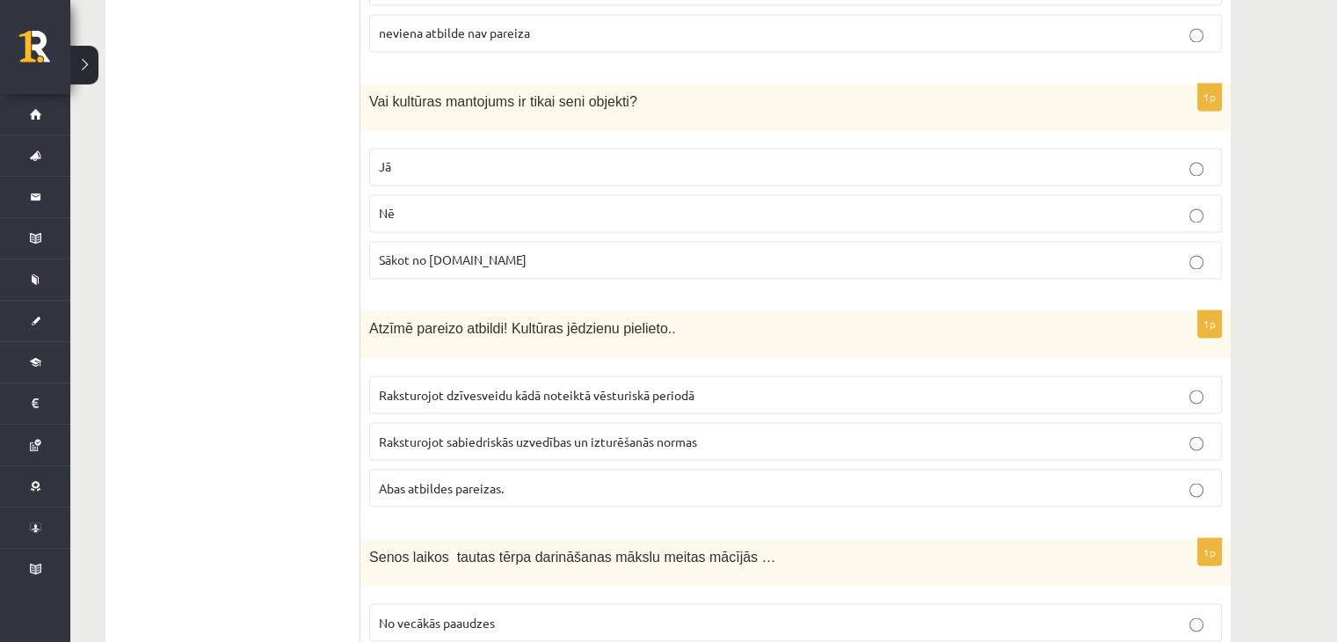
scroll to position [2957, 0]
click at [485, 469] on label "Abas atbildes pareizas." at bounding box center [795, 488] width 853 height 38
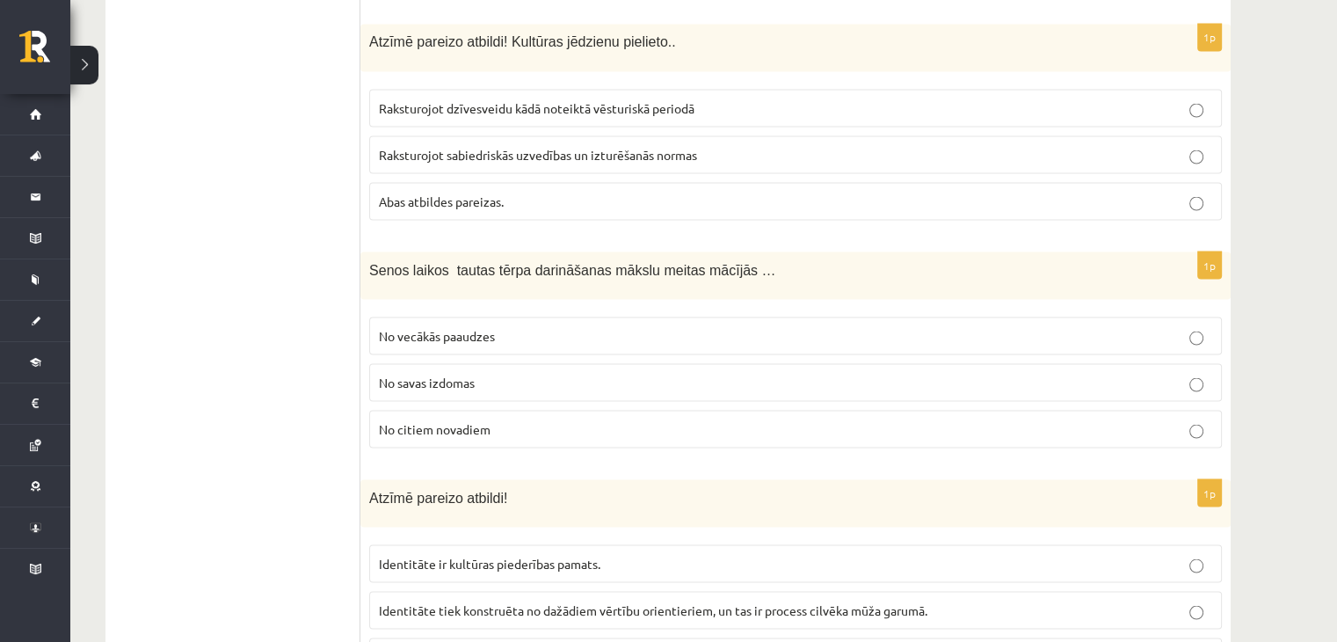
scroll to position [3245, 0]
click at [466, 326] on span "No vecākās paaudzes" at bounding box center [437, 334] width 116 height 16
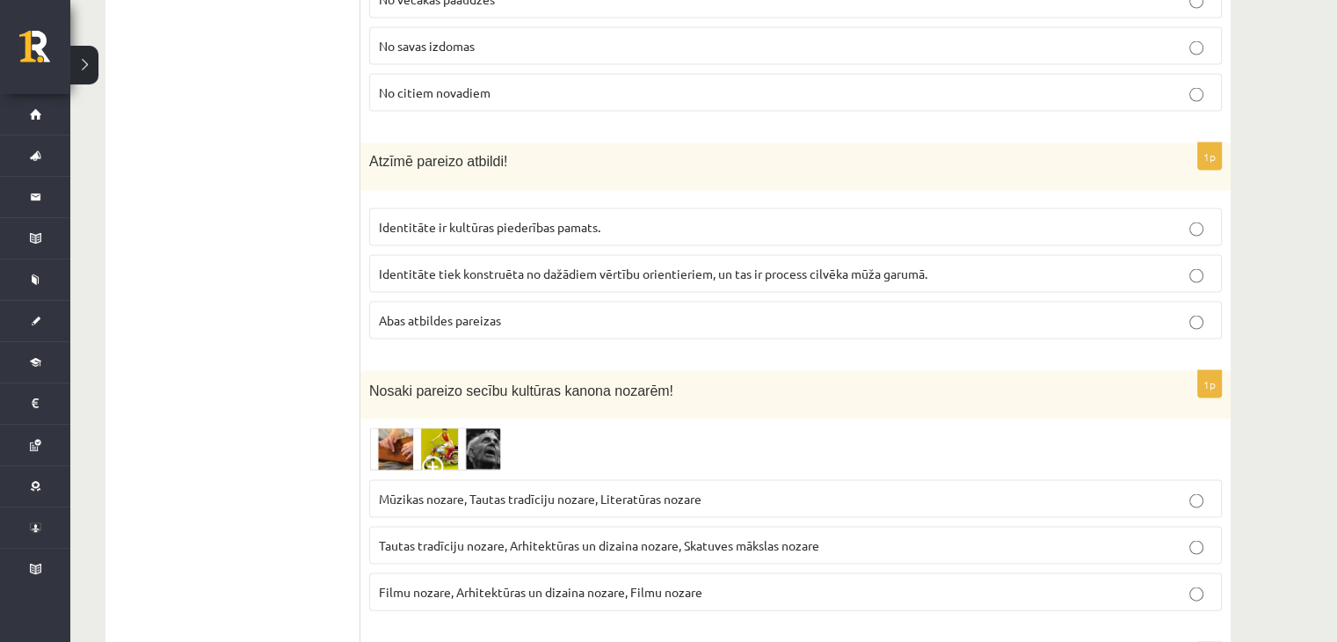
scroll to position [3579, 0]
click at [460, 313] on span "Abas atbildes pareizas" at bounding box center [440, 321] width 122 height 16
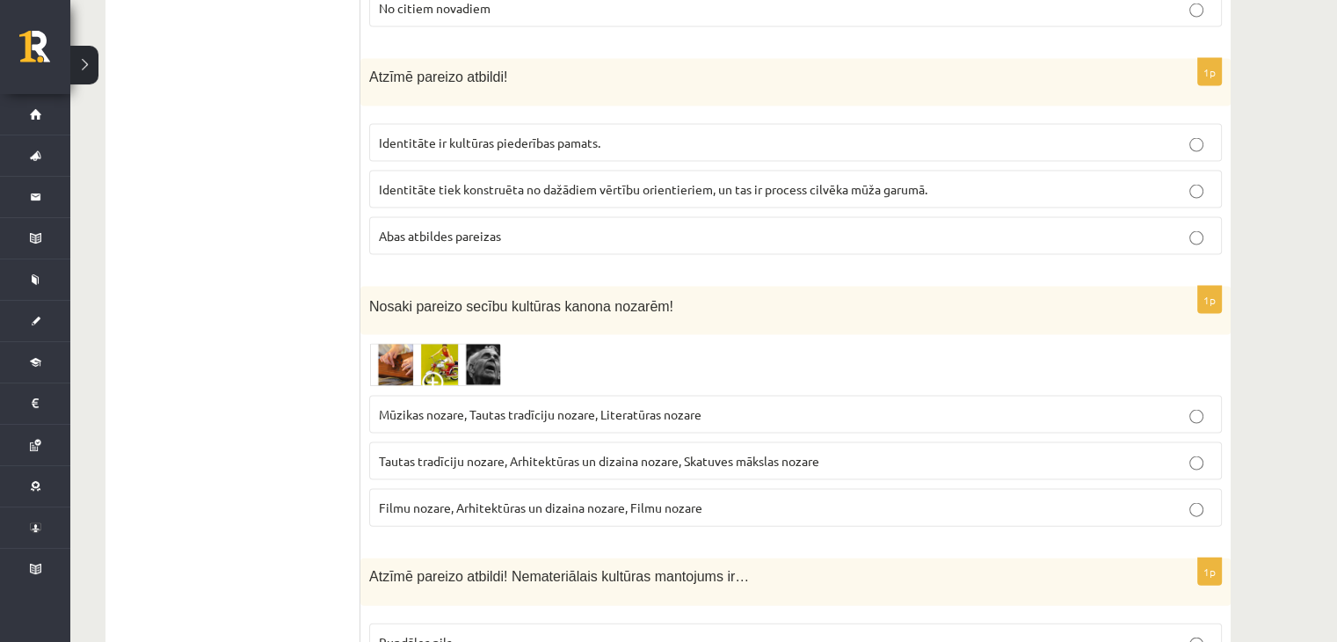
scroll to position [3671, 0]
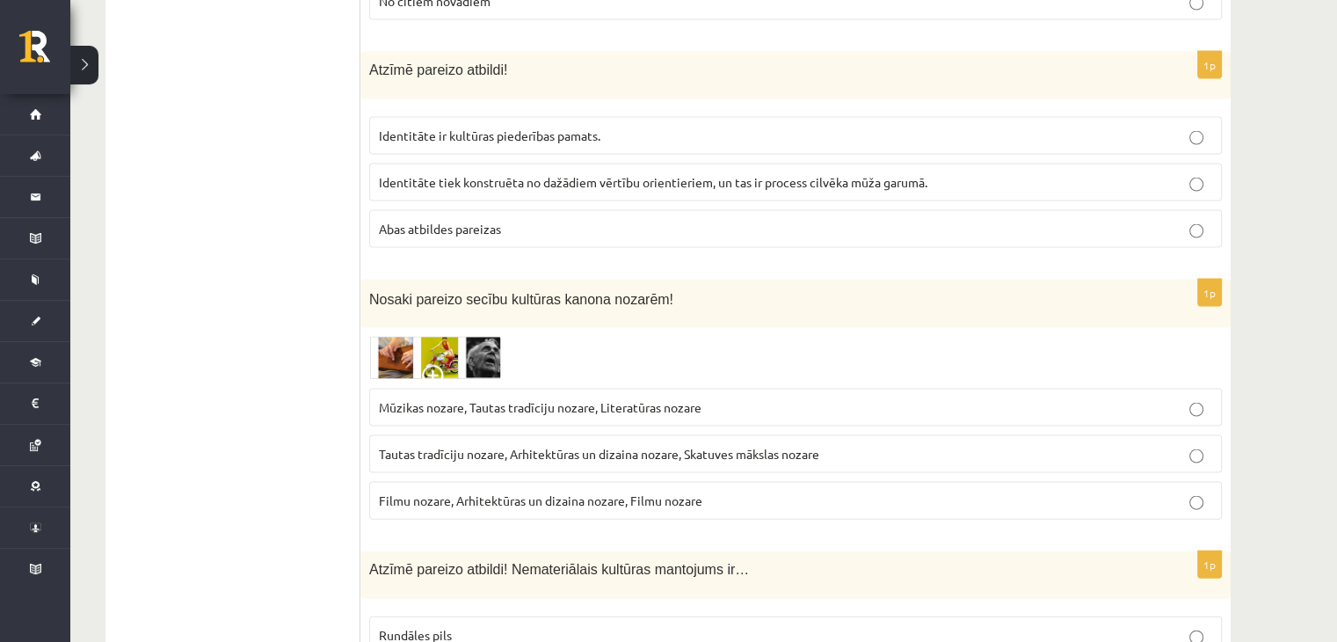
click at [433, 365] on span at bounding box center [436, 379] width 28 height 28
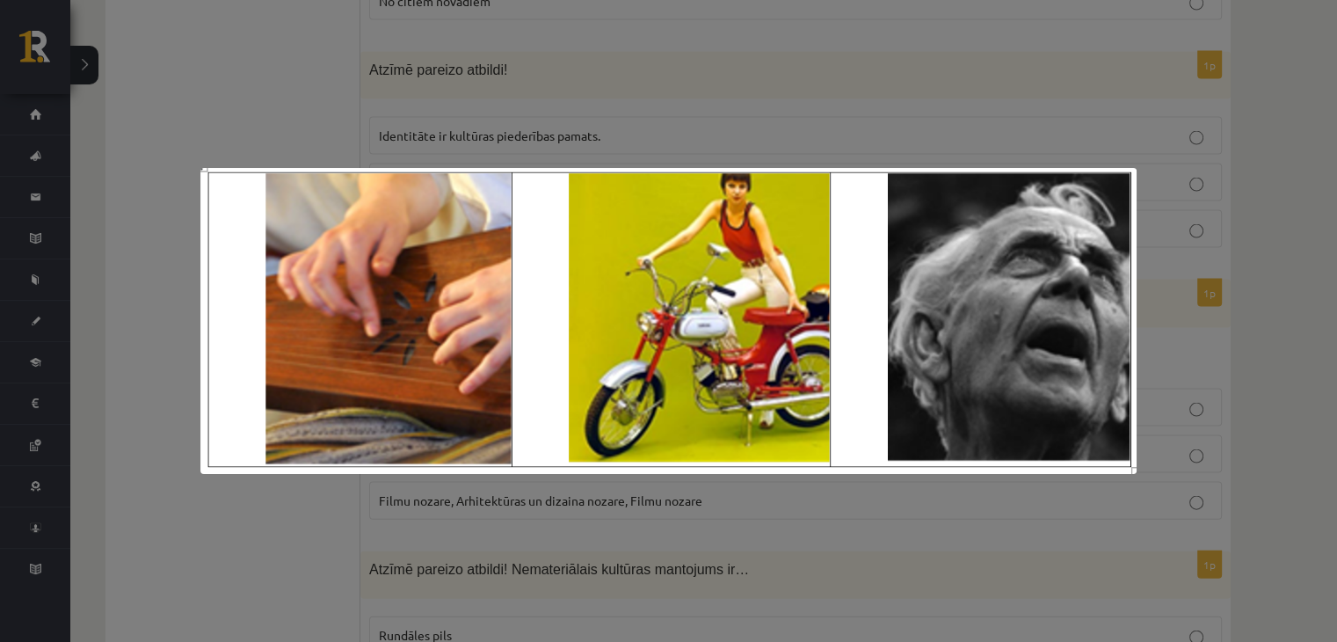
click at [722, 84] on div at bounding box center [668, 321] width 1337 height 642
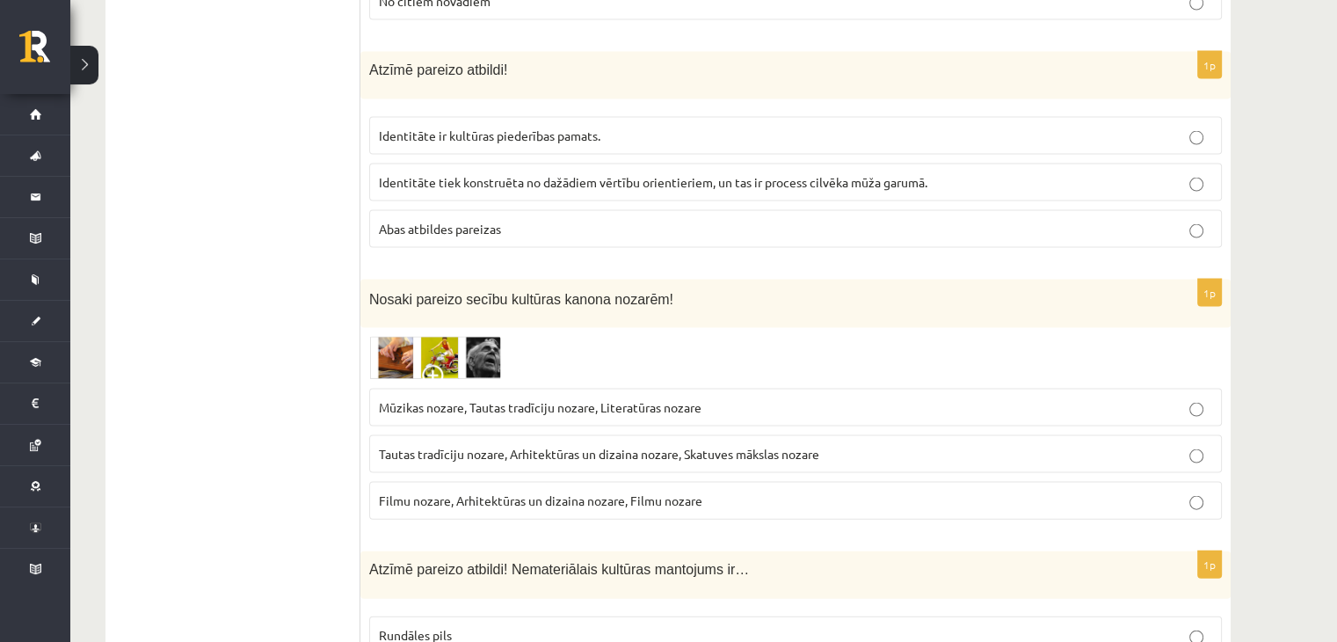
click at [547, 446] on span "Tautas tradīciju nozare, Arhitektūras un dizaina nozare, Skatuves mākslas nozare" at bounding box center [599, 454] width 440 height 16
click at [552, 398] on p "Mūzikas nozare, Tautas tradīciju nozare, Literatūras nozare" at bounding box center [795, 407] width 833 height 18
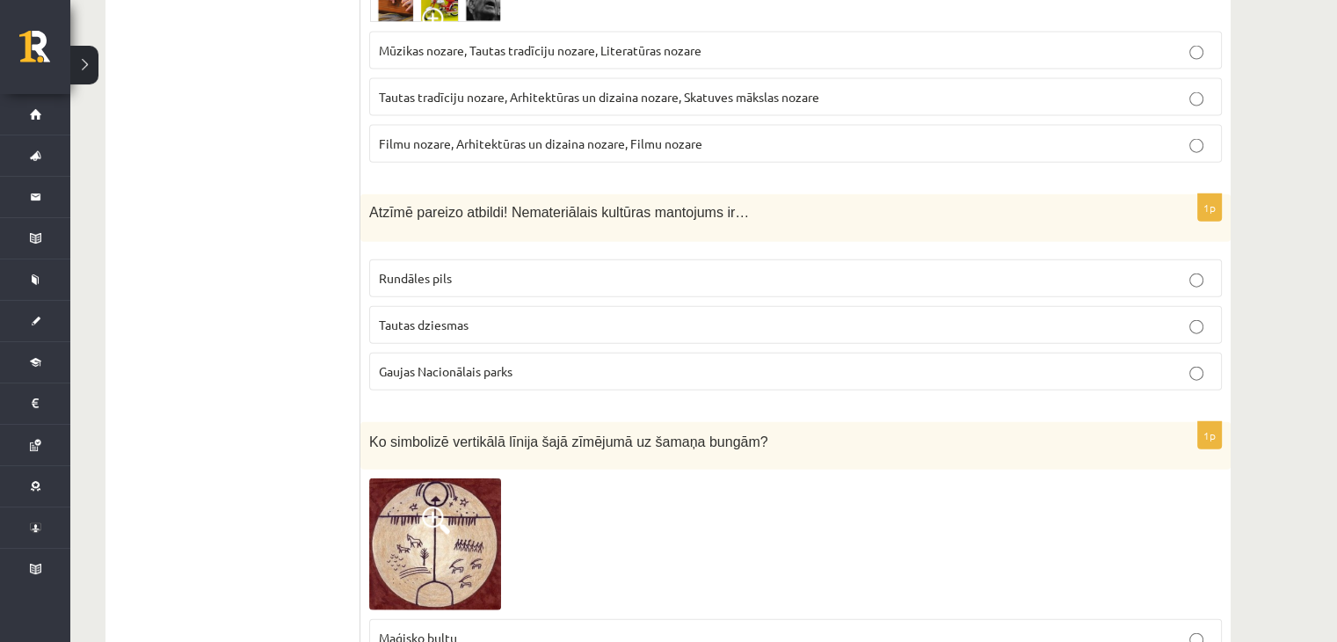
scroll to position [4044, 0]
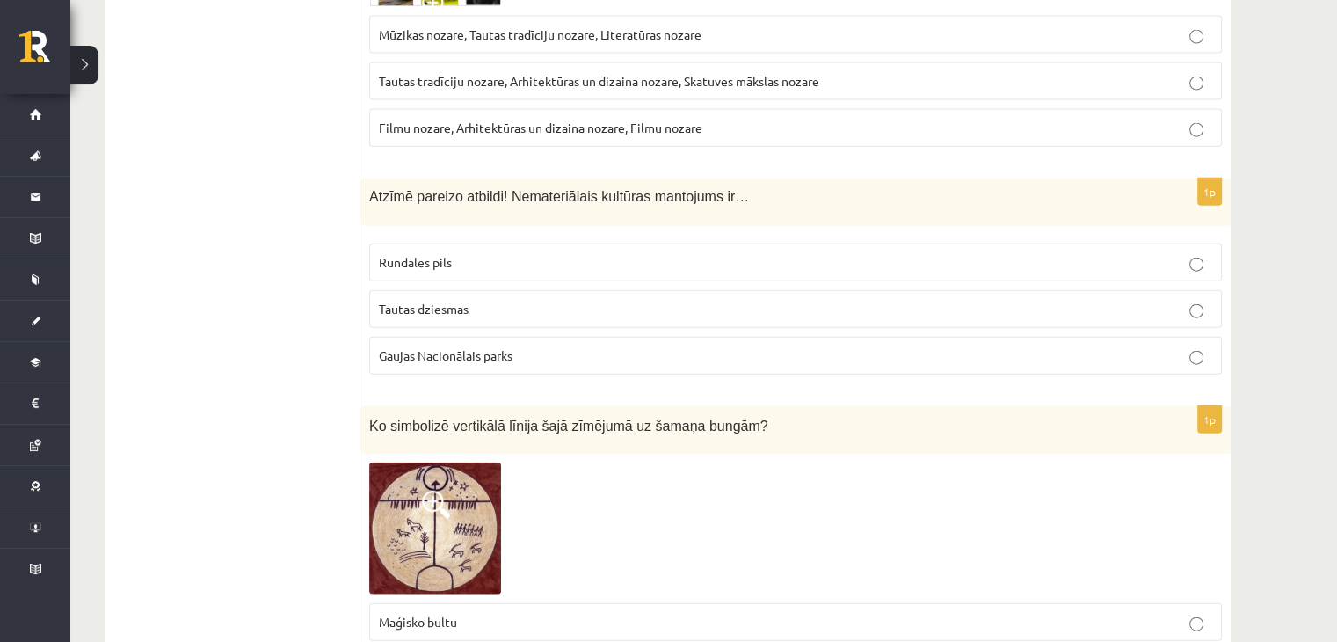
click at [456, 290] on label "Tautas dziesmas" at bounding box center [795, 309] width 853 height 38
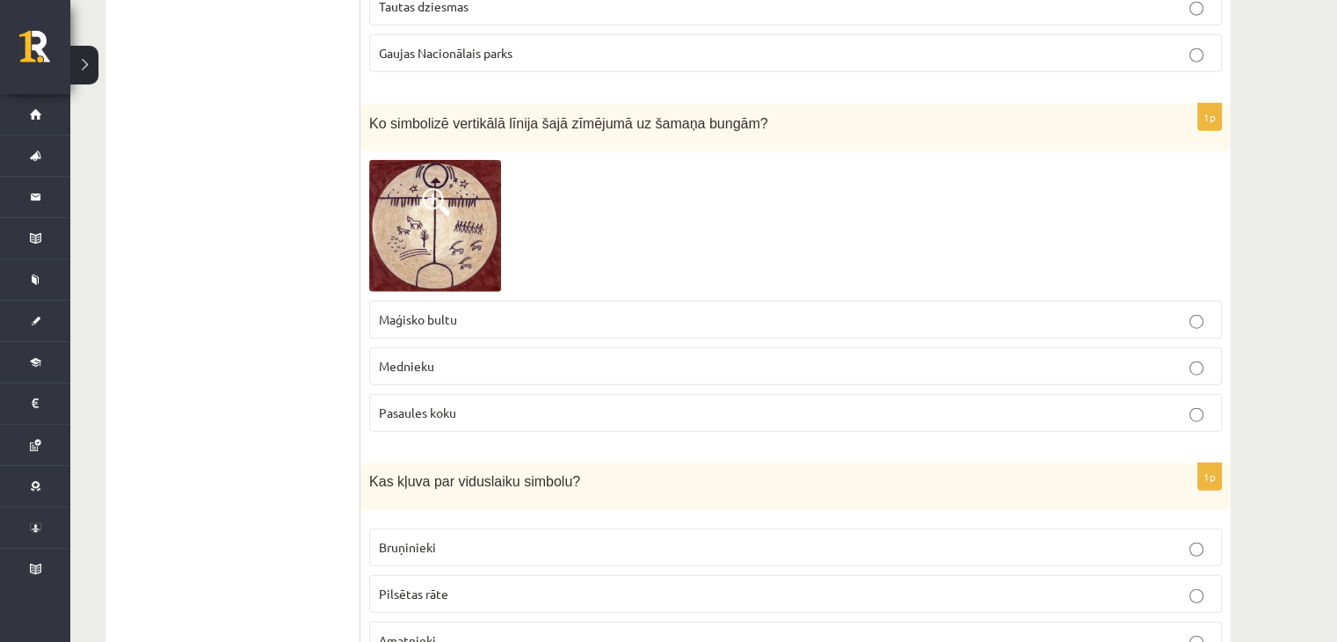
scroll to position [4369, 0]
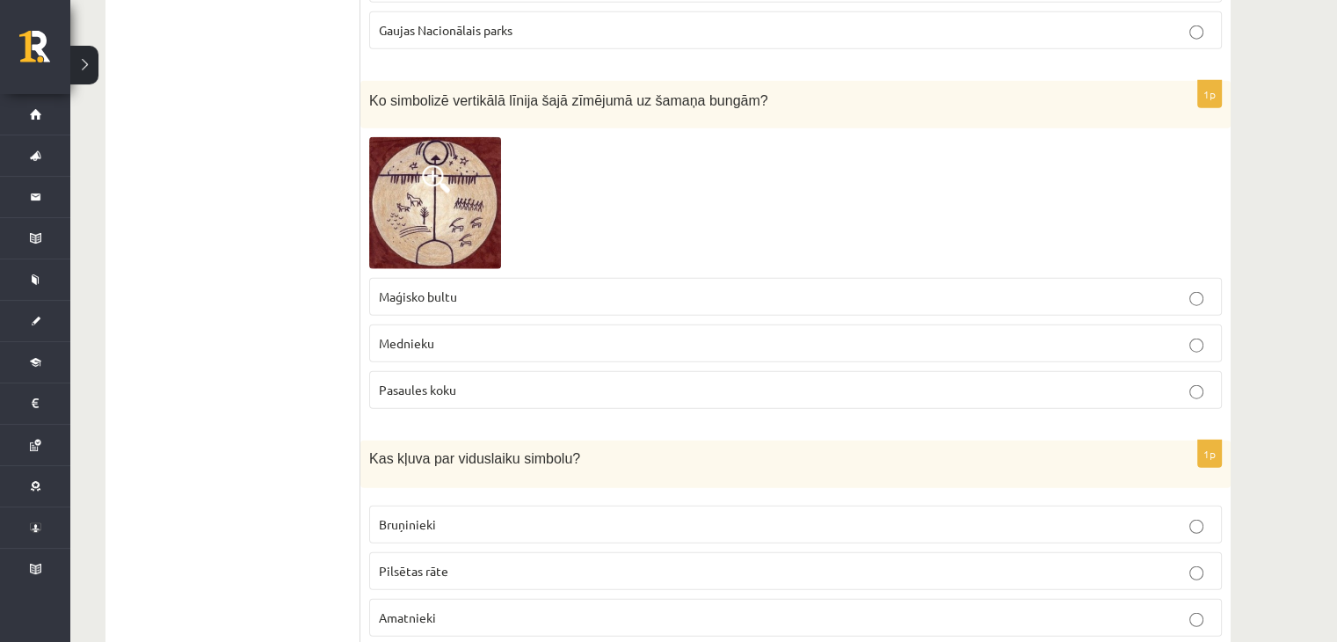
click at [490, 381] on p "Pasaules koku" at bounding box center [795, 390] width 833 height 18
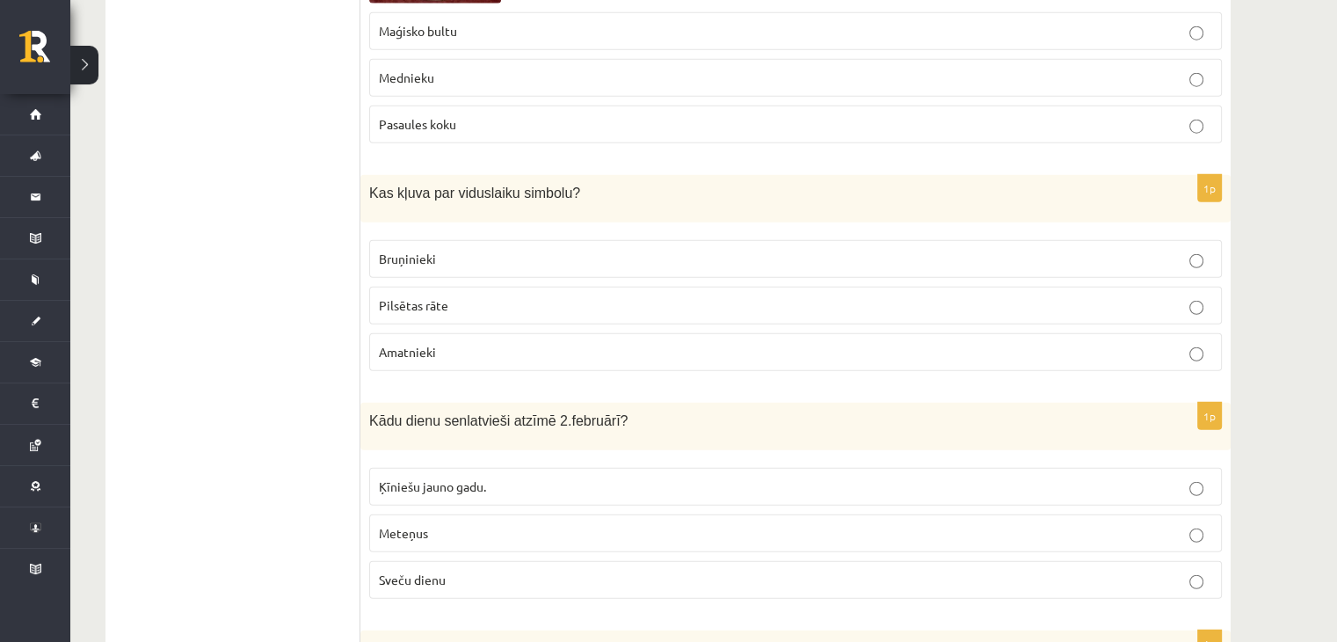
scroll to position [4642, 0]
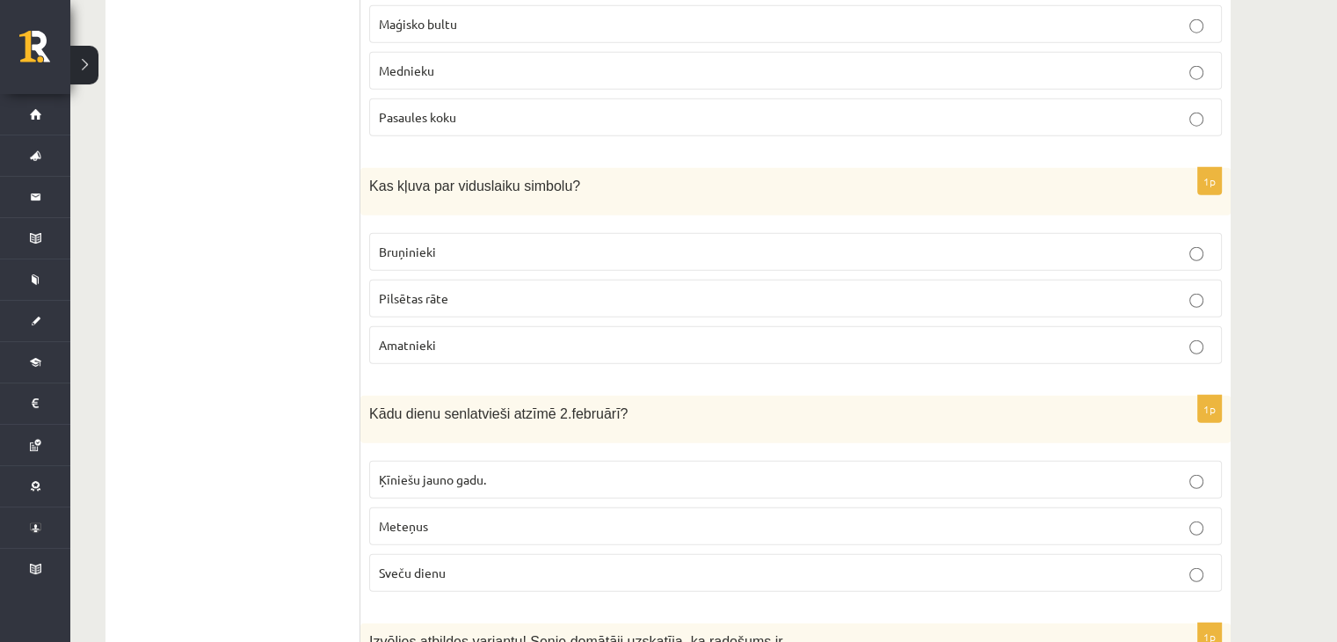
click at [419, 244] on span "Bruņinieki" at bounding box center [407, 252] width 57 height 16
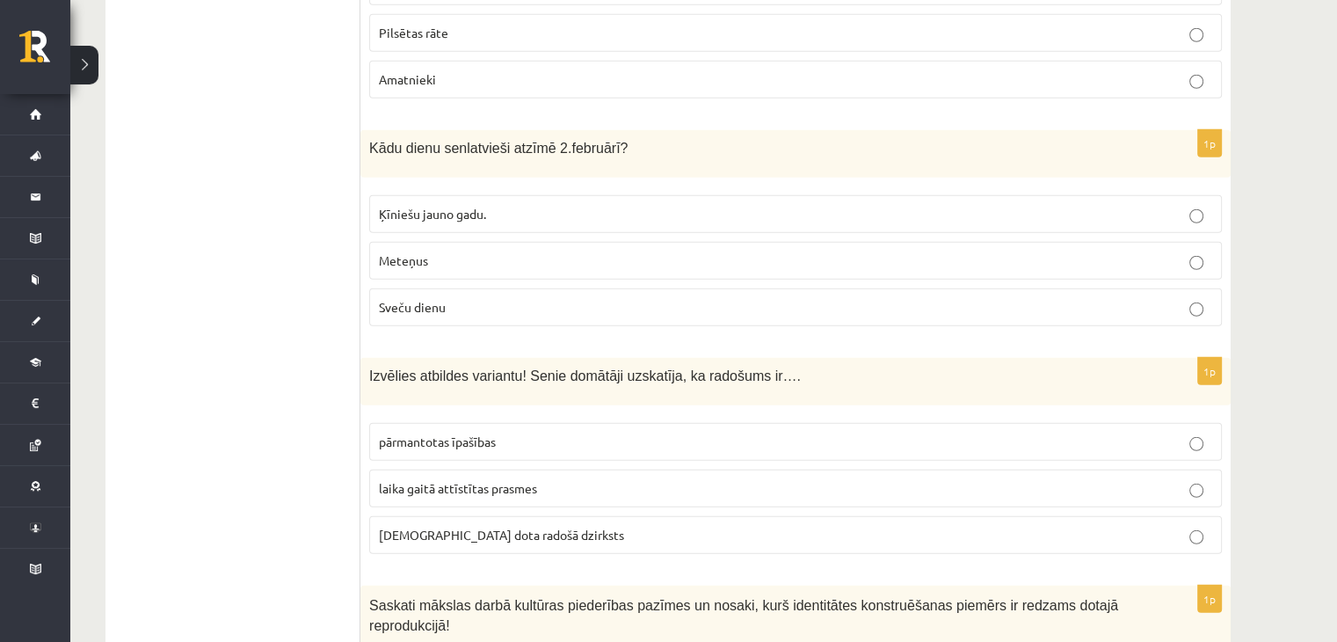
scroll to position [4909, 0]
click at [490, 296] on p "Sveču dienu" at bounding box center [795, 305] width 833 height 18
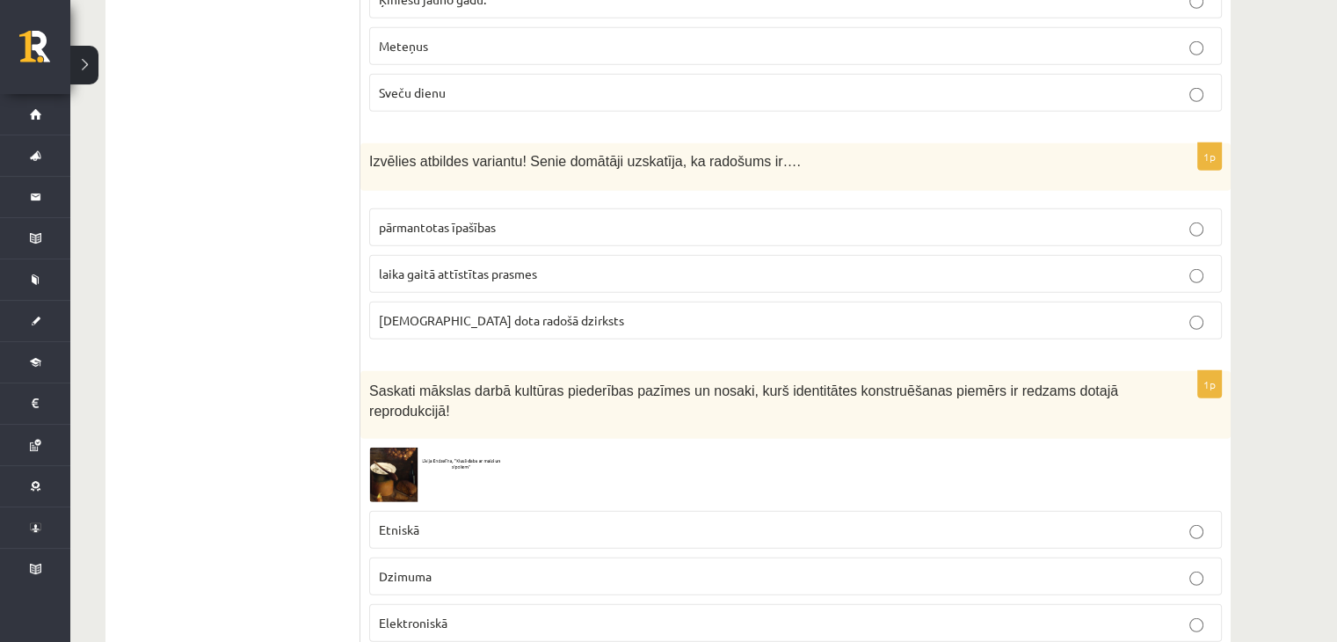
scroll to position [5120, 0]
click at [546, 313] on p "dieva dota radošā dzirksts" at bounding box center [795, 322] width 833 height 18
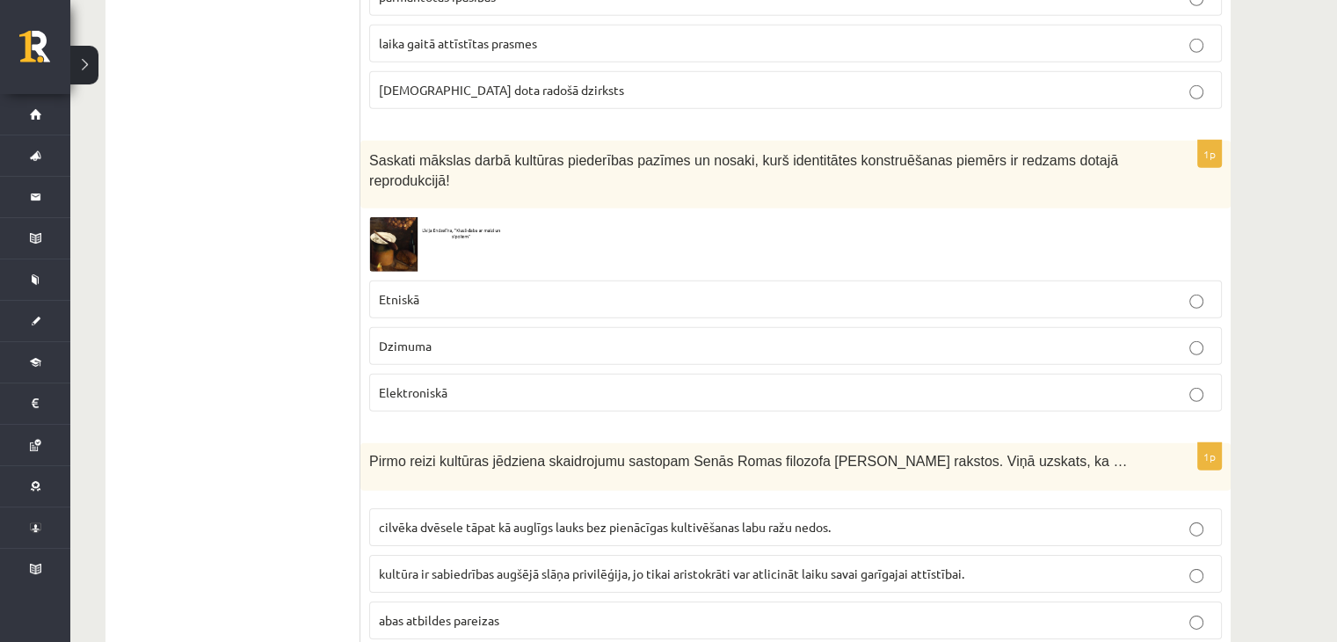
scroll to position [5359, 0]
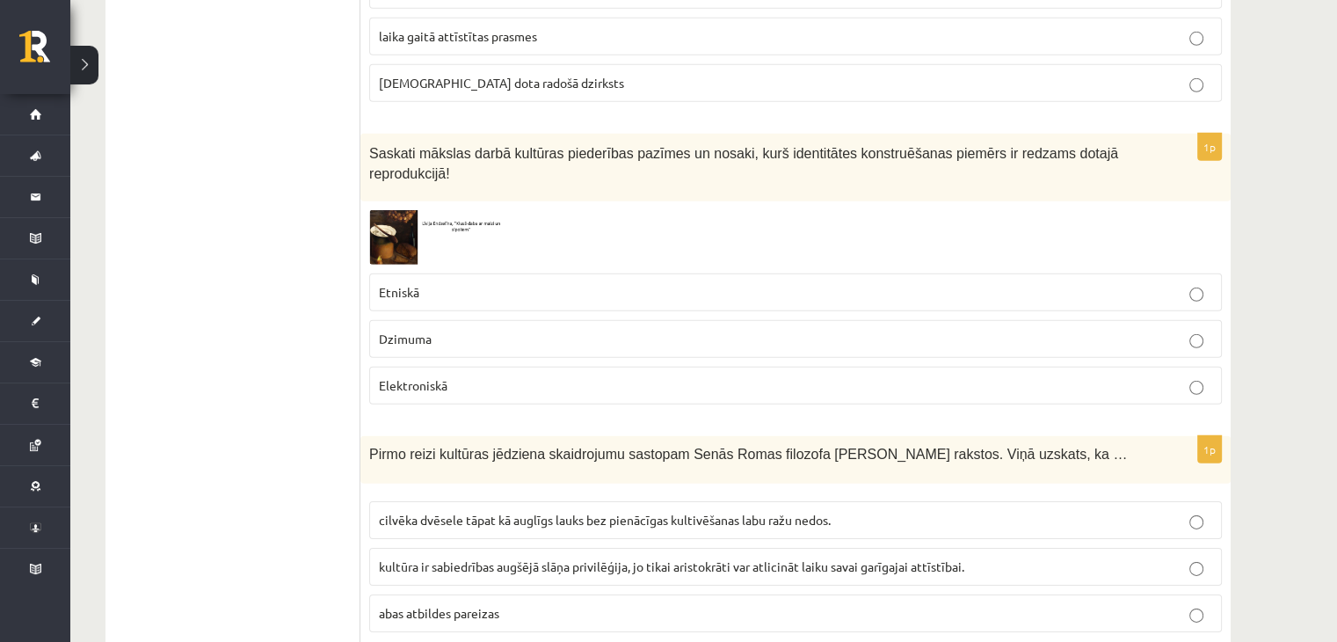
click at [440, 283] on p "Etniskā" at bounding box center [795, 292] width 833 height 18
click at [625, 501] on label "cilvēka dvēsele tāpat kā auglīgs lauks bez pienācīgas kultivēšanas labu ražu ne…" at bounding box center [795, 520] width 853 height 38
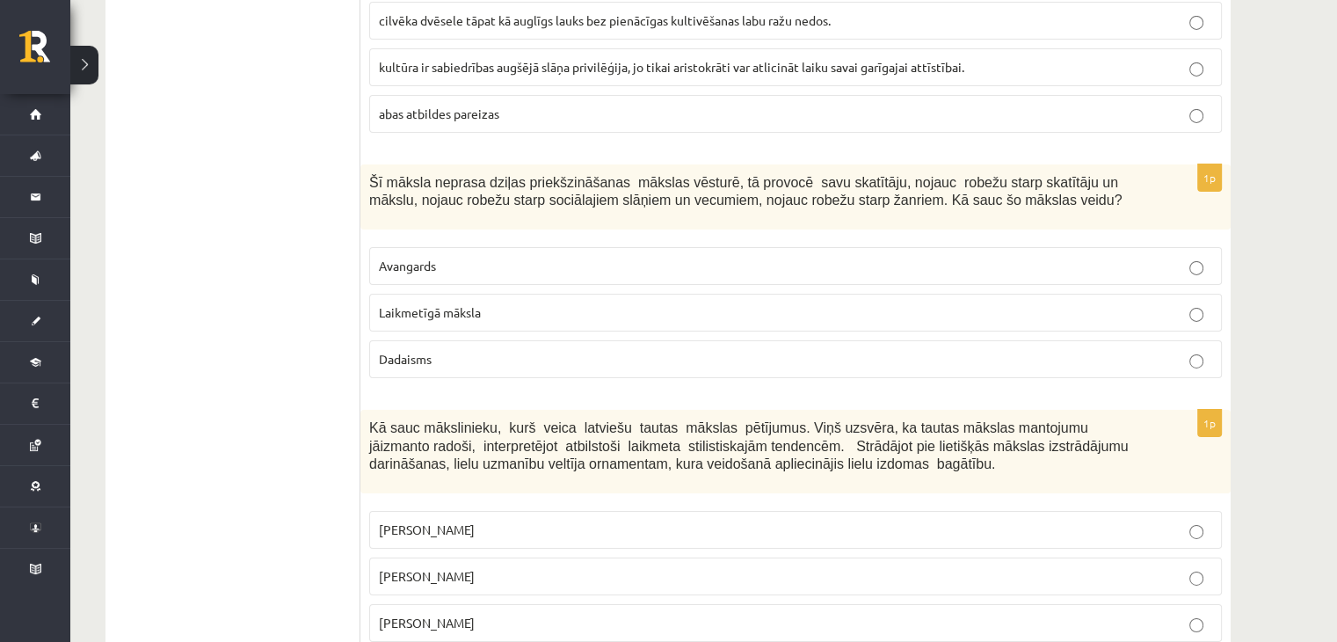
scroll to position [5860, 0]
click at [411, 256] on span "Avangards" at bounding box center [407, 264] width 57 height 16
click at [479, 612] on p "Rihards Zariņš" at bounding box center [795, 621] width 833 height 18
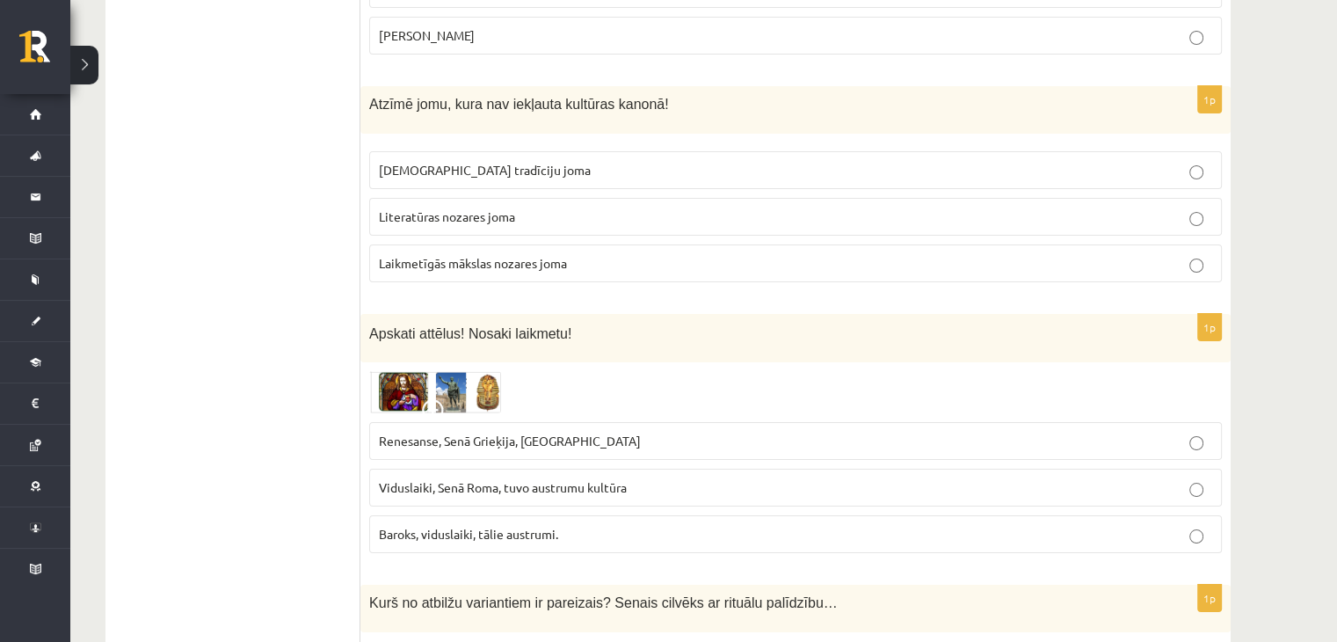
scroll to position [6447, 0]
click at [418, 369] on img at bounding box center [435, 390] width 132 height 42
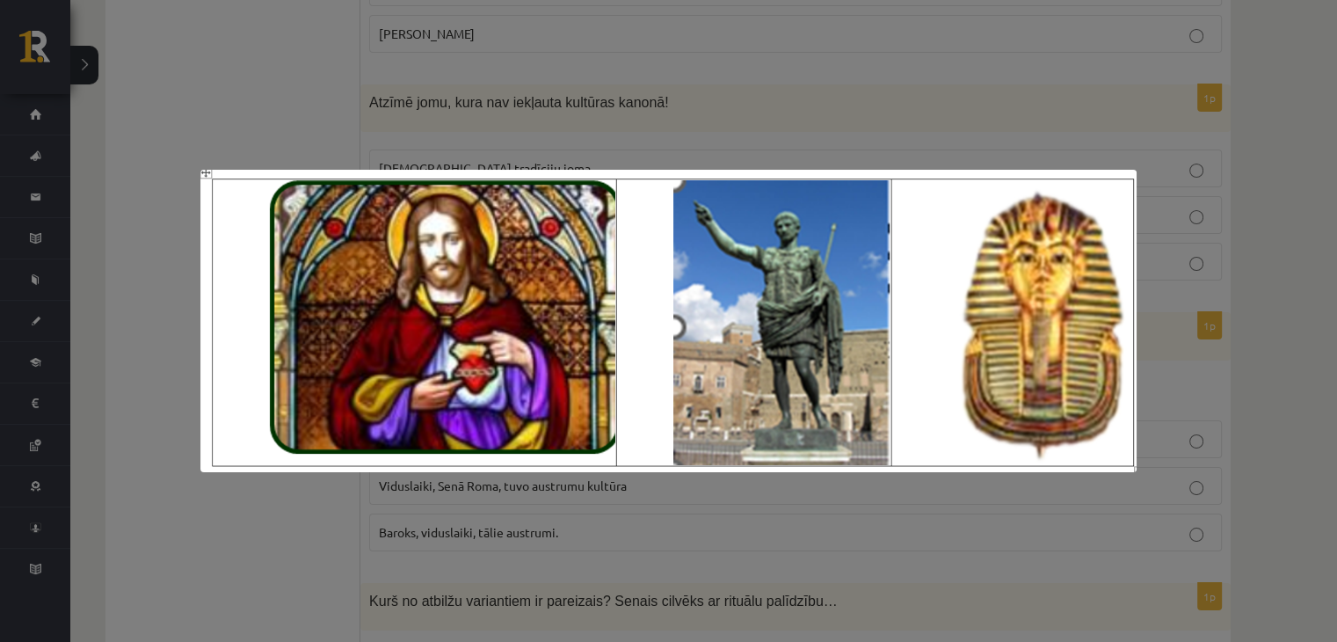
click at [525, 494] on div at bounding box center [668, 321] width 1337 height 642
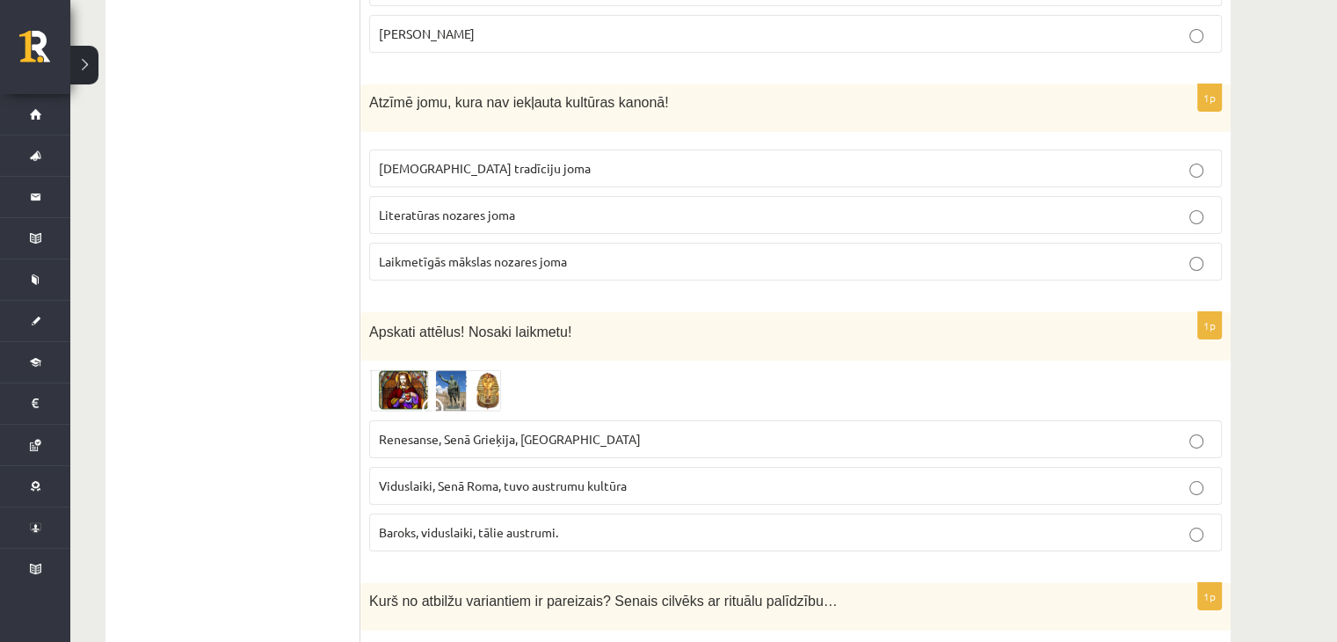
click at [547, 431] on span "Renesanse, Senā Grieķija, Ēģipte" at bounding box center [510, 439] width 262 height 16
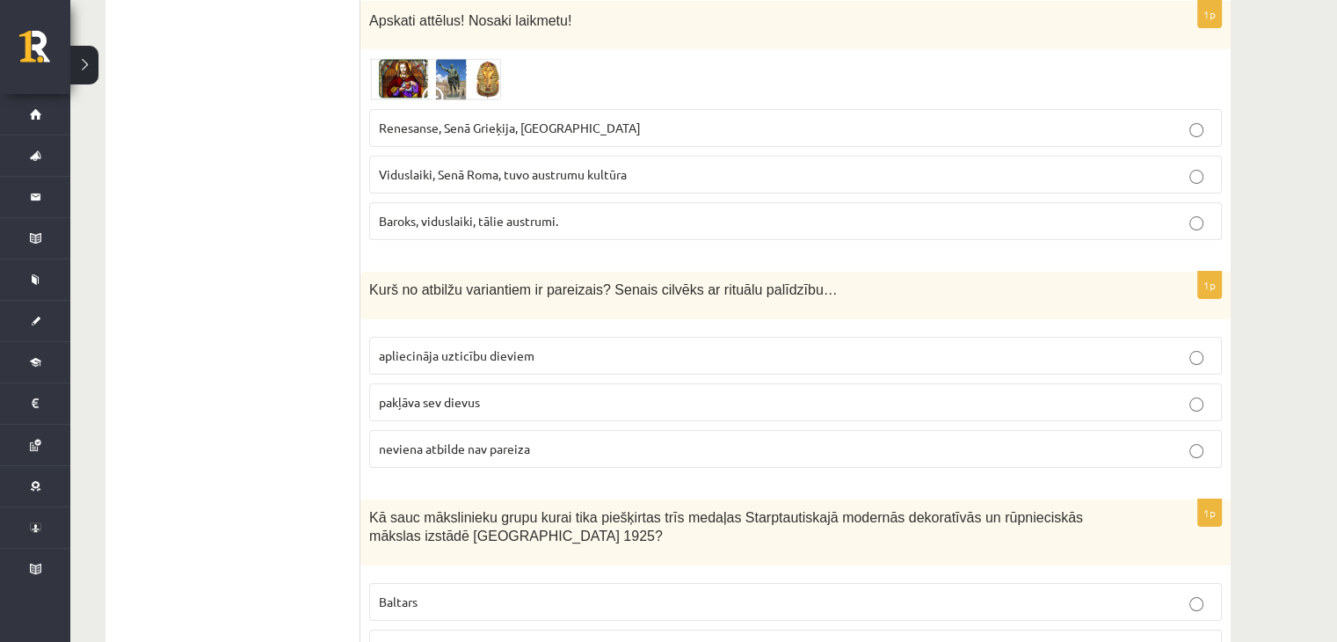
scroll to position [6783, 0]
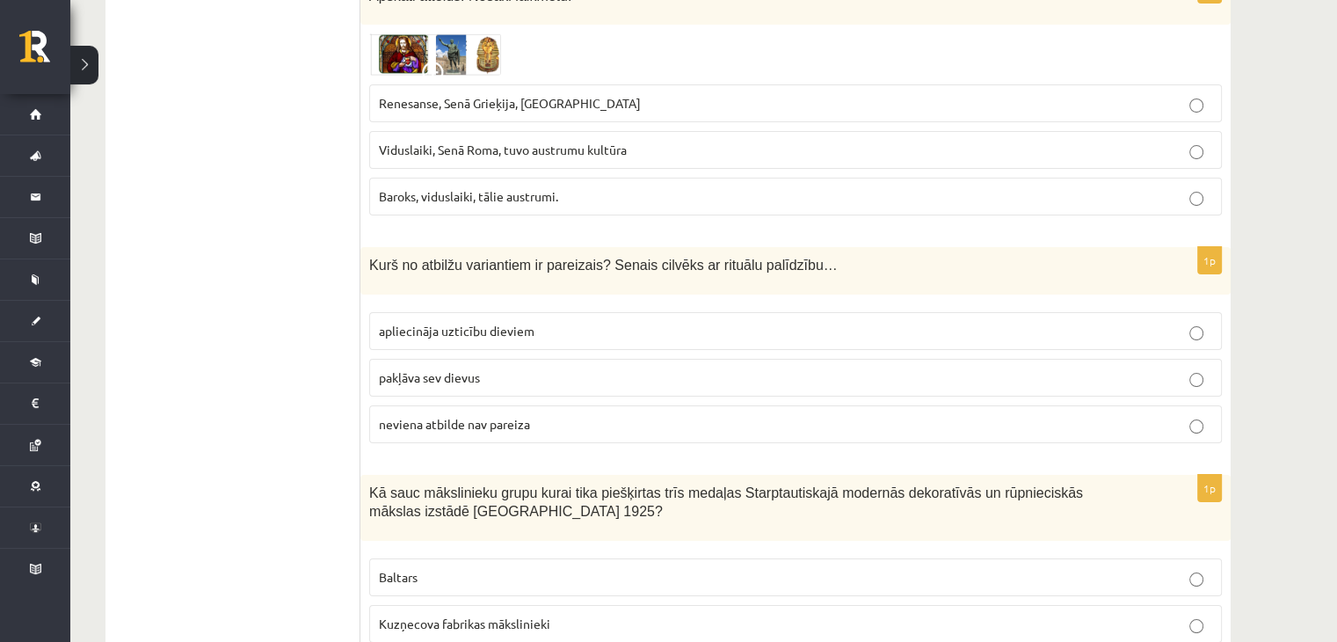
click at [416, 569] on span "Baltars" at bounding box center [398, 577] width 39 height 16
click at [483, 323] on span "apliecināja uzticību dieviem" at bounding box center [457, 331] width 156 height 16
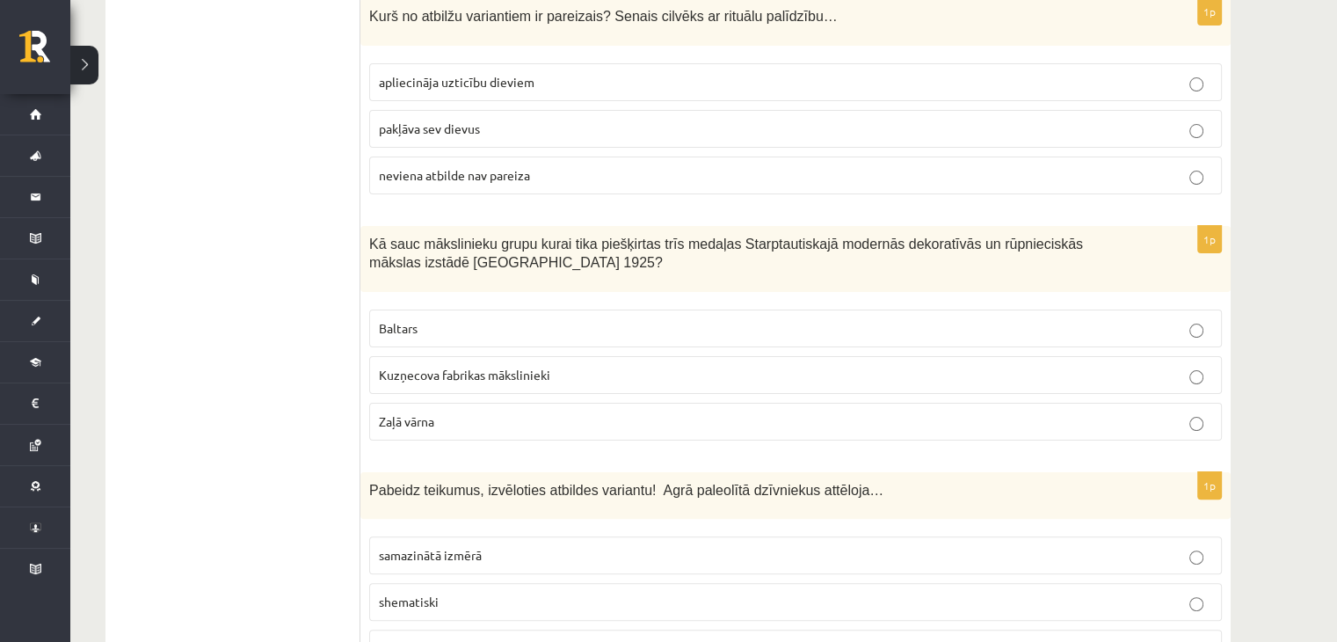
scroll to position [7033, 0]
click at [483, 629] on label "dabiskajā lielumā" at bounding box center [795, 648] width 853 height 38
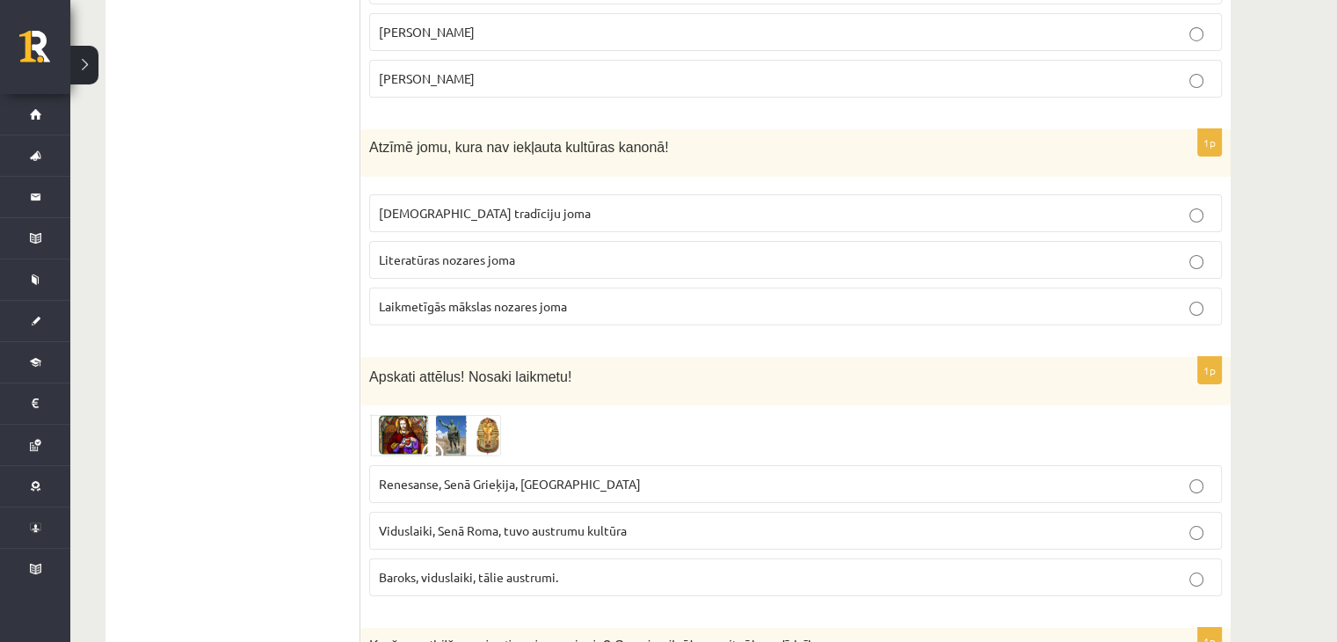
scroll to position [6393, 0]
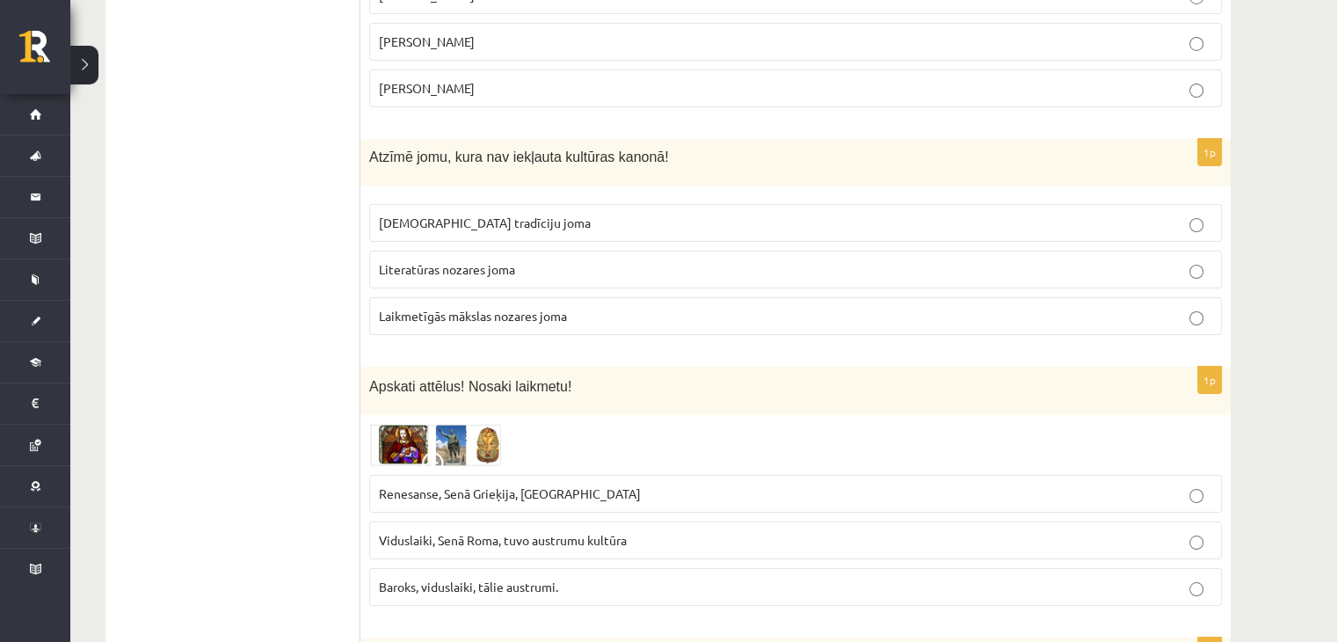
click at [567, 308] on span "Laikmetīgās mākslas nozares joma" at bounding box center [473, 316] width 188 height 16
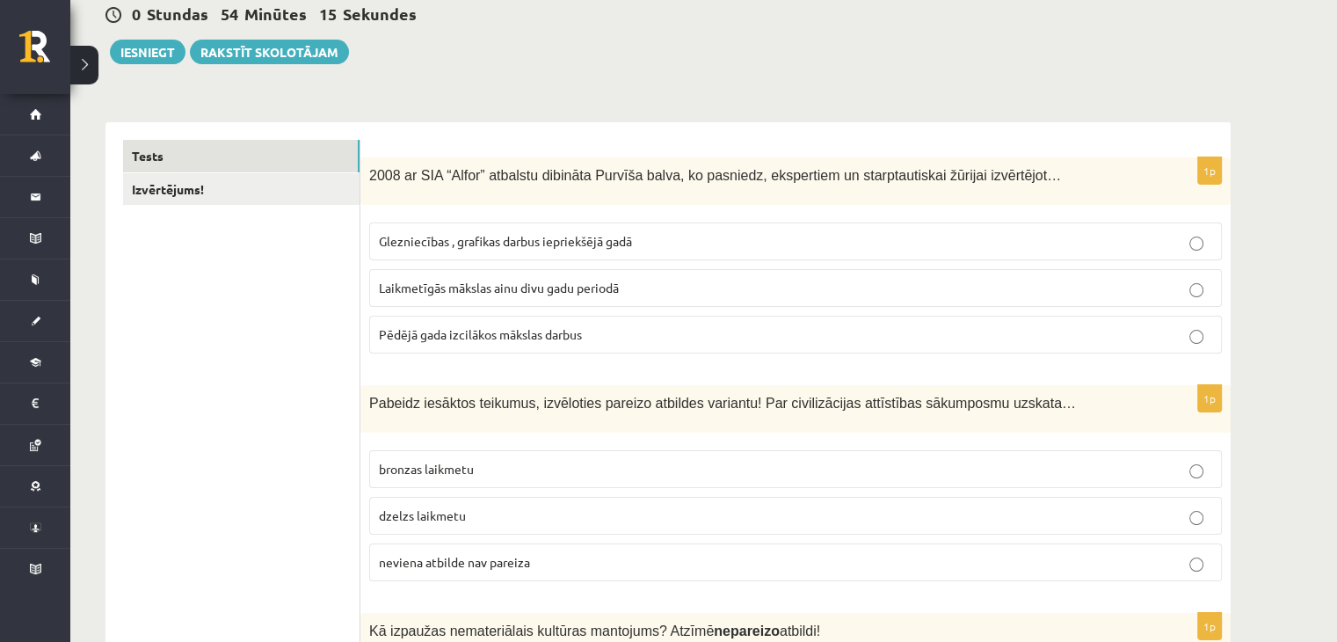
scroll to position [0, 0]
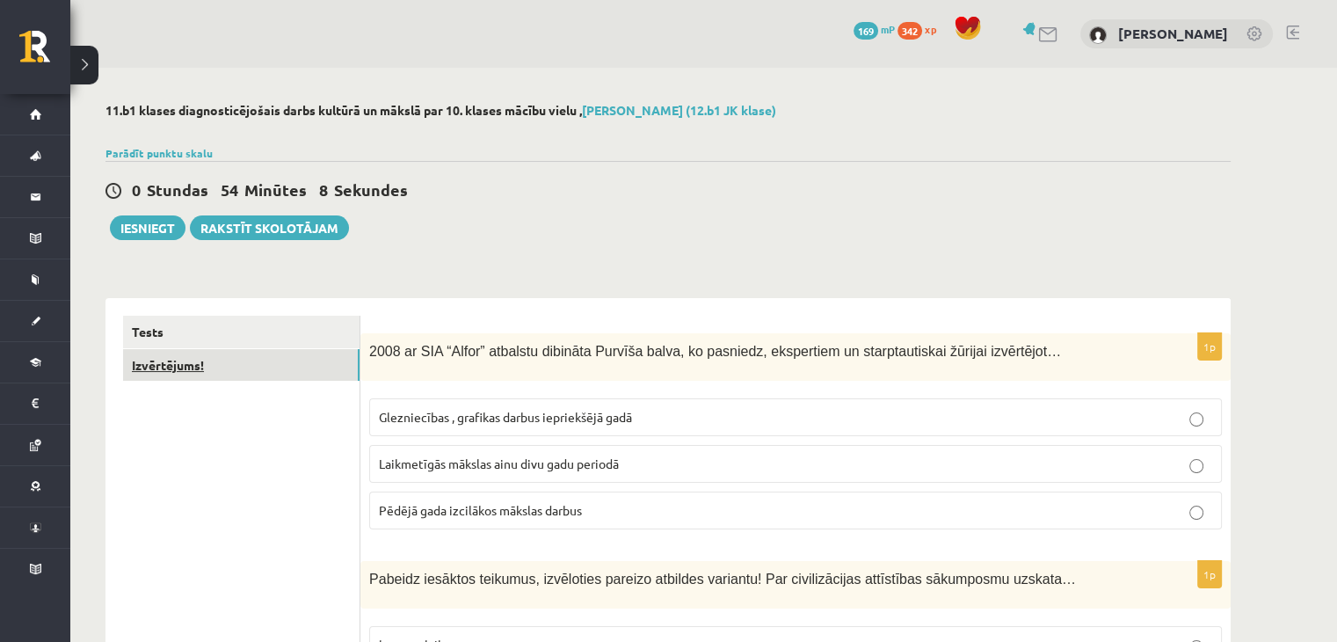
click at [310, 356] on link "Izvērtējums!" at bounding box center [241, 365] width 236 height 33
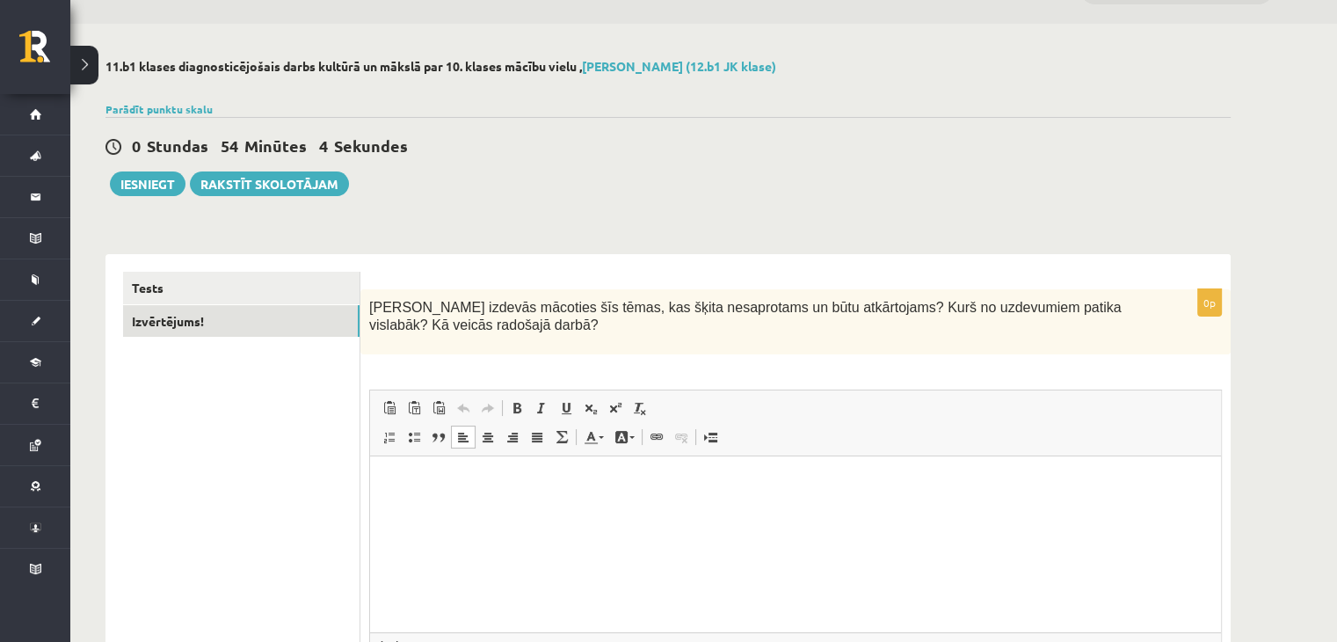
click at [591, 510] on html at bounding box center [795, 483] width 851 height 54
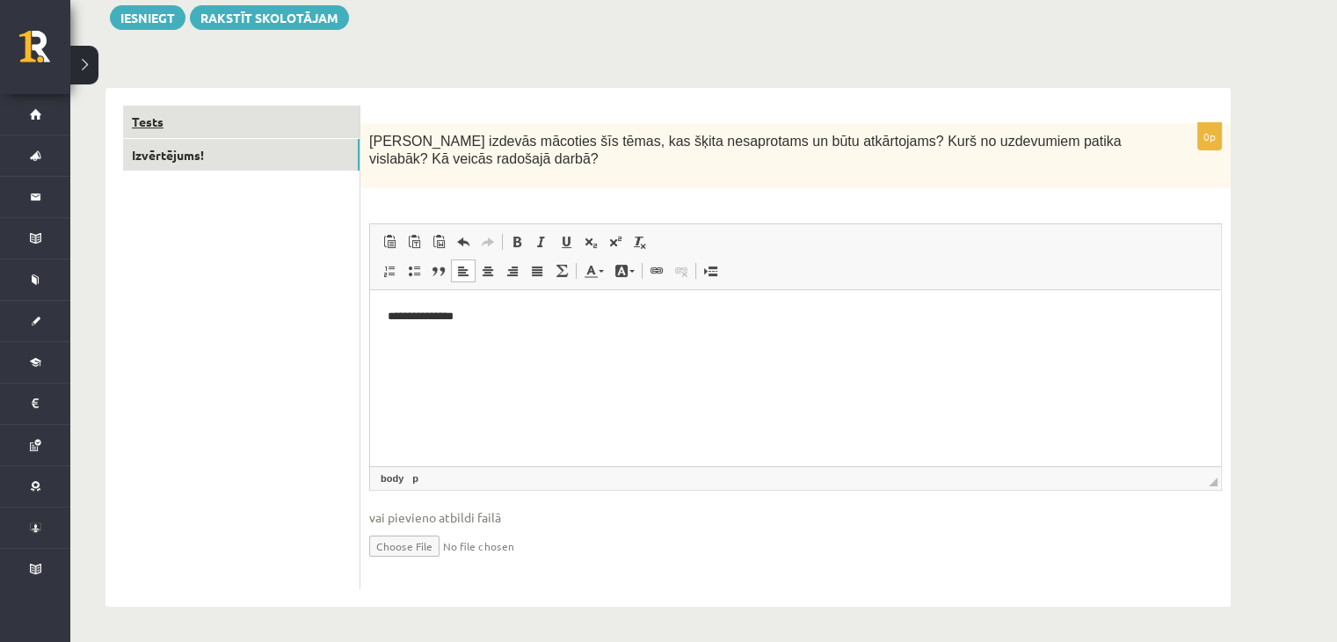
click at [296, 122] on link "Tests" at bounding box center [241, 121] width 236 height 33
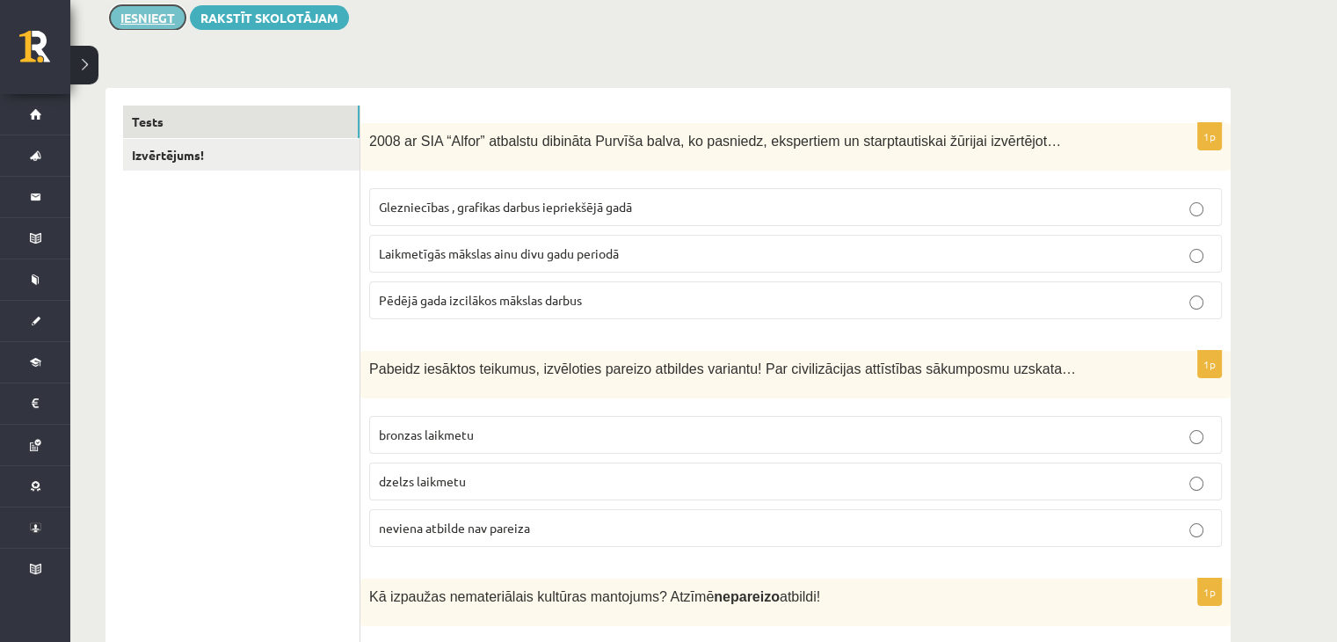
click at [148, 16] on button "Iesniegt" at bounding box center [148, 17] width 76 height 25
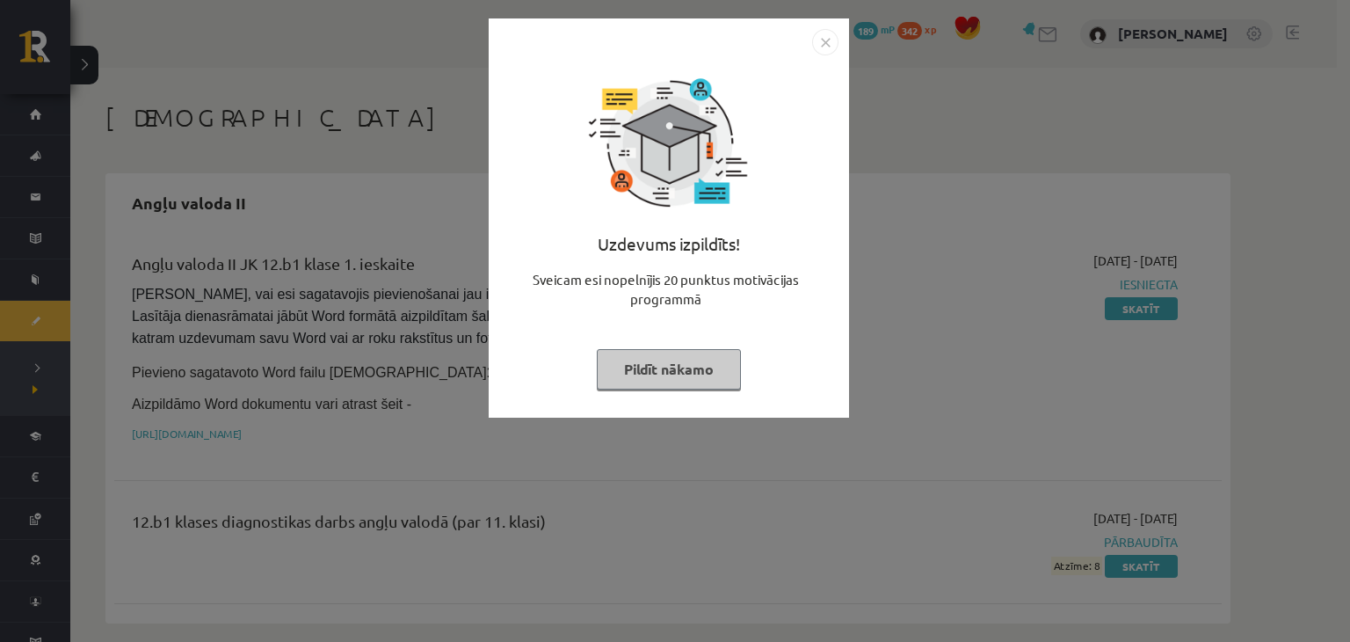
click at [683, 360] on button "Pildīt nākamo" at bounding box center [669, 369] width 144 height 40
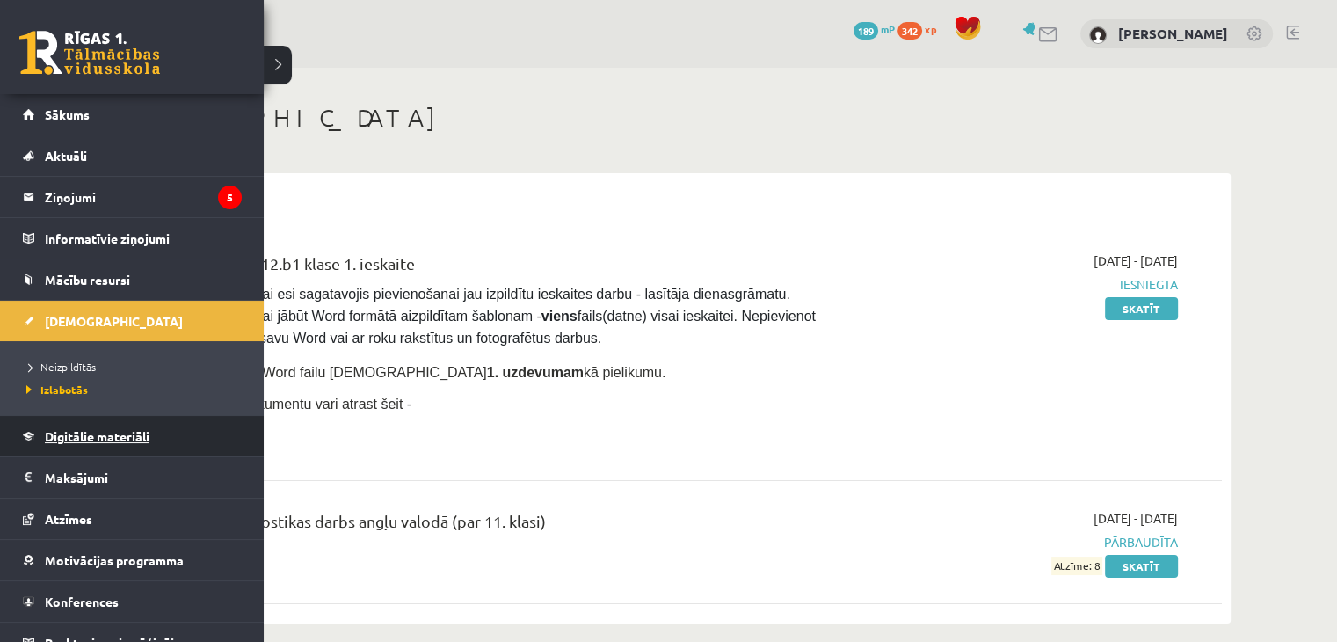
click at [69, 440] on span "Digitālie materiāli" at bounding box center [97, 436] width 105 height 16
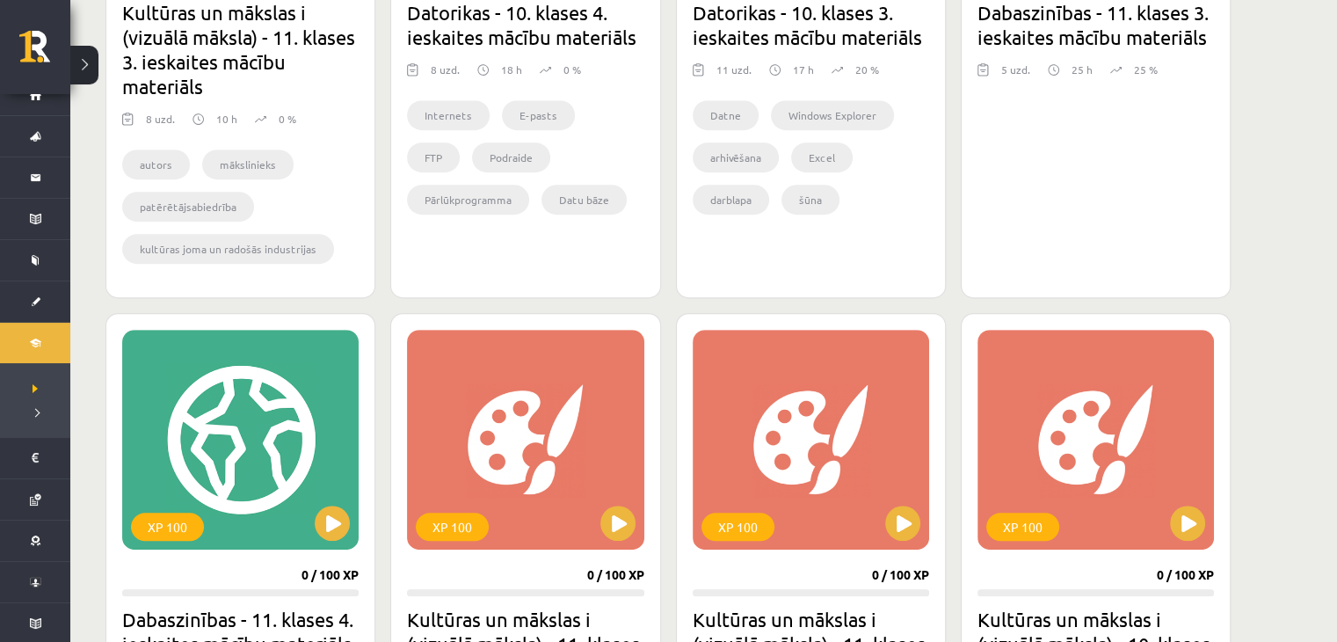
scroll to position [788, 0]
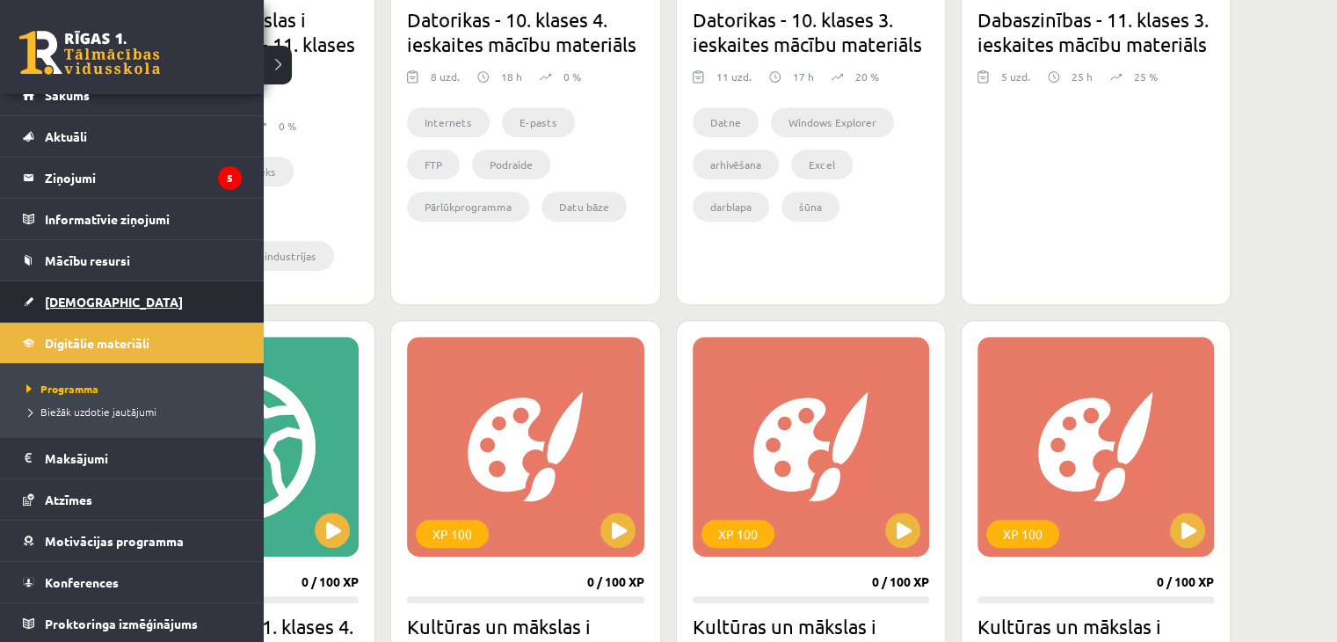
click at [25, 301] on link "[DEMOGRAPHIC_DATA]" at bounding box center [132, 301] width 219 height 40
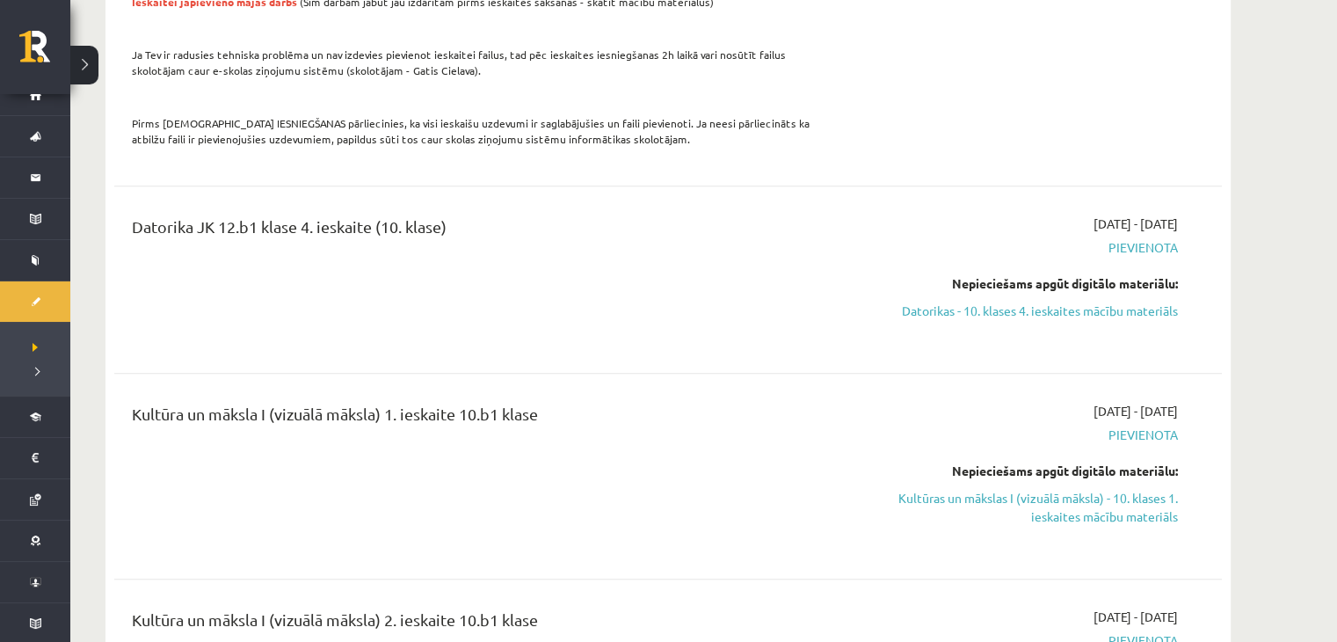
scroll to position [1468, 0]
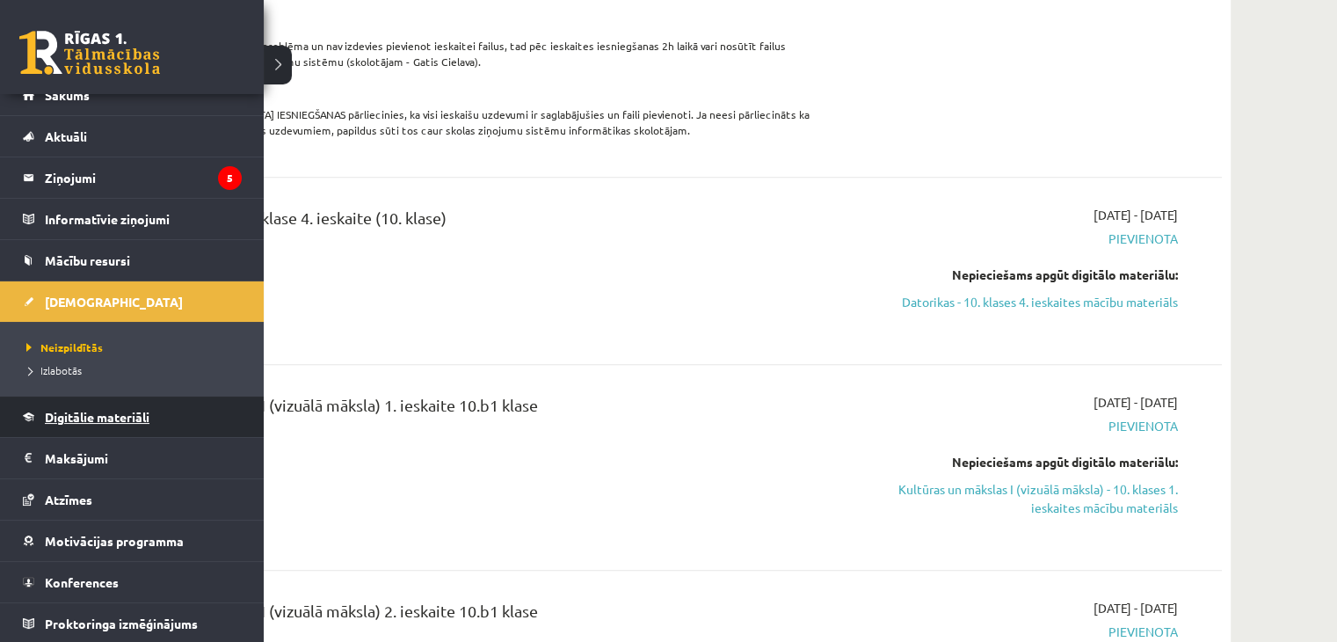
click at [76, 410] on span "Digitālie materiāli" at bounding box center [97, 417] width 105 height 16
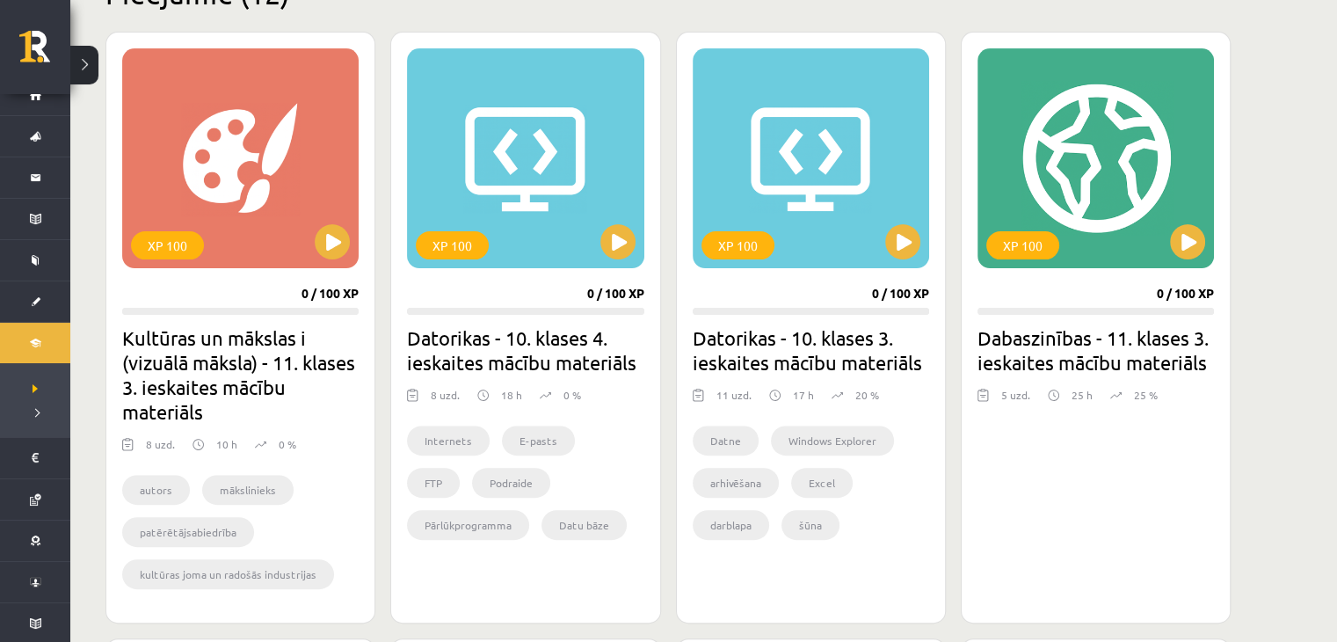
scroll to position [471, 0]
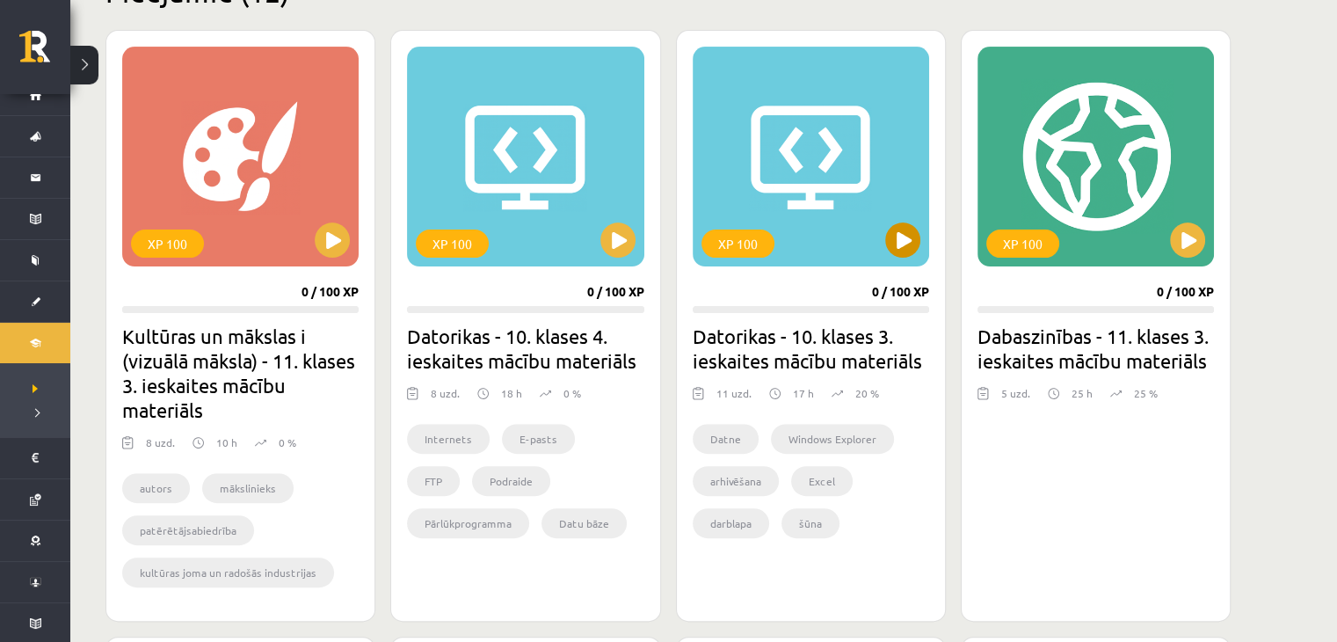
click at [882, 244] on div "XP 100" at bounding box center [811, 157] width 236 height 220
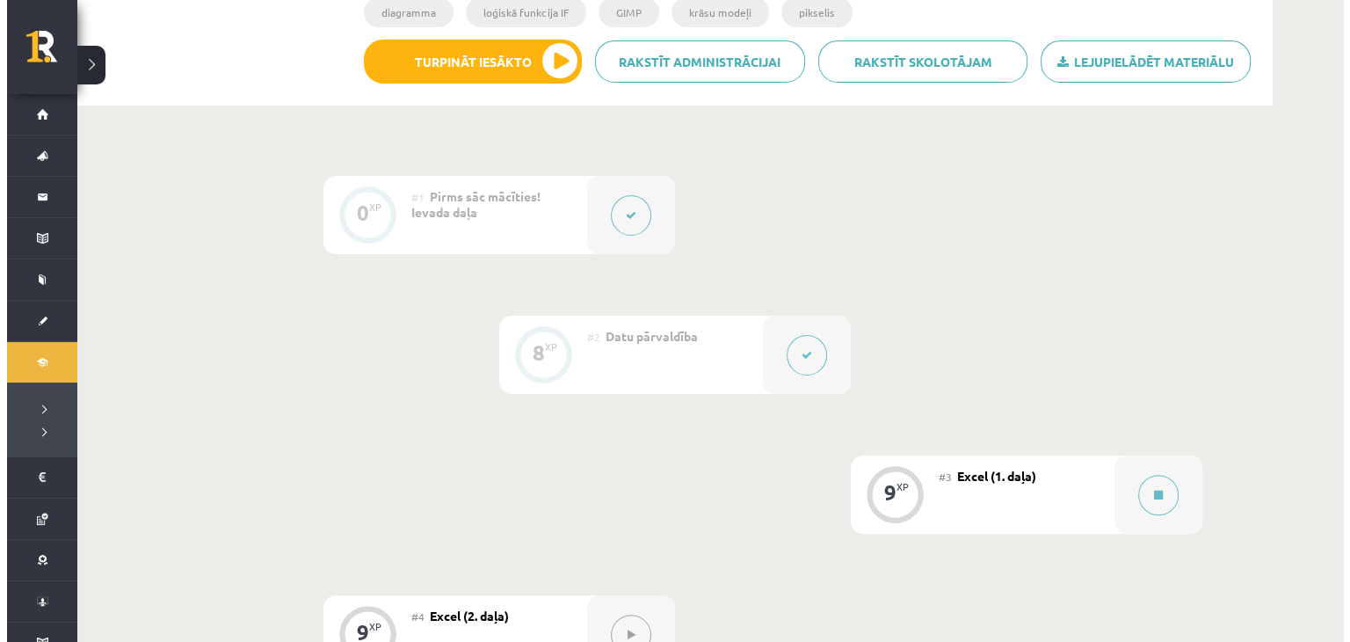
scroll to position [362, 0]
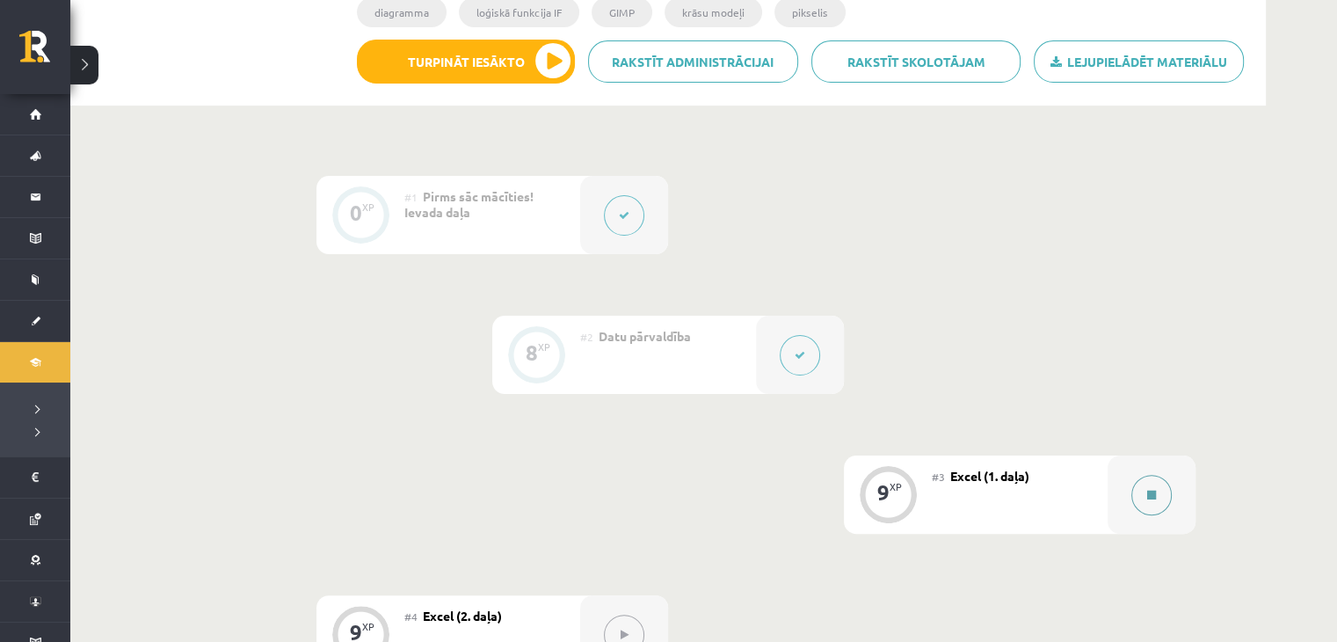
click at [1159, 497] on button at bounding box center [1151, 495] width 40 height 40
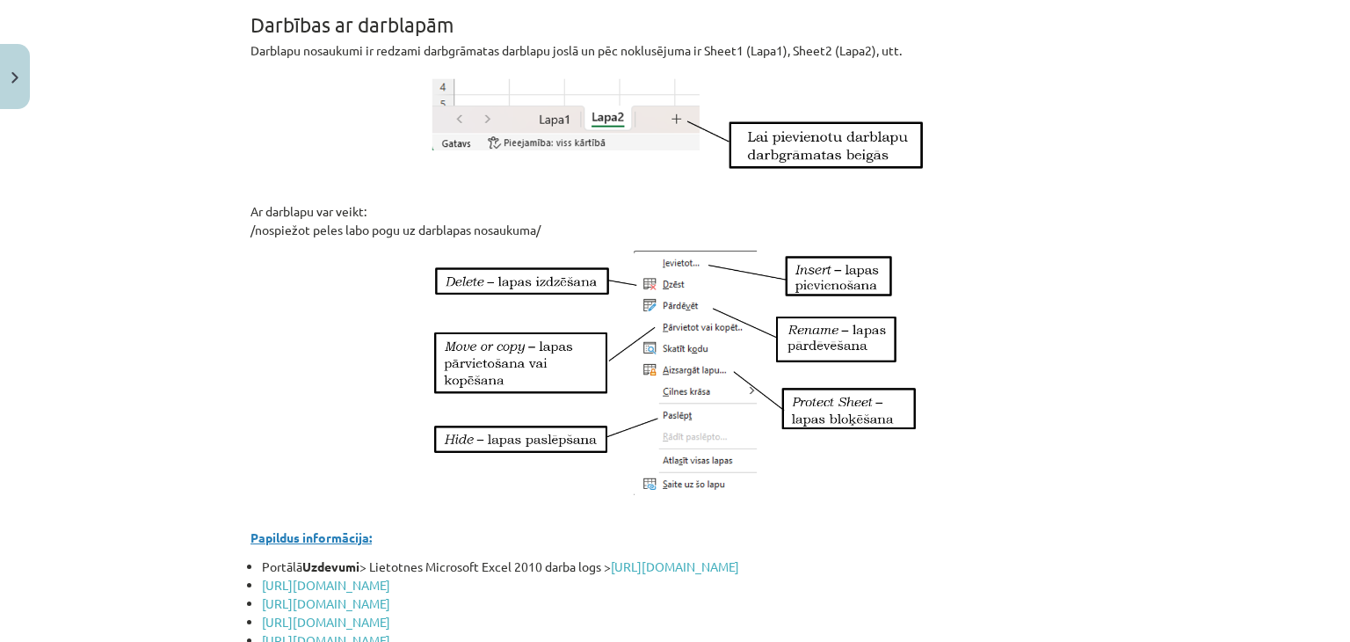
scroll to position [1572, 0]
drag, startPoint x: 1159, startPoint y: 497, endPoint x: 789, endPoint y: 382, distance: 387.3
click at [789, 382] on img at bounding box center [675, 376] width 484 height 250
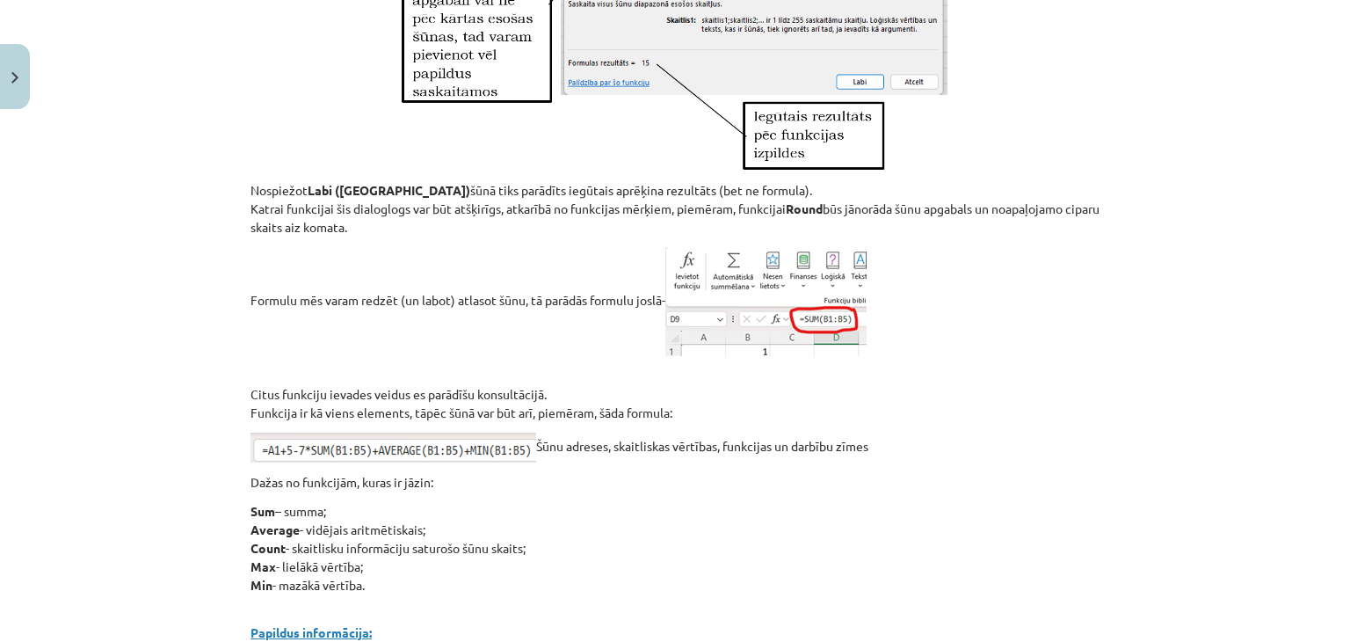
scroll to position [7712, 0]
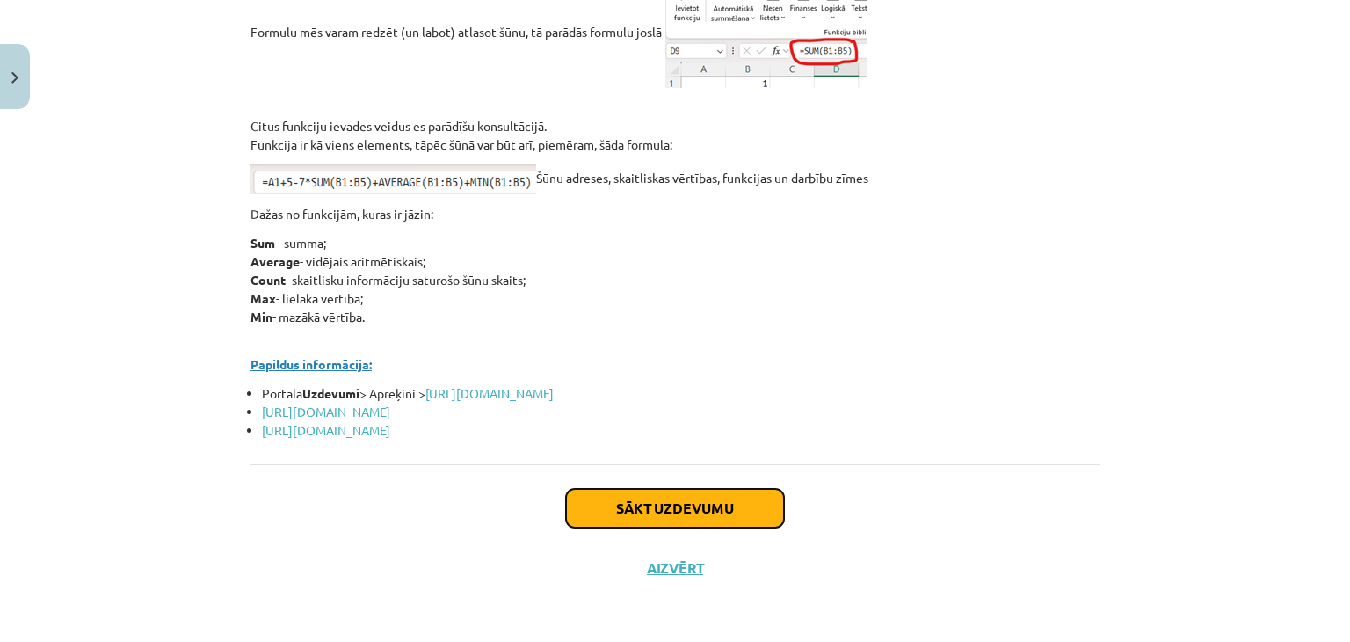
click at [658, 505] on button "Sākt uzdevumu" at bounding box center [675, 508] width 218 height 39
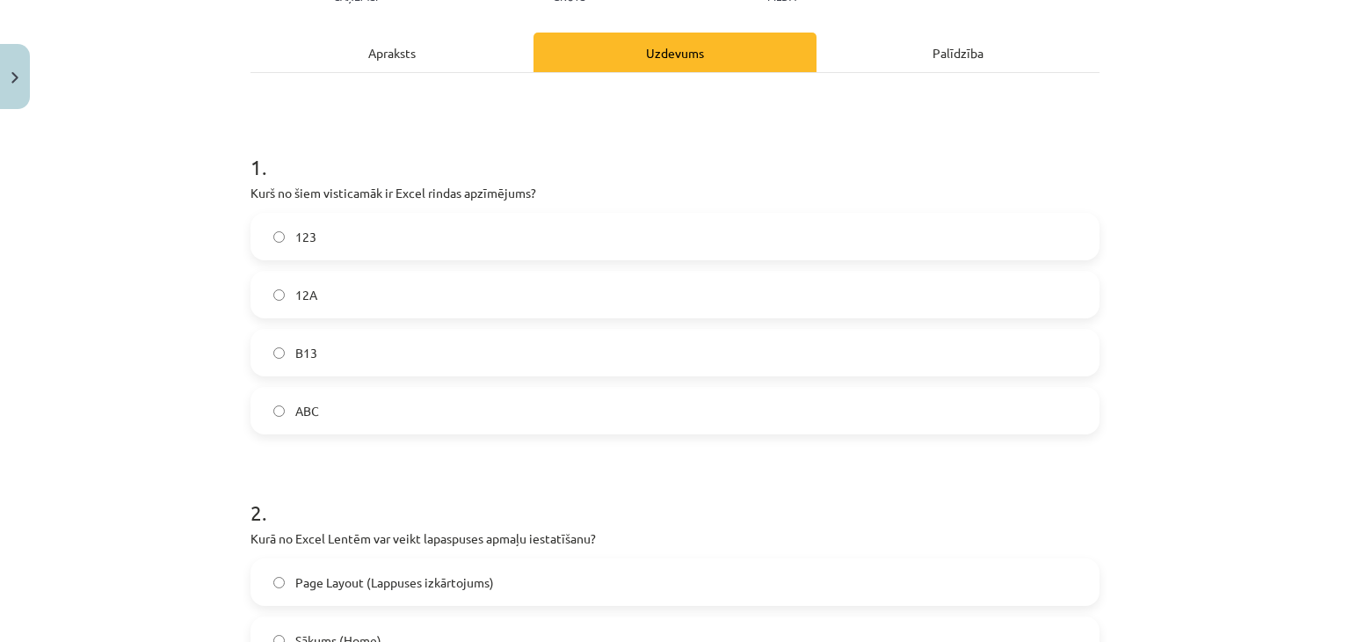
scroll to position [227, 0]
click at [312, 287] on label "12A" at bounding box center [675, 294] width 846 height 44
click at [321, 342] on label "B13" at bounding box center [675, 352] width 846 height 44
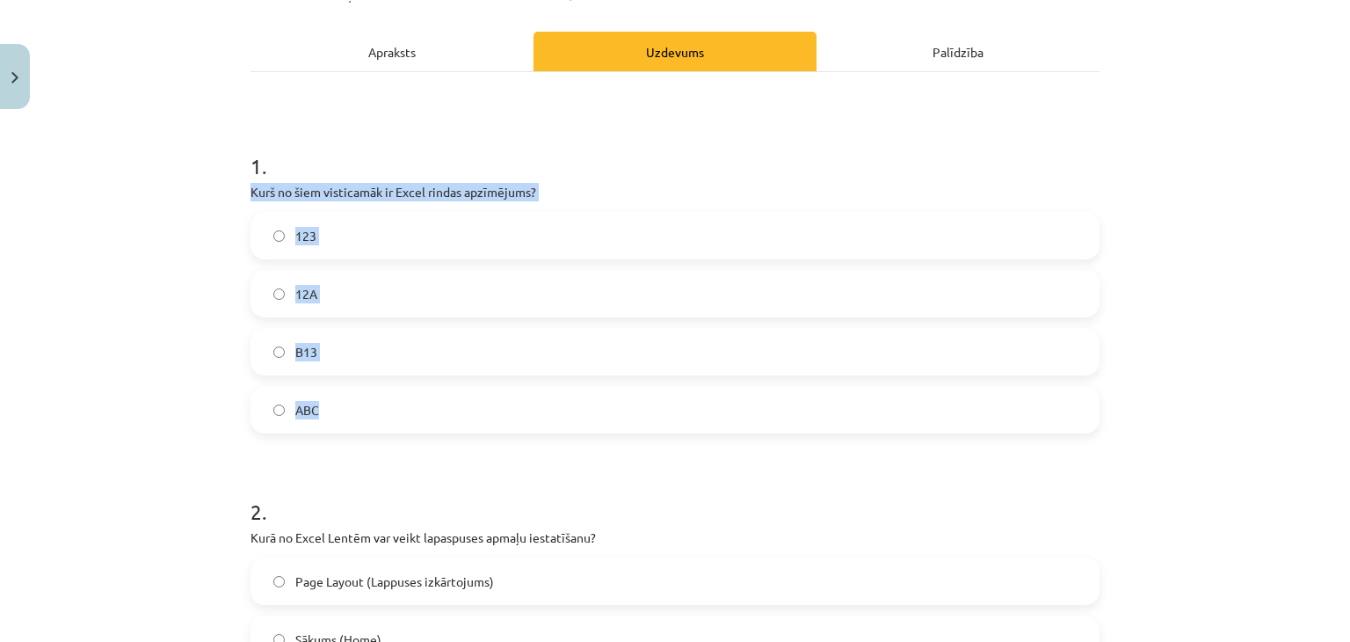
drag, startPoint x: 243, startPoint y: 189, endPoint x: 480, endPoint y: 404, distance: 319.9
click at [480, 404] on div "1 . Kurš no šiem visticamāk ir Excel rindas apzīmējums? 123 12A B13 ABC" at bounding box center [675, 278] width 849 height 310
copy div "Kurš no šiem visticamāk ir Excel rindas apzīmējums? 123 12A B13 ABC"
click at [185, 82] on div "Mācību tēma: Datorikas - 10. klases 3. ieskaites mācību materiāls #3 Excel (1. …" at bounding box center [675, 321] width 1350 height 642
drag, startPoint x: 318, startPoint y: 224, endPoint x: 362, endPoint y: 215, distance: 44.8
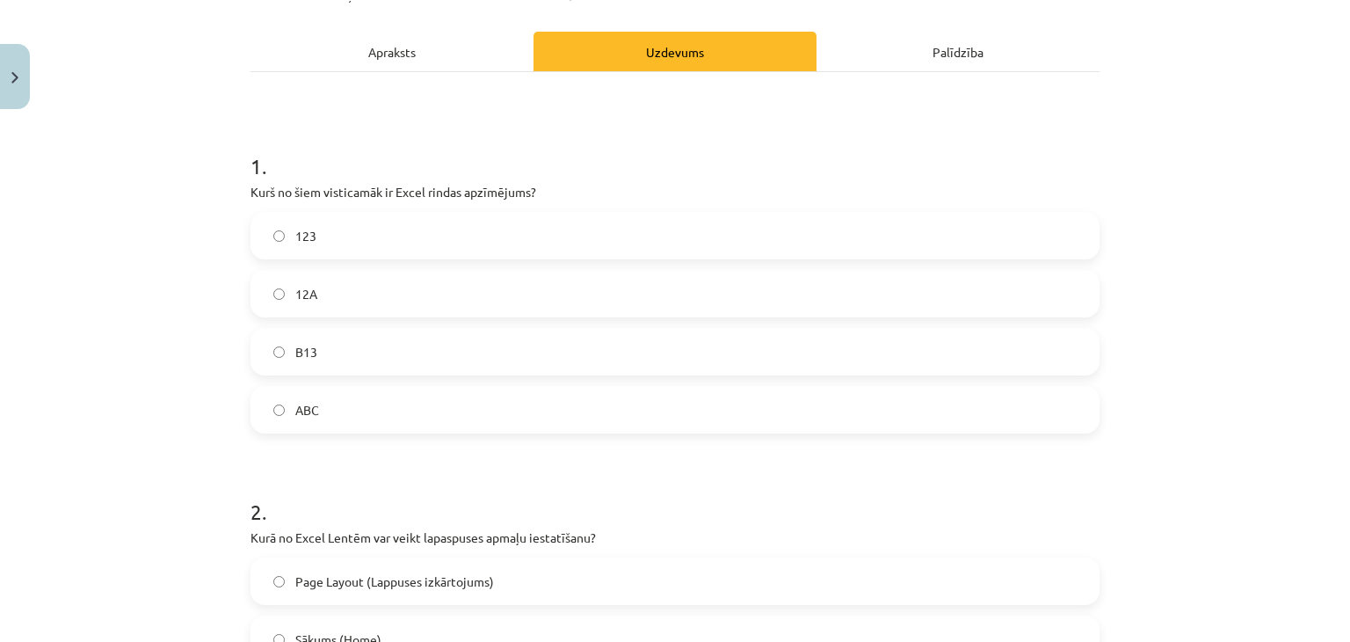
click at [362, 215] on label "123" at bounding box center [675, 236] width 846 height 44
click at [348, 284] on label "12A" at bounding box center [675, 294] width 846 height 44
click at [336, 236] on label "123" at bounding box center [675, 236] width 846 height 44
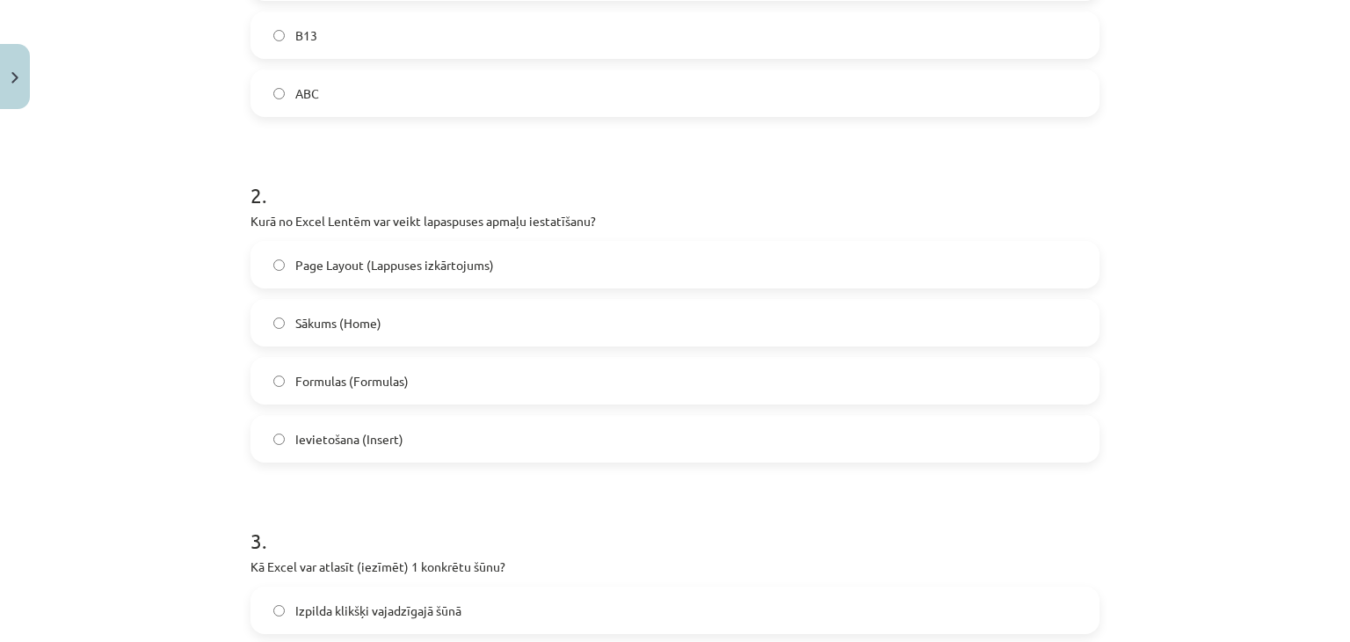
scroll to position [543, 0]
click at [225, 210] on div "Mācību tēma: Datorikas - 10. klases 3. ieskaites mācību materiāls #3 Excel (1. …" at bounding box center [675, 321] width 1350 height 642
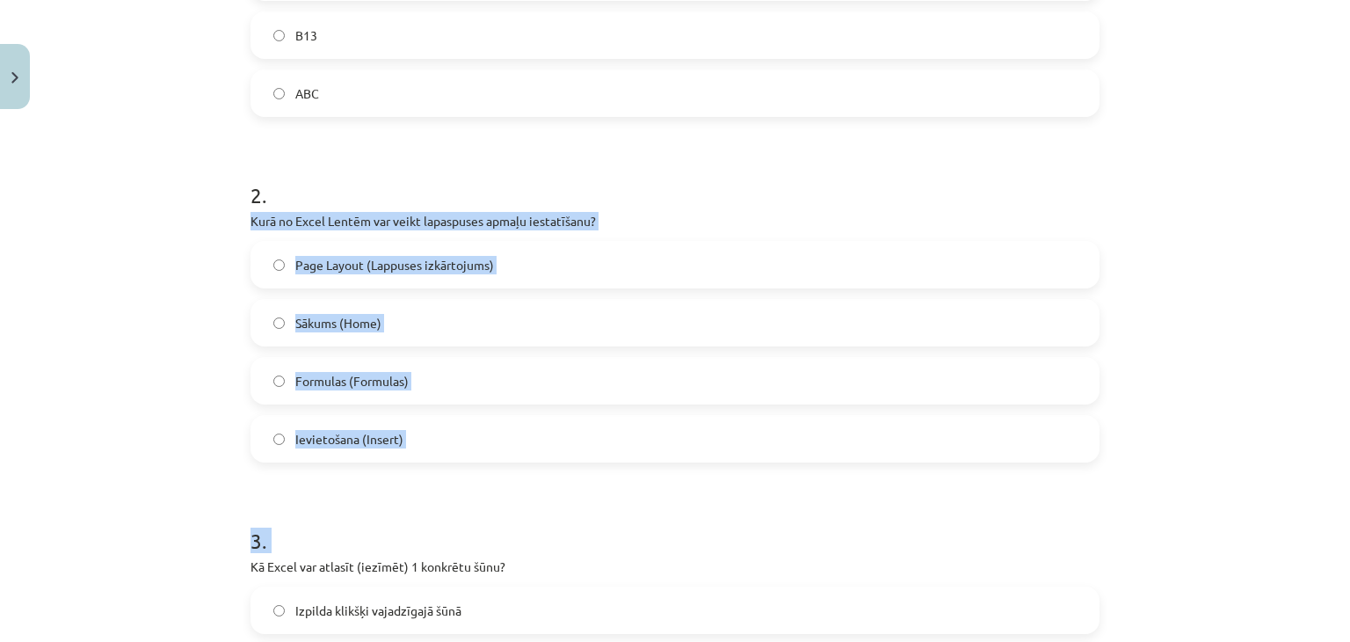
drag, startPoint x: 225, startPoint y: 210, endPoint x: 443, endPoint y: 469, distance: 338.8
click at [443, 469] on div "Mācību tēma: Datorikas - 10. klases 3. ieskaites mācību materiāls #3 Excel (1. …" at bounding box center [675, 321] width 1350 height 642
copy form "Kurā no Excel Lentēm var veikt lapaspuses apmaļu iestatīšanu? Page Layout (Lapp…"
click at [433, 265] on span "Page Layout (Lappuses izkārtojums)" at bounding box center [394, 265] width 199 height 18
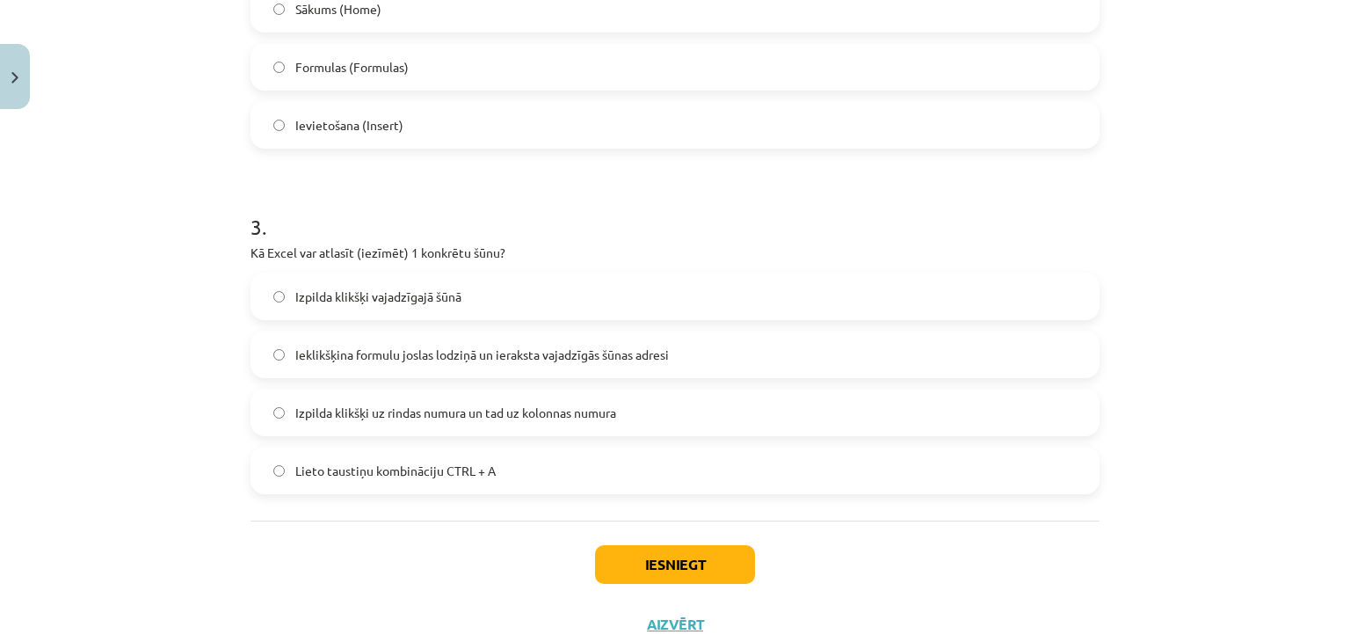
scroll to position [886, 0]
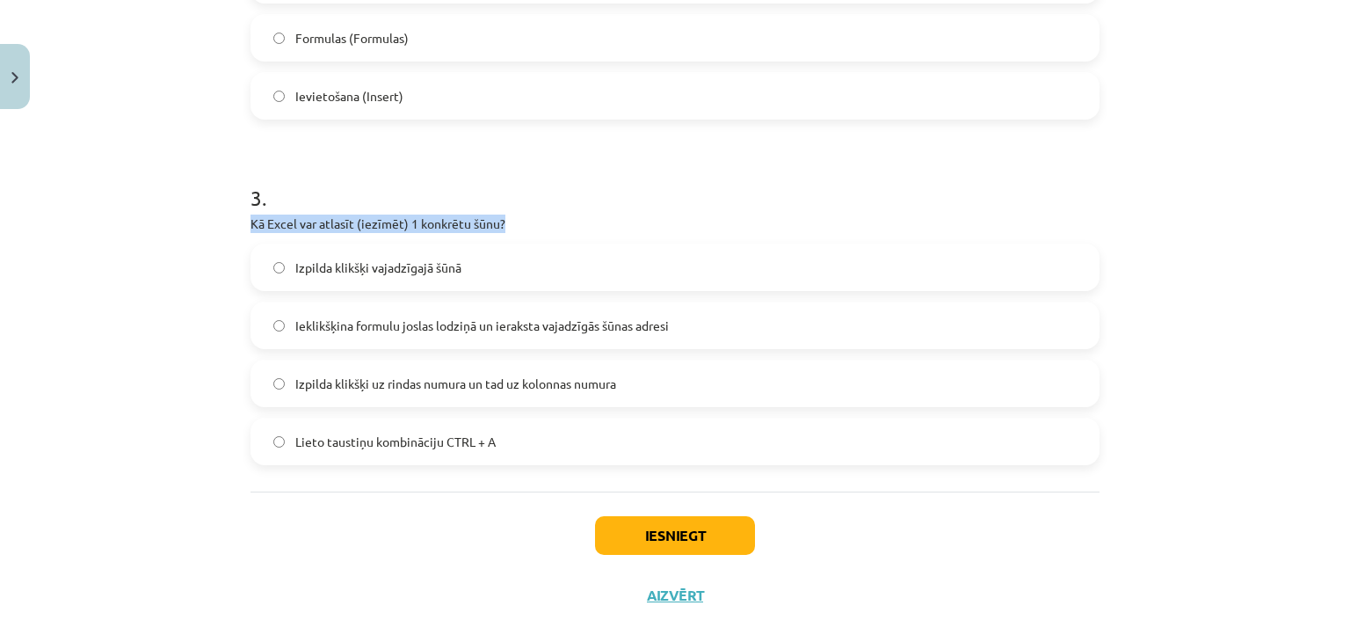
drag, startPoint x: 229, startPoint y: 219, endPoint x: 550, endPoint y: 219, distance: 321.7
click at [550, 219] on div "Mācību tēma: Datorikas - 10. klases 3. ieskaites mācību materiāls #3 Excel (1. …" at bounding box center [675, 321] width 1350 height 642
copy p "Kā Excel var atlasīt (iezīmēt) 1 konkrētu šūnu?"
click at [398, 272] on span "Izpilda klikšķi vajadzīgajā šūnā" at bounding box center [378, 267] width 166 height 18
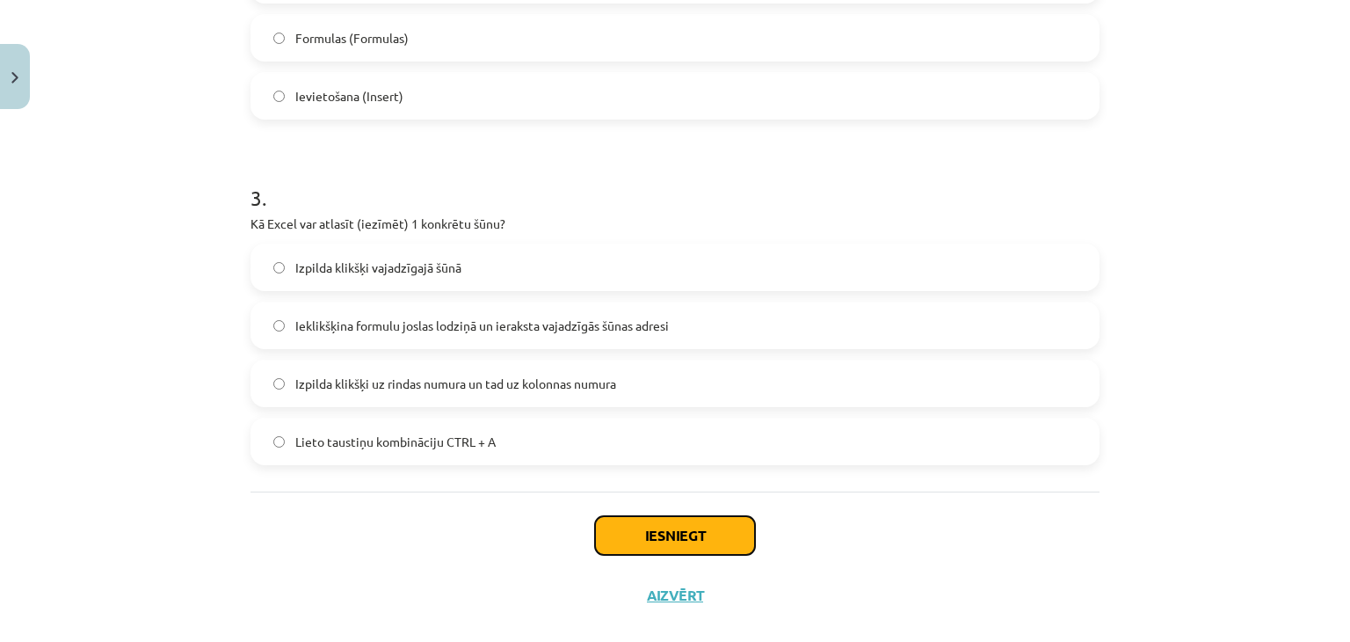
click at [617, 520] on button "Iesniegt" at bounding box center [675, 535] width 160 height 39
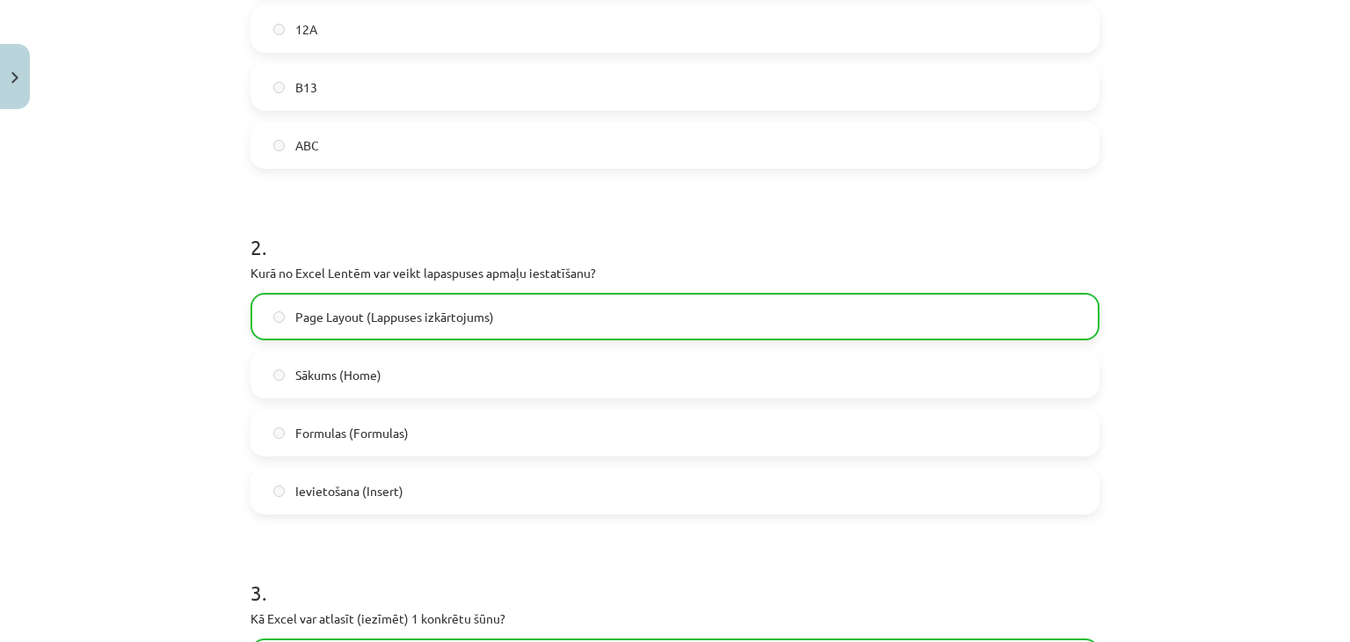
scroll to position [968, 0]
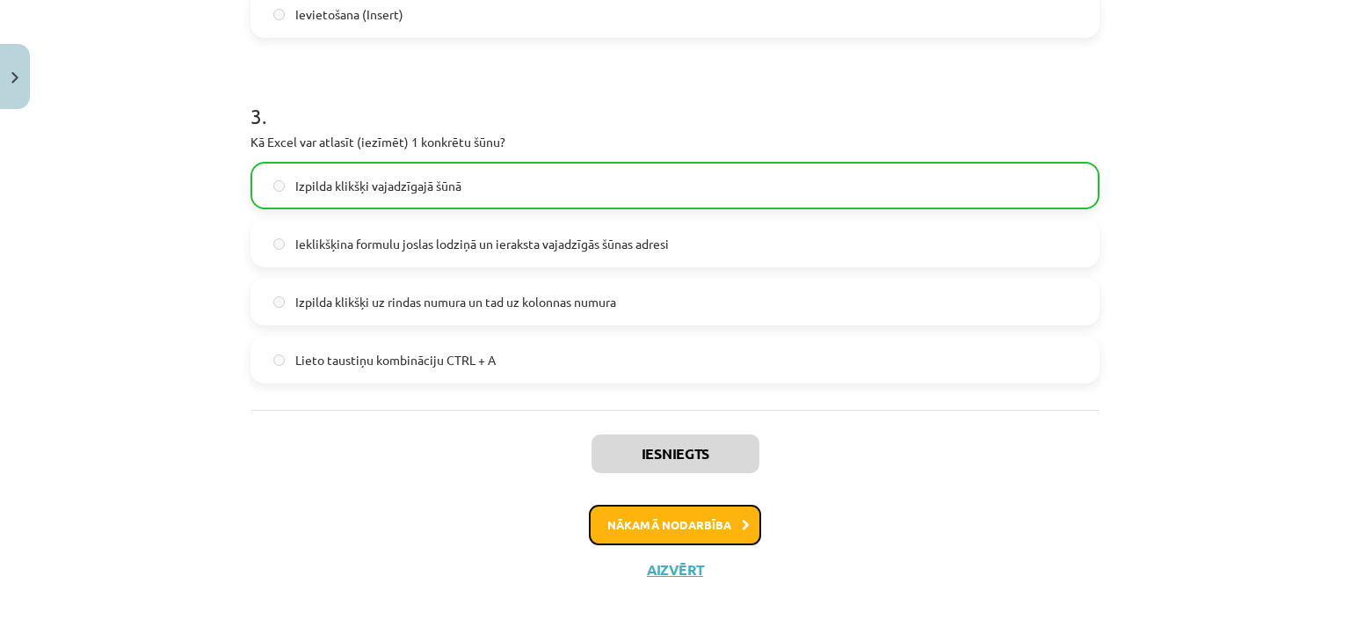
click at [678, 520] on button "Nākamā nodarbība" at bounding box center [675, 525] width 172 height 40
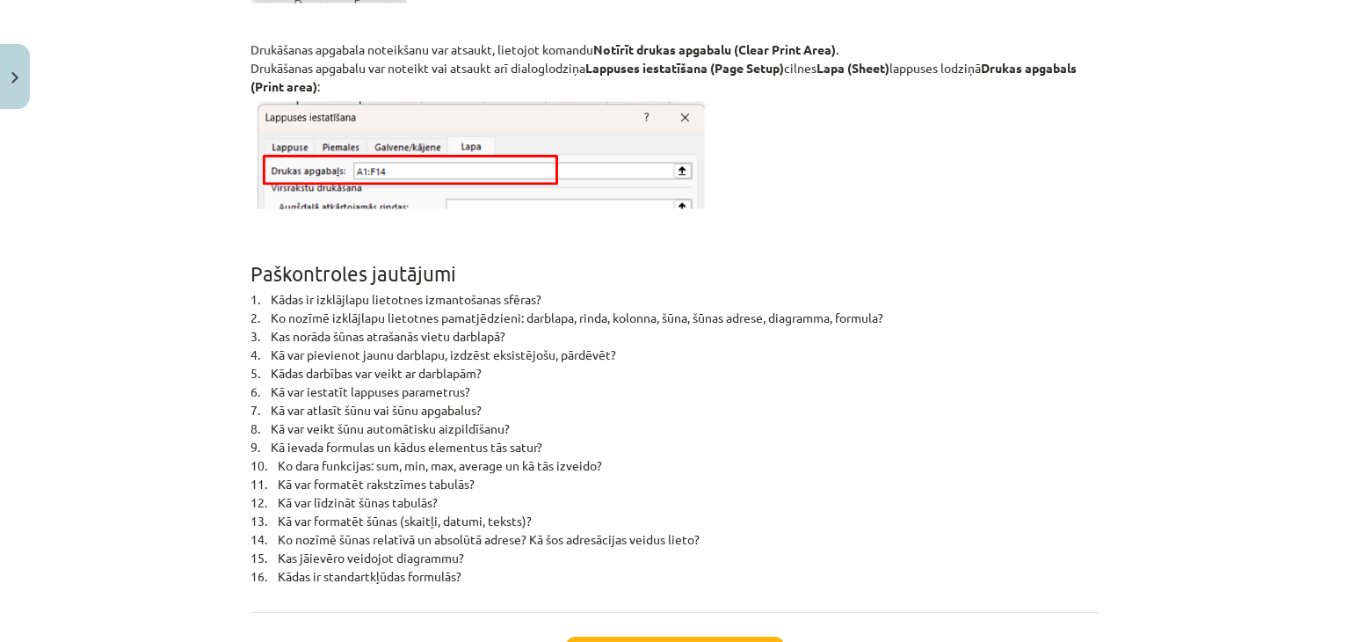
scroll to position [11404, 0]
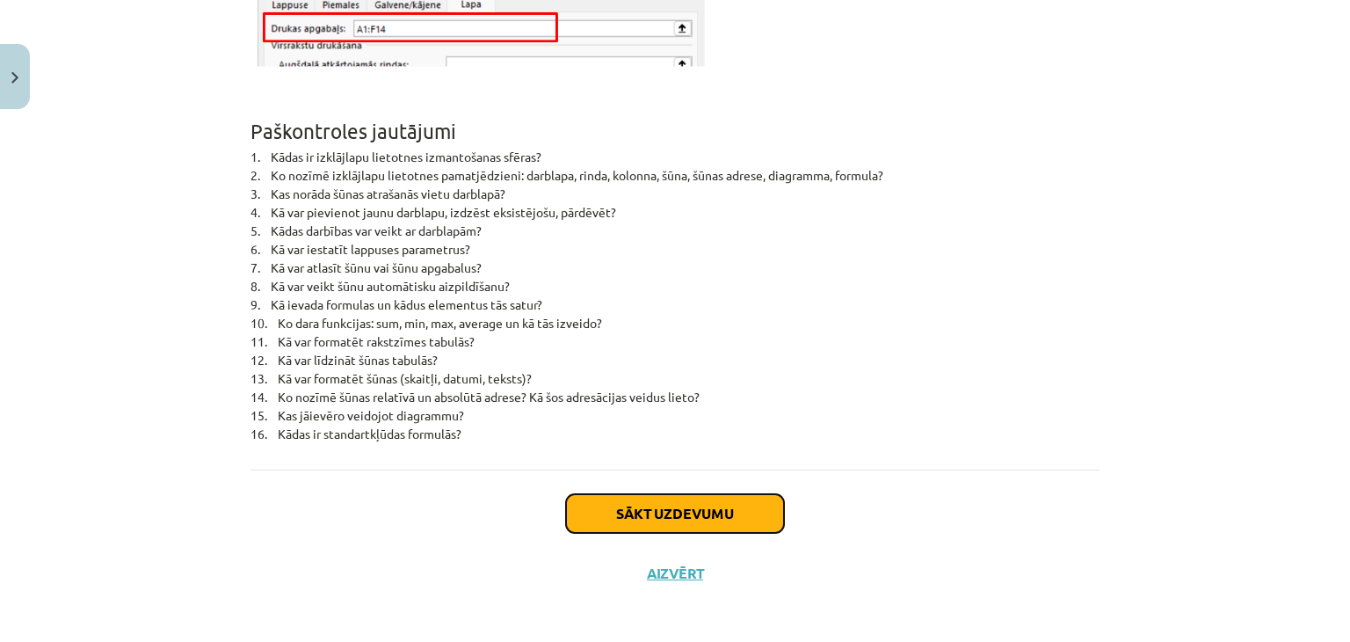
click at [645, 509] on button "Sākt uzdevumu" at bounding box center [675, 513] width 218 height 39
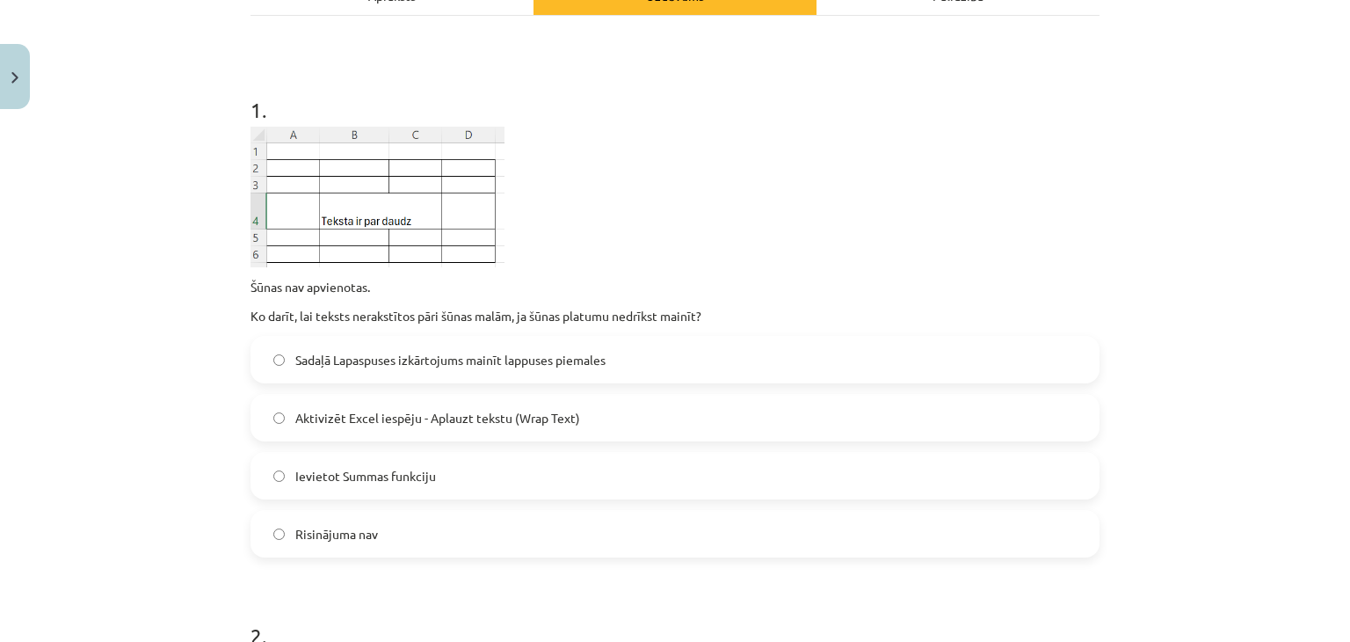
scroll to position [284, 0]
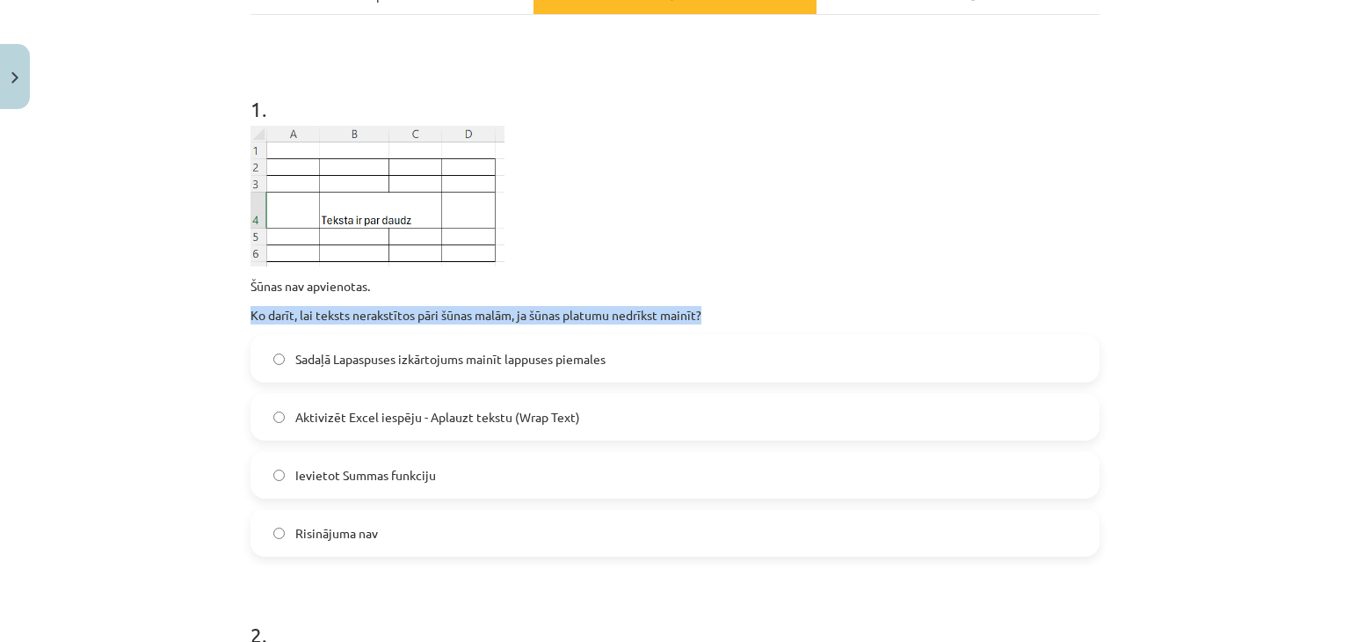
drag, startPoint x: 224, startPoint y: 310, endPoint x: 721, endPoint y: 306, distance: 496.7
click at [721, 306] on div "Mācību tēma: Datorikas - 10. klases 3. ieskaites mācību materiāls #4 Excel (2. …" at bounding box center [675, 321] width 1350 height 642
copy p "Ko darīt, lai teksts nerakstītos pāri šūnas malām, ja šūnas platumu nedrīkst ma…"
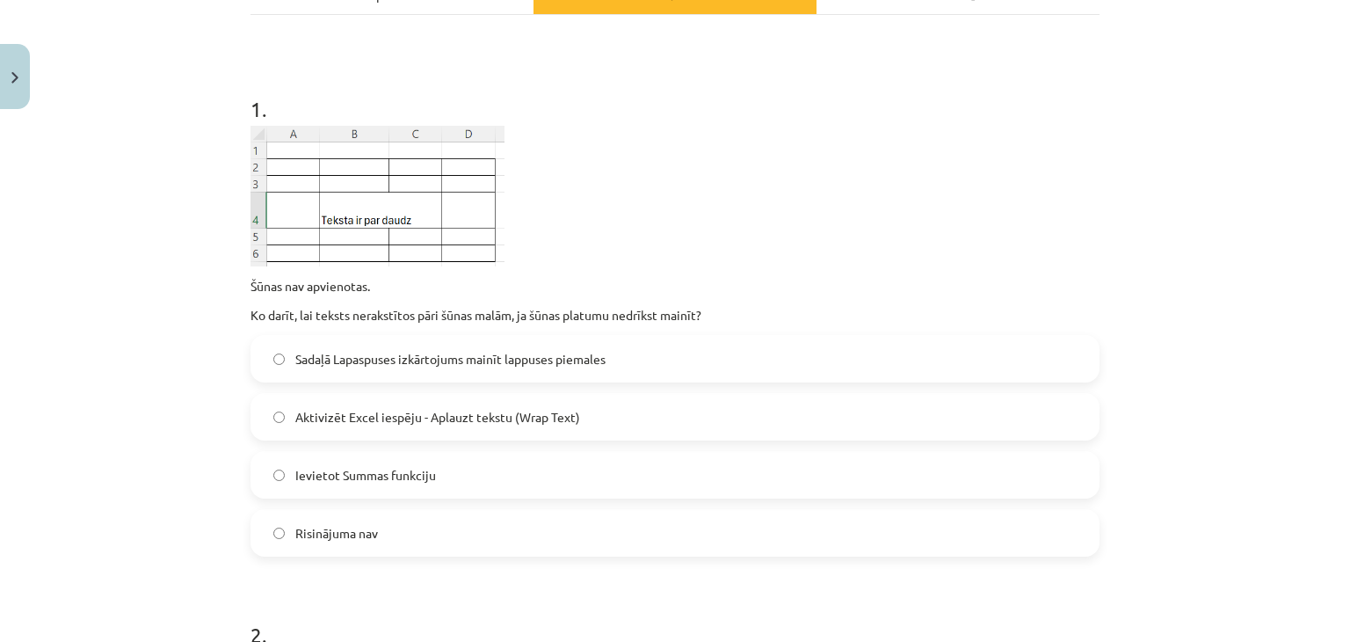
click at [395, 402] on label "Aktivizēt Excel iespēju - Aplauzt tekstu (Wrap Text)" at bounding box center [675, 417] width 846 height 44
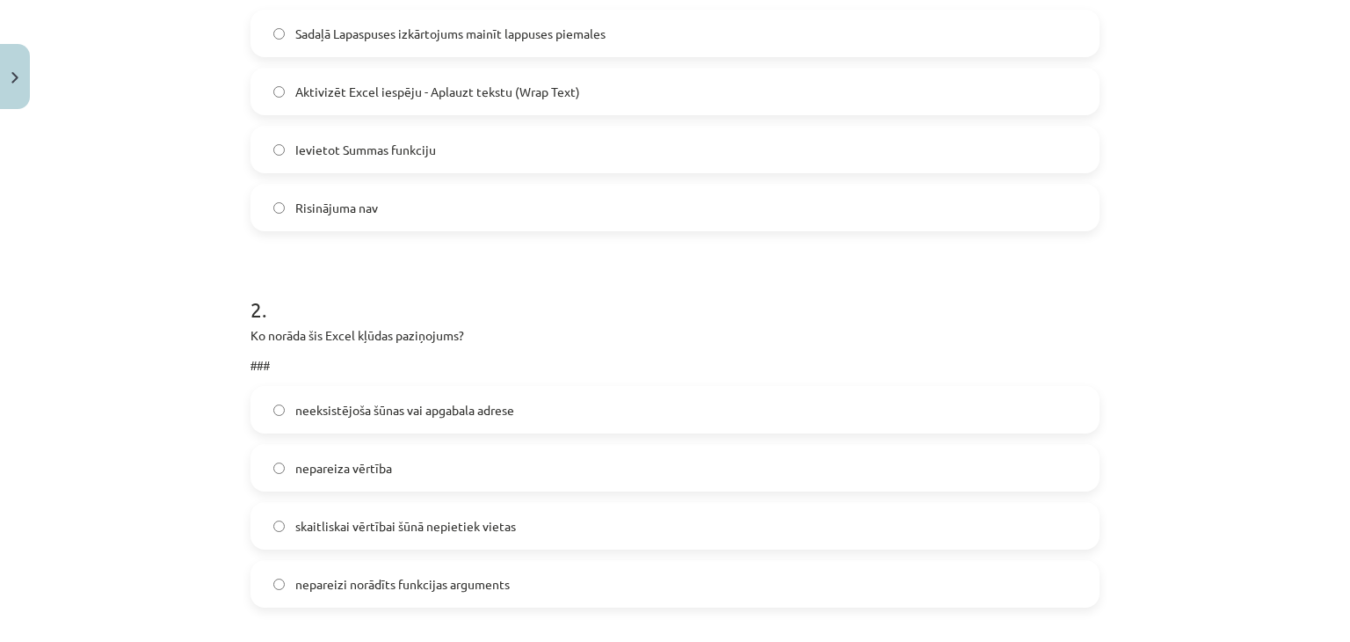
scroll to position [612, 0]
drag, startPoint x: 244, startPoint y: 337, endPoint x: 365, endPoint y: 358, distance: 122.3
click at [365, 358] on div "Ko norāda šis Excel kļūdas paziņojums? ###" at bounding box center [675, 348] width 849 height 49
copy div "Ko norāda šis Excel kļūdas paziņojums? ###"
click at [527, 287] on h1 "2 ." at bounding box center [675, 291] width 849 height 55
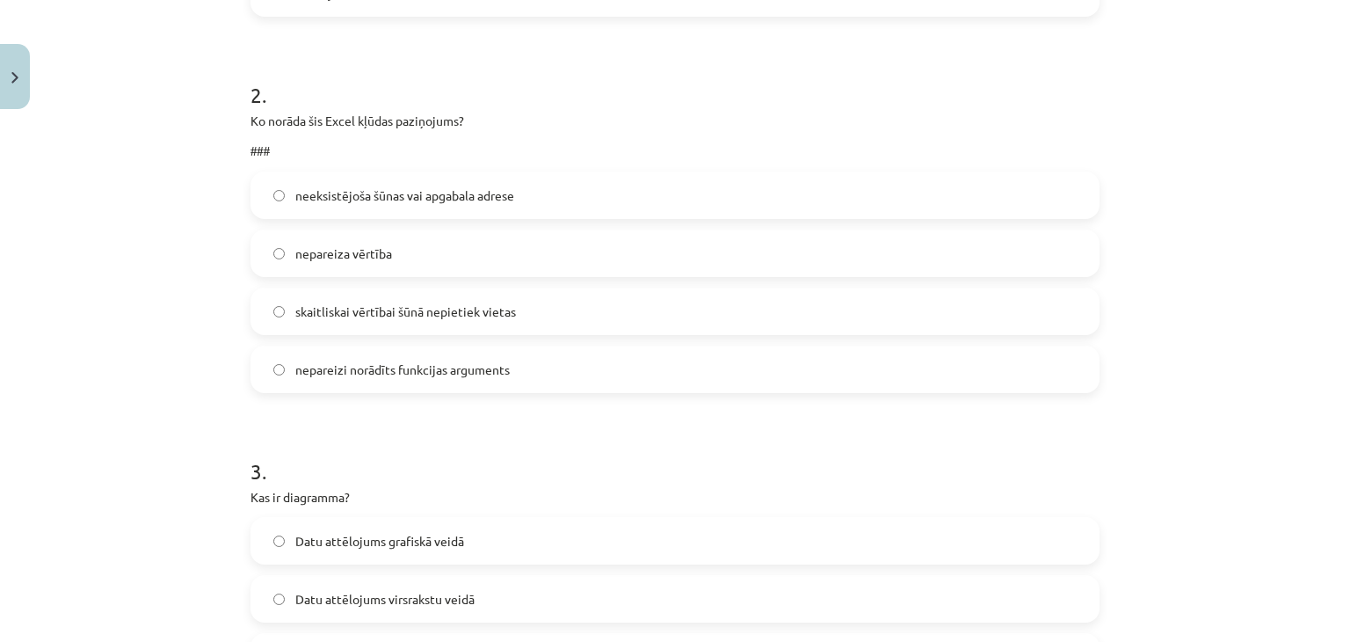
scroll to position [823, 0]
click at [399, 310] on span "skaitliskai vērtībai šūnā nepietiek vietas" at bounding box center [405, 312] width 221 height 18
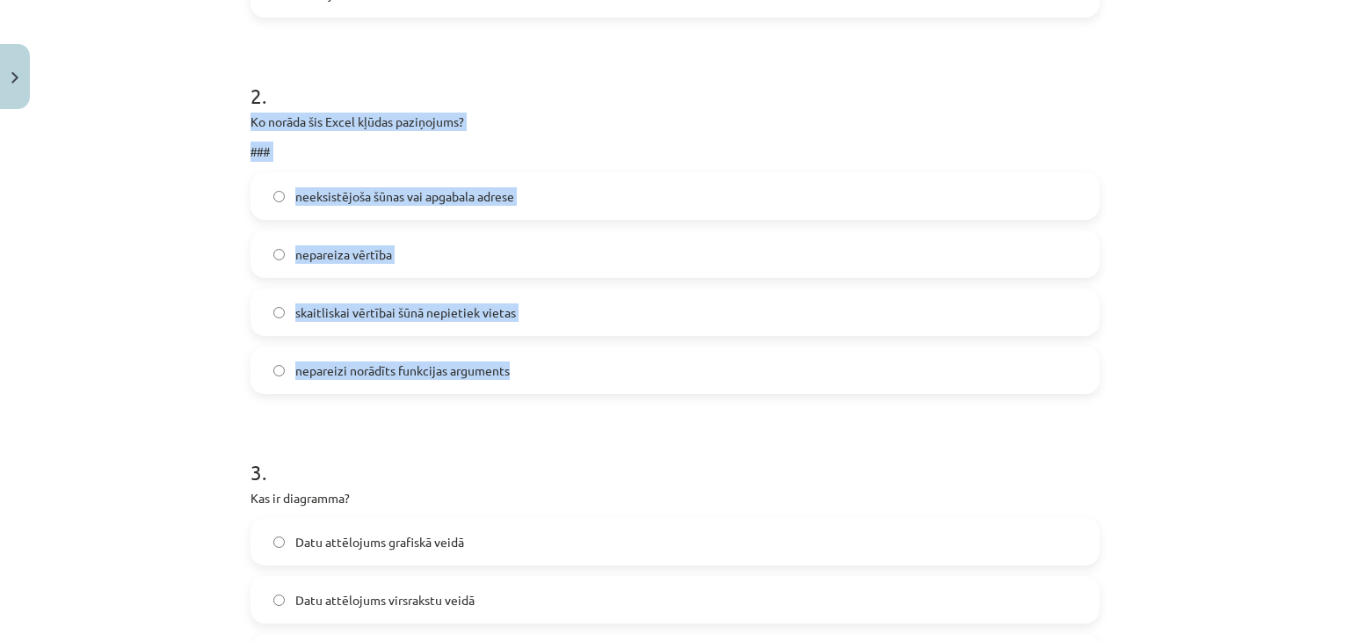
drag, startPoint x: 236, startPoint y: 113, endPoint x: 556, endPoint y: 387, distance: 421.5
click at [556, 387] on div "9 XP Saņemsi Grūts 1607 pilda Apraksts Uzdevums Palīdzība 1 . Šūnas nav apvieno…" at bounding box center [675, 96] width 870 height 1605
copy div "Ko norāda šis Excel kļūdas paziņojums? ### neeksistējoša šūnas vai apgabala adr…"
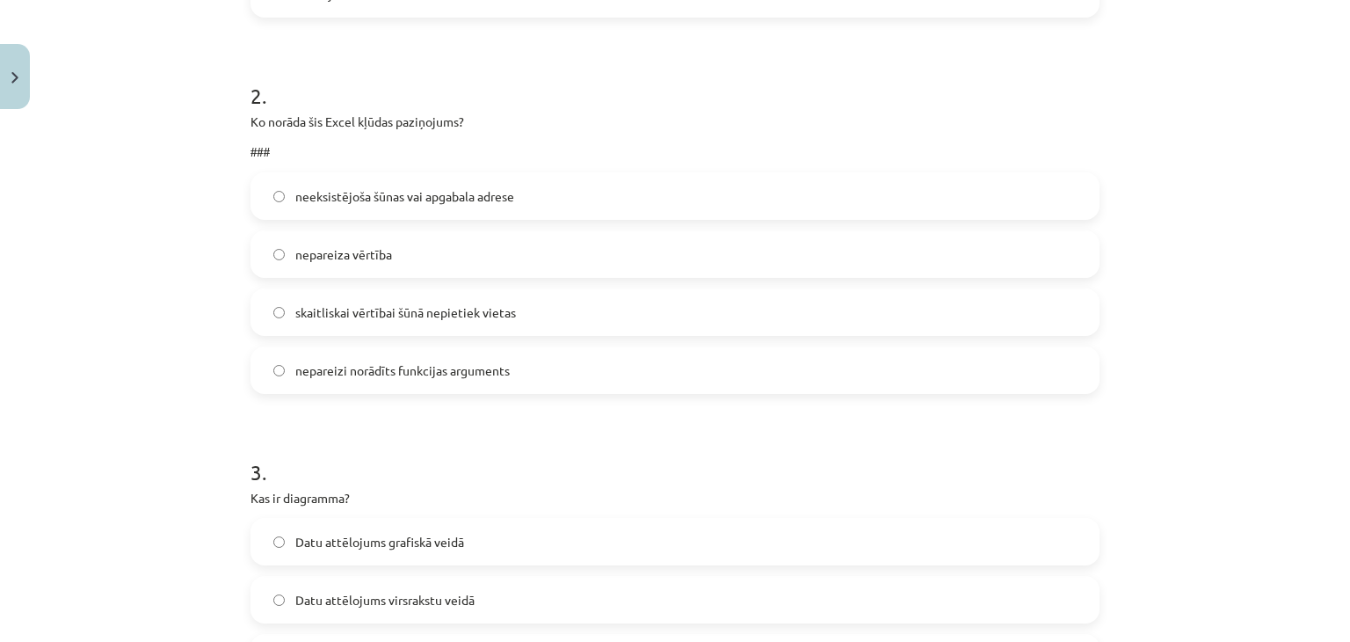
click at [486, 407] on form "1 . Šūnas nav apvienotas. Ko darīt, lai teksts nerakstītos pāri šūnas malām, ja…" at bounding box center [675, 133] width 849 height 1212
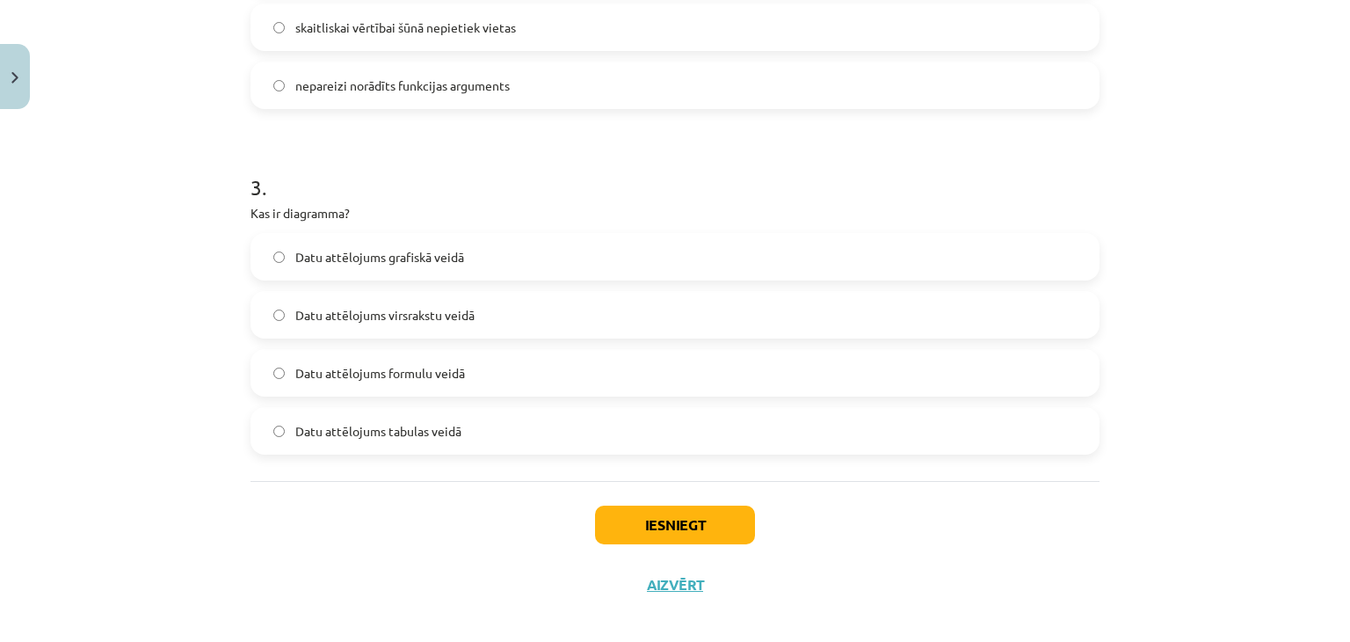
scroll to position [1124, 0]
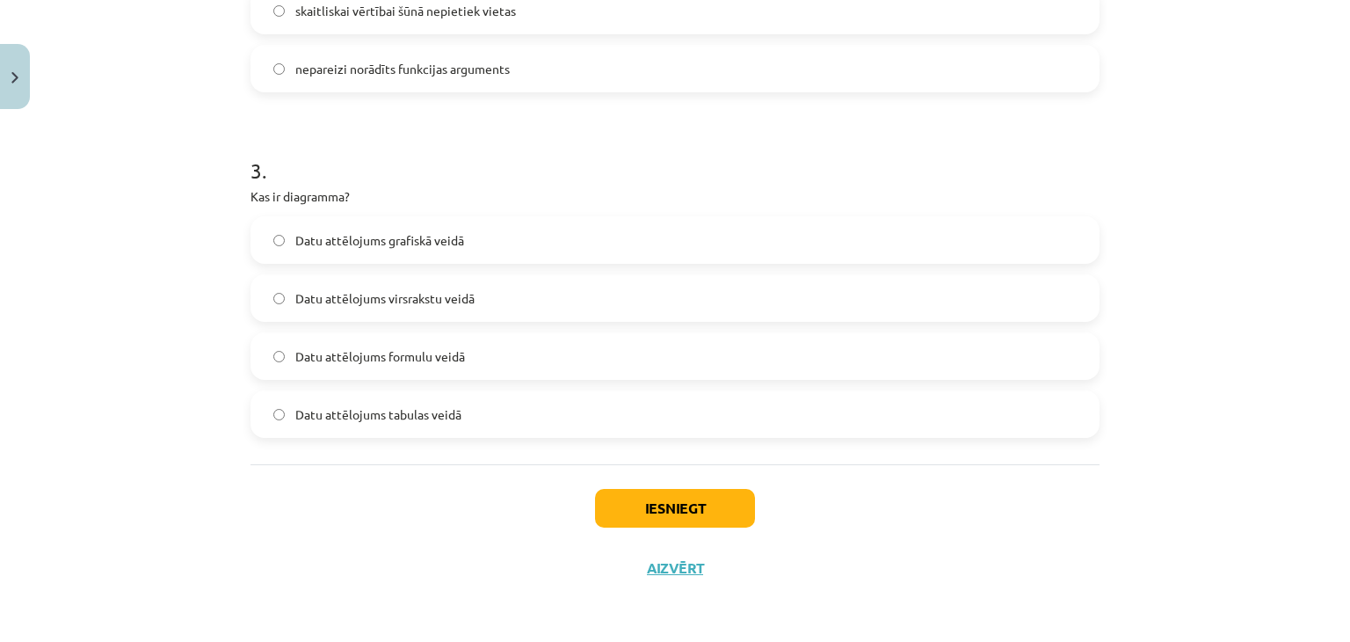
click at [500, 251] on label "Datu attēlojums grafiskā veidā" at bounding box center [675, 240] width 846 height 44
click at [636, 507] on button "Iesniegt" at bounding box center [675, 508] width 160 height 39
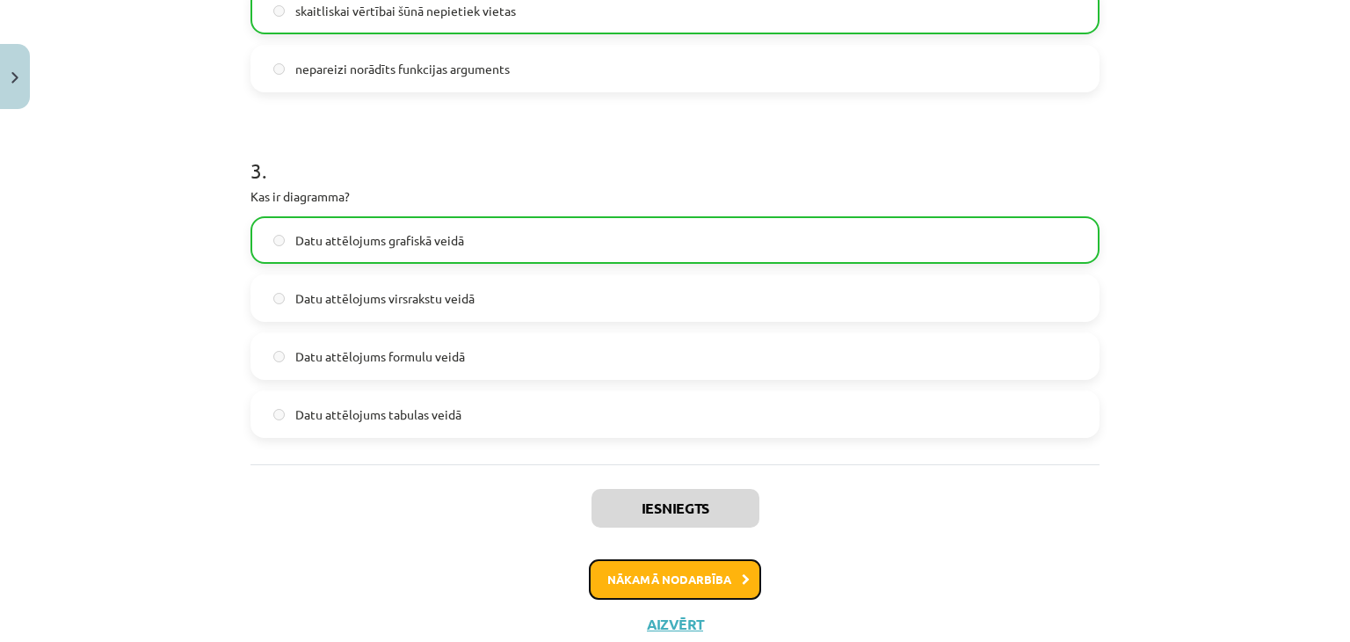
click at [665, 578] on button "Nākamā nodarbība" at bounding box center [675, 579] width 172 height 40
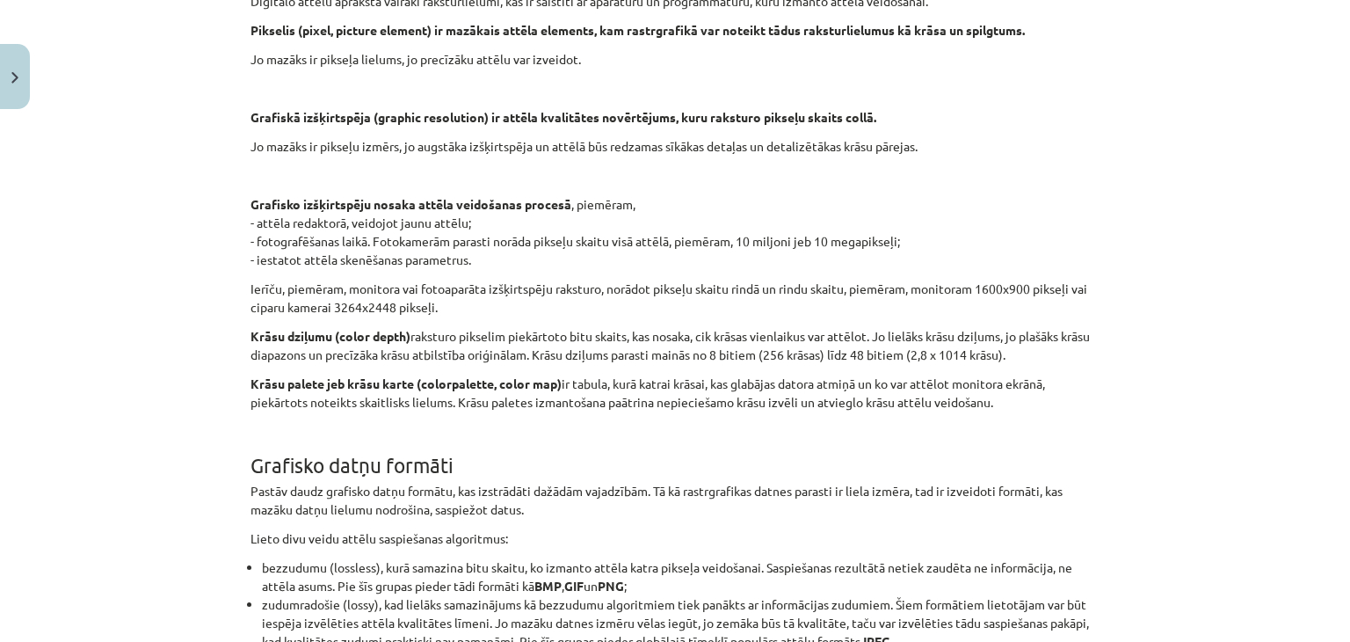
scroll to position [6780, 0]
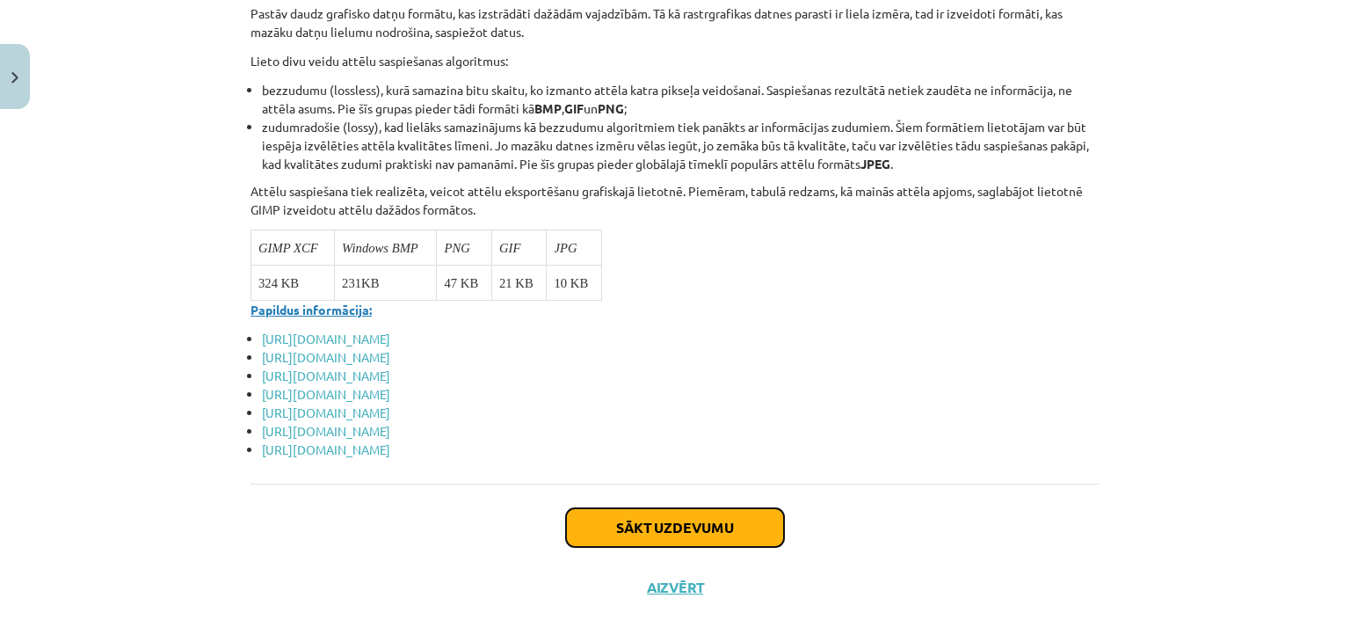
click at [673, 508] on button "Sākt uzdevumu" at bounding box center [675, 527] width 218 height 39
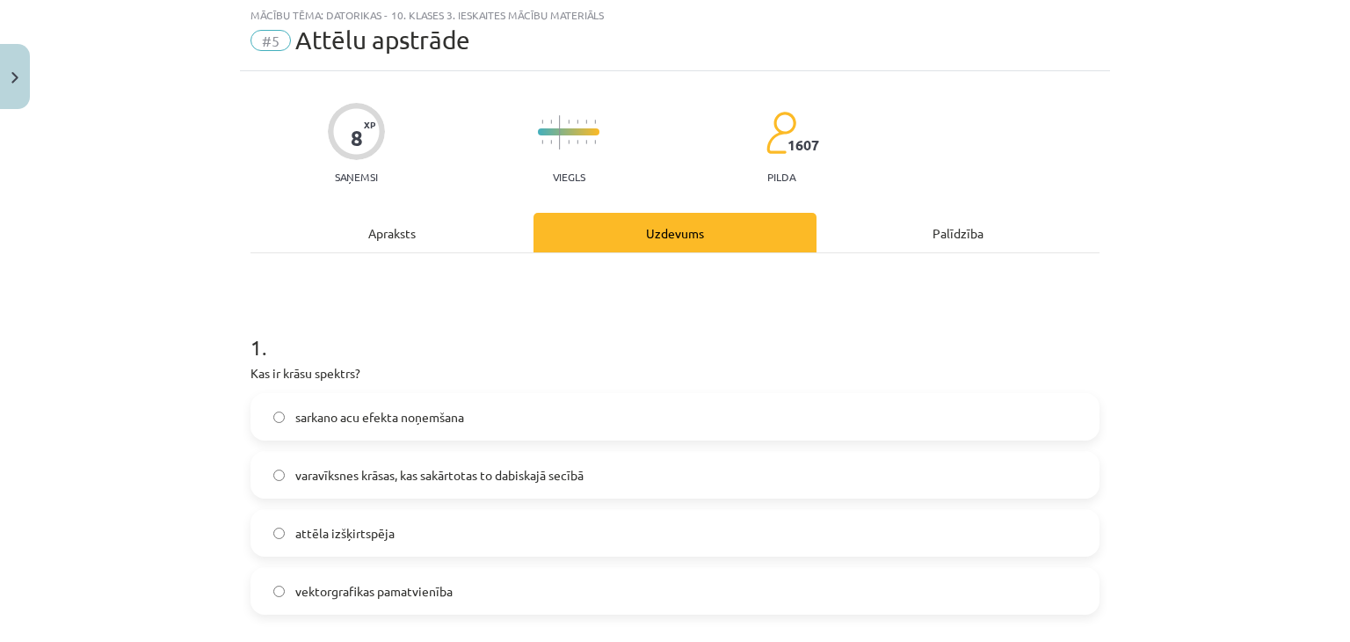
scroll to position [44, 0]
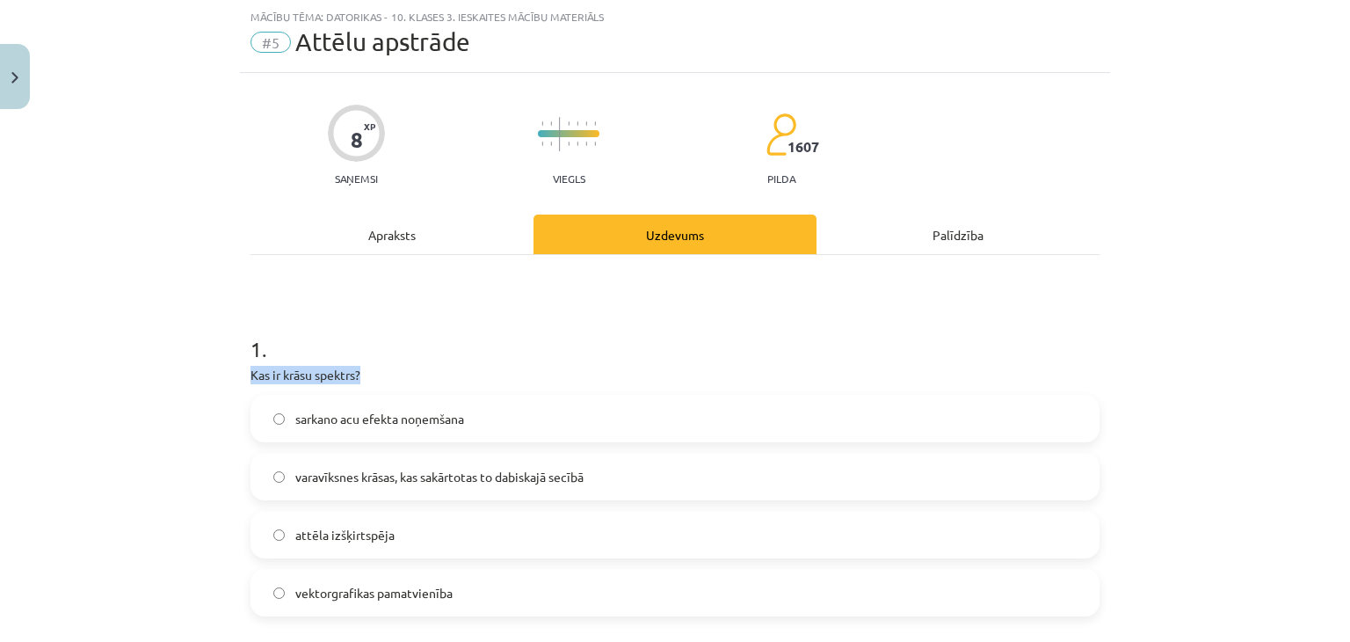
drag, startPoint x: 239, startPoint y: 368, endPoint x: 459, endPoint y: 364, distance: 219.8
copy p "Kas ir krāsu spektrs?"
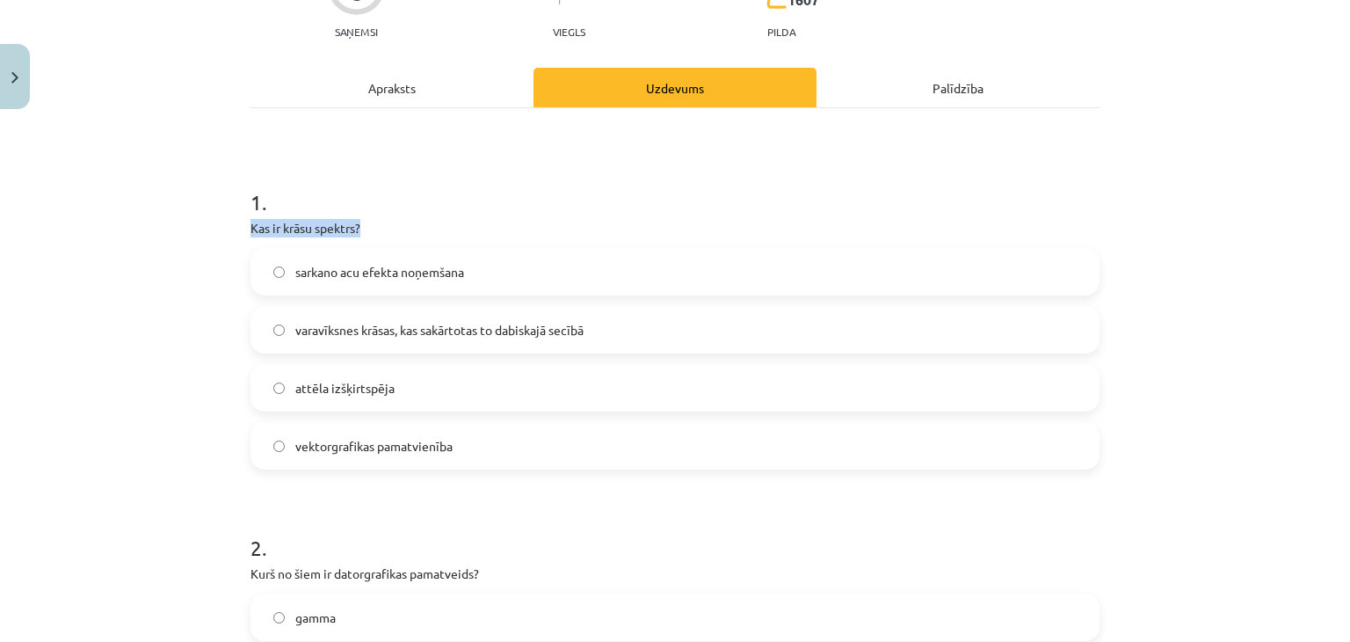
scroll to position [198, 0]
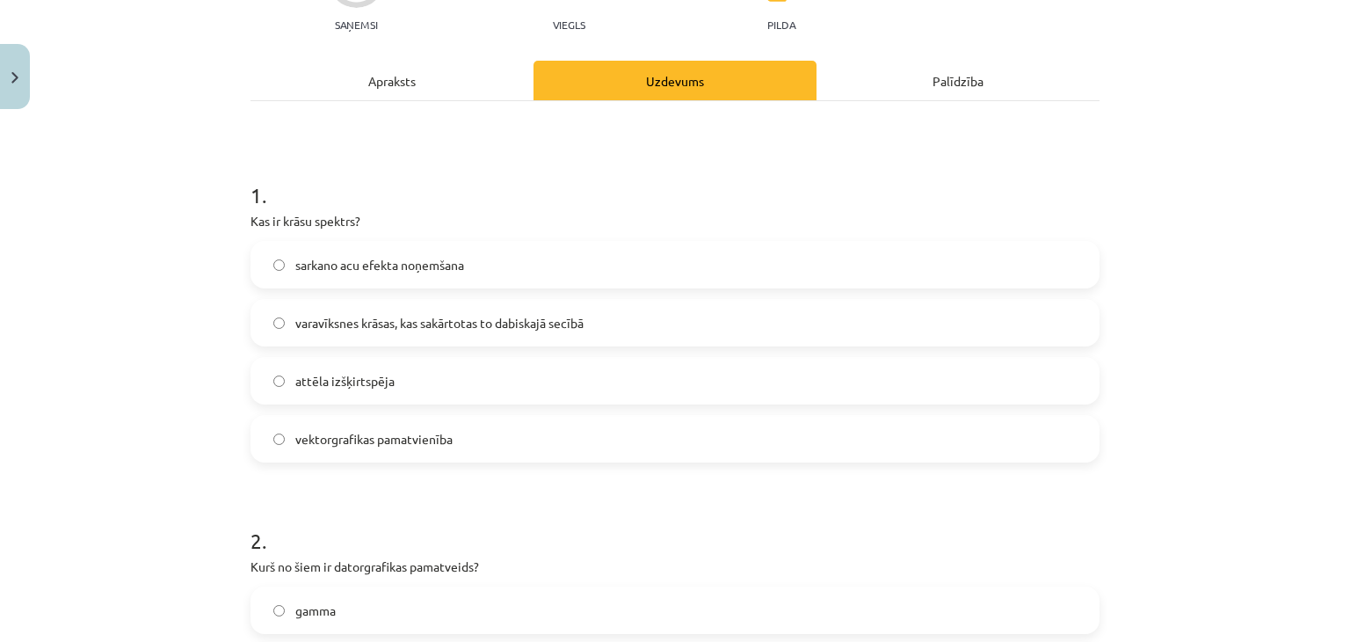
click at [591, 516] on h1 "2 ." at bounding box center [675, 525] width 849 height 55
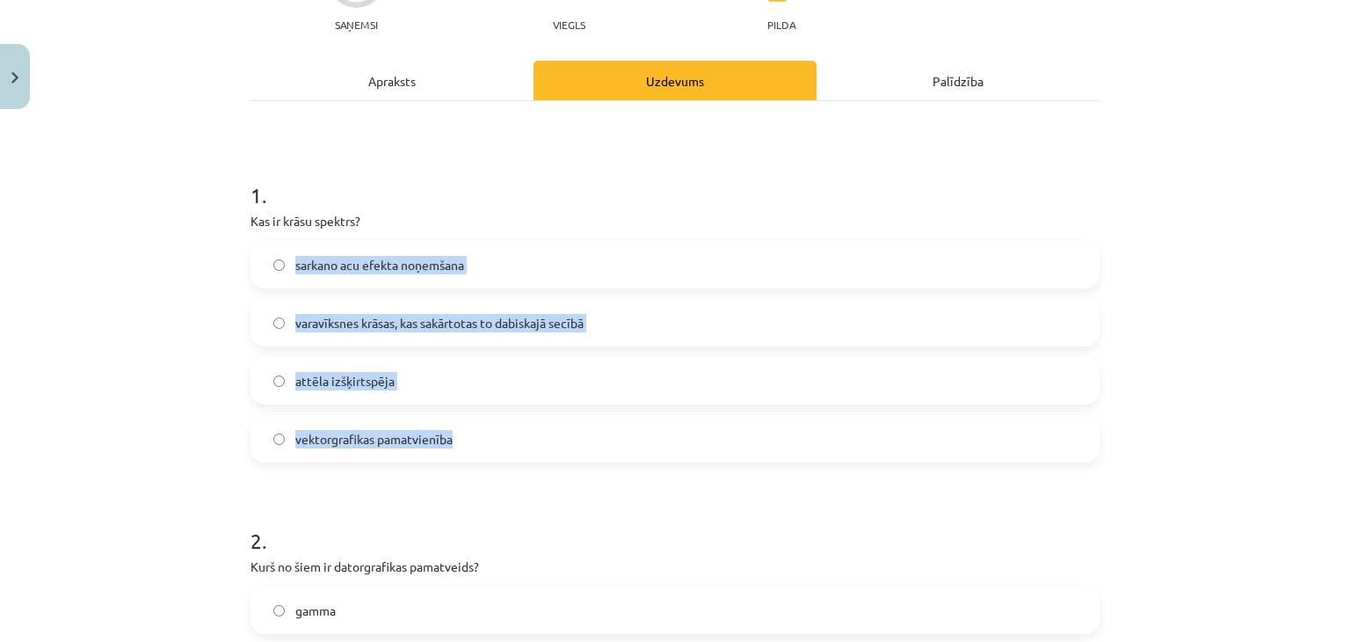
drag, startPoint x: 264, startPoint y: 233, endPoint x: 489, endPoint y: 436, distance: 303.1
click at [489, 436] on div "1 . Kas ir krāsu spektrs? sarkano acu efekta noņemšana varavīksnes krāsas, kas …" at bounding box center [675, 307] width 849 height 310
copy div "sarkano acu efekta noņemšana varavīksnes krāsas, kas sakārtotas to dabiskajā se…"
click at [383, 316] on span "varavīksnes krāsas, kas sakārtotas to dabiskajā secībā" at bounding box center [439, 323] width 288 height 18
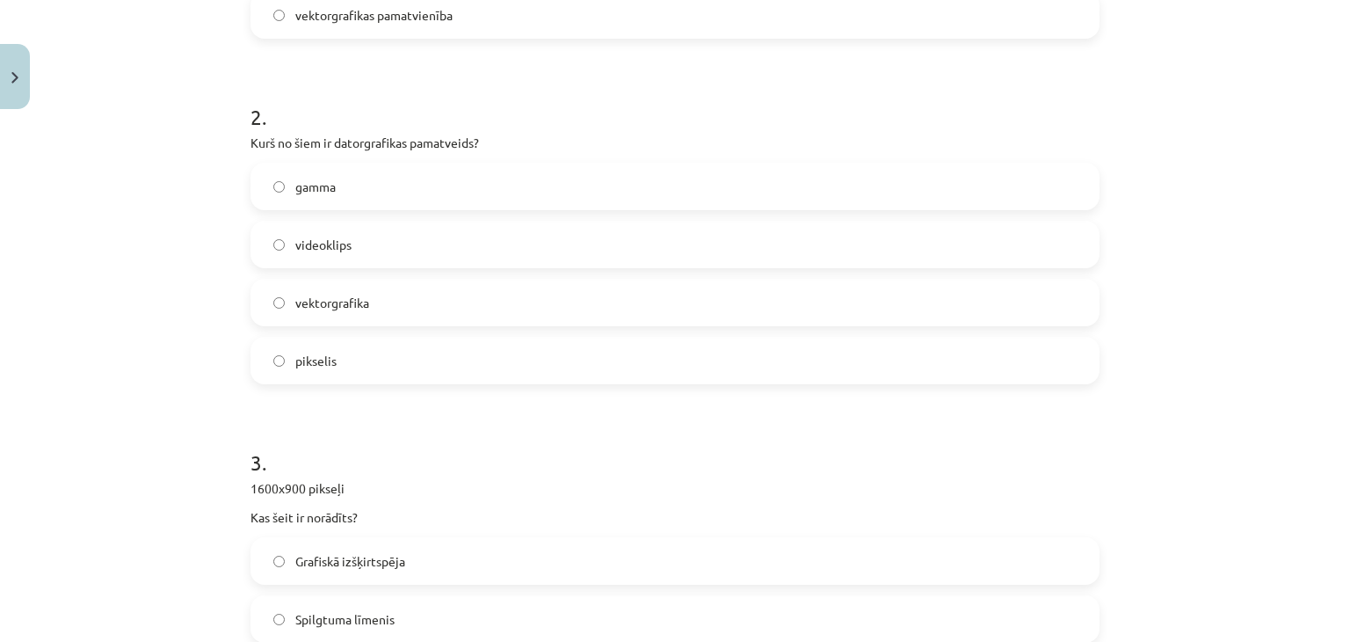
scroll to position [625, 0]
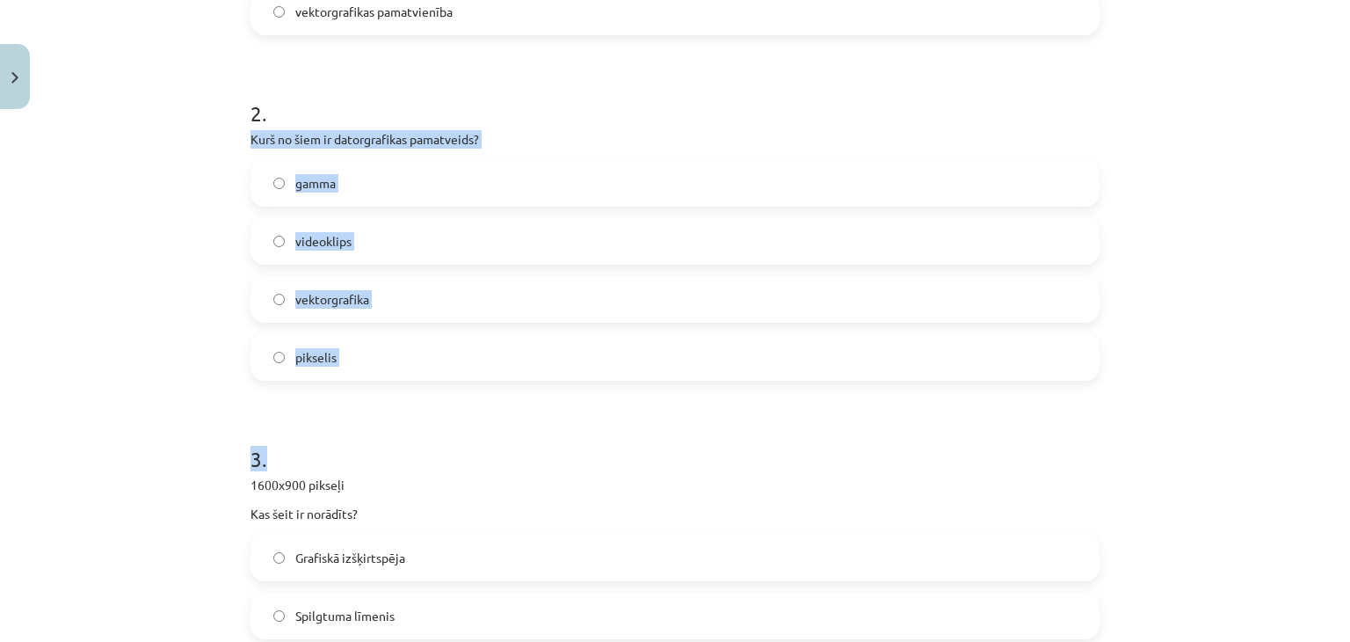
drag, startPoint x: 236, startPoint y: 138, endPoint x: 551, endPoint y: 419, distance: 422.1
click at [551, 419] on div "8 XP Saņemsi Viegls 1607 pilda Apraksts Uzdevums Palīdzība 1 . Kas ir krāsu spe…" at bounding box center [675, 203] width 870 height 1423
copy form "Kurš no šiem ir datorgrafikas pamatveids? gamma videoklips vektorgrafika piksel…"
click at [424, 298] on label "vektorgrafika" at bounding box center [675, 299] width 846 height 44
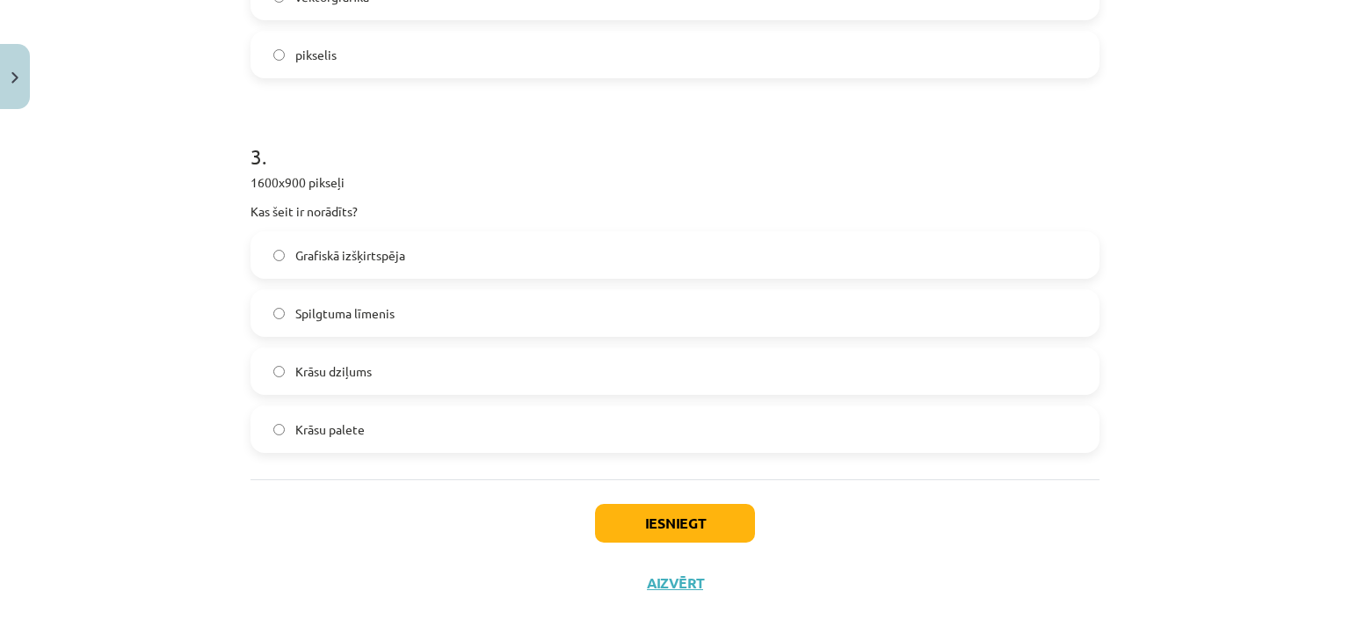
scroll to position [928, 0]
click at [415, 247] on label "Grafiskā izšķirtspēja" at bounding box center [675, 254] width 846 height 44
click at [664, 518] on button "Iesniegt" at bounding box center [675, 522] width 160 height 39
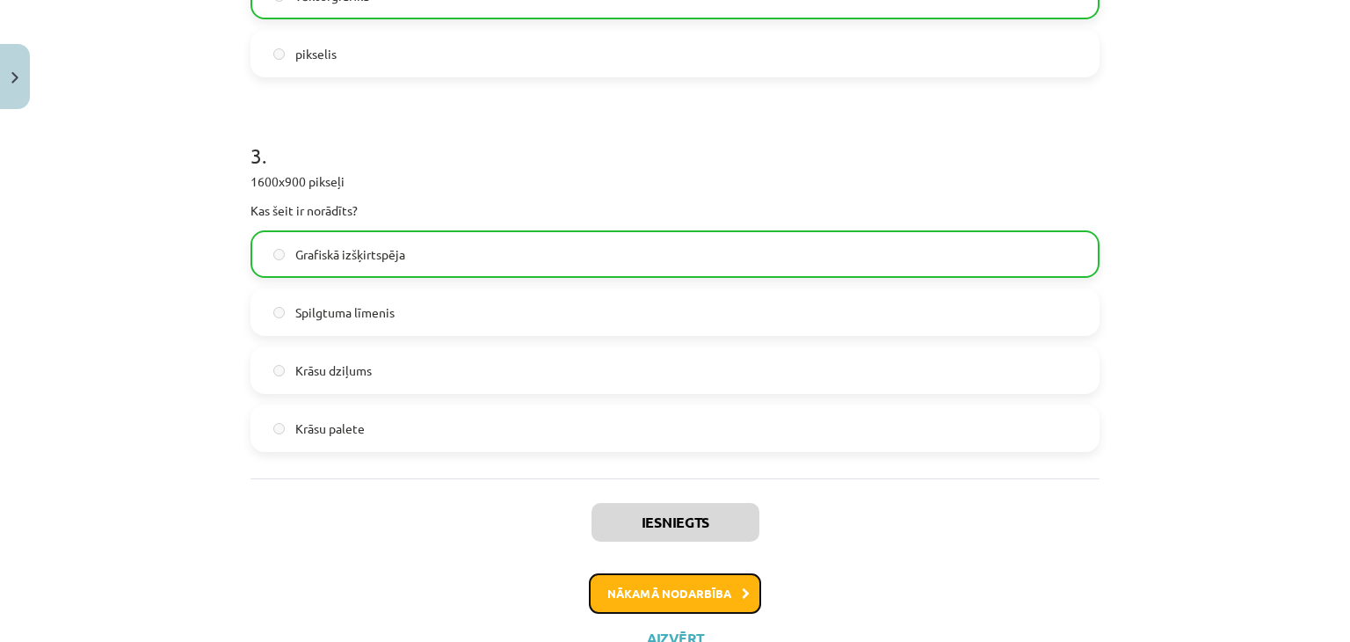
click at [680, 585] on button "Nākamā nodarbība" at bounding box center [675, 593] width 172 height 40
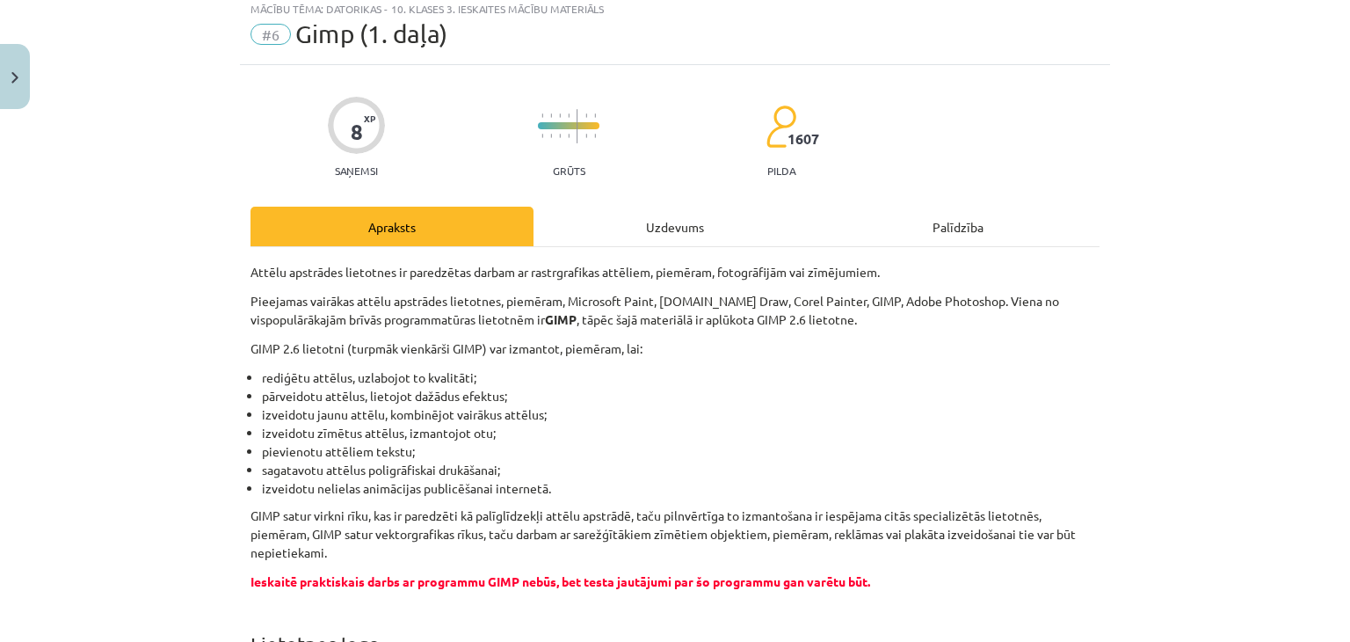
scroll to position [44, 0]
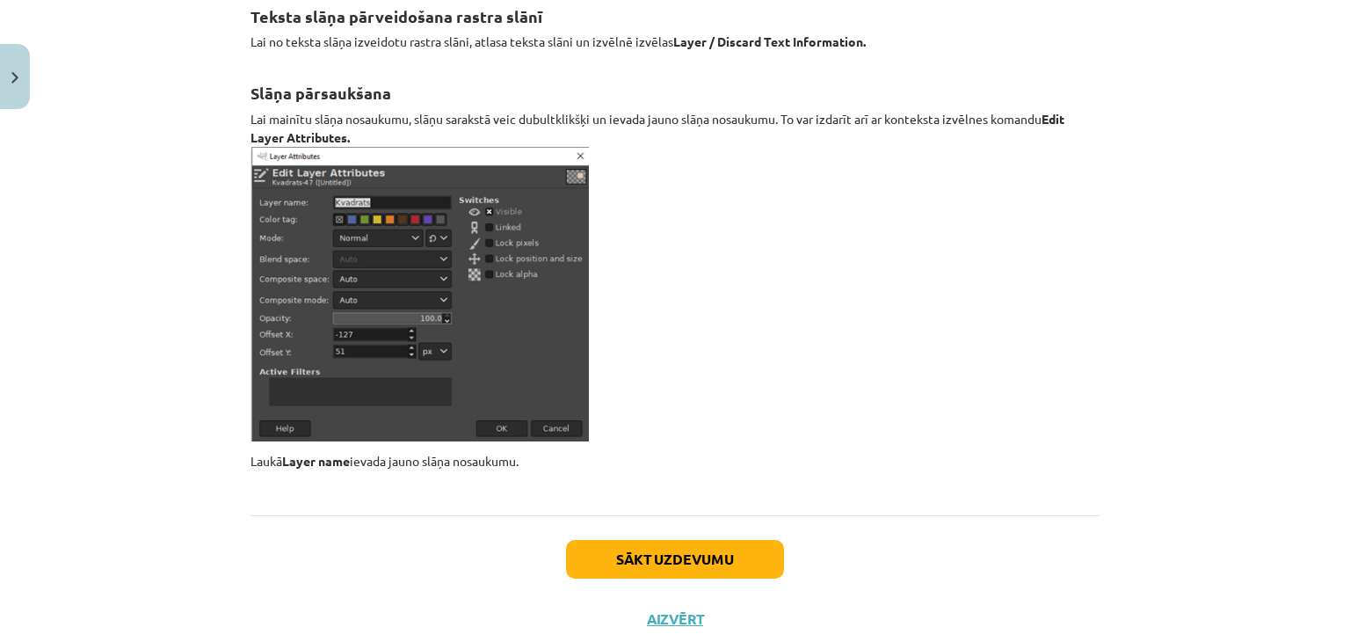
scroll to position [20528, 0]
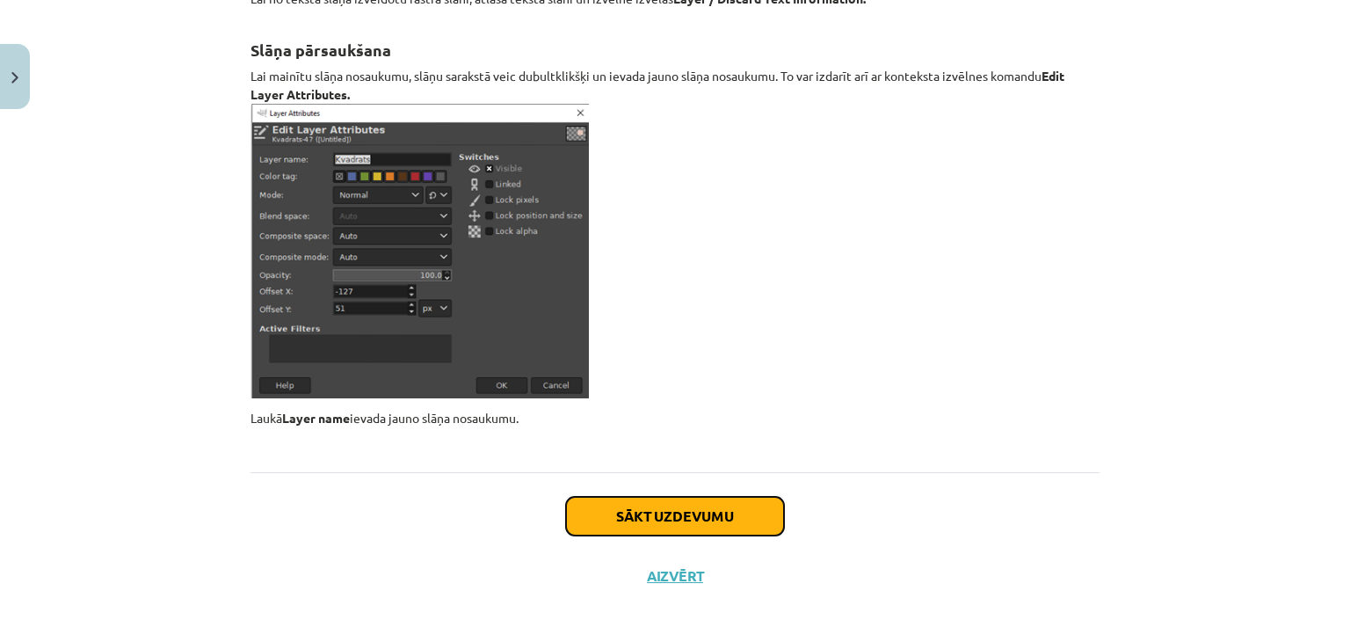
click at [621, 505] on button "Sākt uzdevumu" at bounding box center [675, 516] width 218 height 39
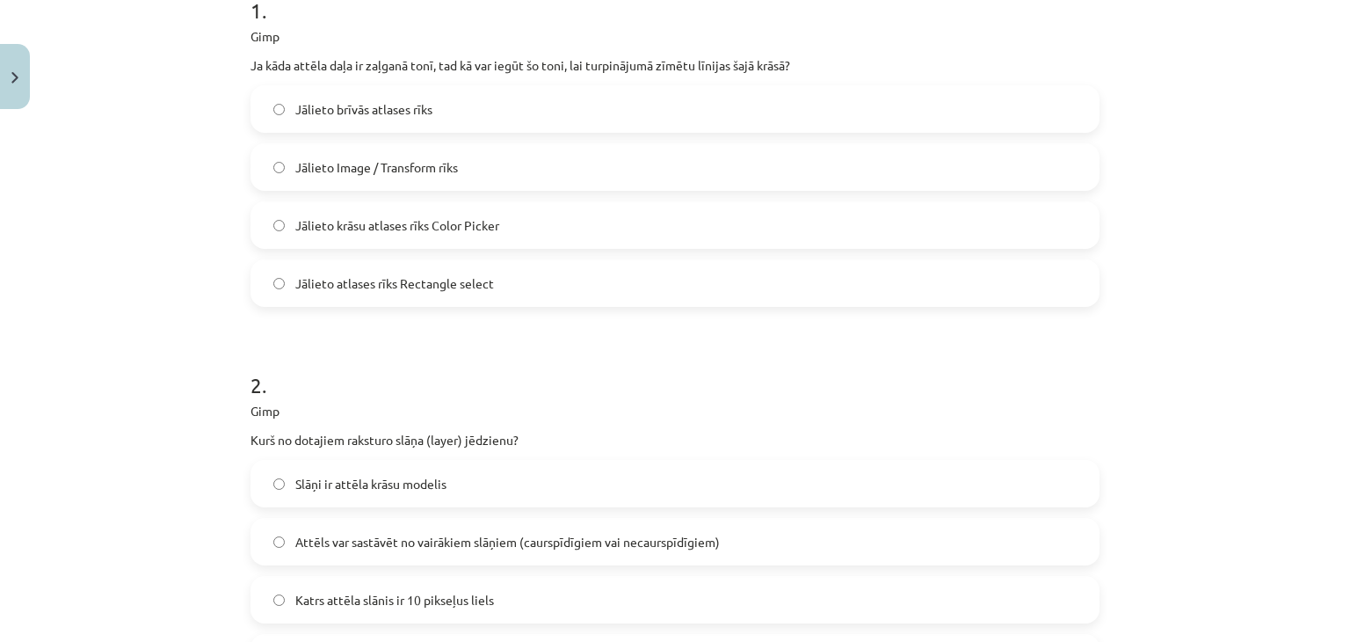
scroll to position [392, 0]
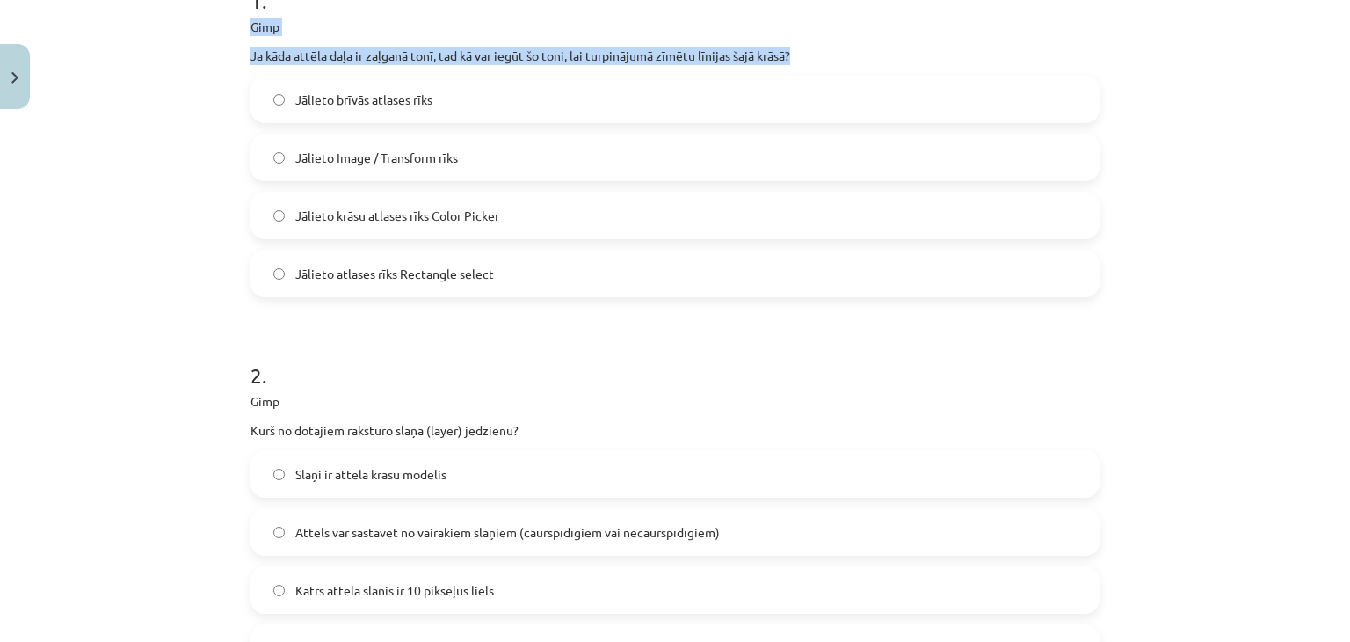
drag, startPoint x: 242, startPoint y: 24, endPoint x: 807, endPoint y: 48, distance: 565.8
click at [807, 48] on div "8 XP Saņemsi Grūts 1607 pilda Apraksts Uzdevums Palīdzība 1 . Gimp Ja kāda attē…" at bounding box center [675, 465] width 870 height 1481
copy div "Gimp Ja kāda attēla daļa ir zaļganā tonī, tad kā var iegūt šo toni, lai turpinā…"
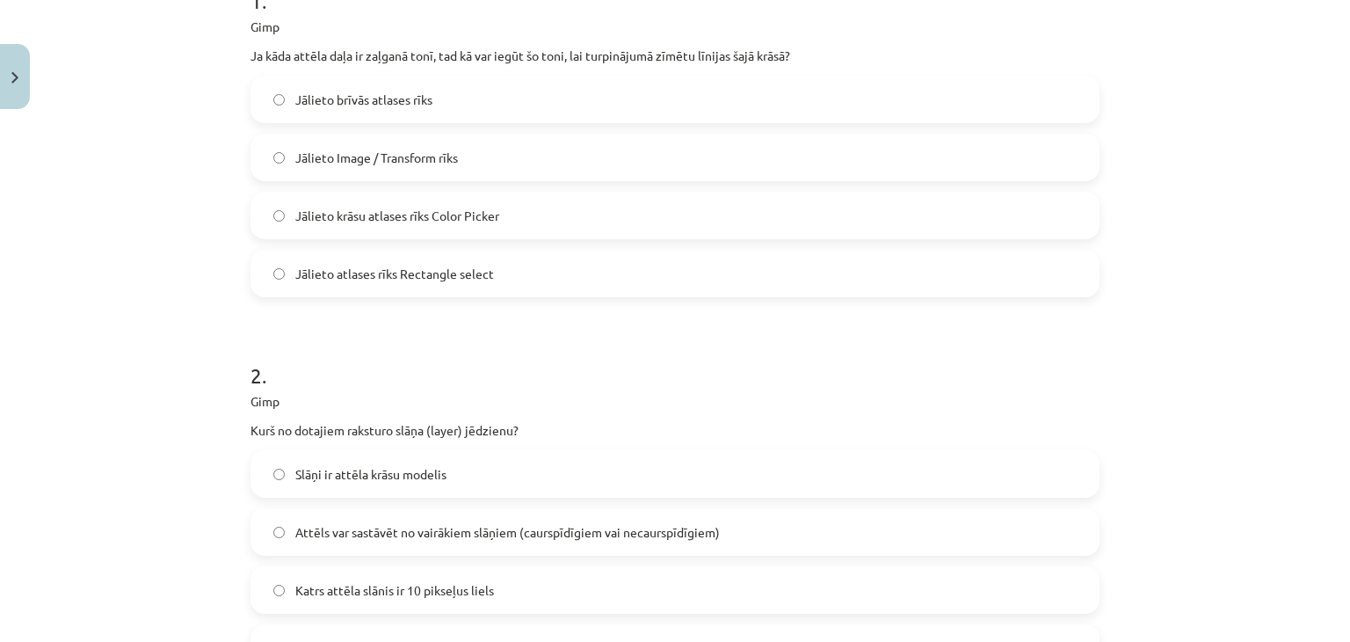
click at [316, 217] on span "Jālieto krāsu atlases rīks Color Picker" at bounding box center [397, 216] width 204 height 18
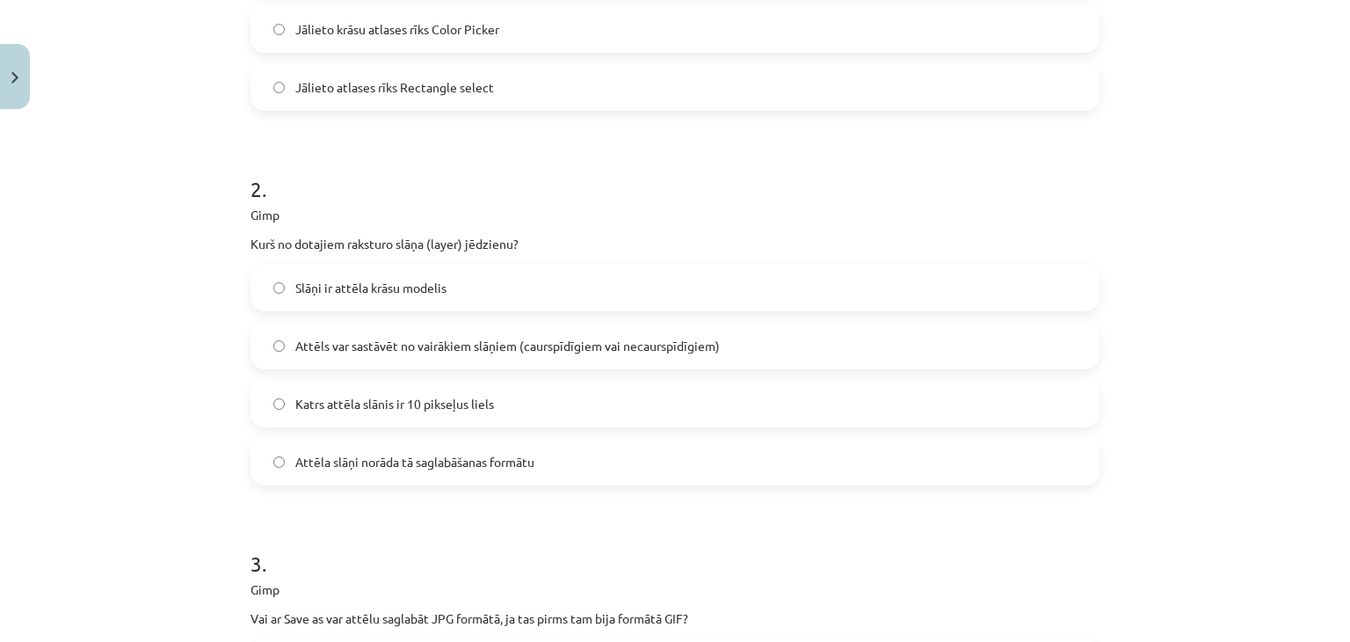
scroll to position [617, 0]
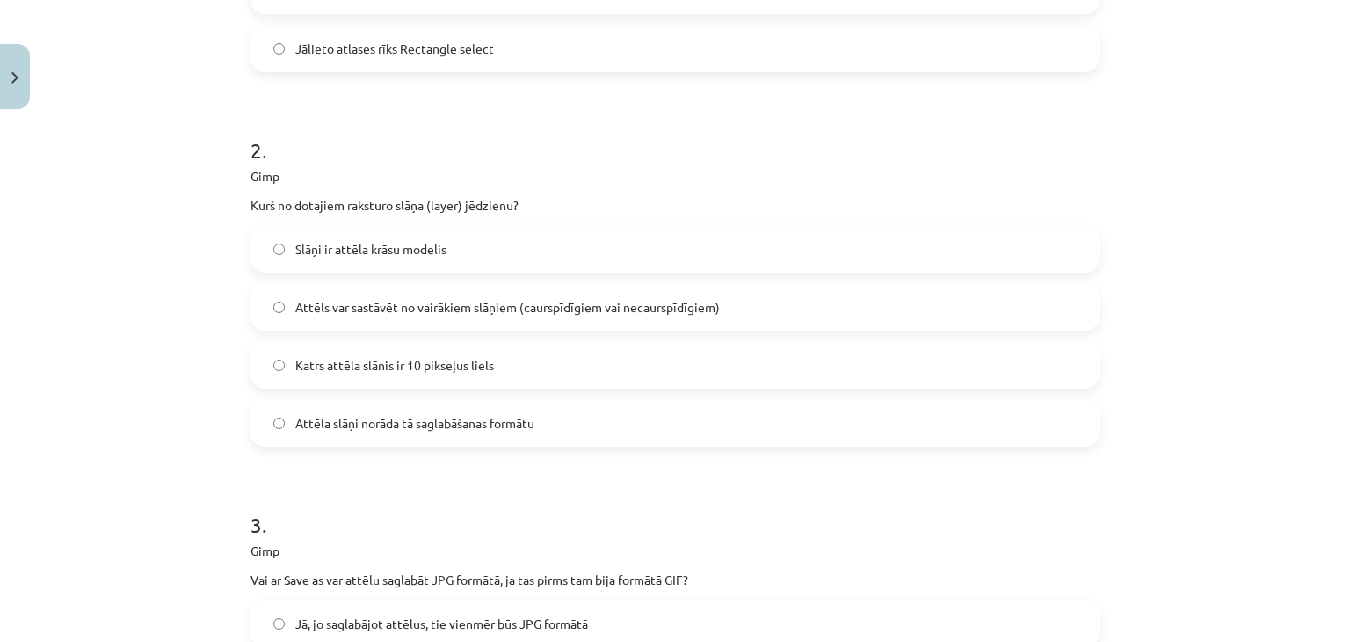
click at [338, 312] on span "Attēls var sastāvēt no vairākiem slāņiem (caurspīdīgiem vai necaurspīdīgiem)" at bounding box center [507, 307] width 425 height 18
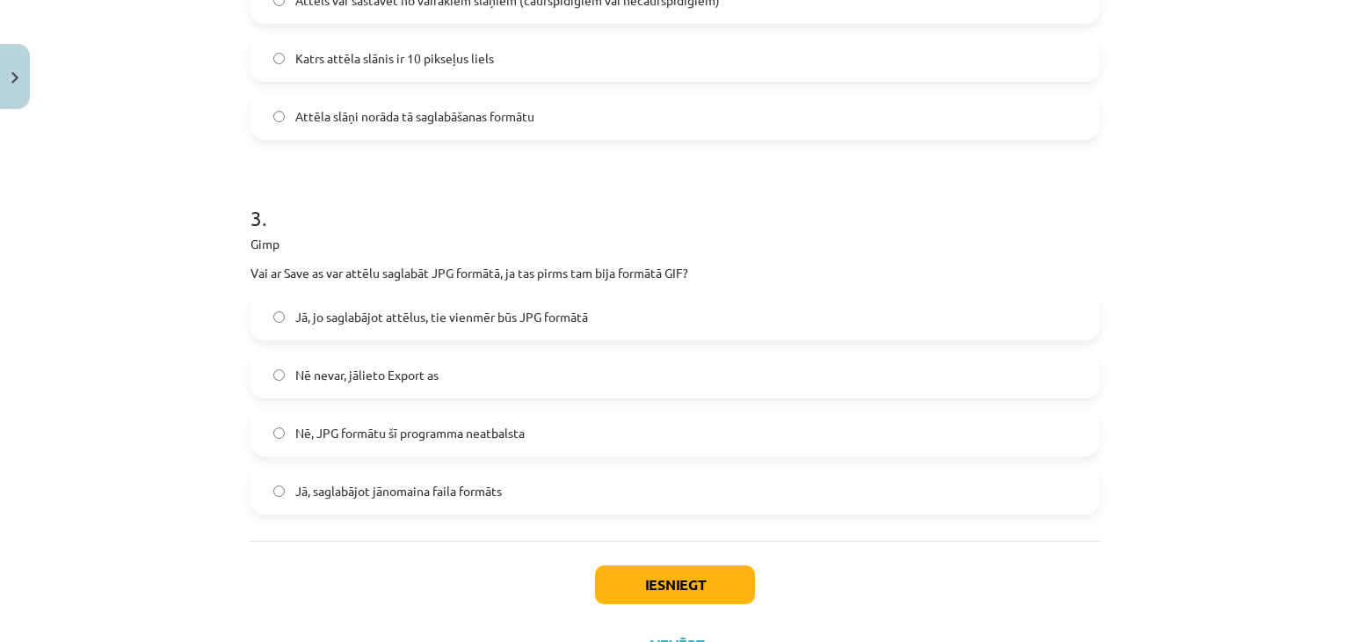
scroll to position [925, 0]
click at [252, 235] on p "Gimp" at bounding box center [675, 243] width 849 height 18
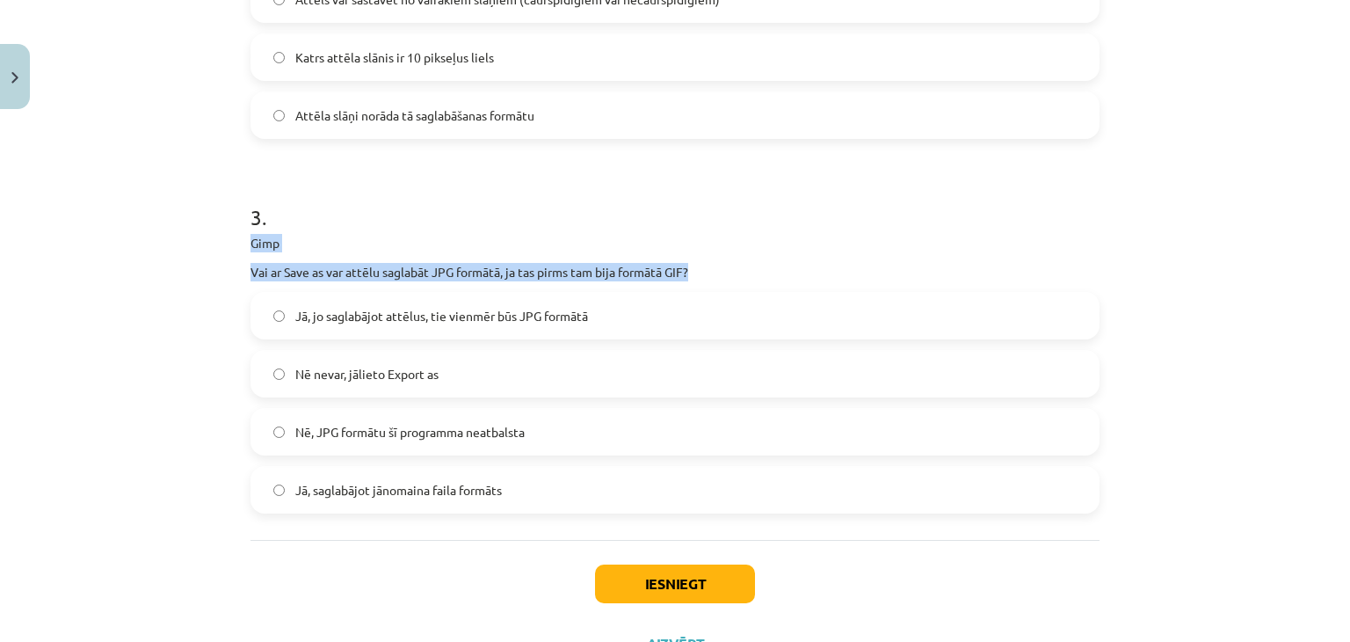
drag, startPoint x: 714, startPoint y: 279, endPoint x: 236, endPoint y: 239, distance: 479.0
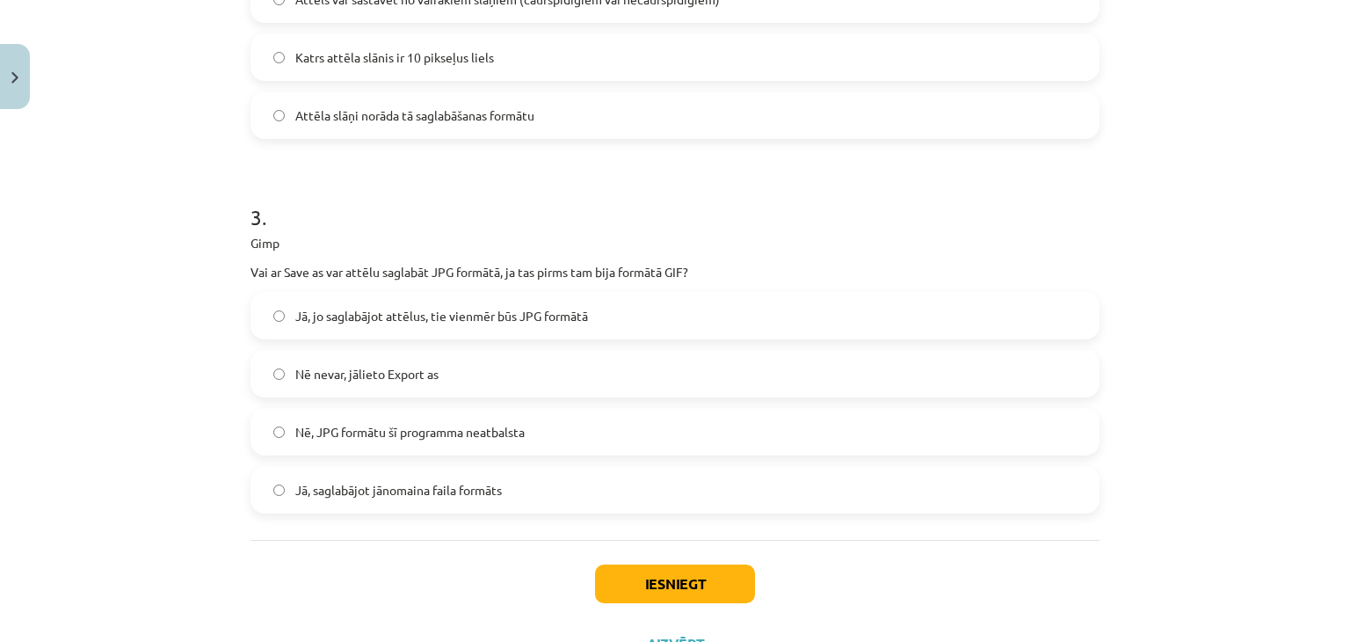
click at [414, 329] on label "Jā, jo saglabājot attēlus, tie vienmēr būs JPG formātā" at bounding box center [675, 316] width 846 height 44
click at [651, 571] on button "Iesniegt" at bounding box center [675, 583] width 160 height 39
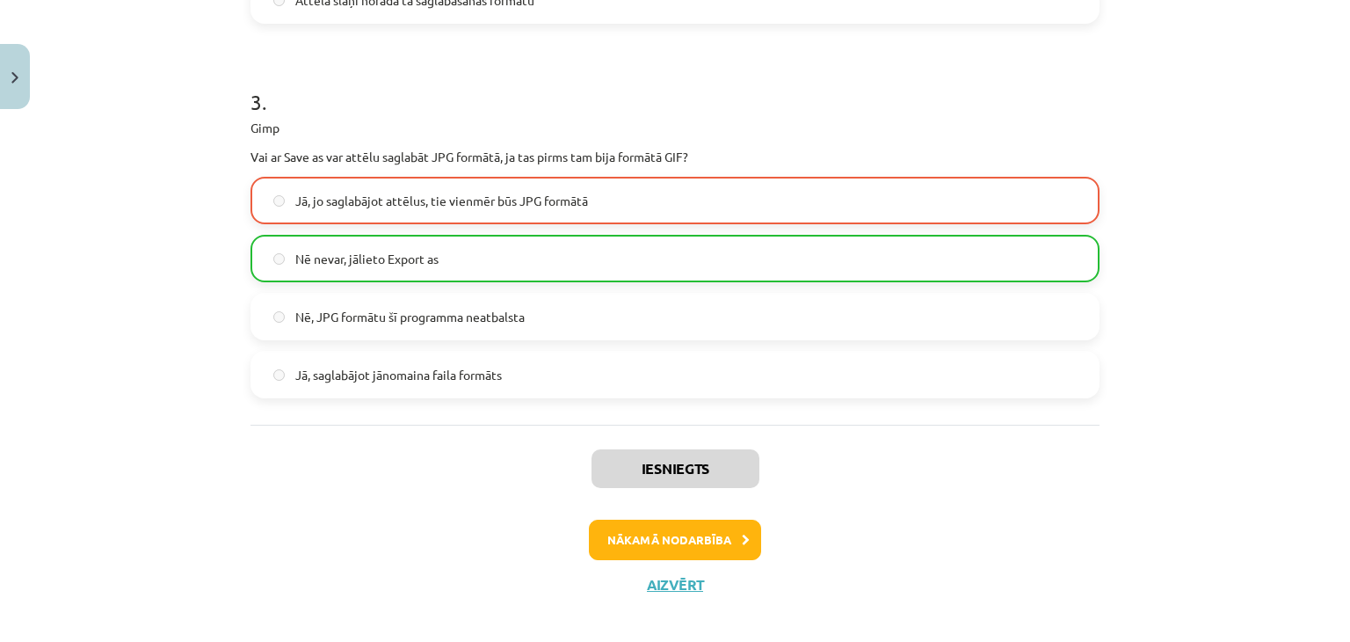
scroll to position [1055, 0]
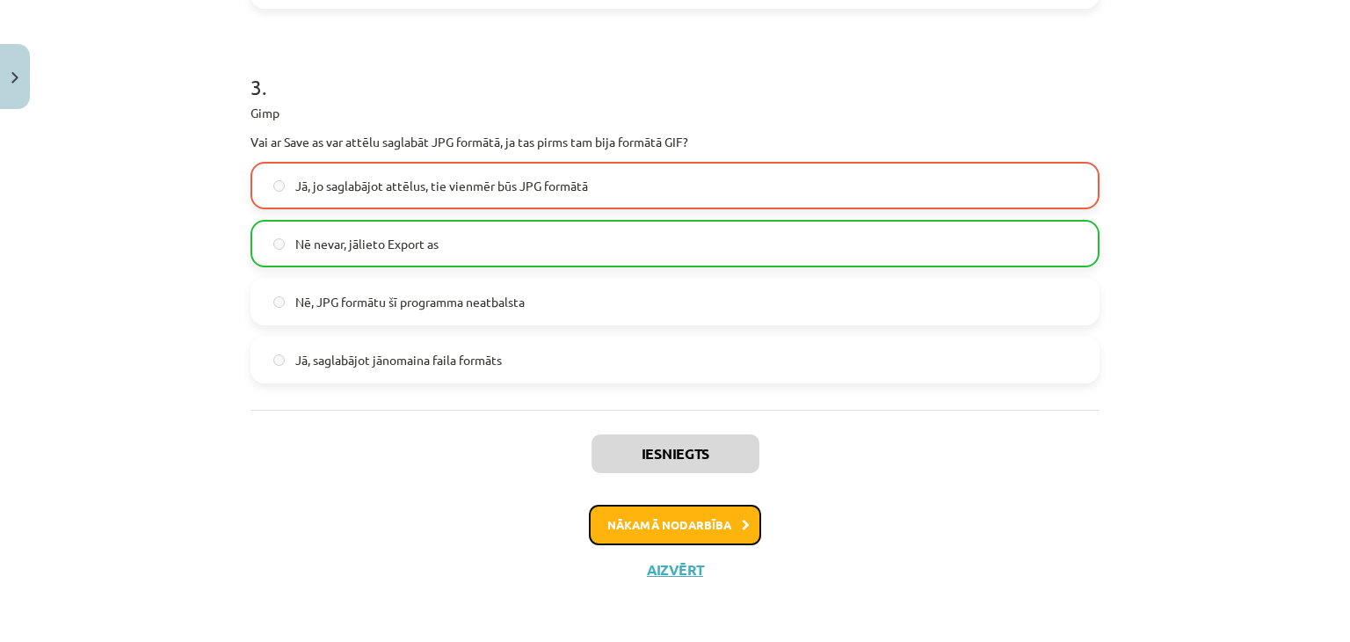
click at [647, 520] on button "Nākamā nodarbība" at bounding box center [675, 525] width 172 height 40
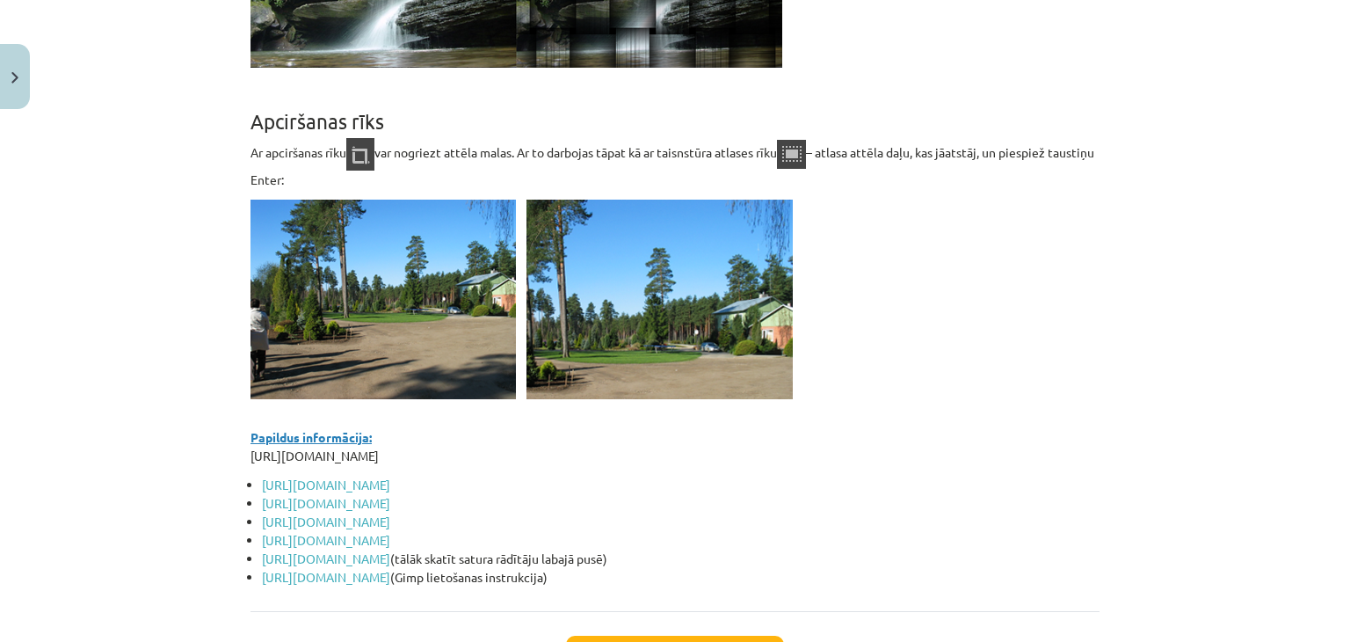
scroll to position [15375, 0]
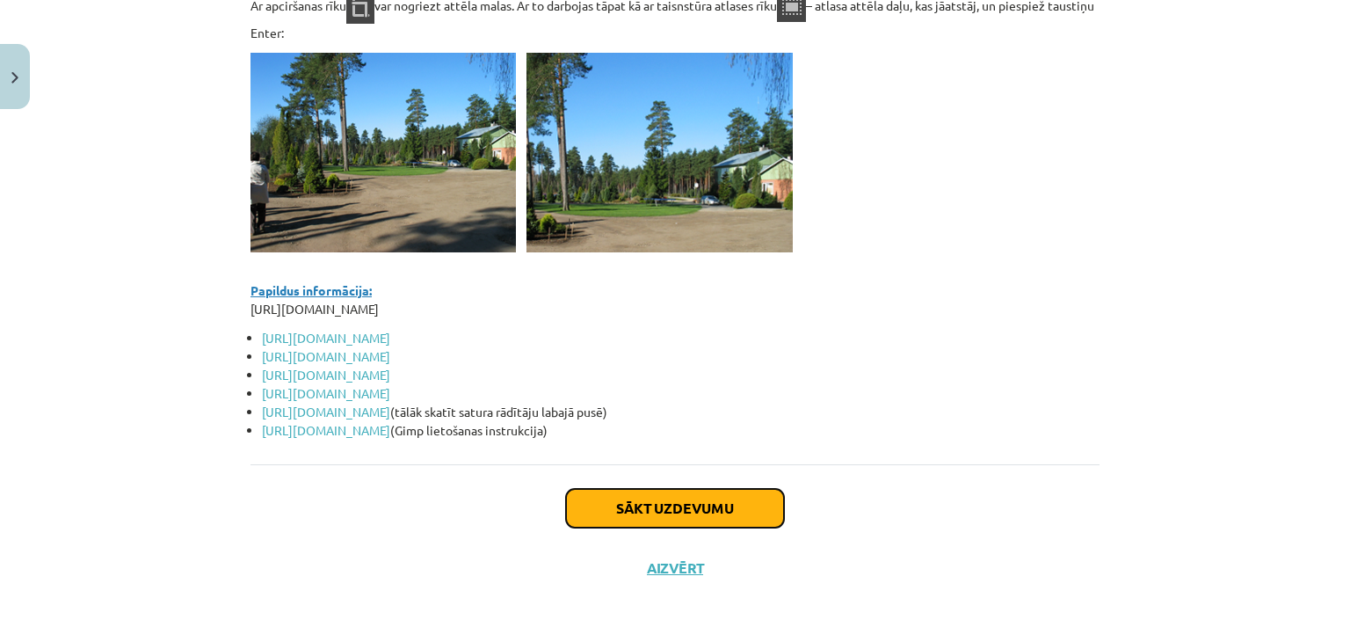
click at [634, 502] on button "Sākt uzdevumu" at bounding box center [675, 508] width 218 height 39
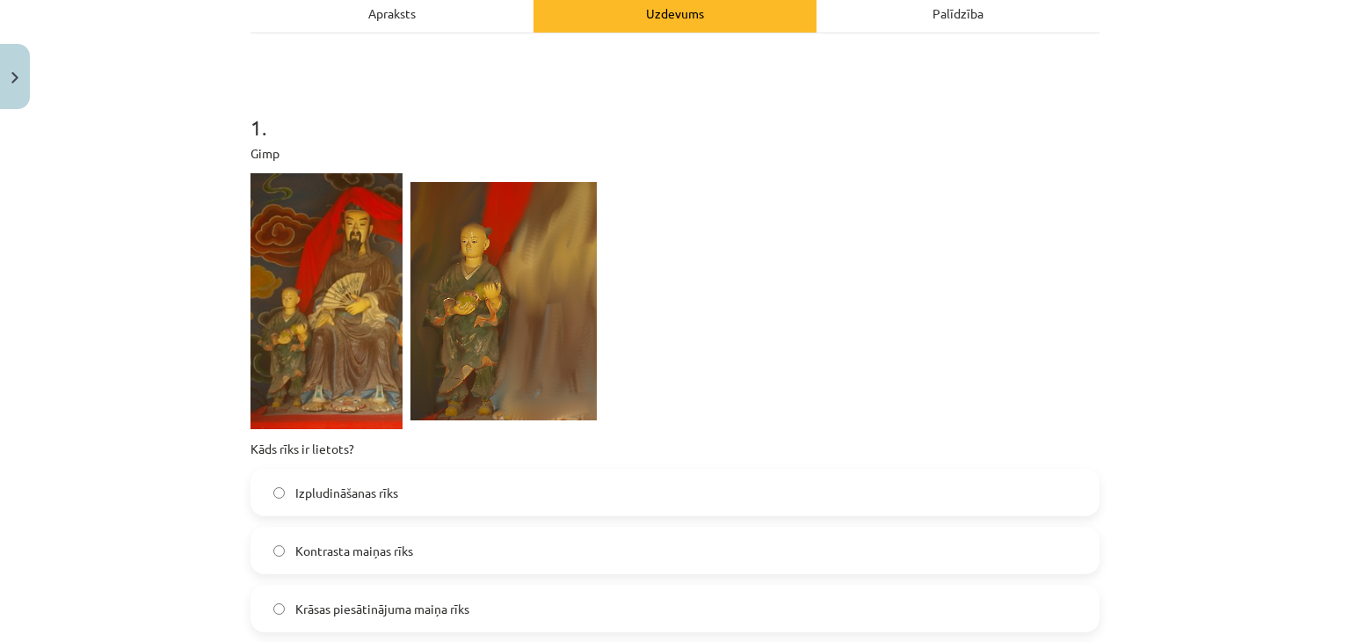
scroll to position [352, 0]
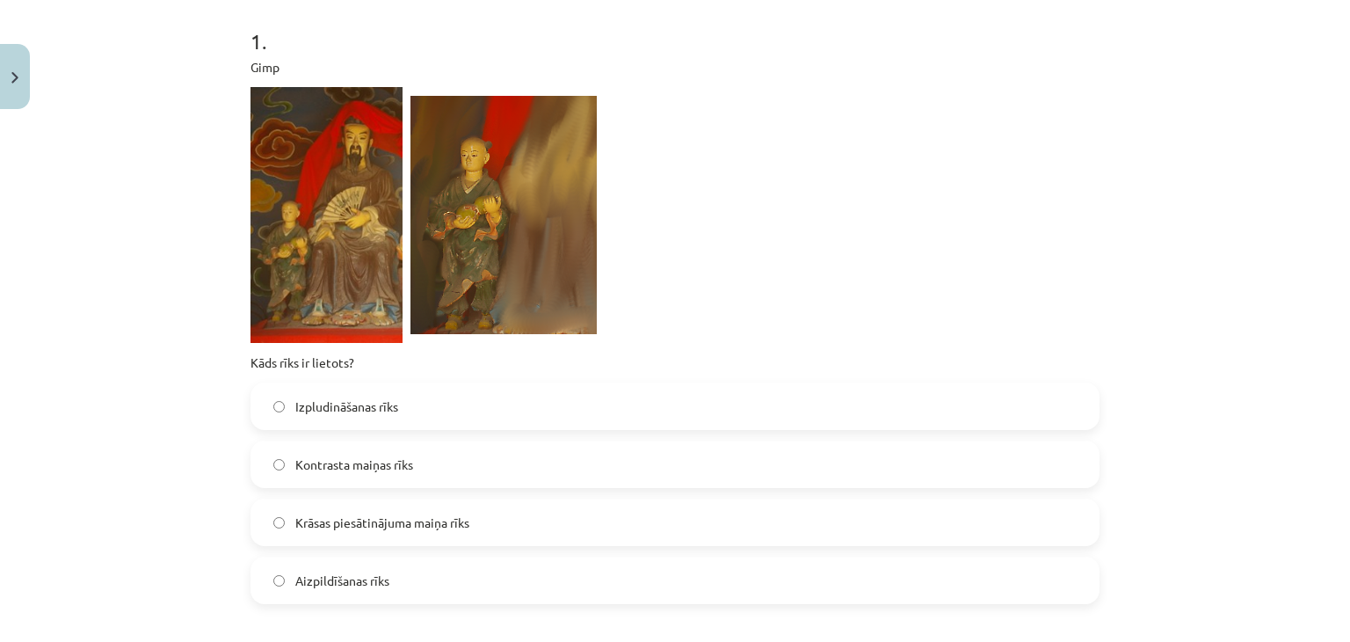
click at [425, 412] on label "Izpludināšanas rīks" at bounding box center [675, 406] width 846 height 44
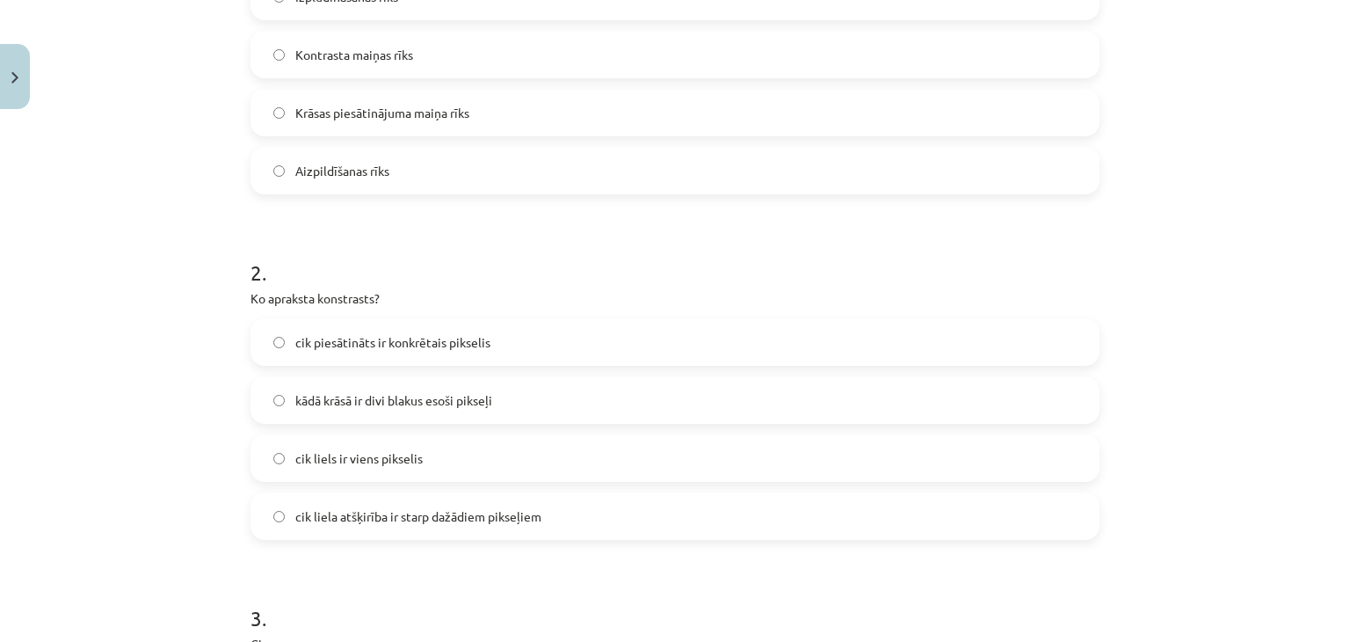
scroll to position [782, 0]
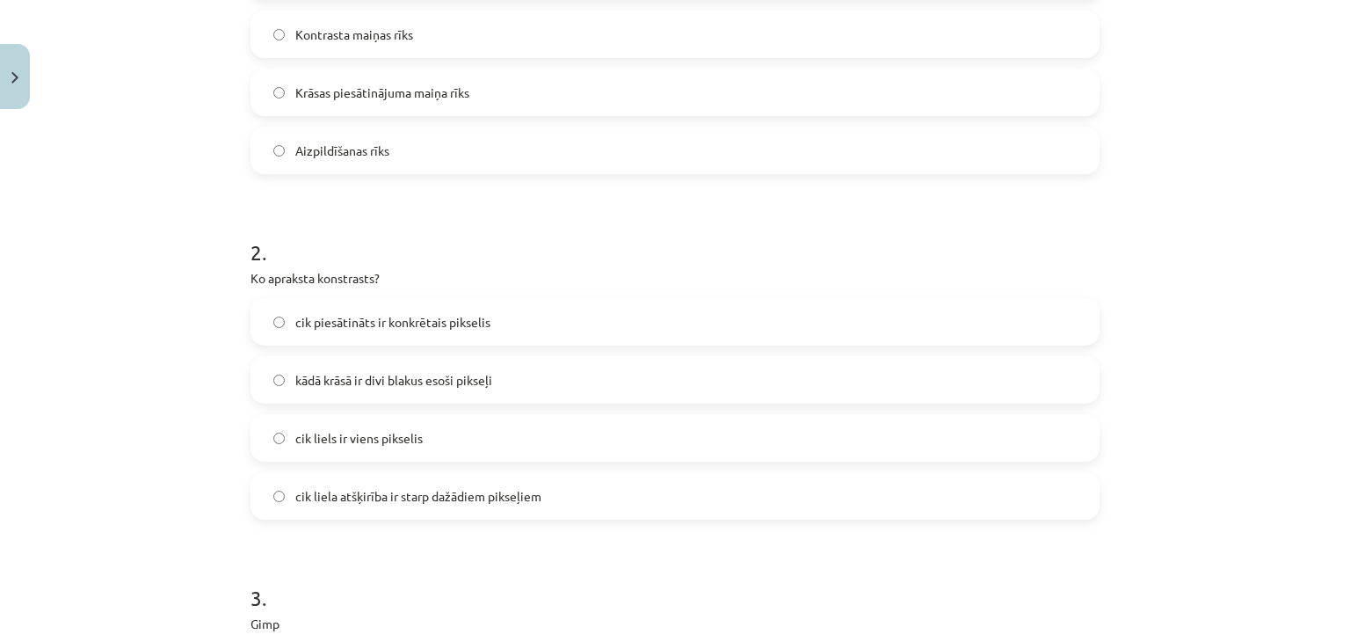
click at [251, 277] on p "Ko apraksta konstrasts?" at bounding box center [675, 278] width 849 height 18
drag, startPoint x: 268, startPoint y: 244, endPoint x: 244, endPoint y: 281, distance: 44.6
click at [251, 281] on div "2 . Ko apraksta konstrasts? cik piesātināts ir konkrētais pikselis kādā krāsā i…" at bounding box center [675, 364] width 849 height 310
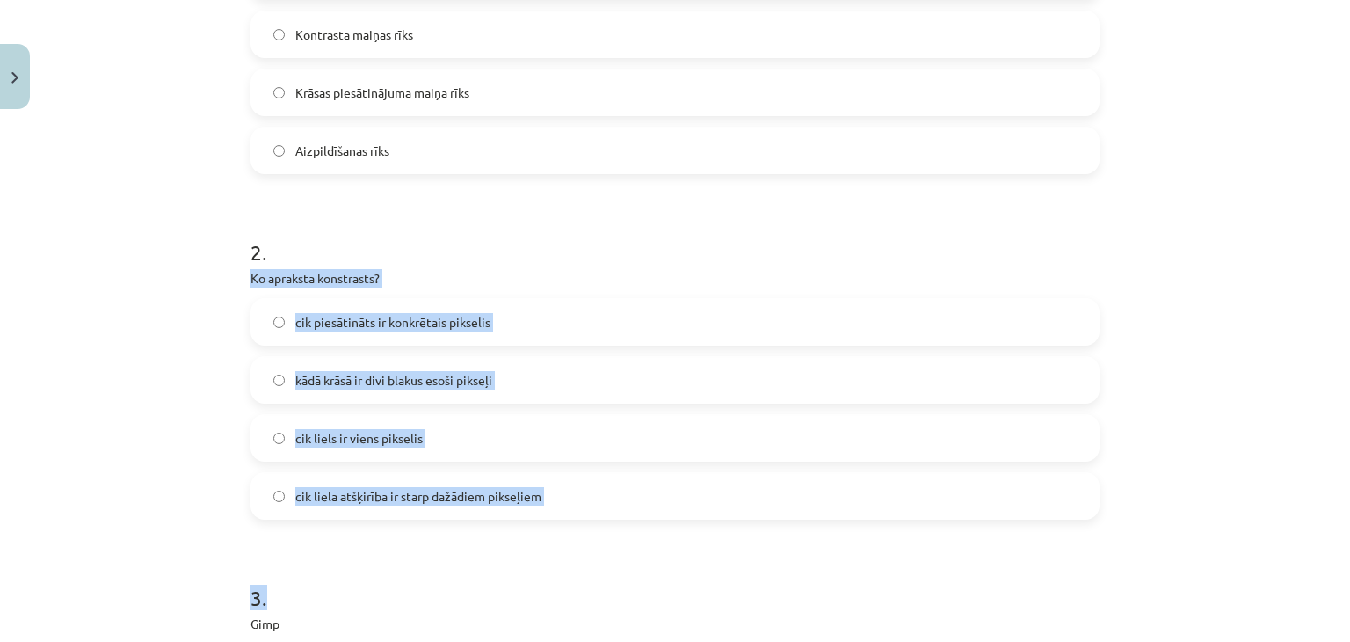
drag, startPoint x: 552, startPoint y: 523, endPoint x: 172, endPoint y: 278, distance: 452.1
click at [172, 278] on div "Mācību tēma: Datorikas - 10. klases 3. ieskaites mācību materiāls #7 Gimp (2. d…" at bounding box center [675, 321] width 1350 height 642
click at [458, 499] on span "cik liela atšķirība ir starp dažādiem pikseļiem" at bounding box center [418, 496] width 246 height 18
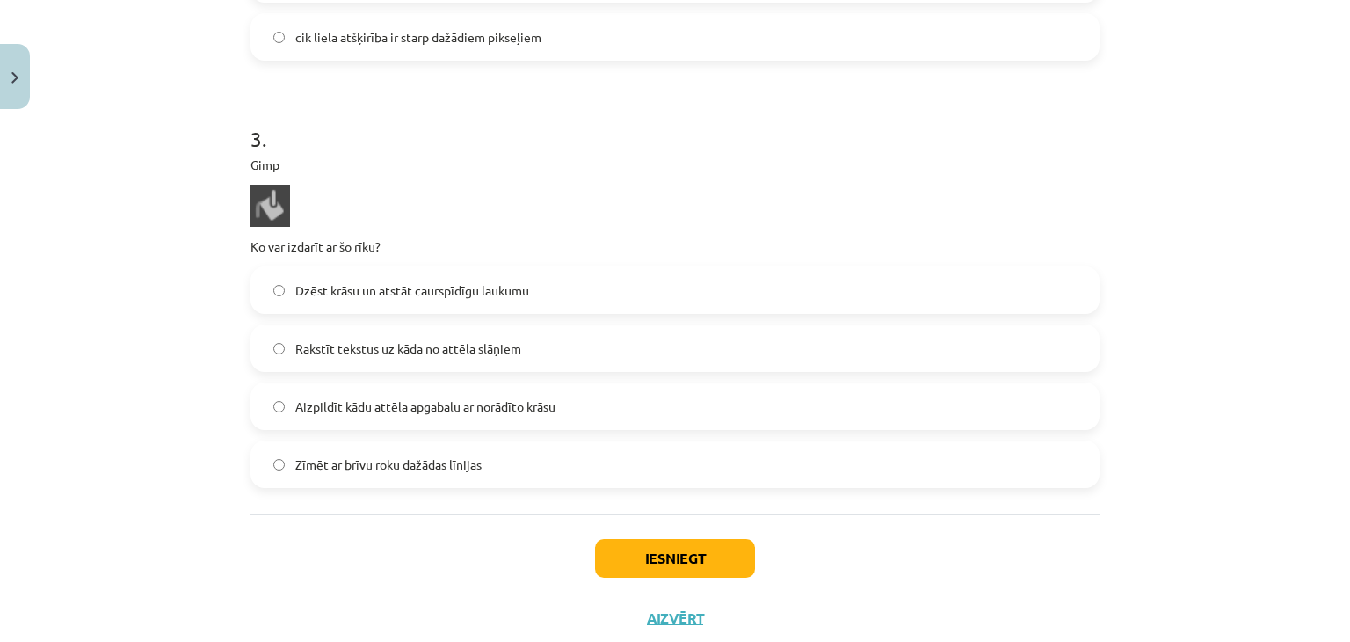
scroll to position [1242, 0]
click at [449, 411] on span "Aizpildīt kādu attēla apgabalu ar norādīto krāsu" at bounding box center [425, 405] width 260 height 18
click at [658, 569] on button "Iesniegt" at bounding box center [675, 556] width 160 height 39
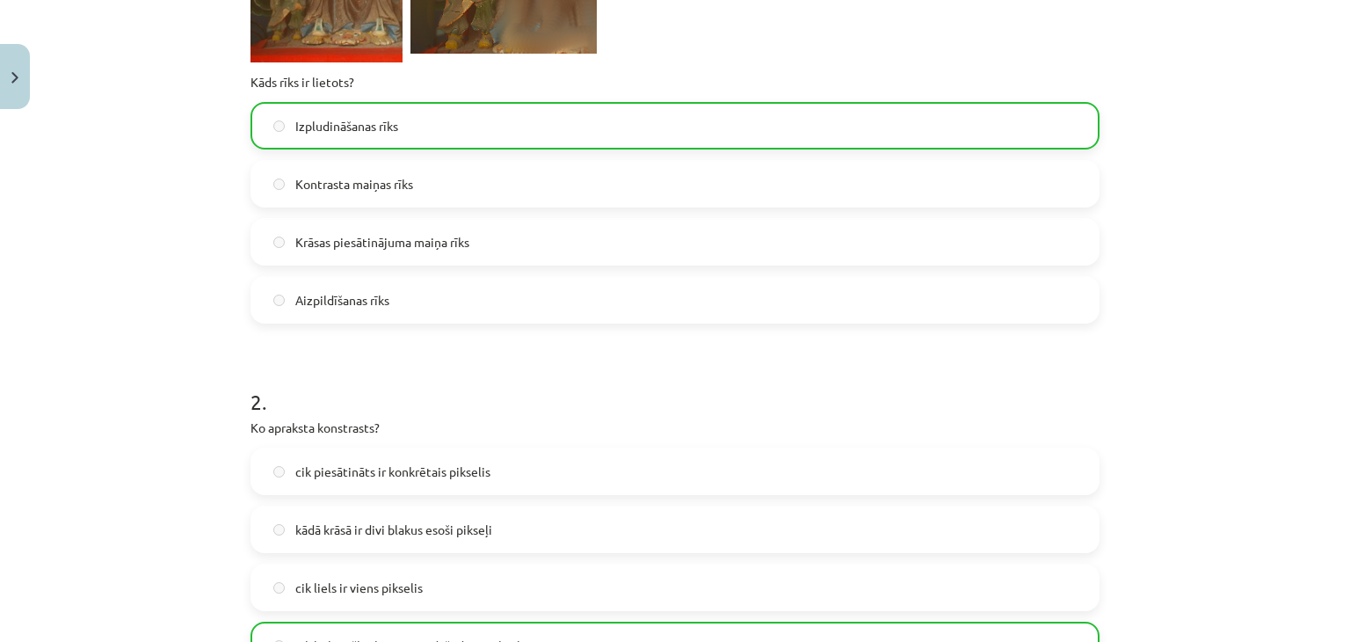
scroll to position [1346, 0]
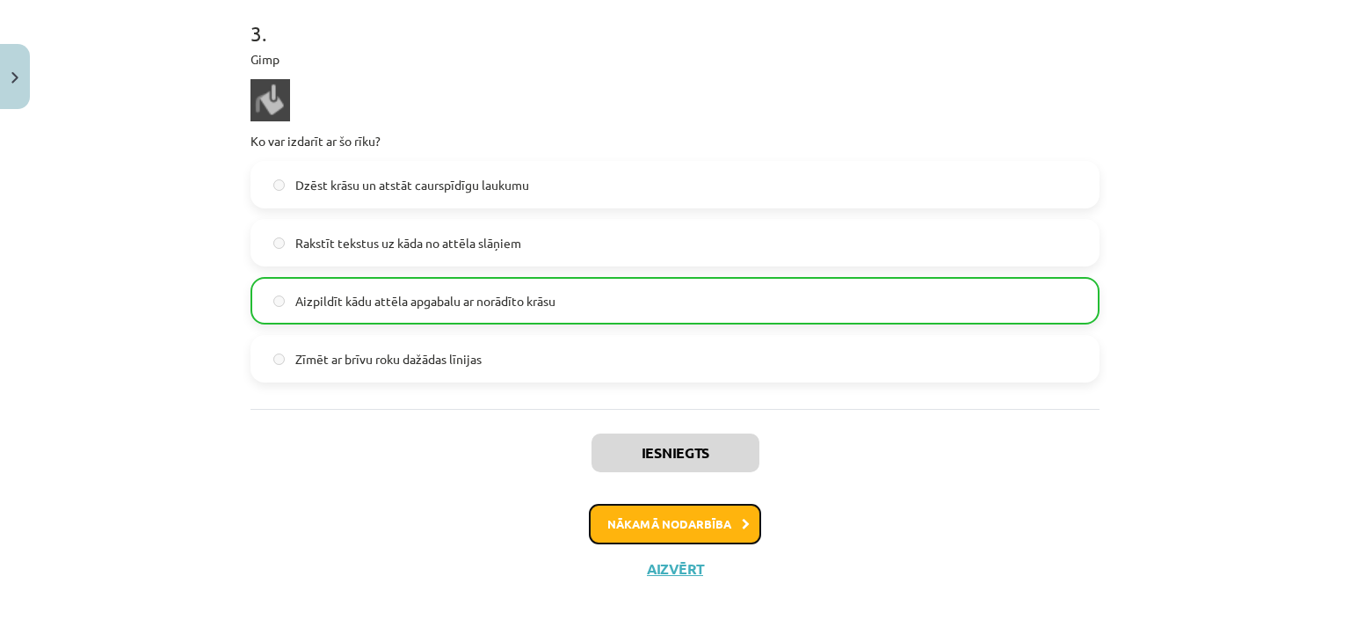
click at [642, 519] on button "Nākamā nodarbība" at bounding box center [675, 524] width 172 height 40
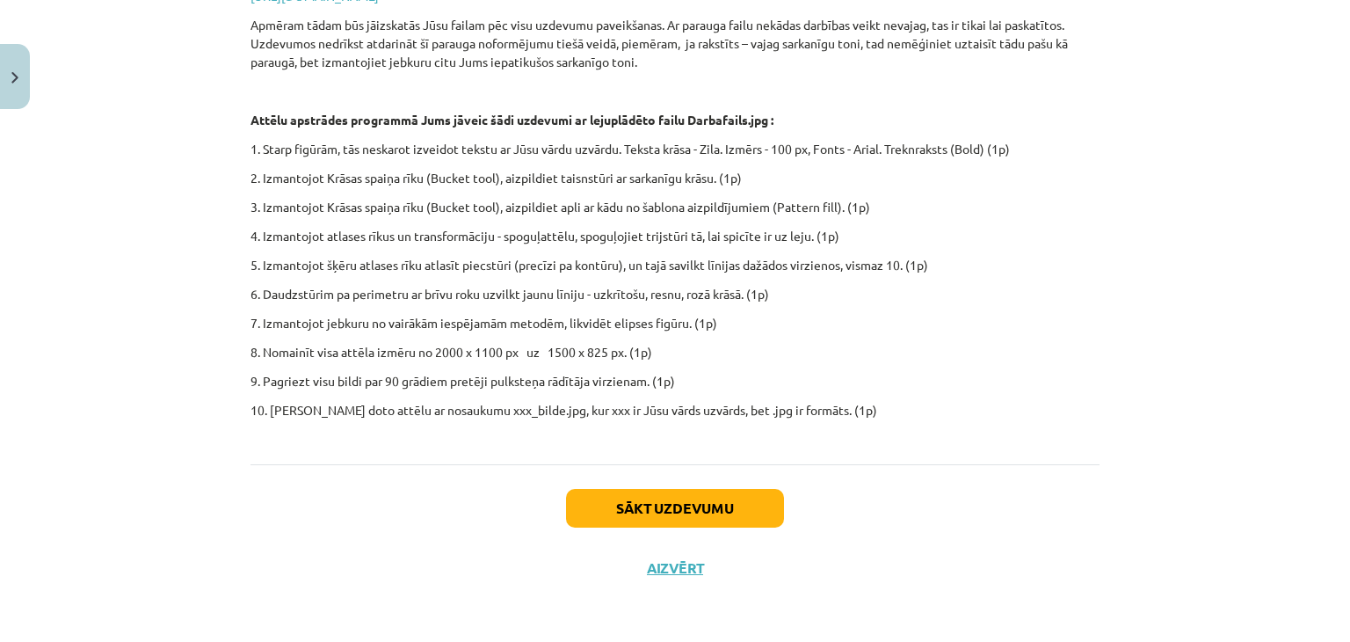
scroll to position [558, 0]
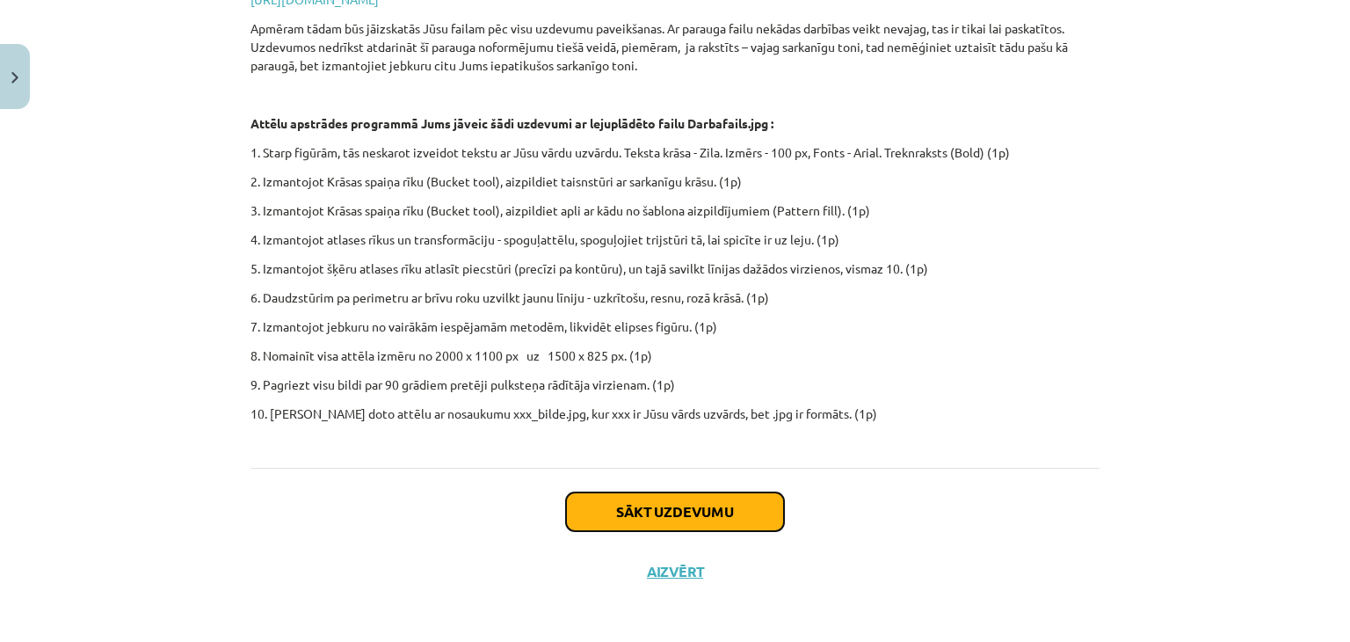
click at [636, 497] on button "Sākt uzdevumu" at bounding box center [675, 511] width 218 height 39
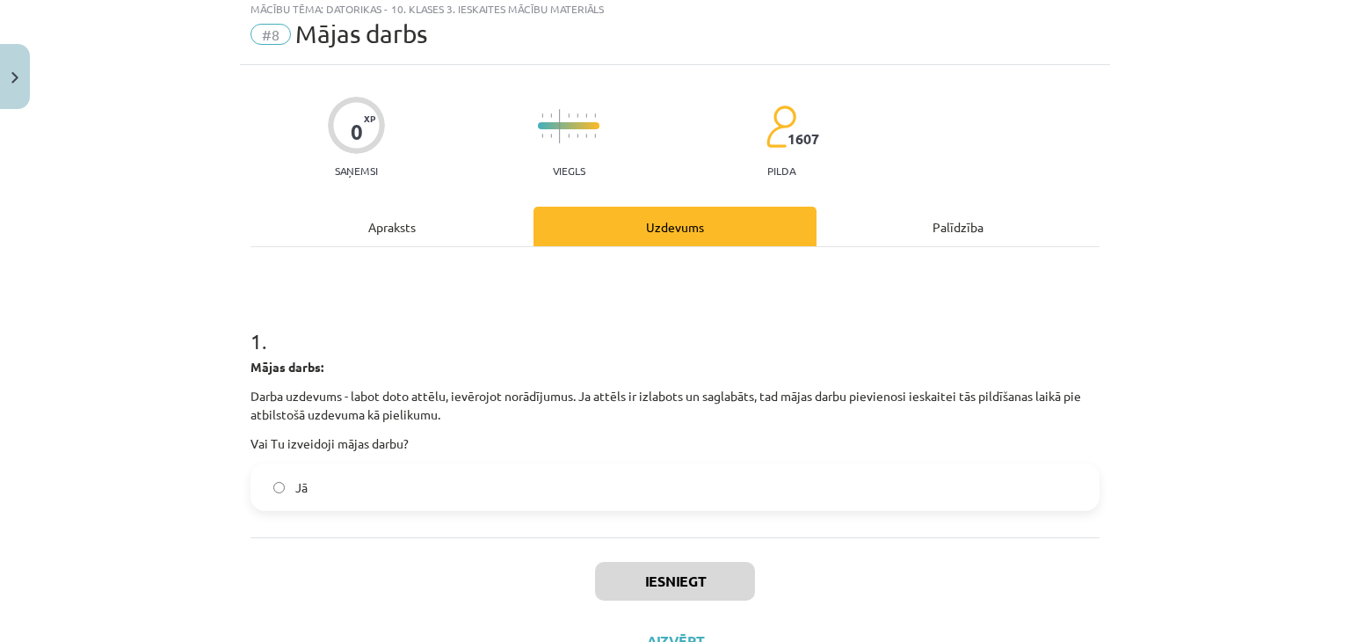
scroll to position [44, 0]
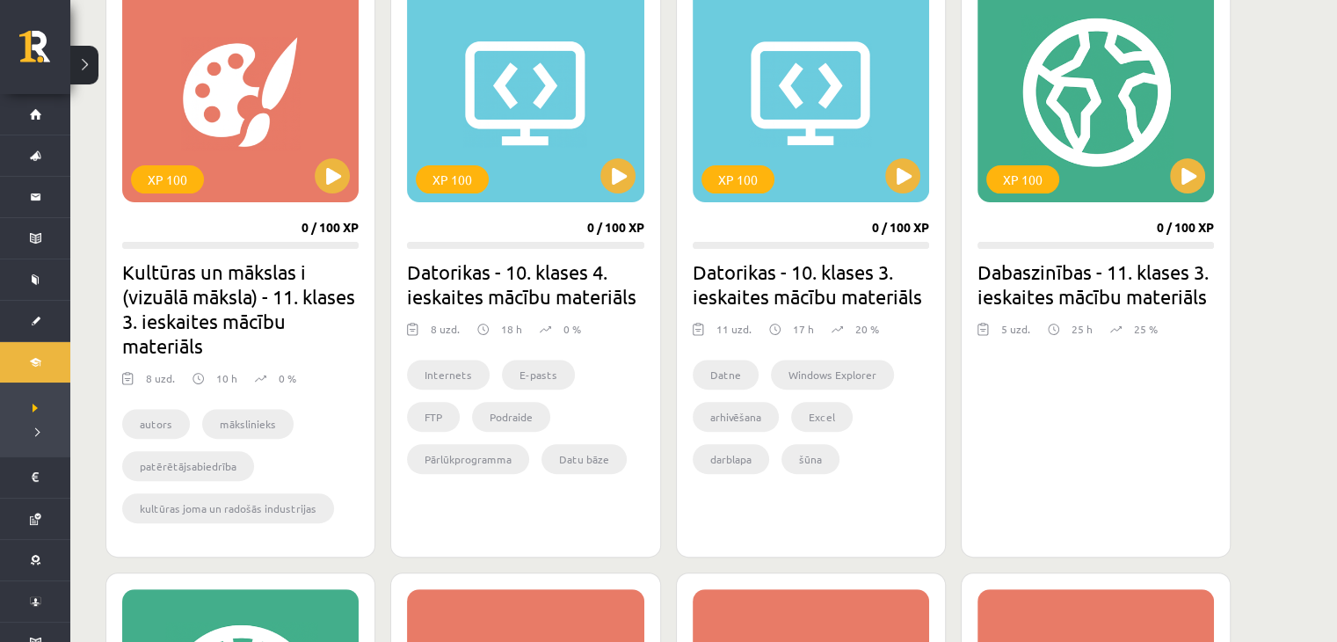
scroll to position [536, 0]
click at [904, 193] on div "XP 100" at bounding box center [811, 92] width 236 height 220
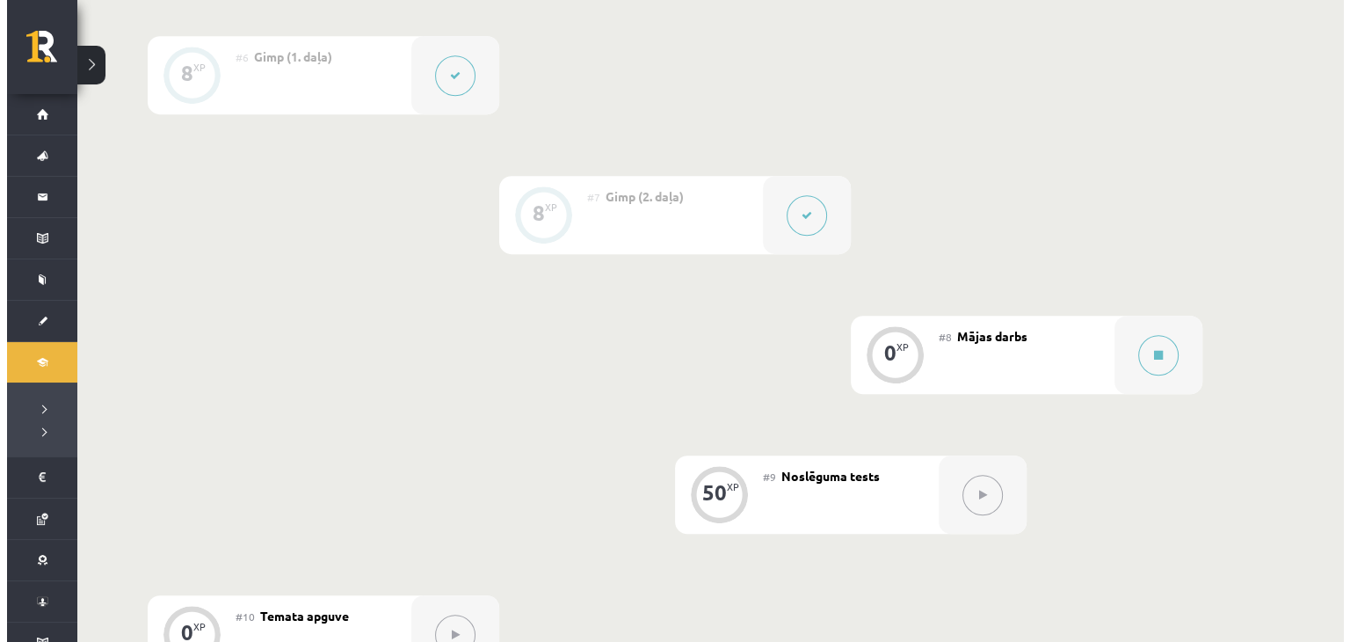
scroll to position [1136, 0]
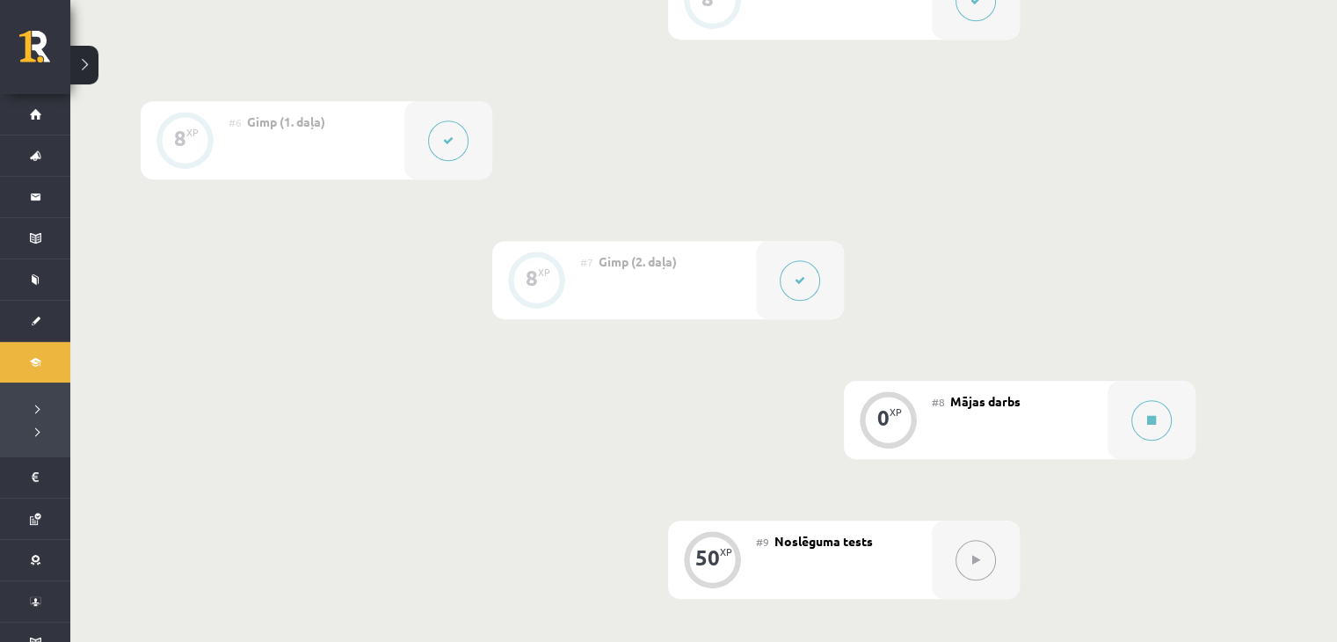
click at [809, 278] on button at bounding box center [800, 280] width 40 height 40
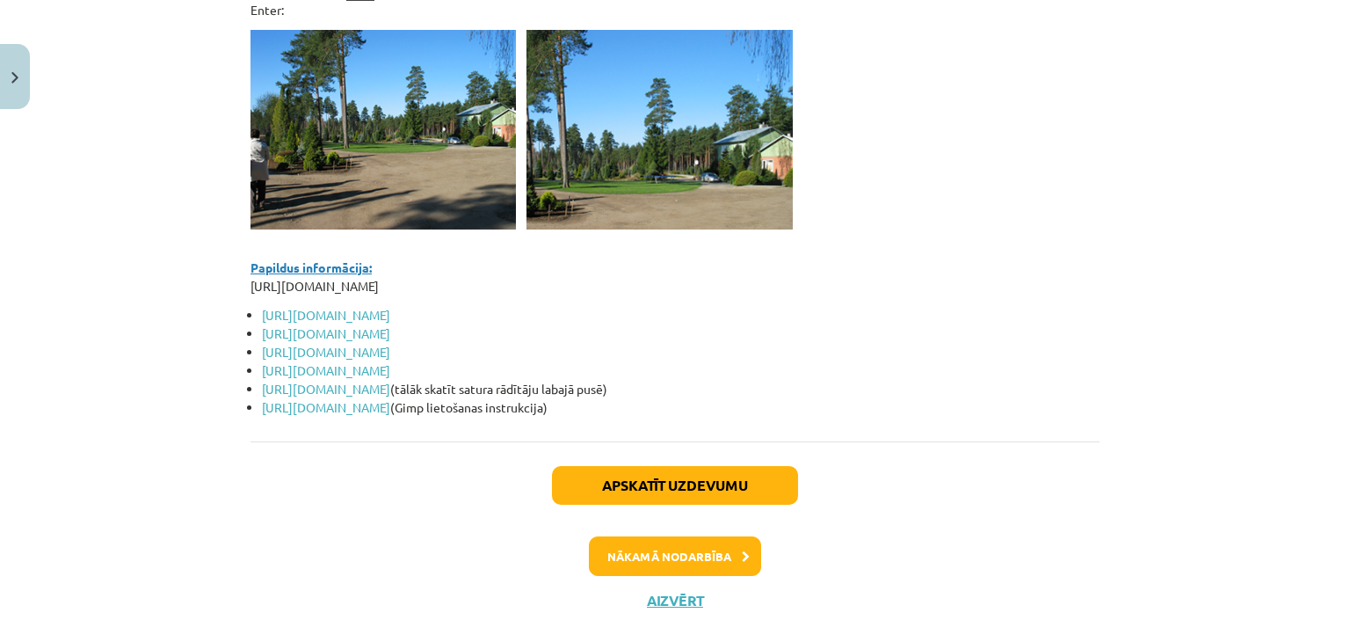
scroll to position [15431, 0]
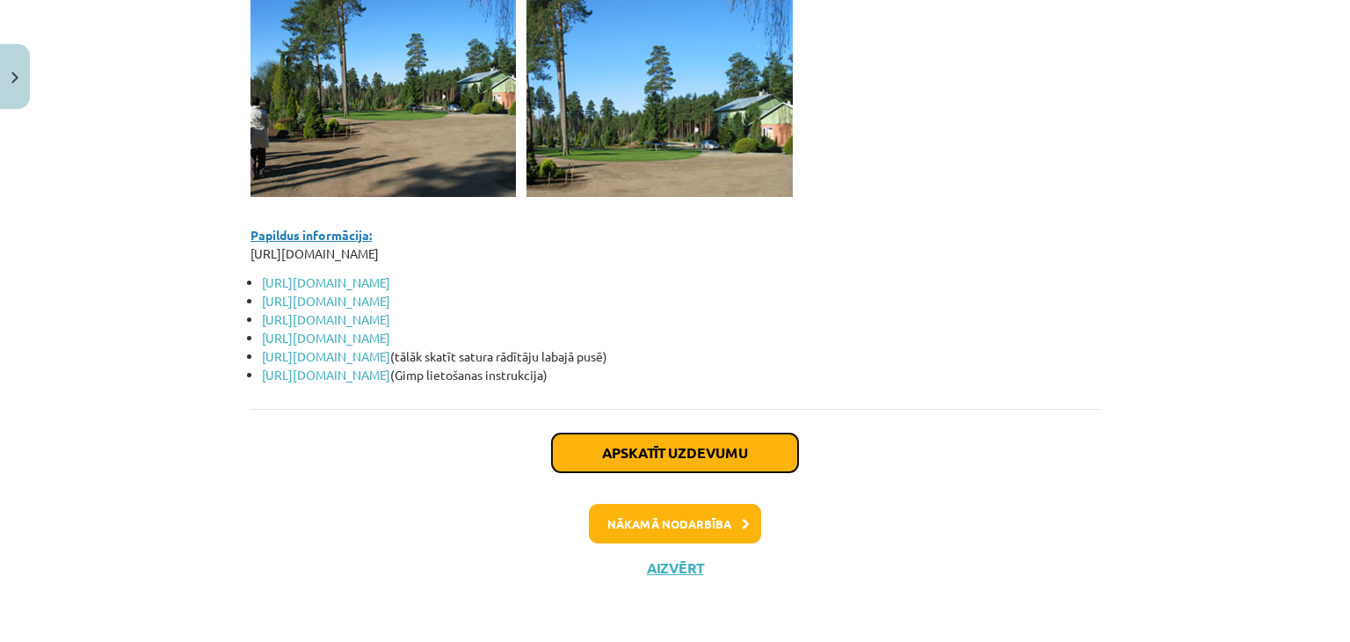
click at [621, 451] on button "Apskatīt uzdevumu" at bounding box center [675, 452] width 246 height 39
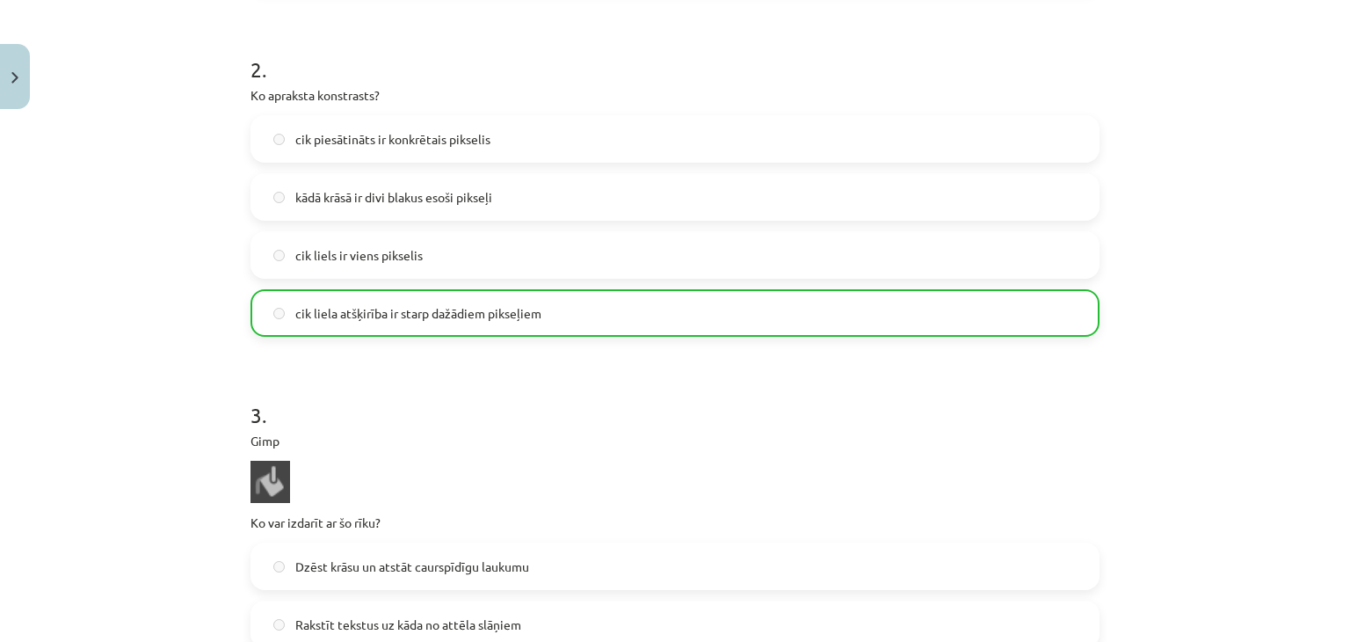
scroll to position [1346, 0]
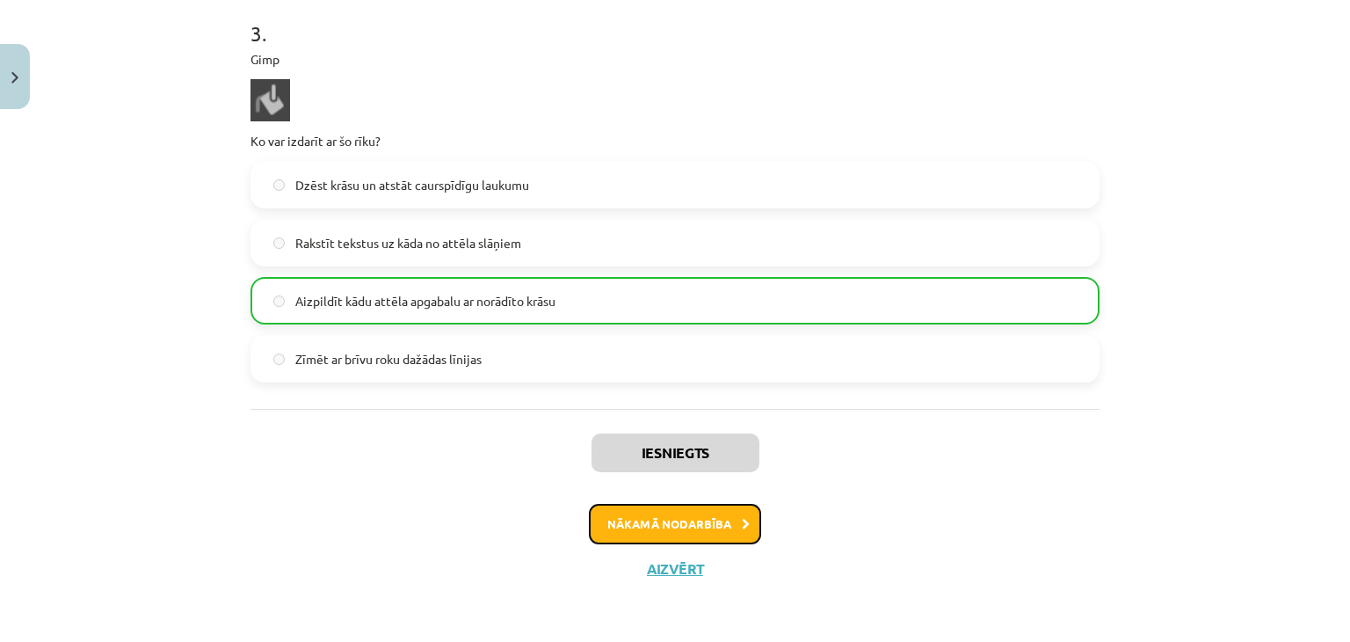
click at [688, 517] on button "Nākamā nodarbība" at bounding box center [675, 524] width 172 height 40
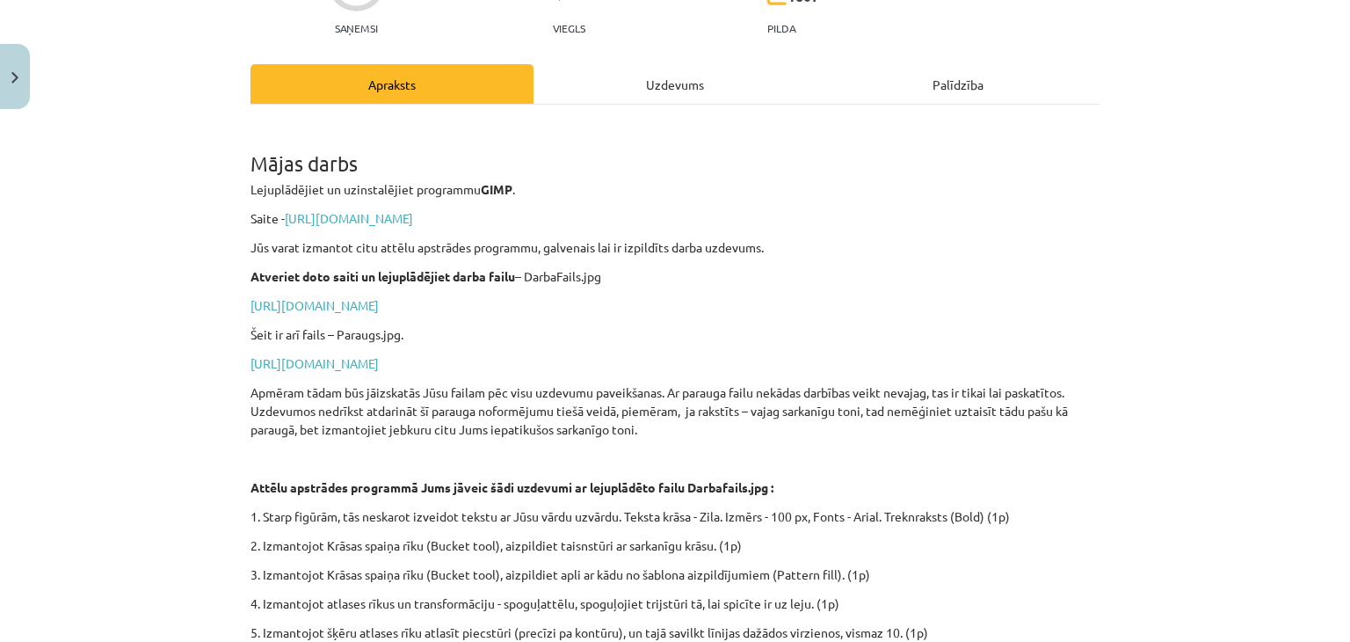
scroll to position [196, 0]
click at [379, 306] on link "[URL][DOMAIN_NAME]" at bounding box center [315, 303] width 128 height 16
click at [379, 358] on link "[URL][DOMAIN_NAME]" at bounding box center [315, 361] width 128 height 16
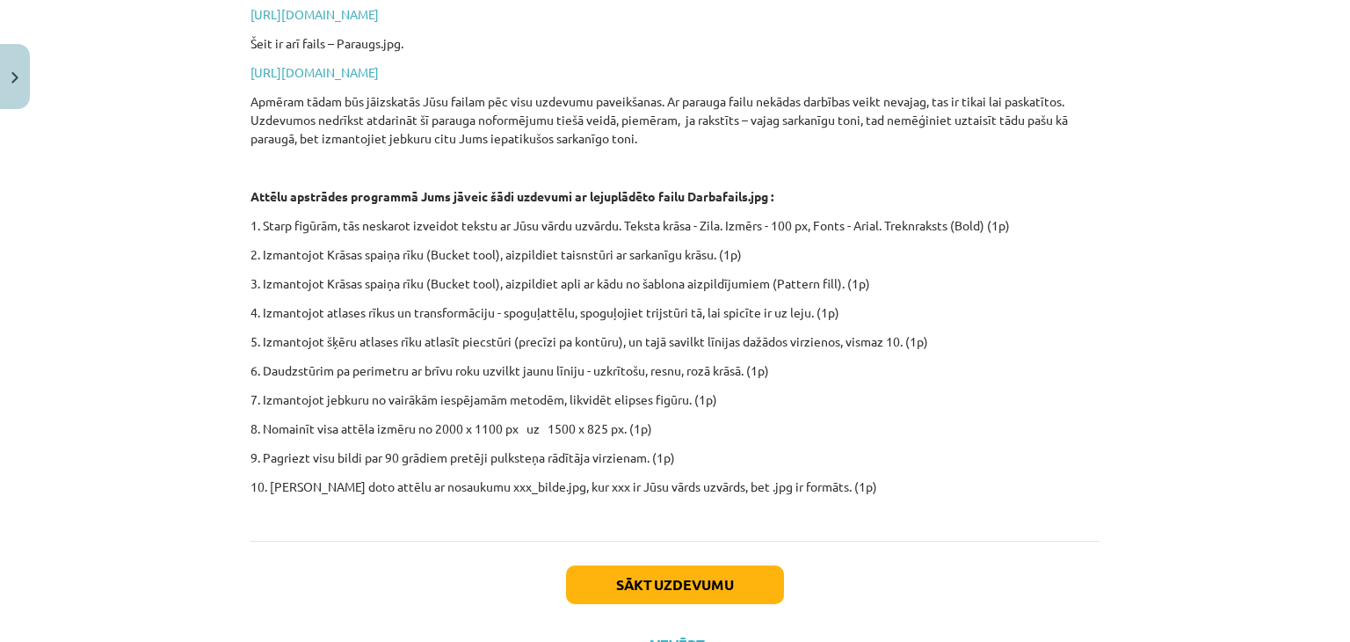
scroll to position [562, 0]
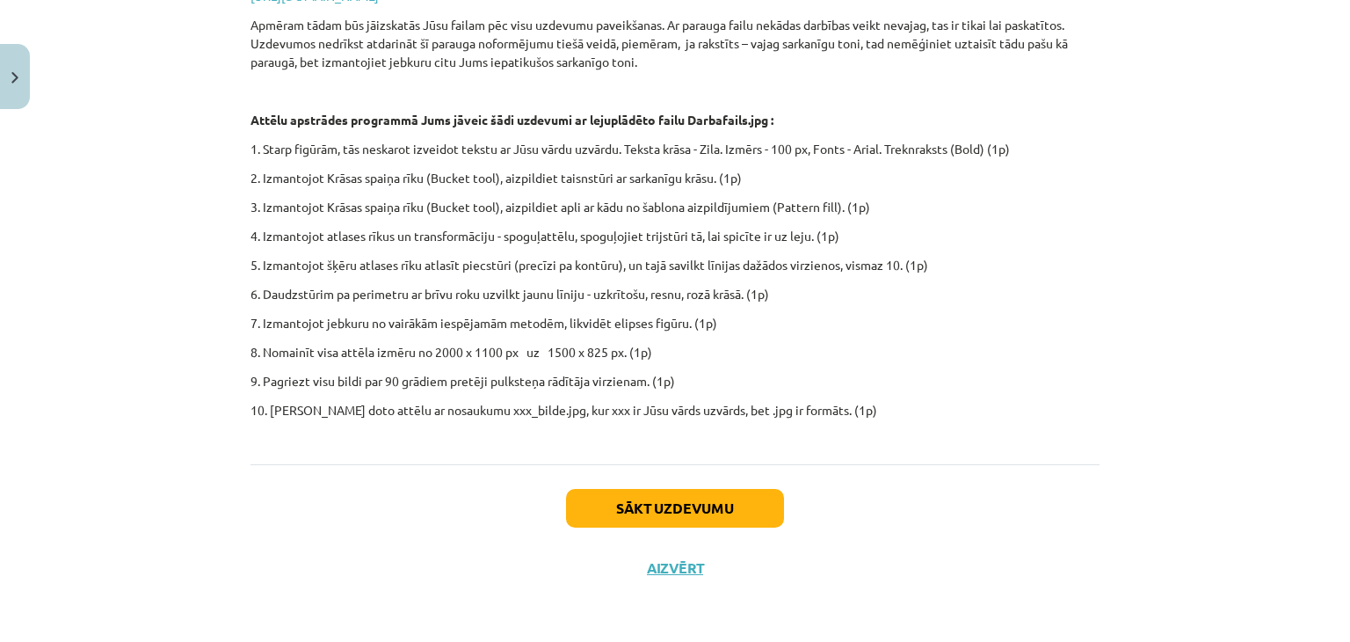
click at [1092, 279] on div "Mājas darbs Lejuplādējiet un uzinstalējiet programmu GIMP . Saite - [URL][DOMAI…" at bounding box center [675, 95] width 849 height 685
click at [642, 510] on button "Sākt uzdevumu" at bounding box center [675, 508] width 218 height 39
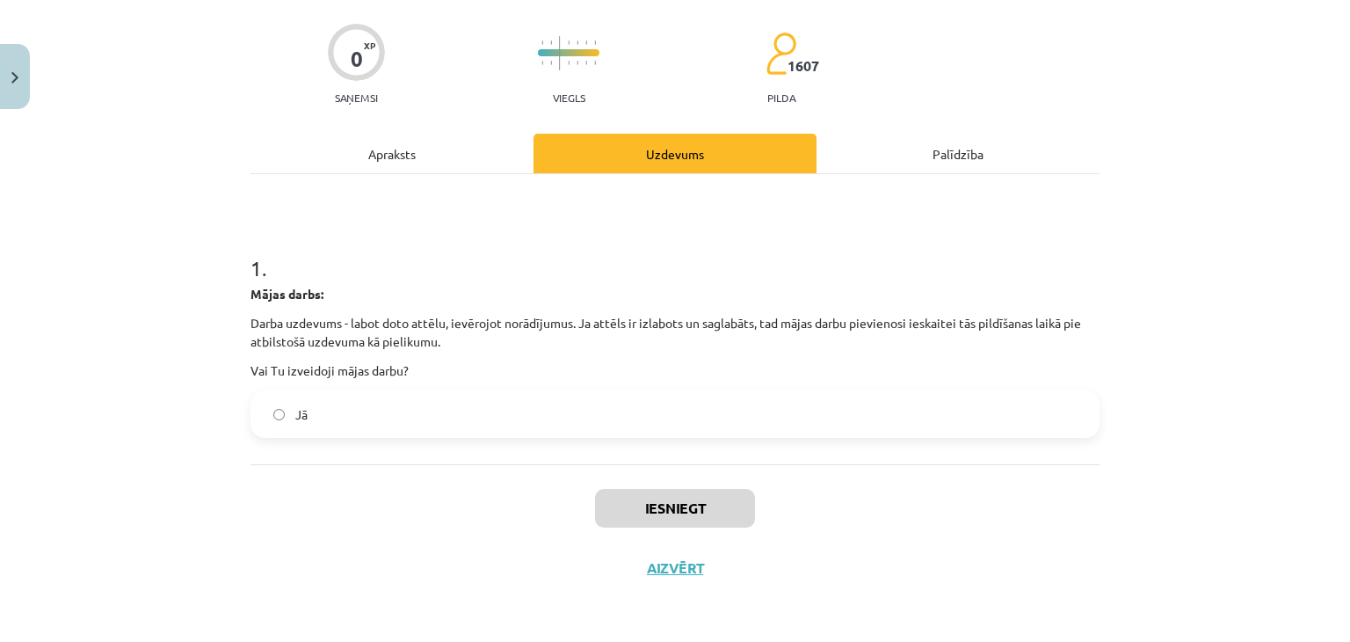
scroll to position [44, 0]
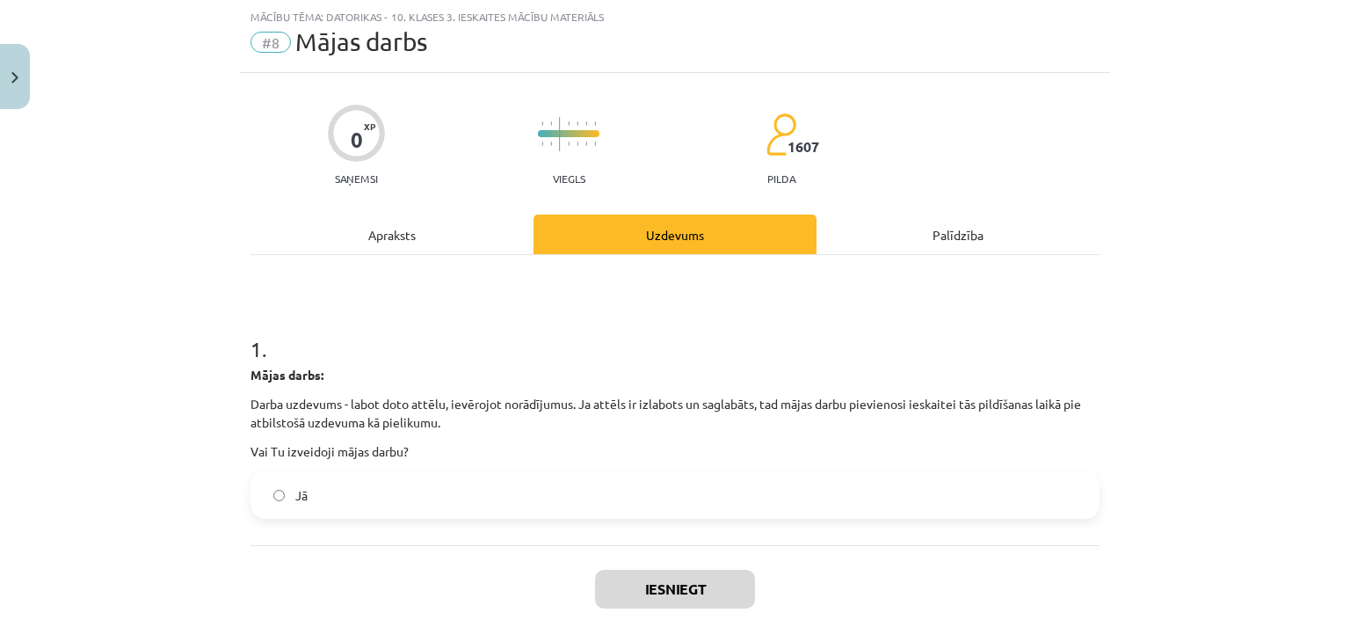
click at [607, 507] on label "Jā" at bounding box center [675, 495] width 846 height 44
click at [665, 590] on button "Iesniegt" at bounding box center [675, 589] width 160 height 39
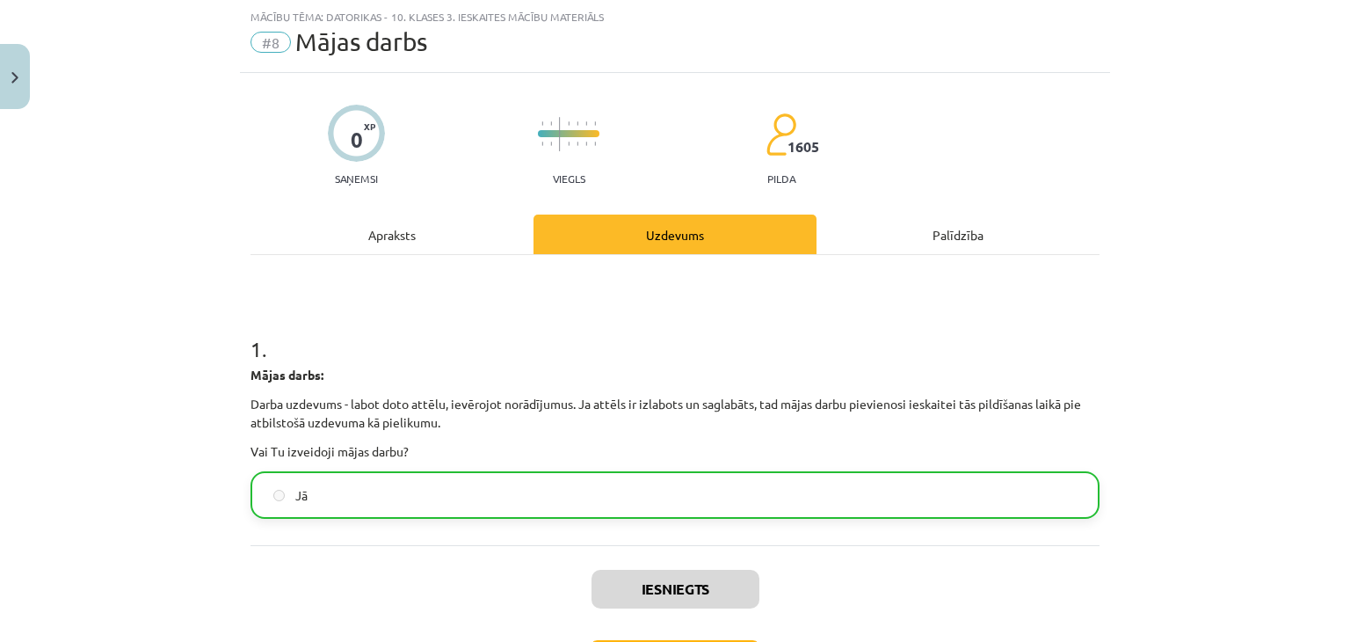
scroll to position [179, 0]
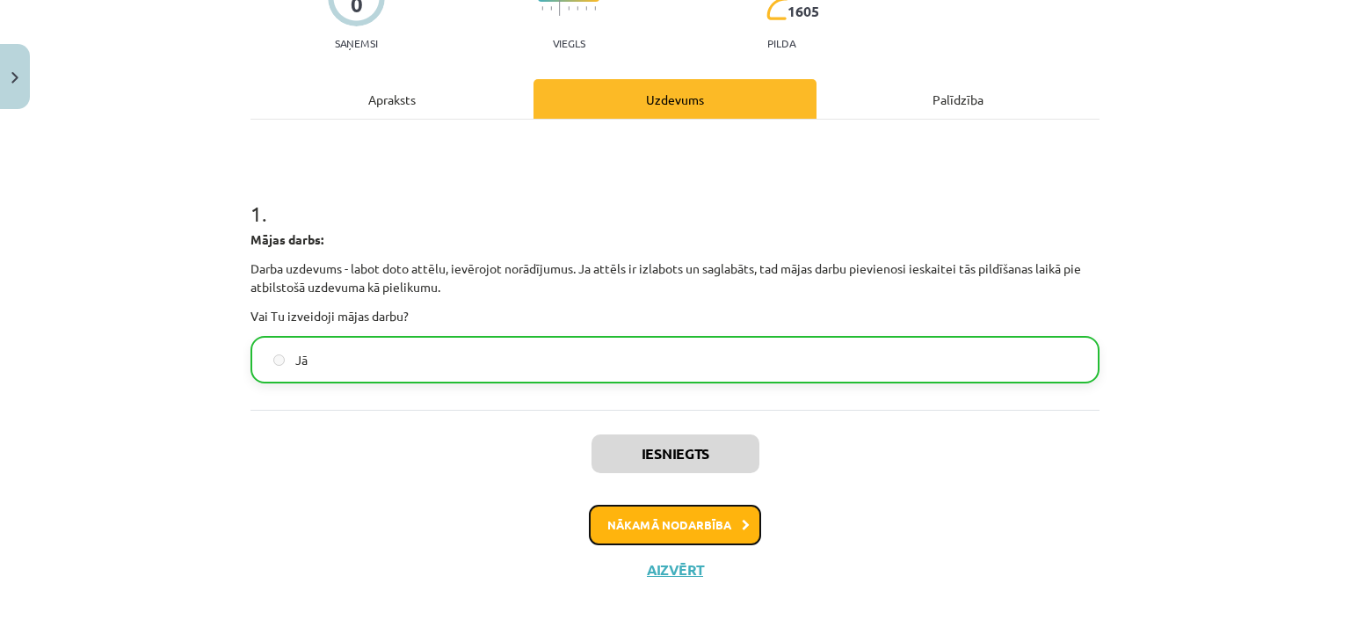
click at [694, 522] on button "Nākamā nodarbība" at bounding box center [675, 525] width 172 height 40
